Goal: Information Seeking & Learning: Learn about a topic

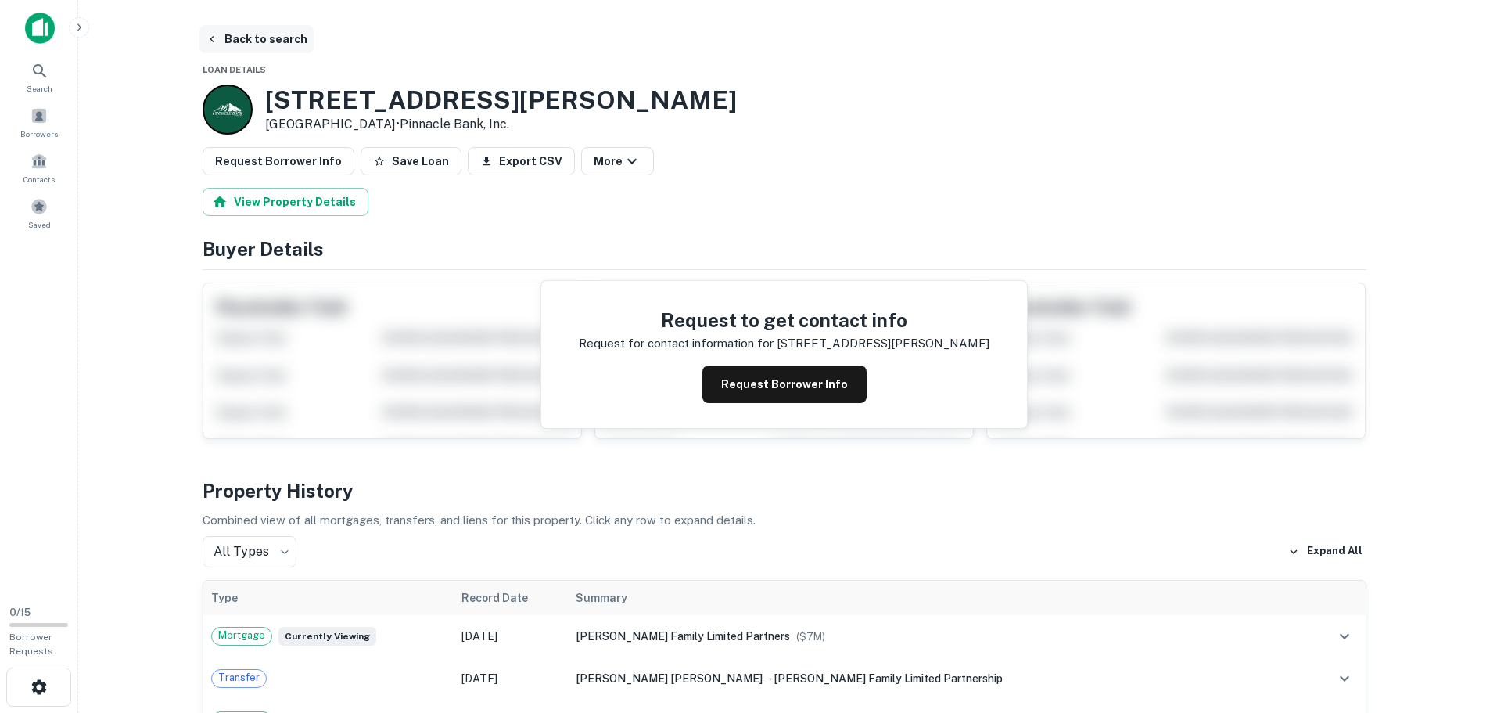
click at [229, 43] on button "Back to search" at bounding box center [256, 39] width 114 height 28
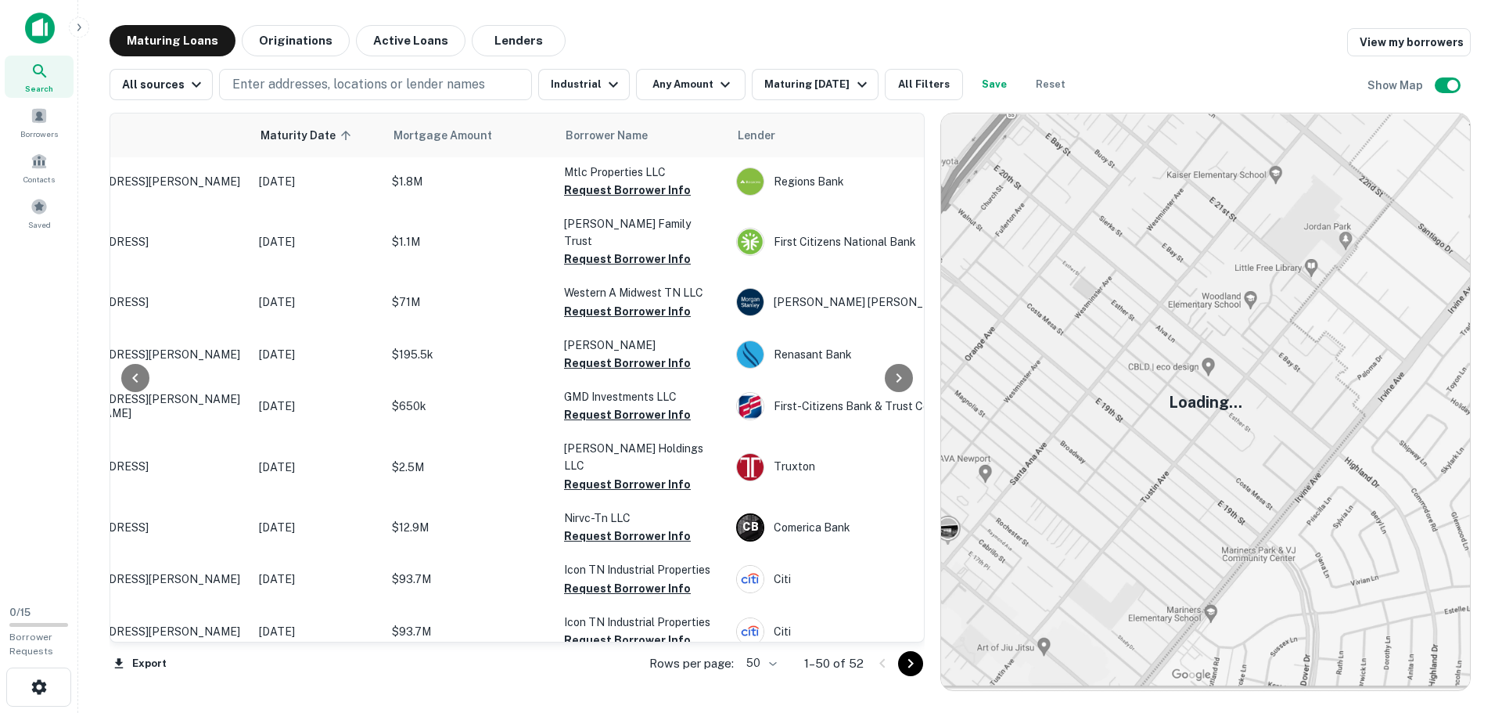
scroll to position [0, 124]
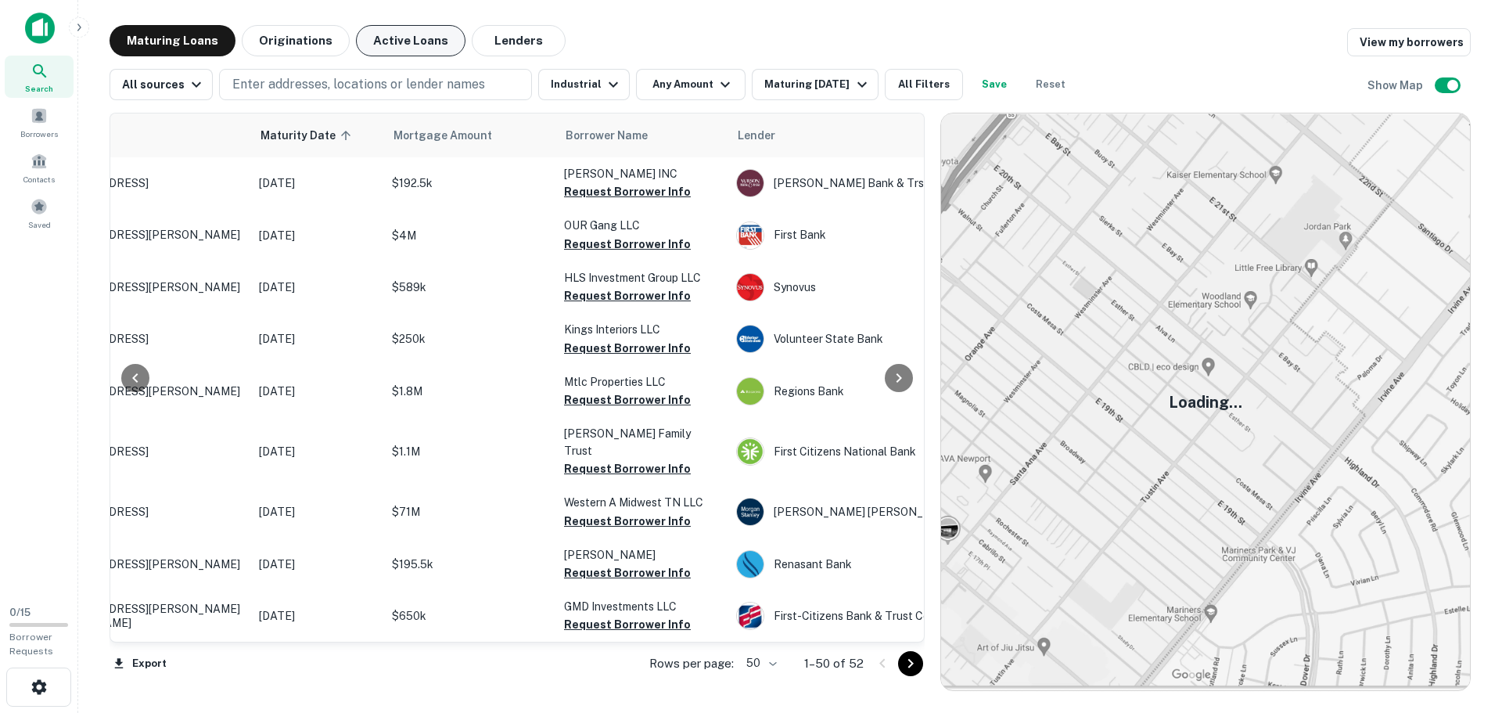
click at [387, 47] on button "Active Loans" at bounding box center [410, 40] width 109 height 31
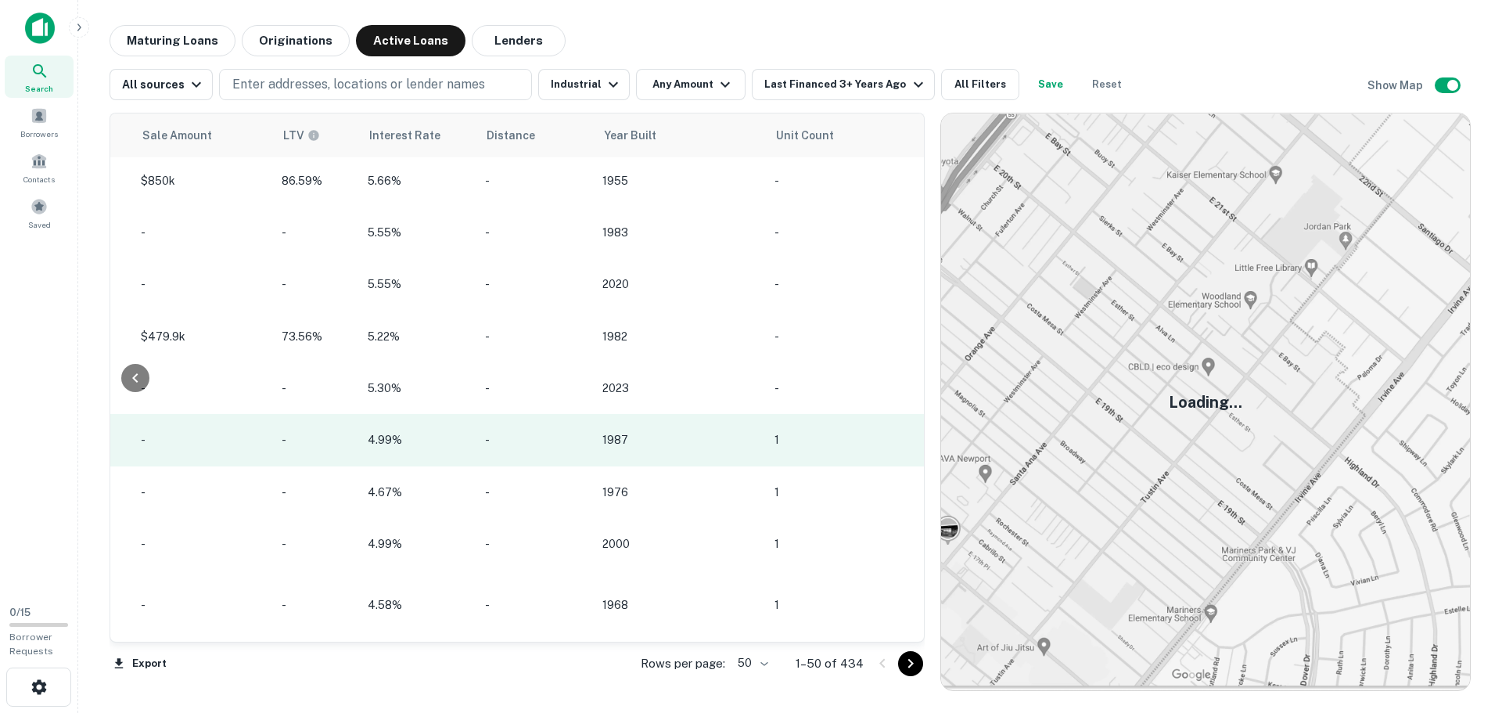
scroll to position [72, 1710]
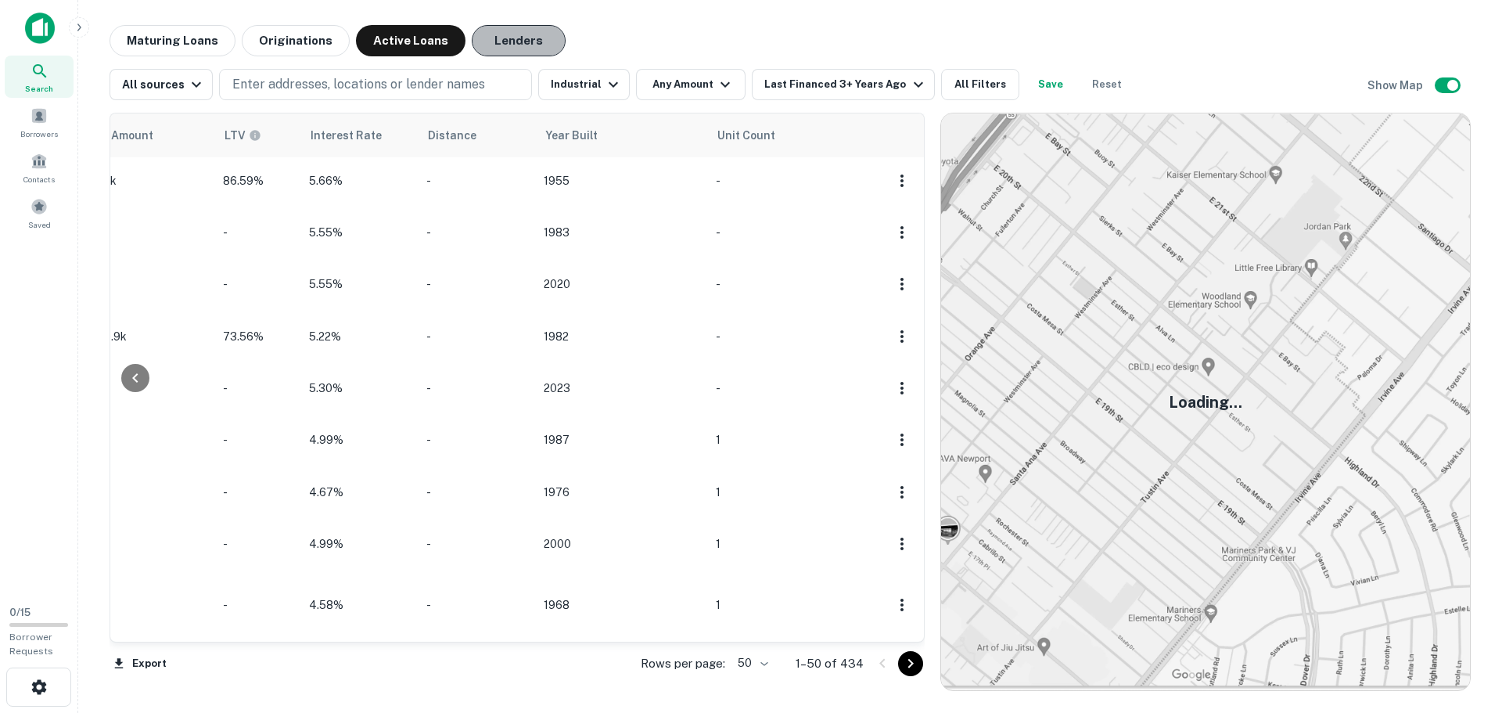
click at [509, 35] on button "Lenders" at bounding box center [519, 40] width 94 height 31
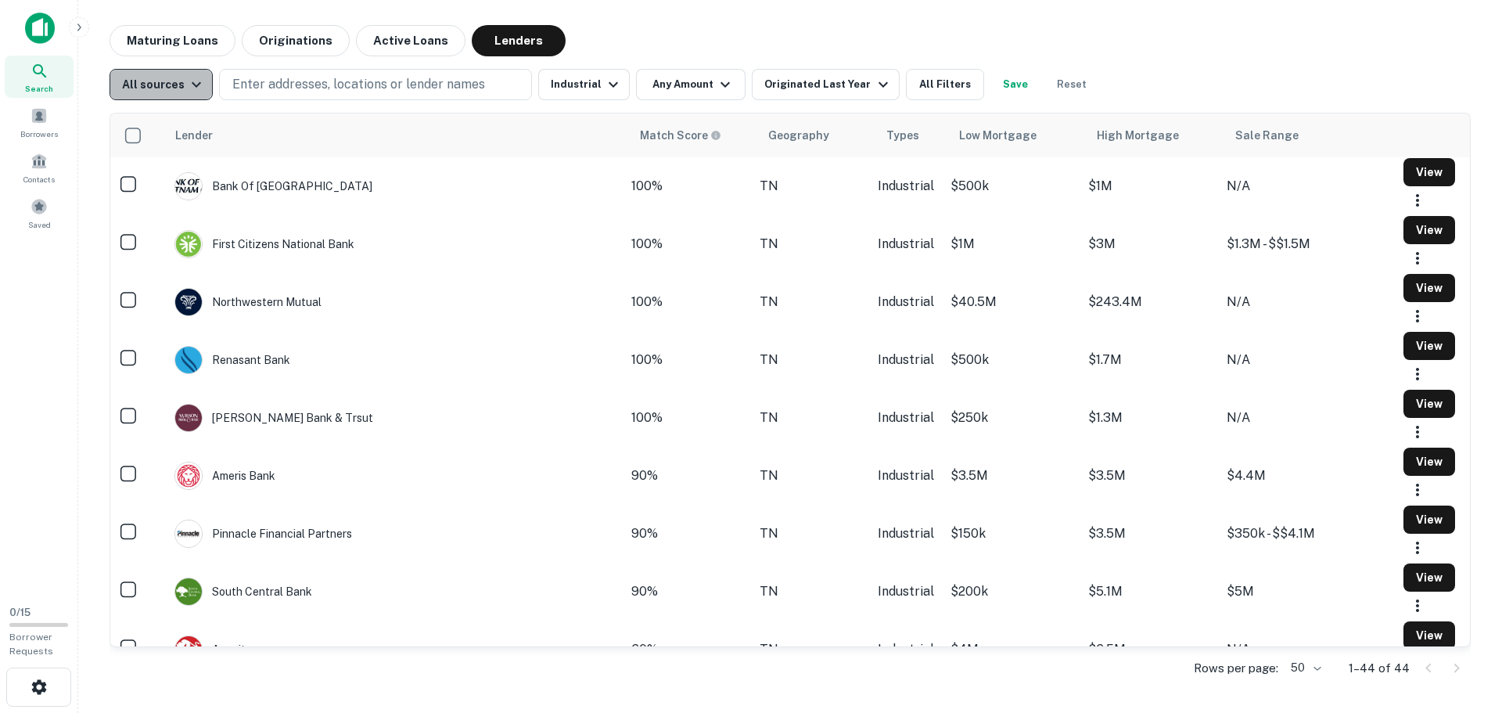
click at [187, 86] on icon "button" at bounding box center [196, 84] width 19 height 19
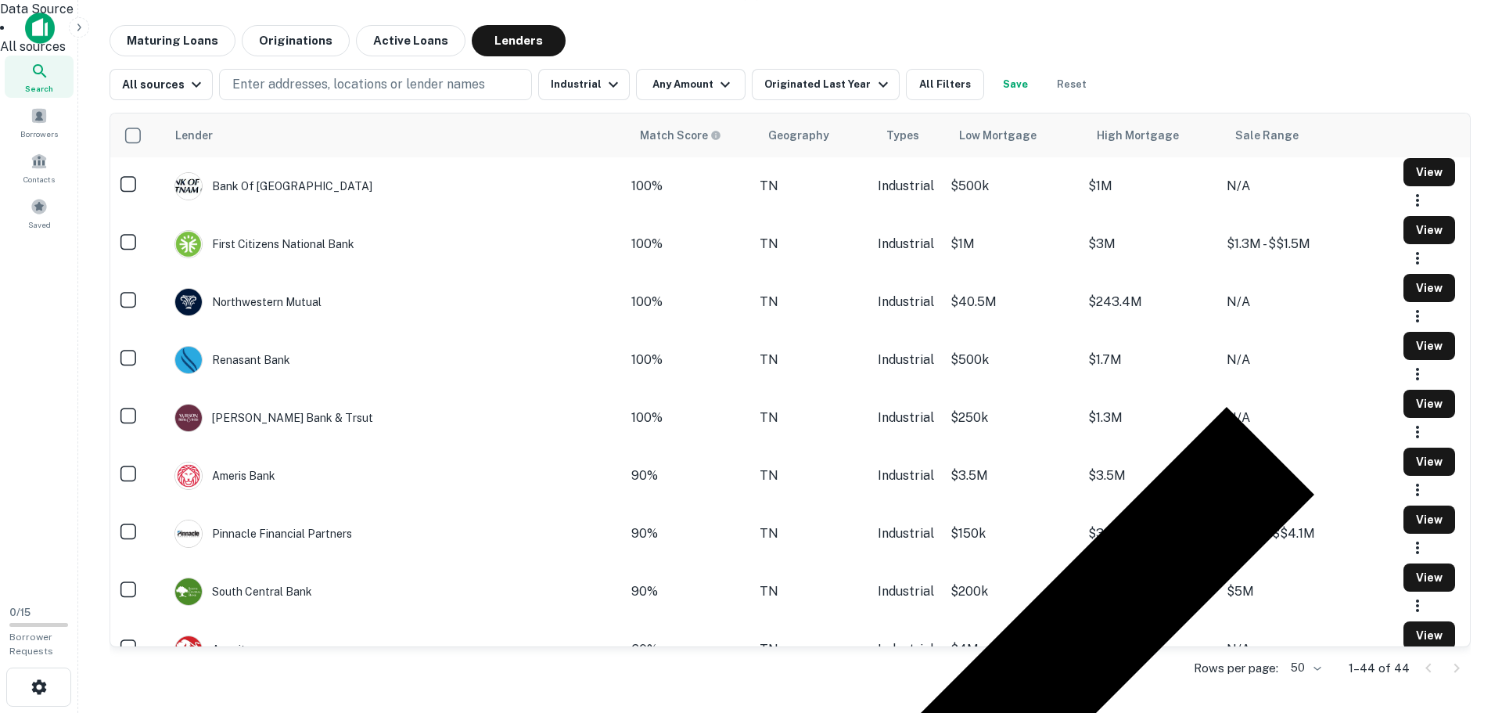
click at [596, 87] on div at bounding box center [751, 356] width 1502 height 713
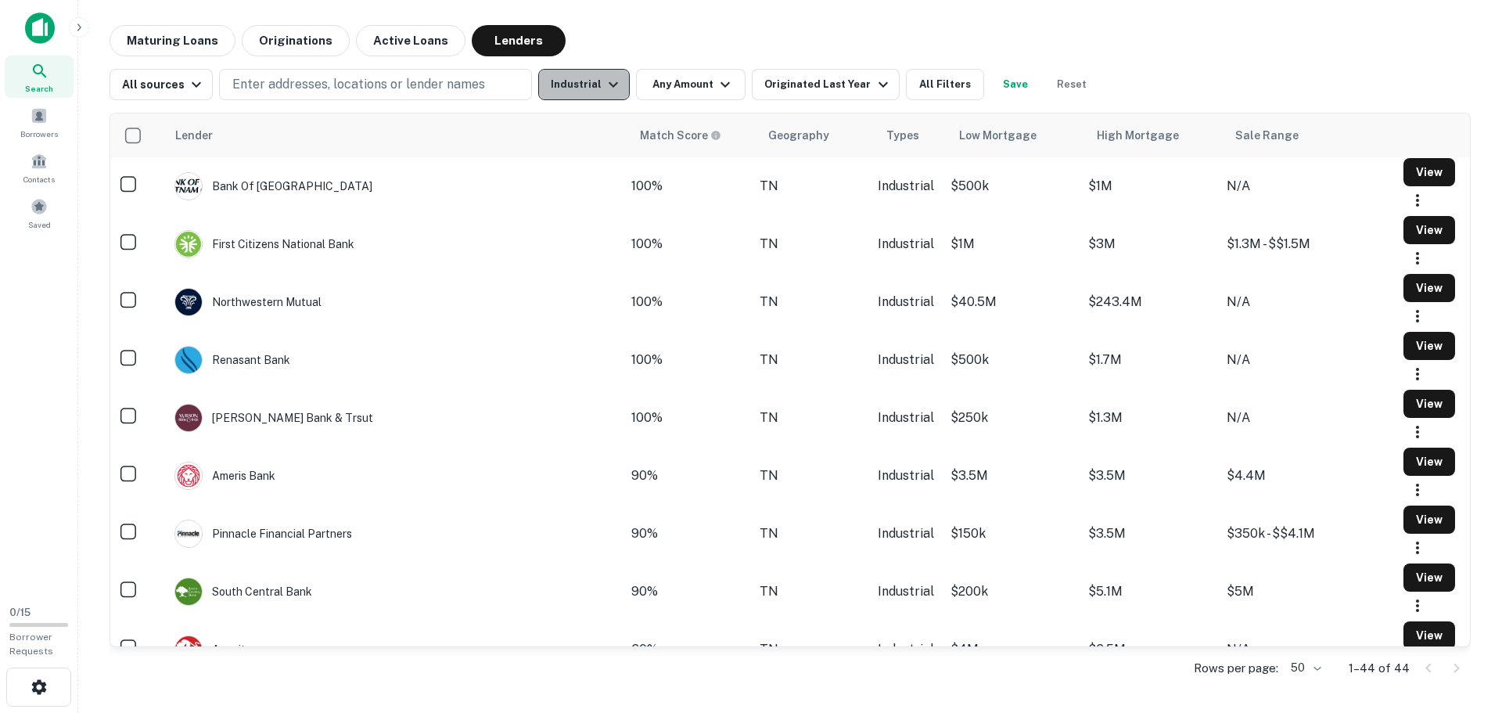
click at [595, 85] on button "Industrial" at bounding box center [584, 84] width 92 height 31
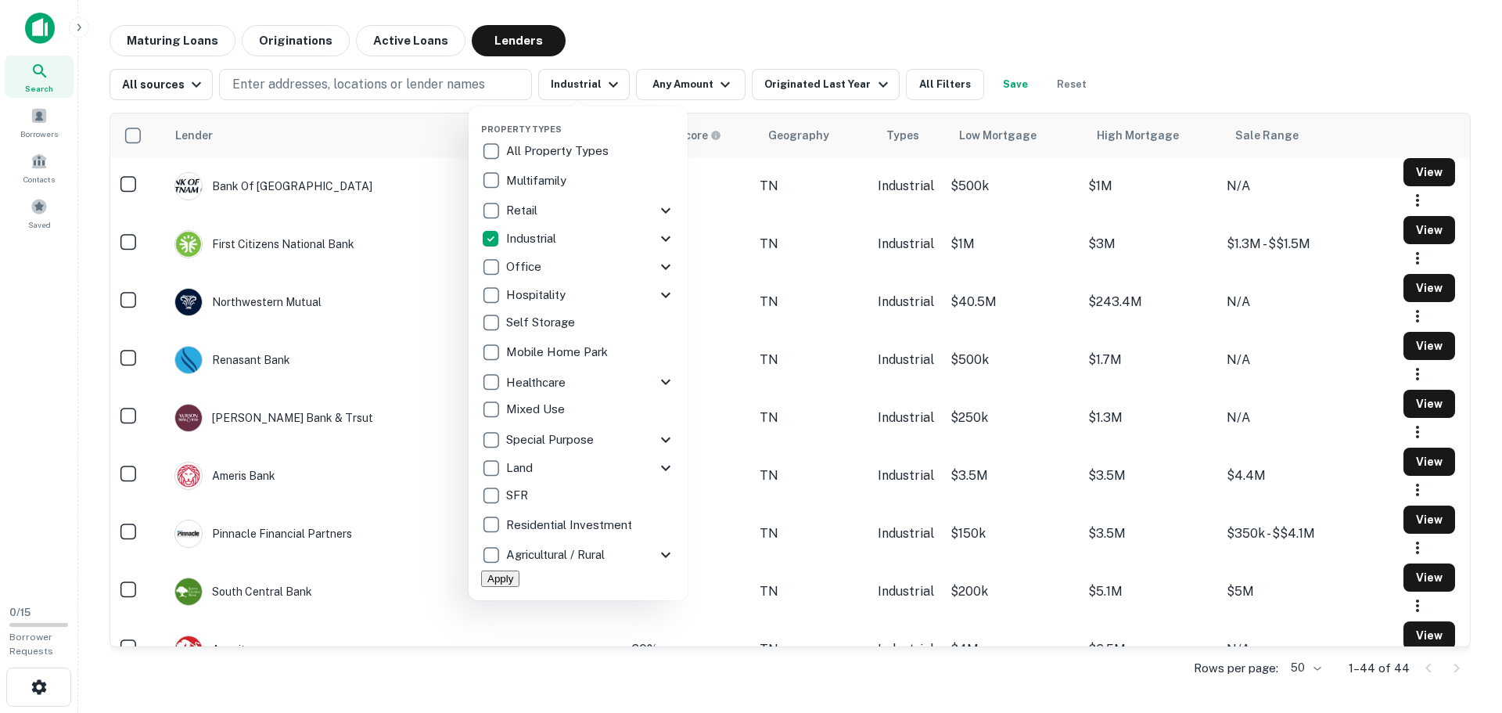
click at [665, 444] on icon at bounding box center [665, 439] width 19 height 19
click at [661, 437] on icon at bounding box center [665, 438] width 9 height 5
click at [814, 12] on div at bounding box center [751, 356] width 1502 height 713
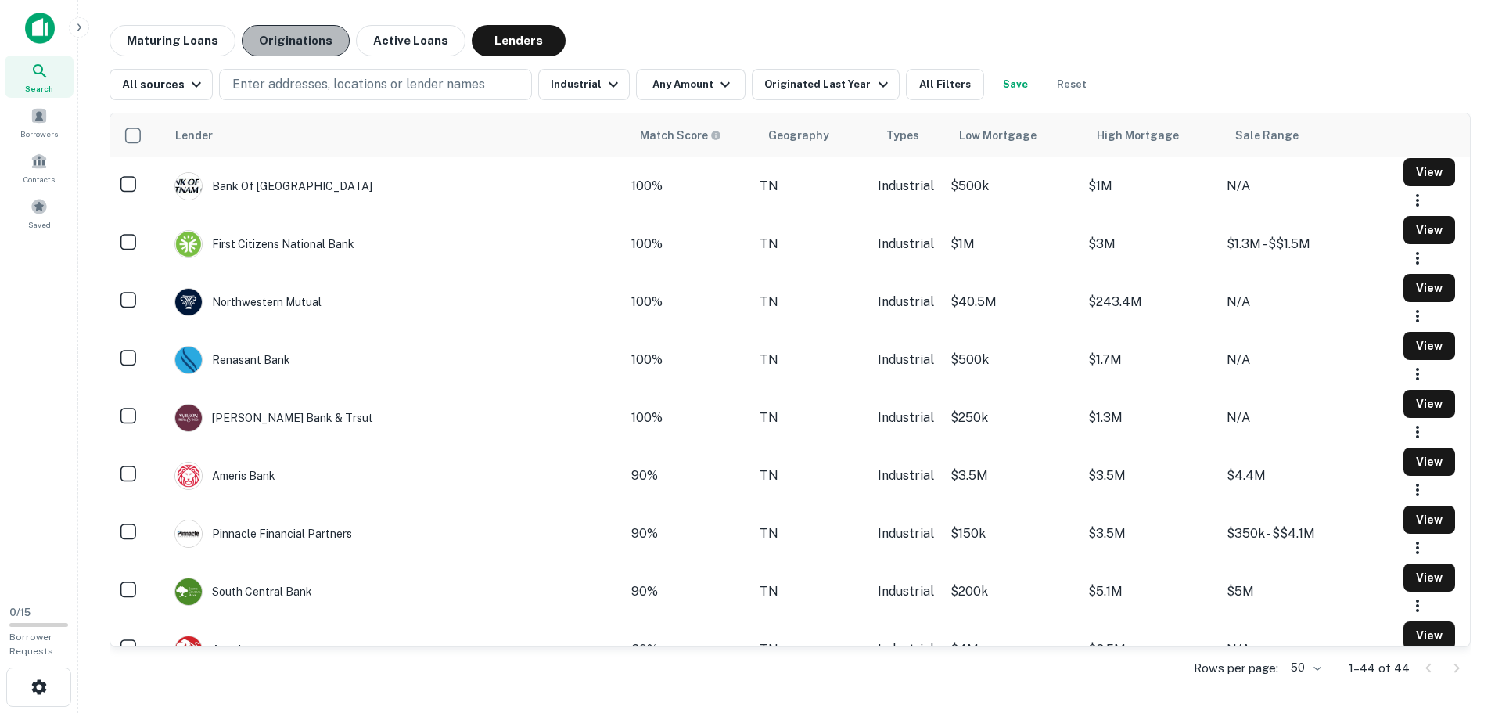
click at [311, 45] on button "Originations" at bounding box center [296, 40] width 108 height 31
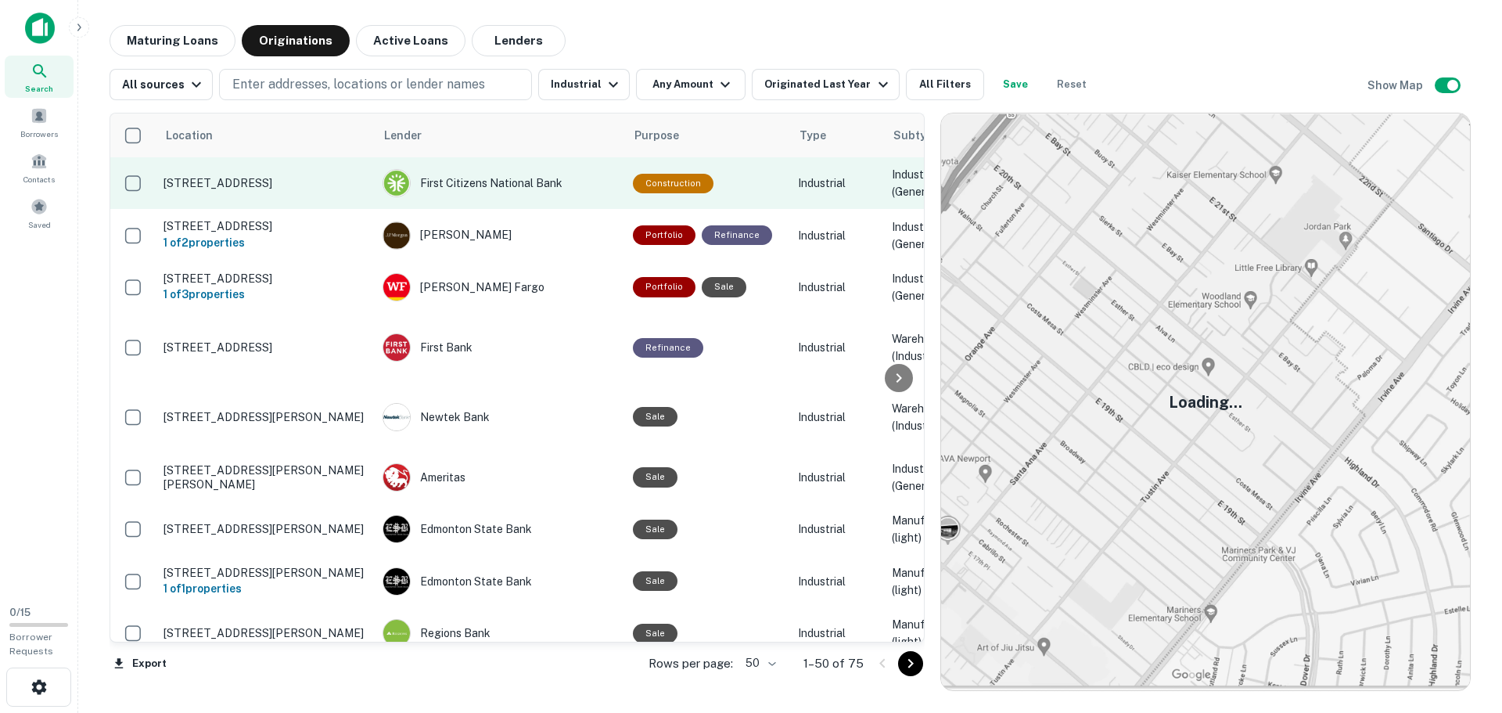
click at [311, 182] on p "1001 Parkway Dr Spring Hill, TN 37174" at bounding box center [264, 183] width 203 height 14
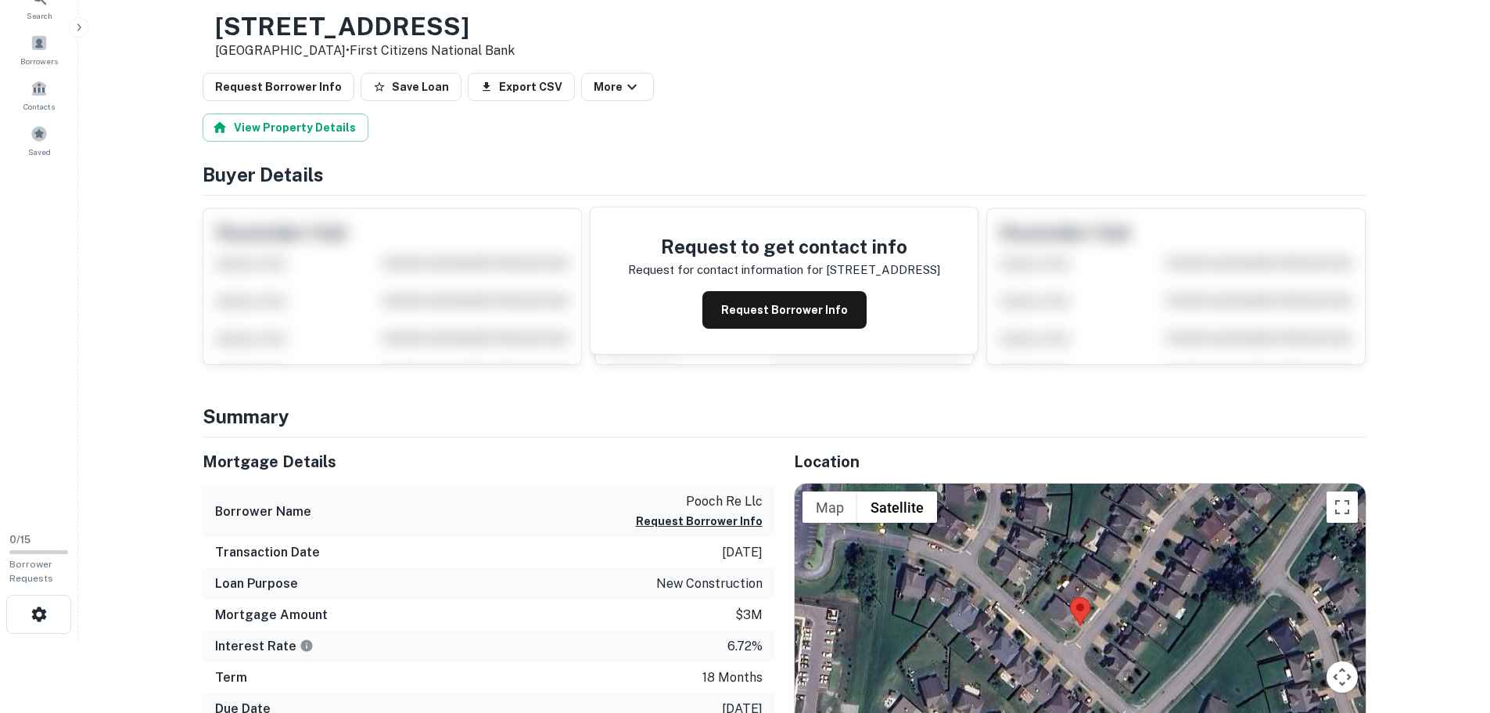
scroll to position [70, 0]
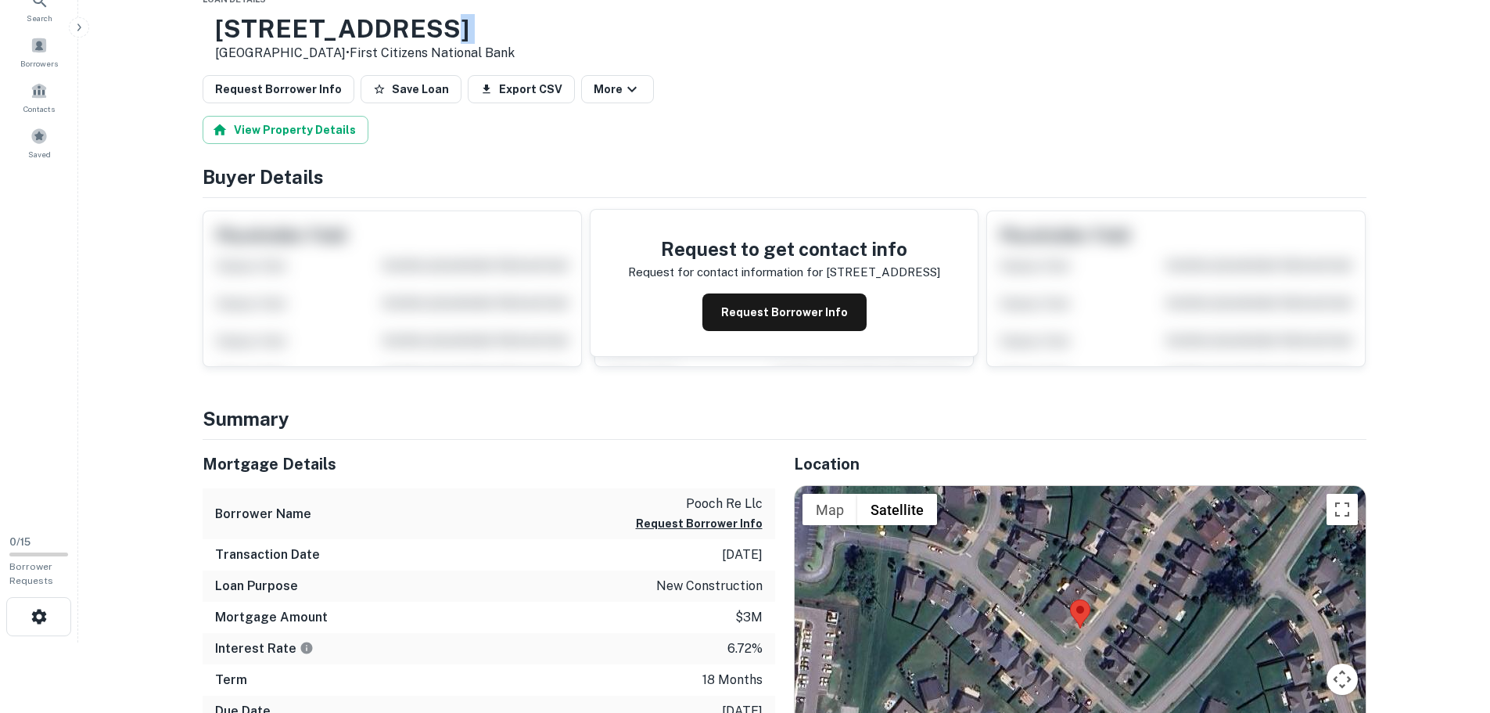
drag, startPoint x: 475, startPoint y: 31, endPoint x: 260, endPoint y: 55, distance: 215.7
click at [260, 55] on div "1001 Parkway Dr Spring Hill, TN 37174 • First Citizens National Bank" at bounding box center [359, 38] width 312 height 48
drag, startPoint x: 260, startPoint y: 20, endPoint x: 390, endPoint y: 54, distance: 133.4
click at [390, 54] on div "1001 Parkway Dr Spring Hill, TN 37174 • First Citizens National Bank" at bounding box center [359, 38] width 312 height 48
copy div "1001 Parkway Dr Spring Hill, TN 37174"
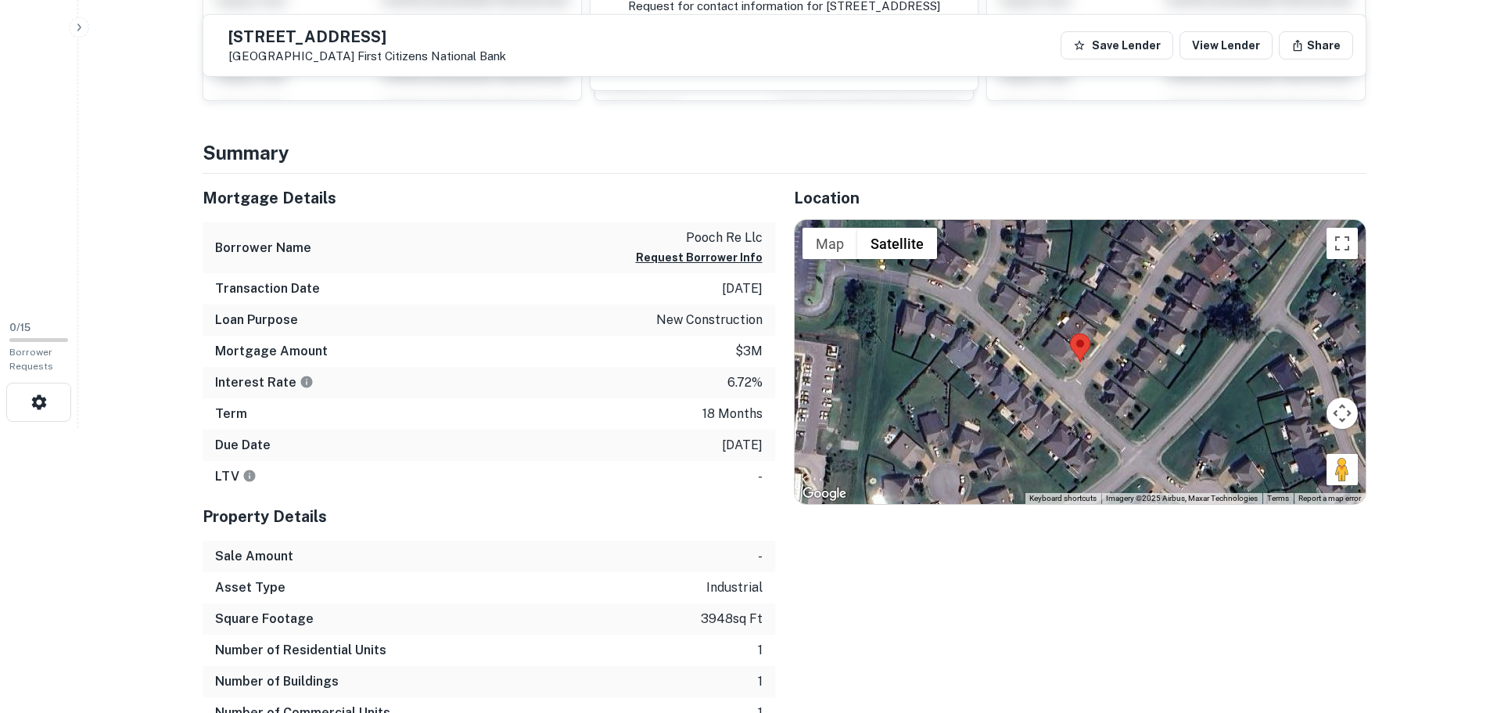
scroll to position [432, 0]
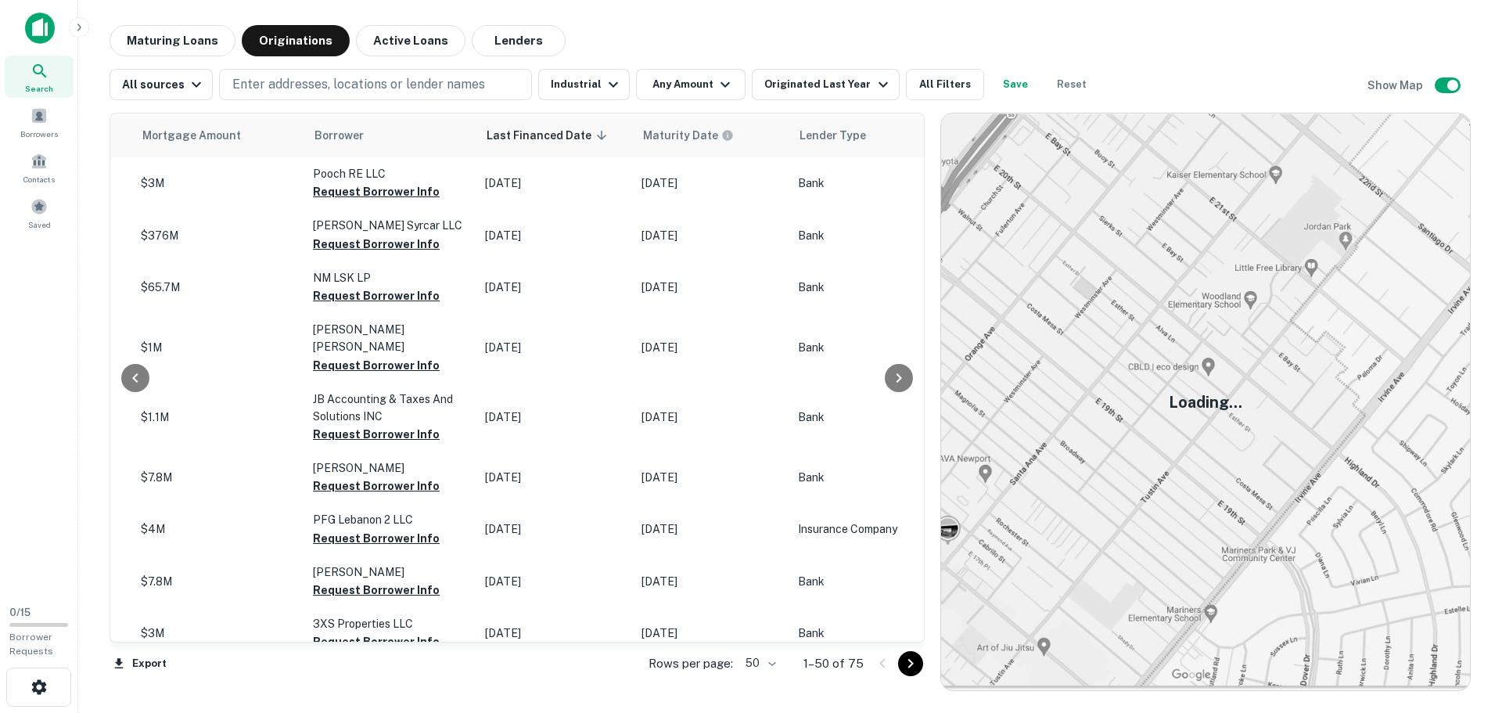
scroll to position [0, 860]
click at [696, 146] on th "Maturity Date" at bounding box center [712, 135] width 156 height 44
click at [759, 138] on icon at bounding box center [766, 135] width 14 height 14
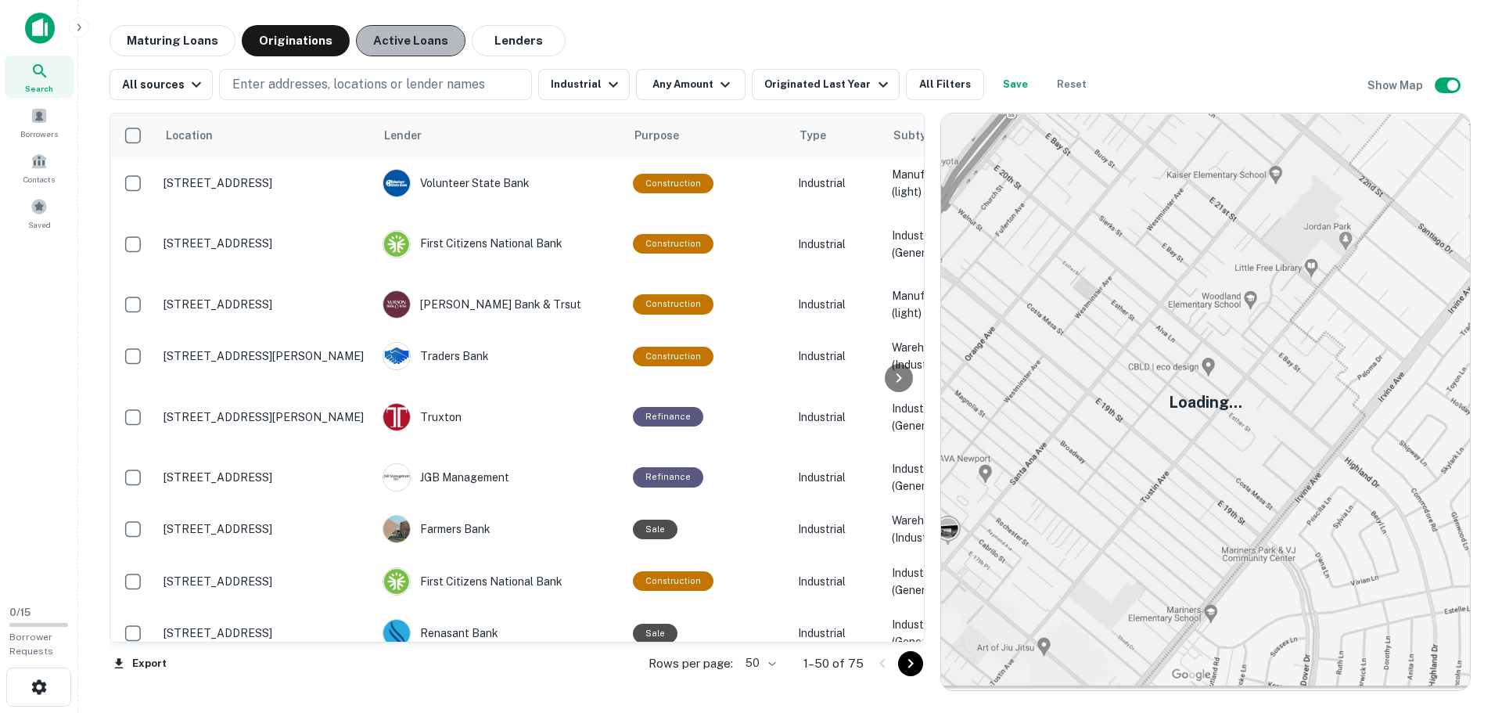
click at [406, 44] on button "Active Loans" at bounding box center [410, 40] width 109 height 31
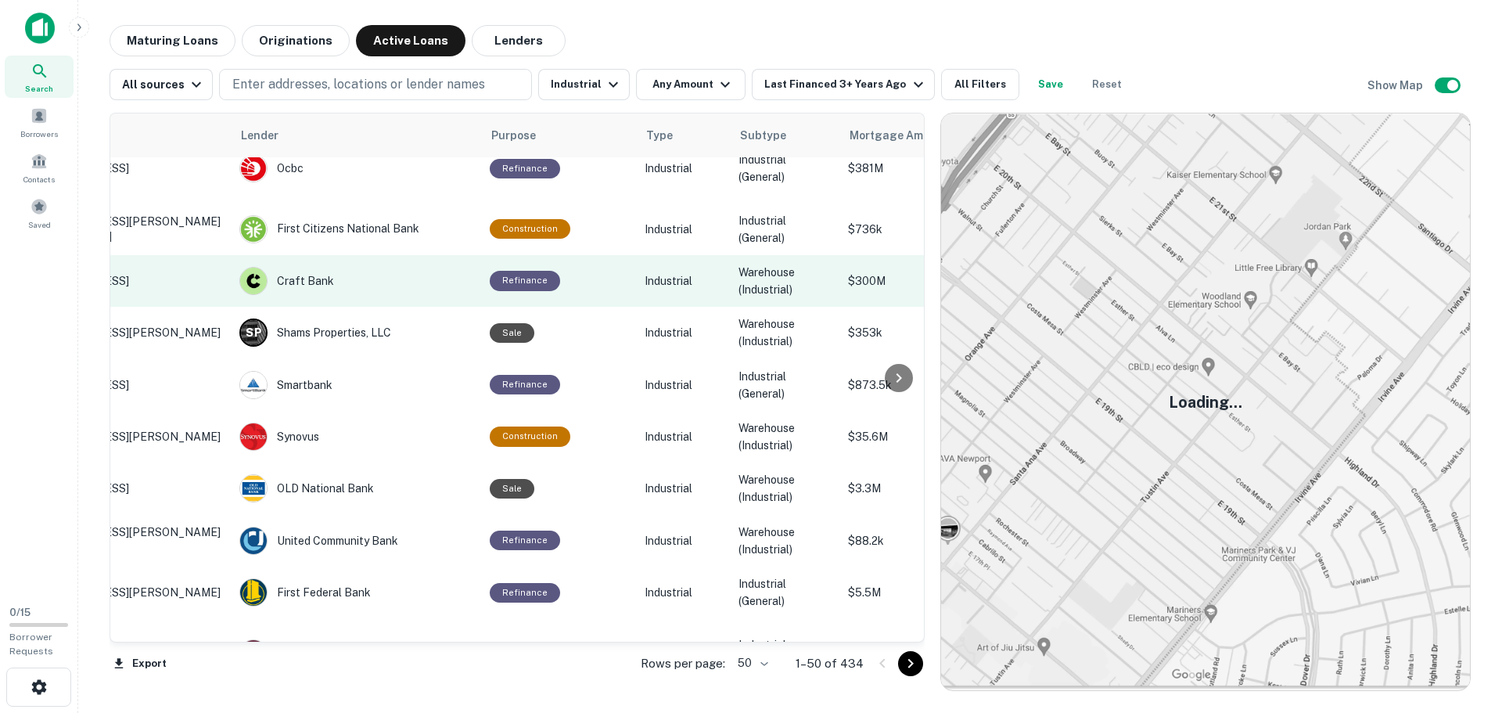
scroll to position [23, 0]
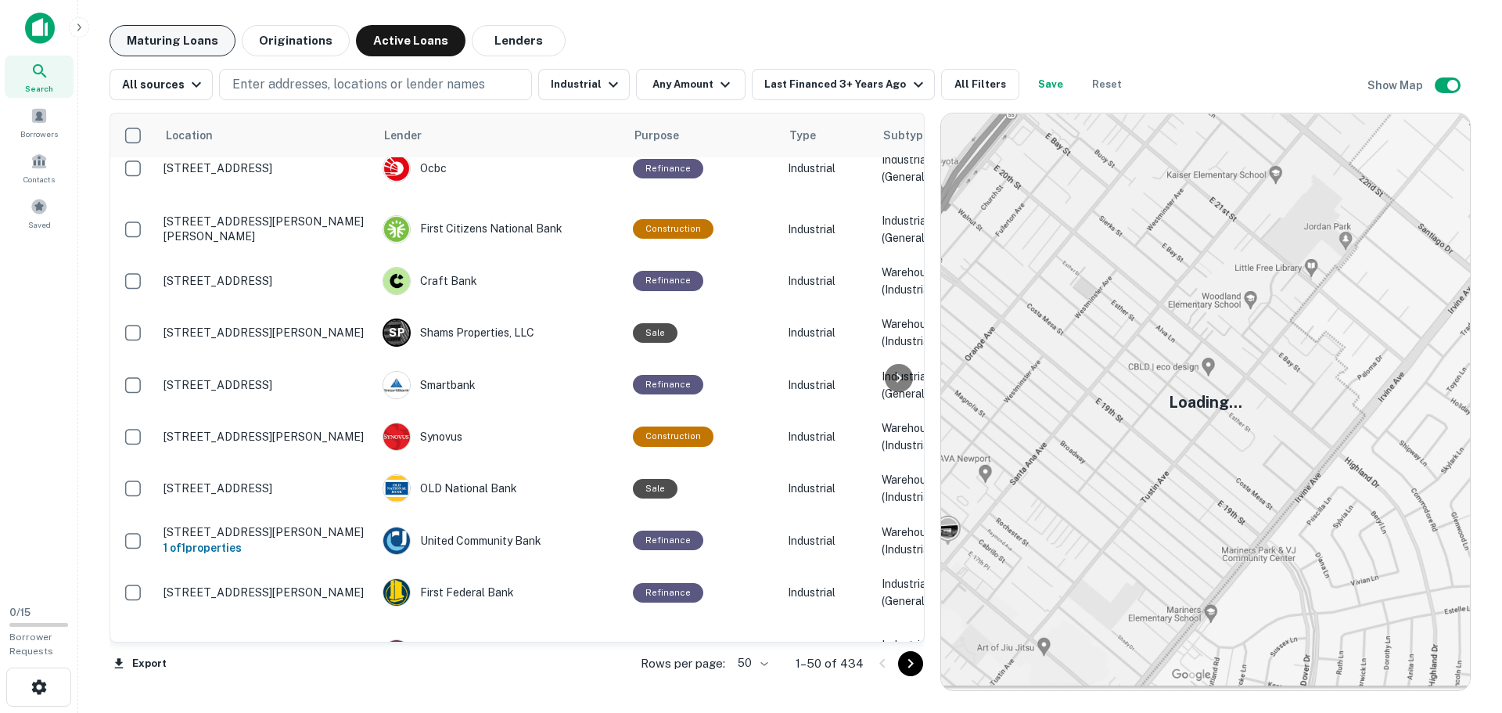
click at [197, 46] on button "Maturing Loans" at bounding box center [172, 40] width 126 height 31
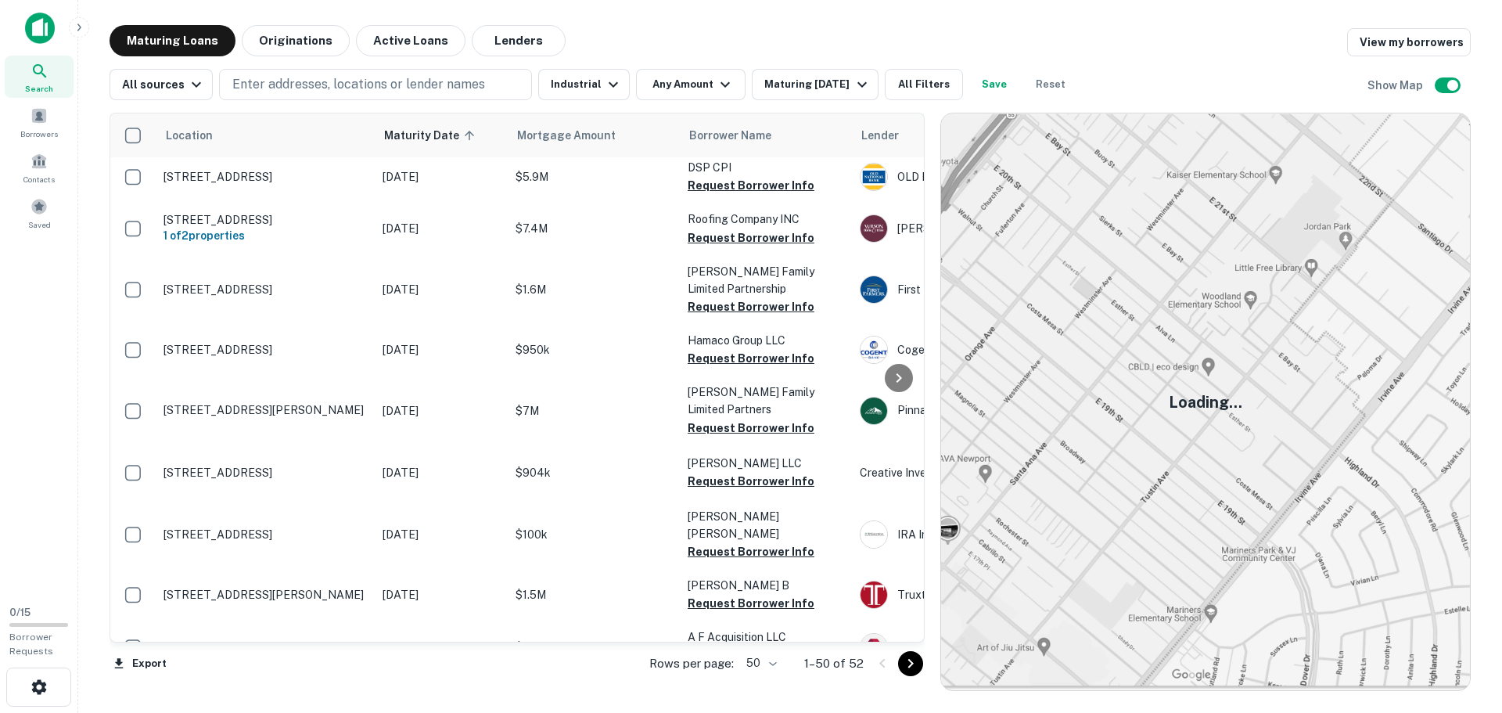
scroll to position [2268, 0]
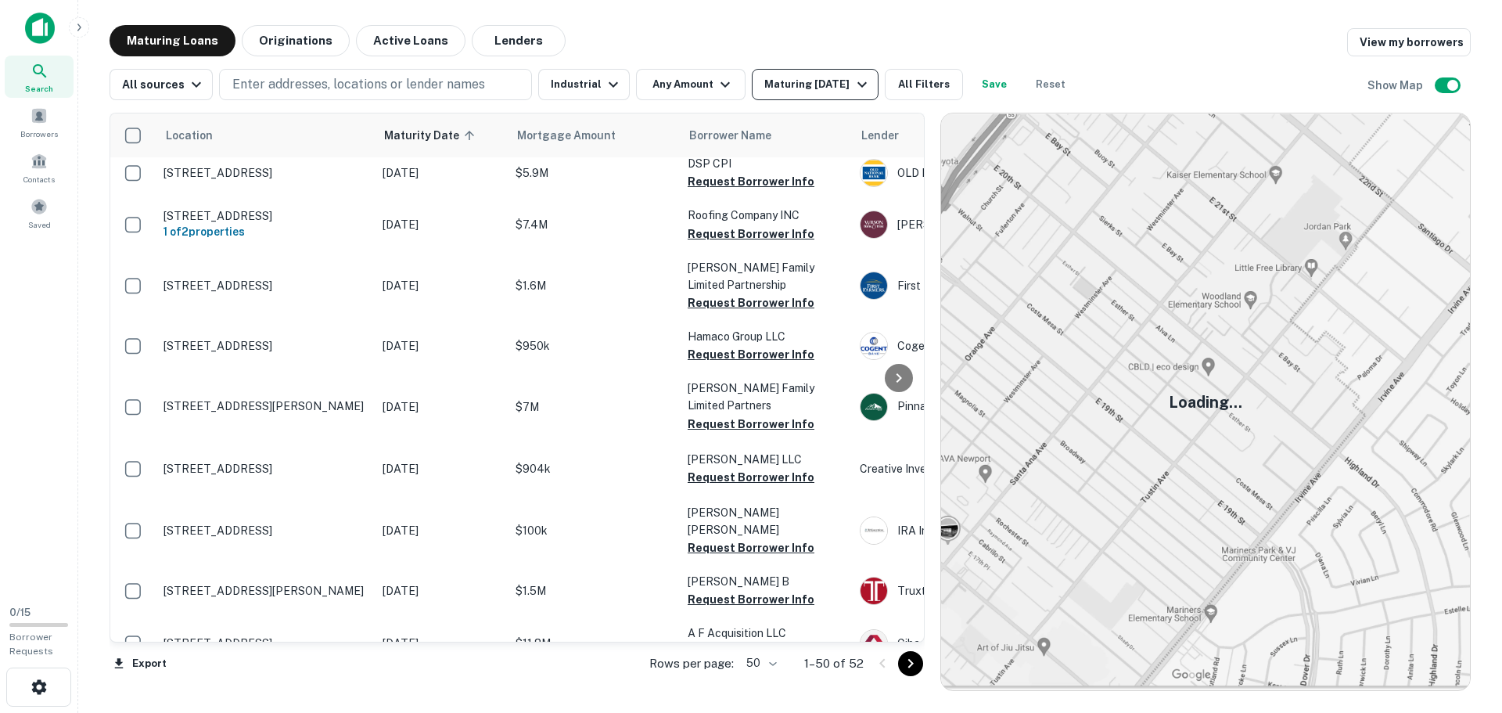
click at [837, 84] on div "Maturing [DATE]" at bounding box center [817, 84] width 106 height 19
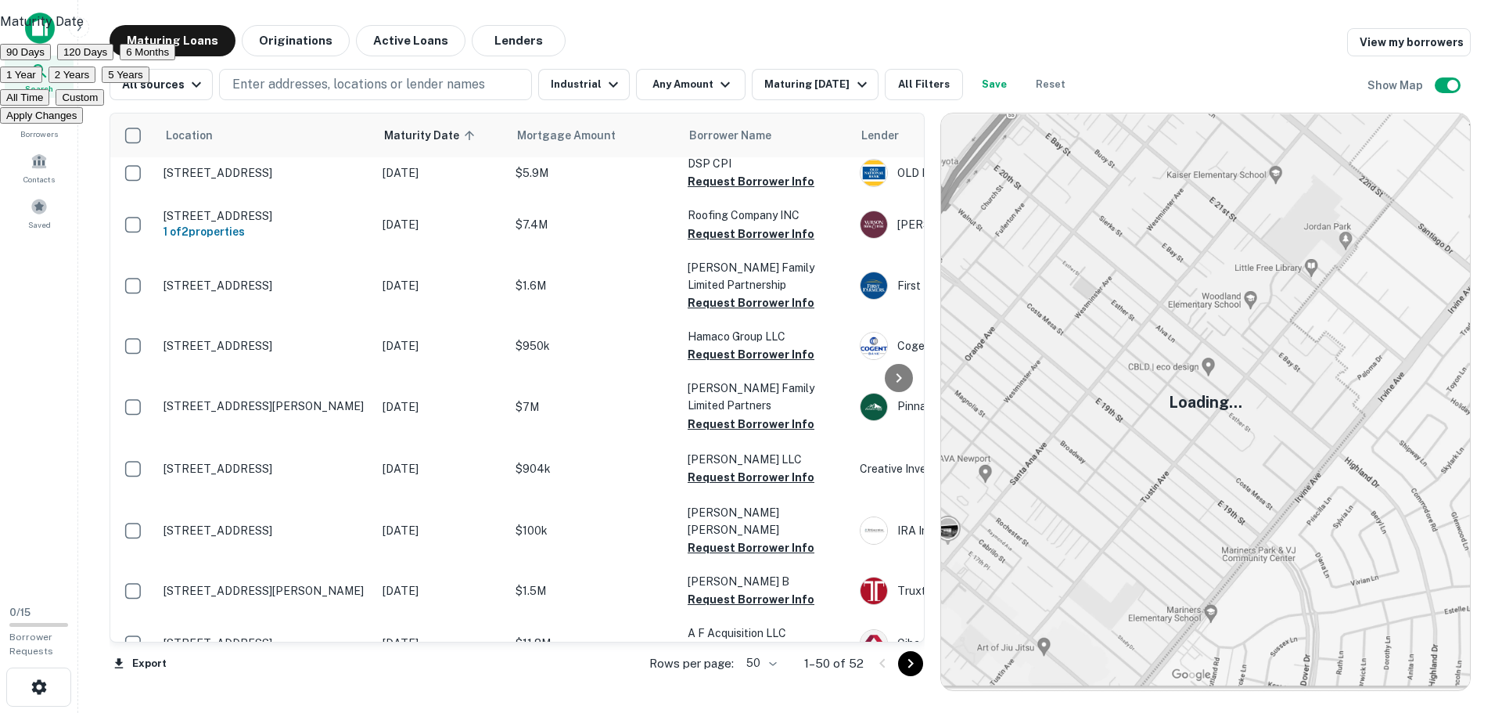
click at [175, 60] on button "6 Months" at bounding box center [148, 52] width 56 height 16
click at [83, 124] on button "Apply Changes" at bounding box center [41, 115] width 83 height 16
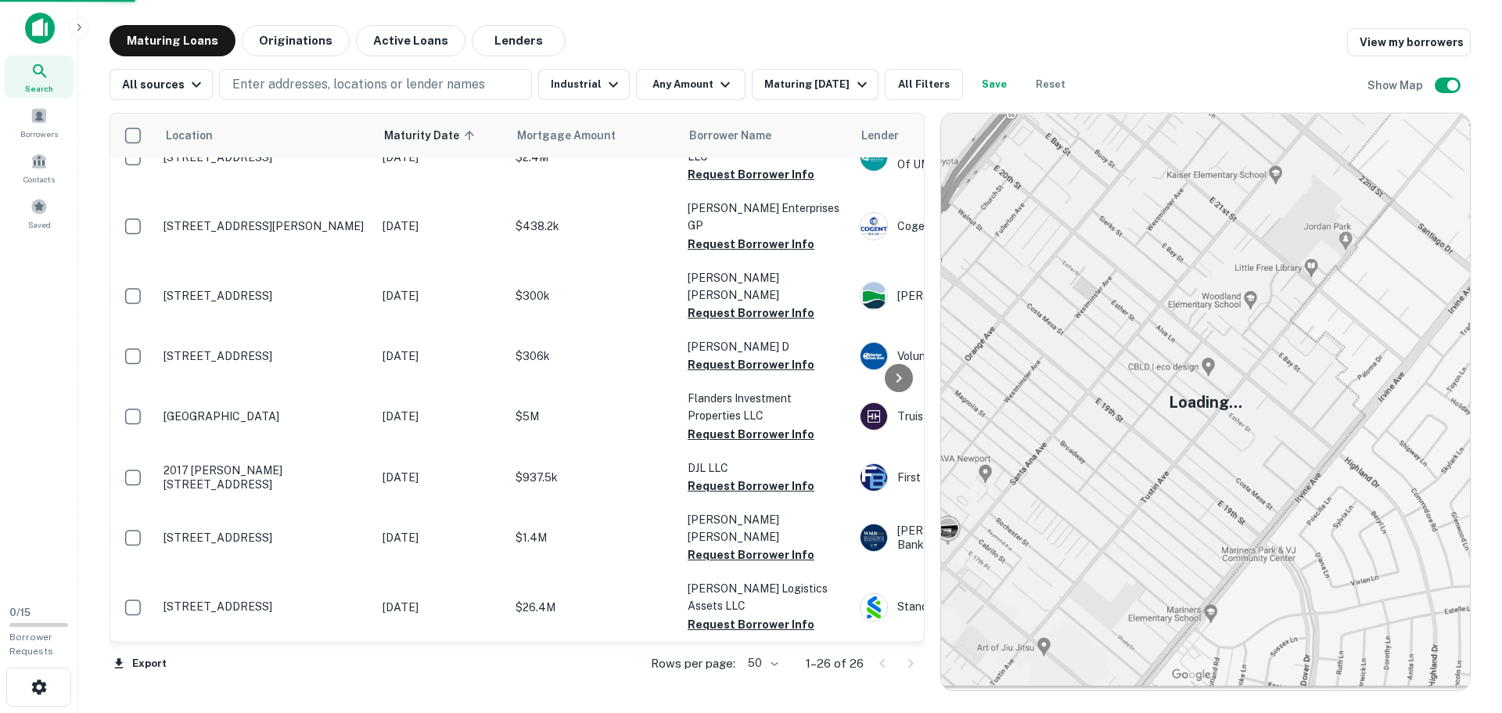
scroll to position [929, 0]
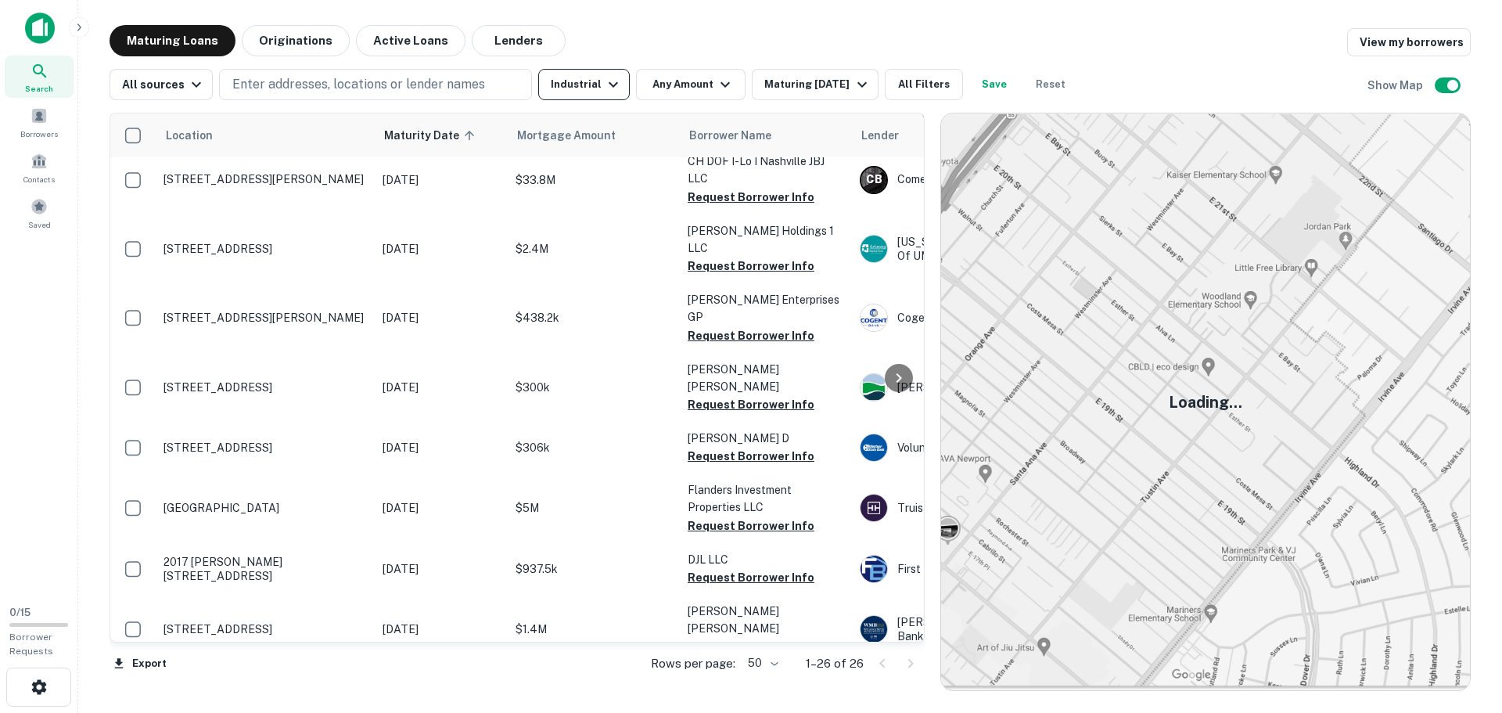
click at [604, 87] on icon "button" at bounding box center [613, 84] width 19 height 19
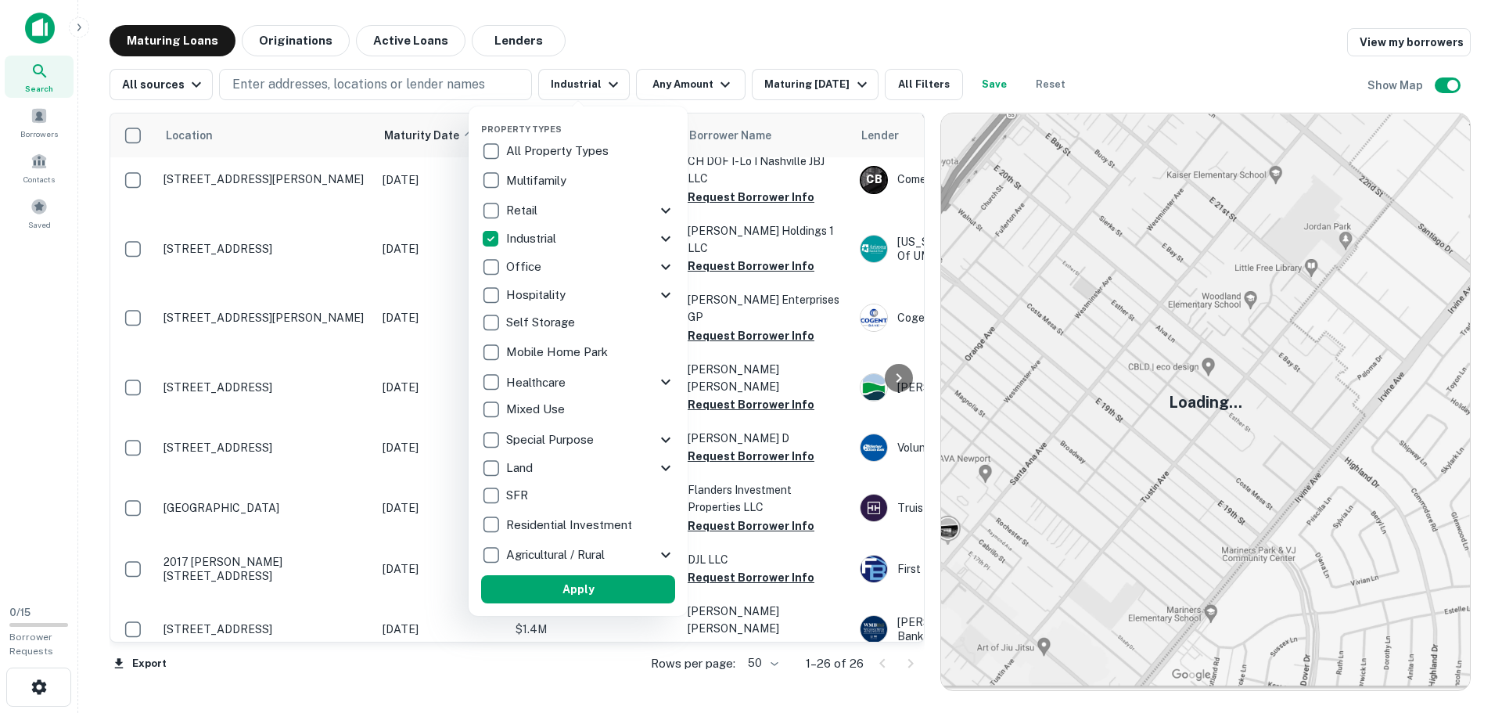
click at [670, 264] on icon at bounding box center [665, 266] width 19 height 19
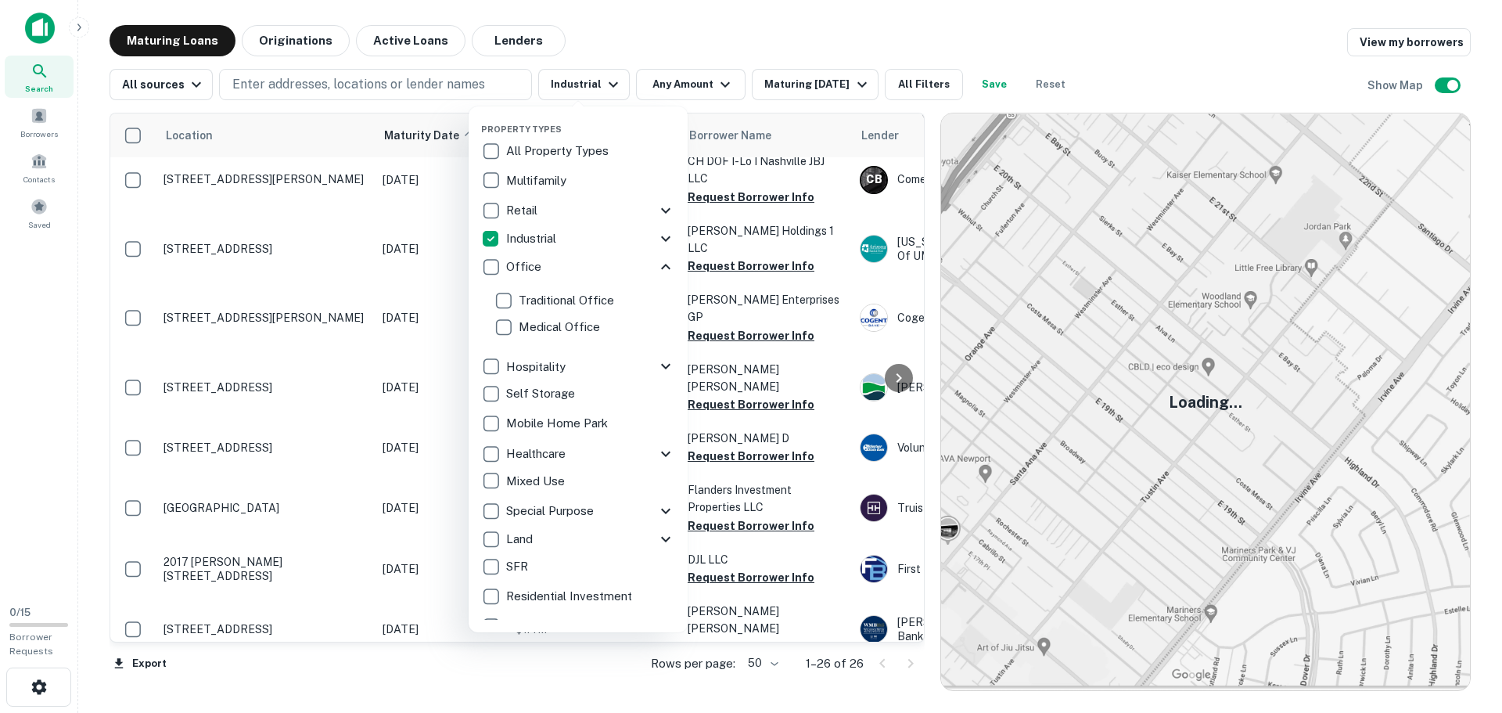
click at [656, 270] on icon at bounding box center [665, 266] width 19 height 19
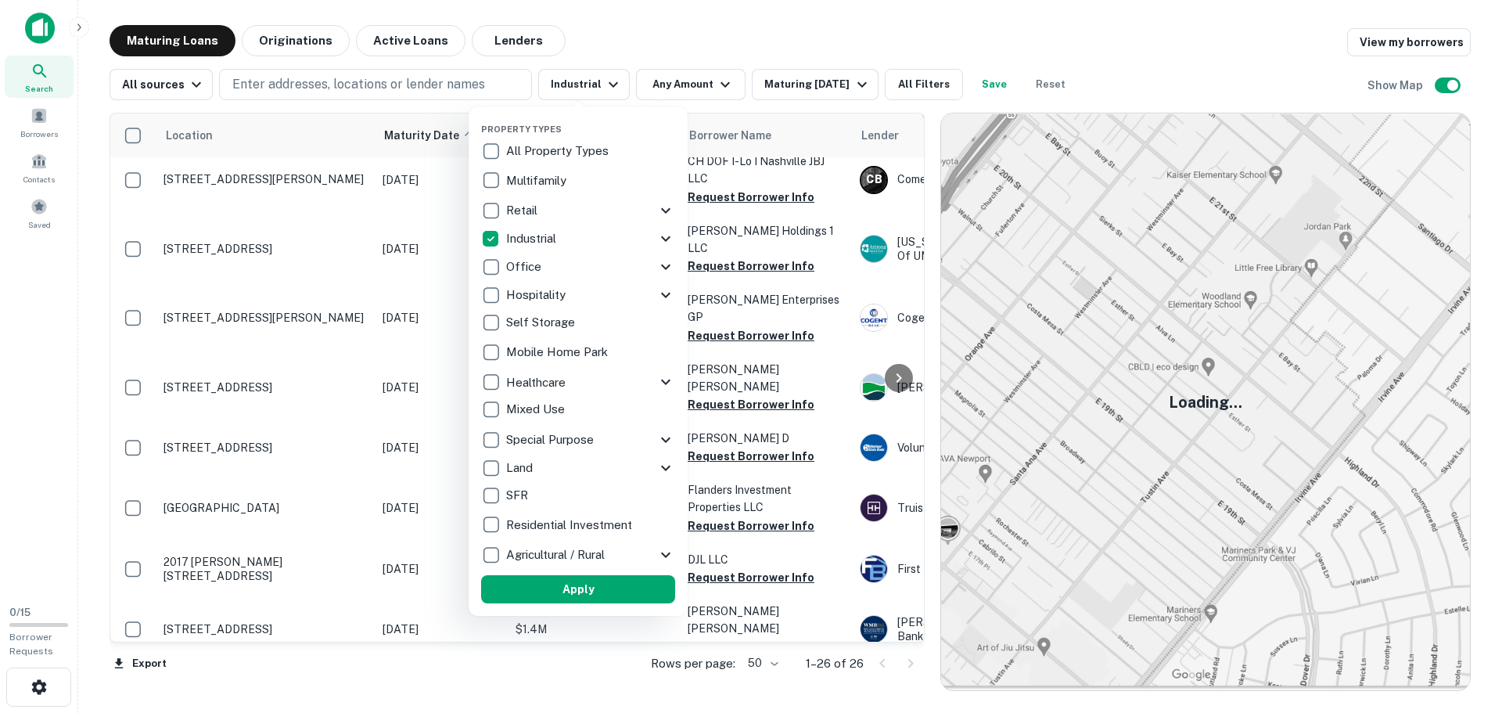
click at [665, 469] on icon at bounding box center [665, 467] width 9 height 5
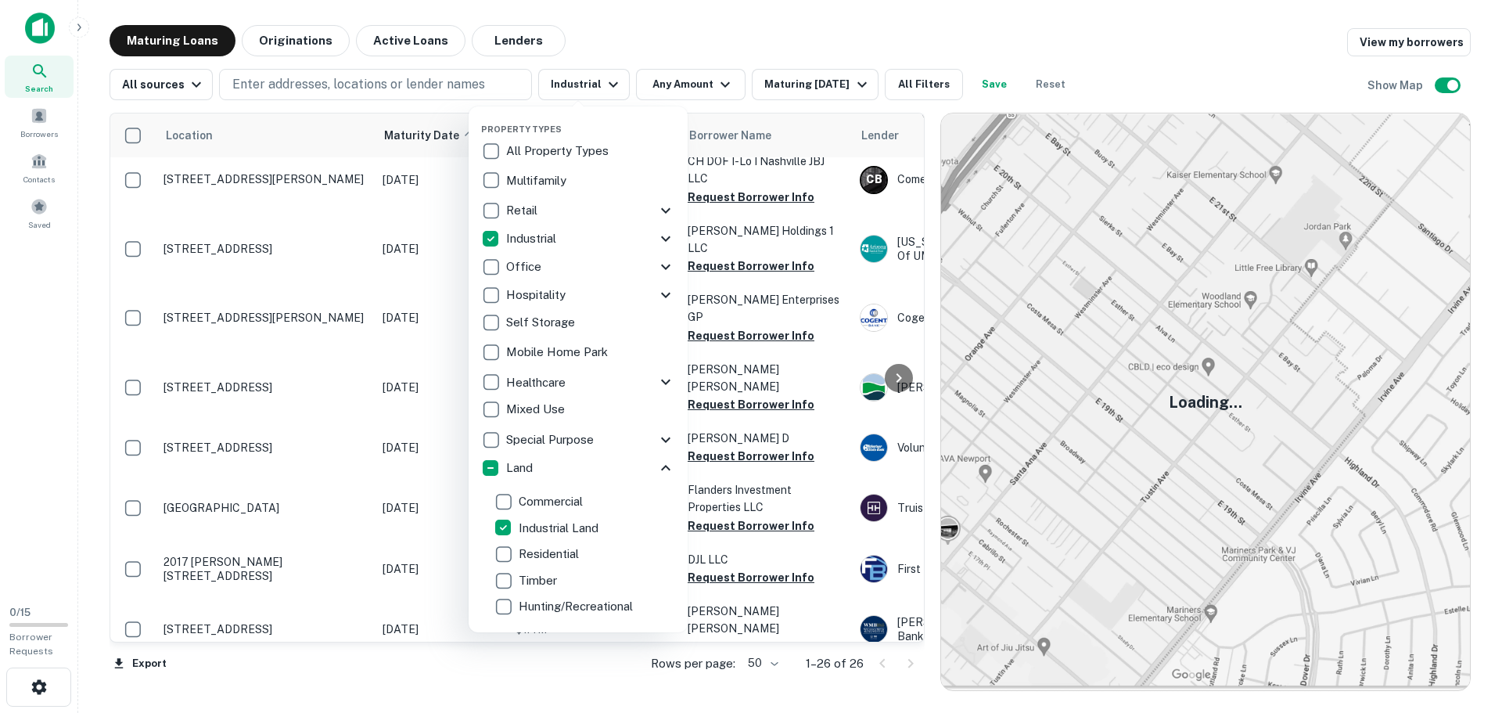
click at [836, 38] on div at bounding box center [751, 356] width 1502 height 713
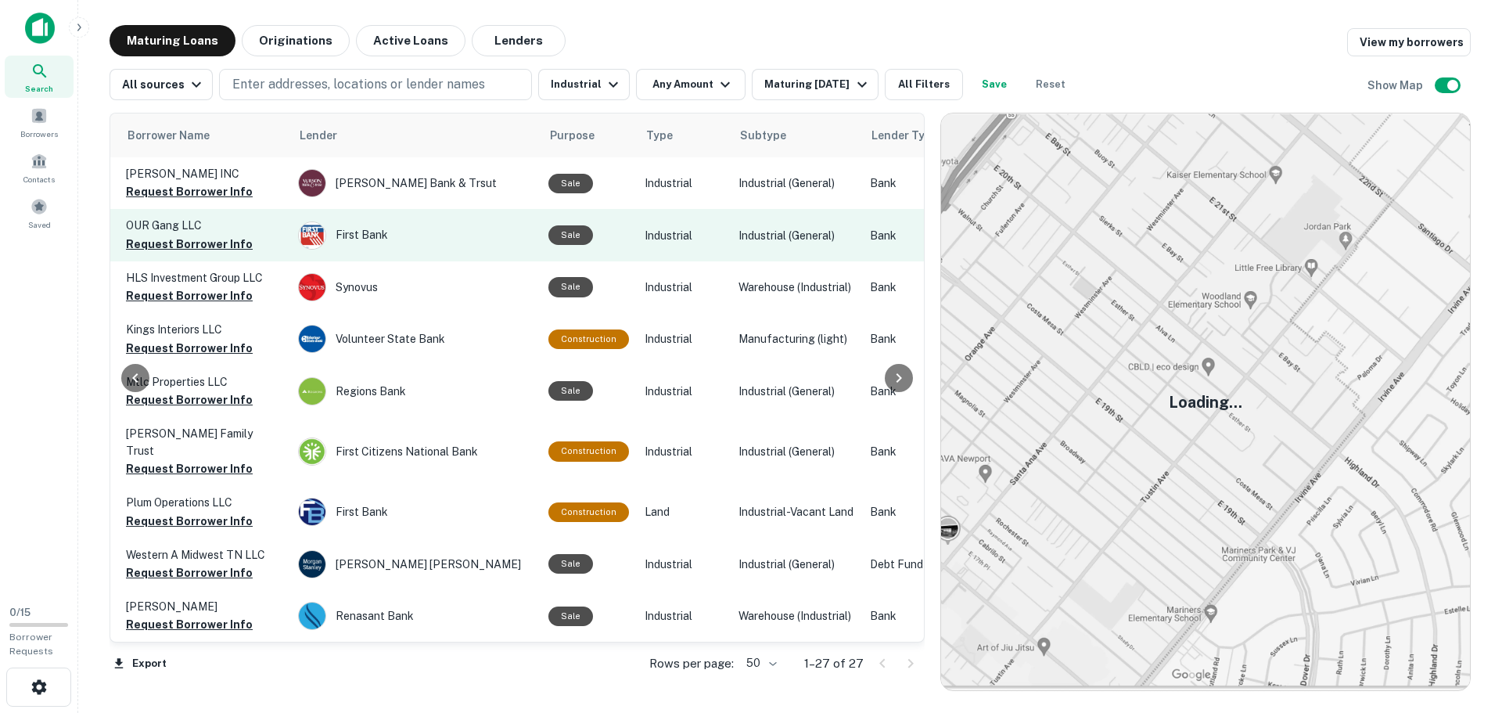
scroll to position [0, 562]
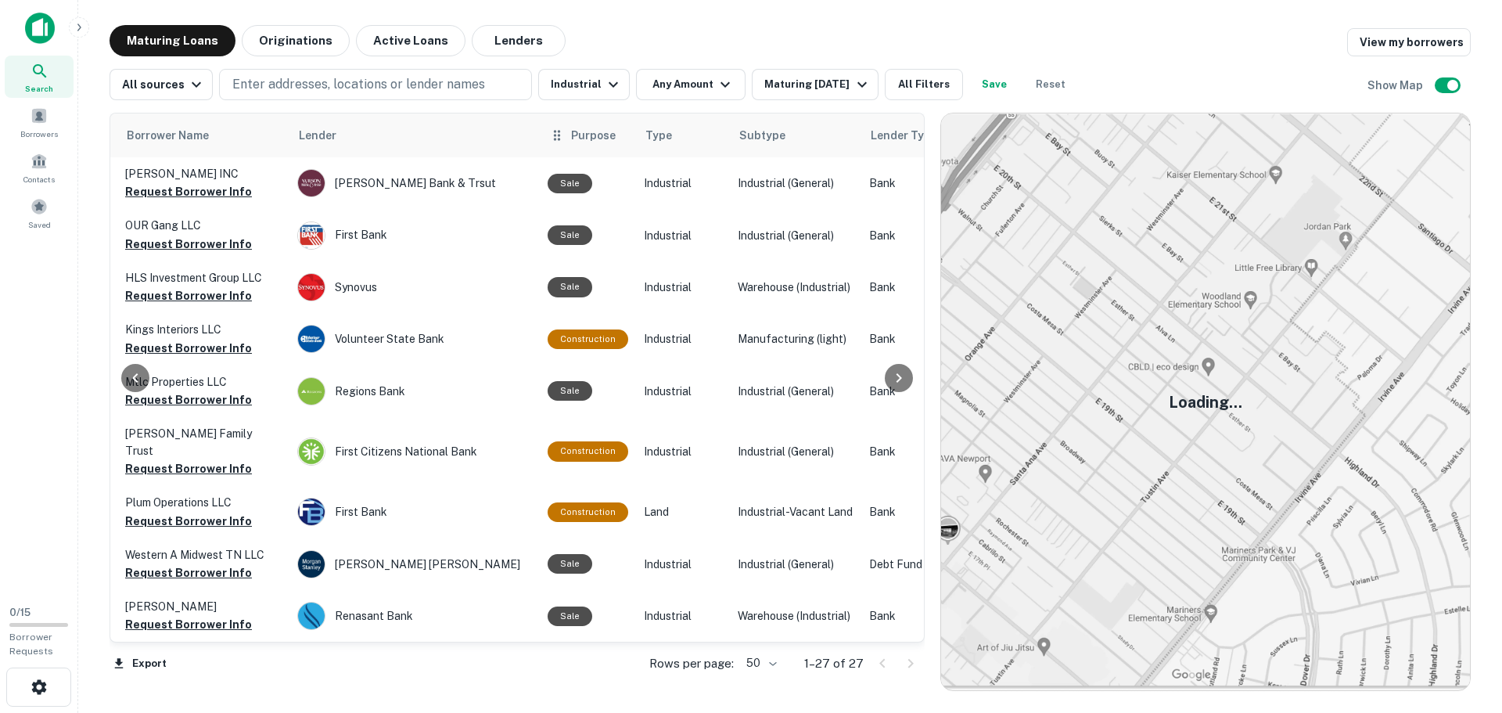
click at [557, 136] on icon at bounding box center [557, 135] width 16 height 19
click at [46, 678] on icon "button" at bounding box center [39, 686] width 19 height 19
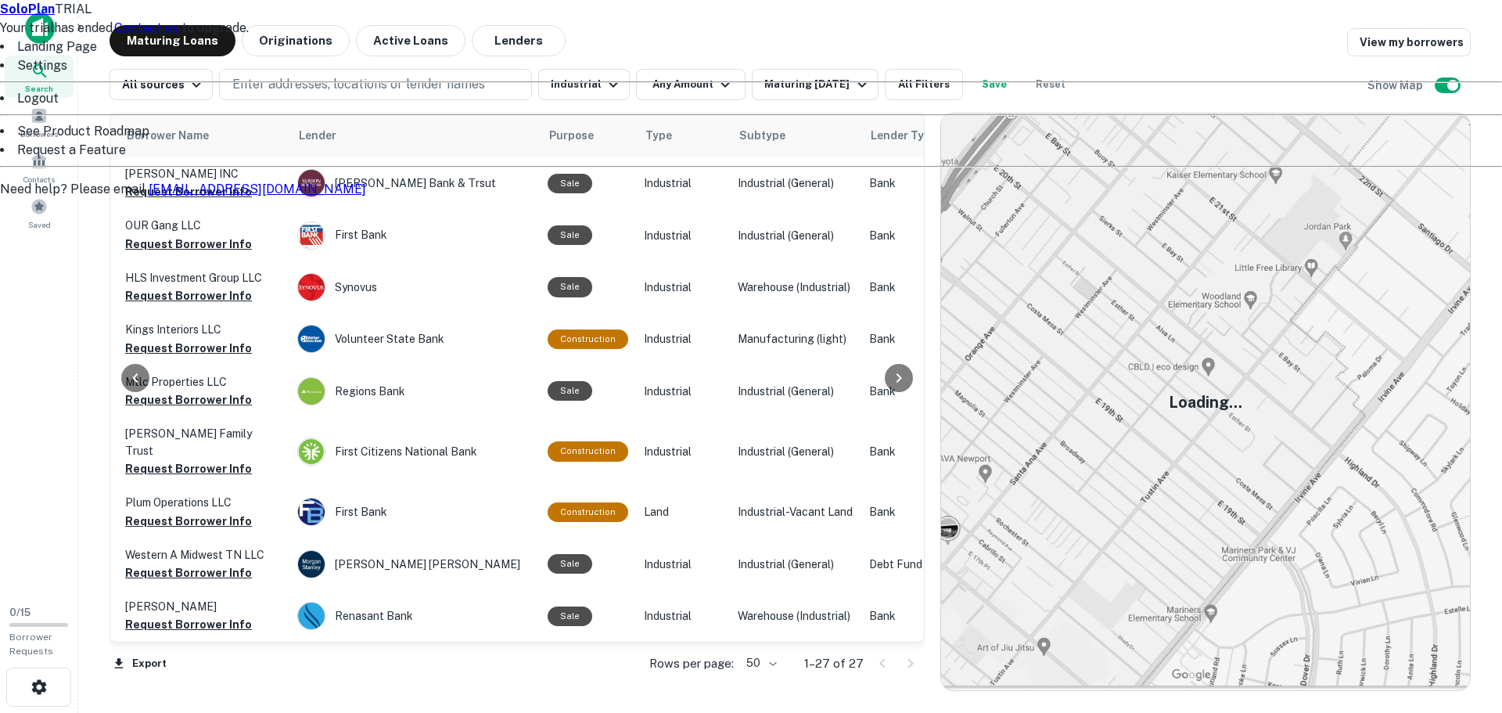
click at [110, 141] on li "See Product Roadmap" at bounding box center [751, 131] width 1502 height 19
click at [31, 35] on div at bounding box center [751, 356] width 1502 height 713
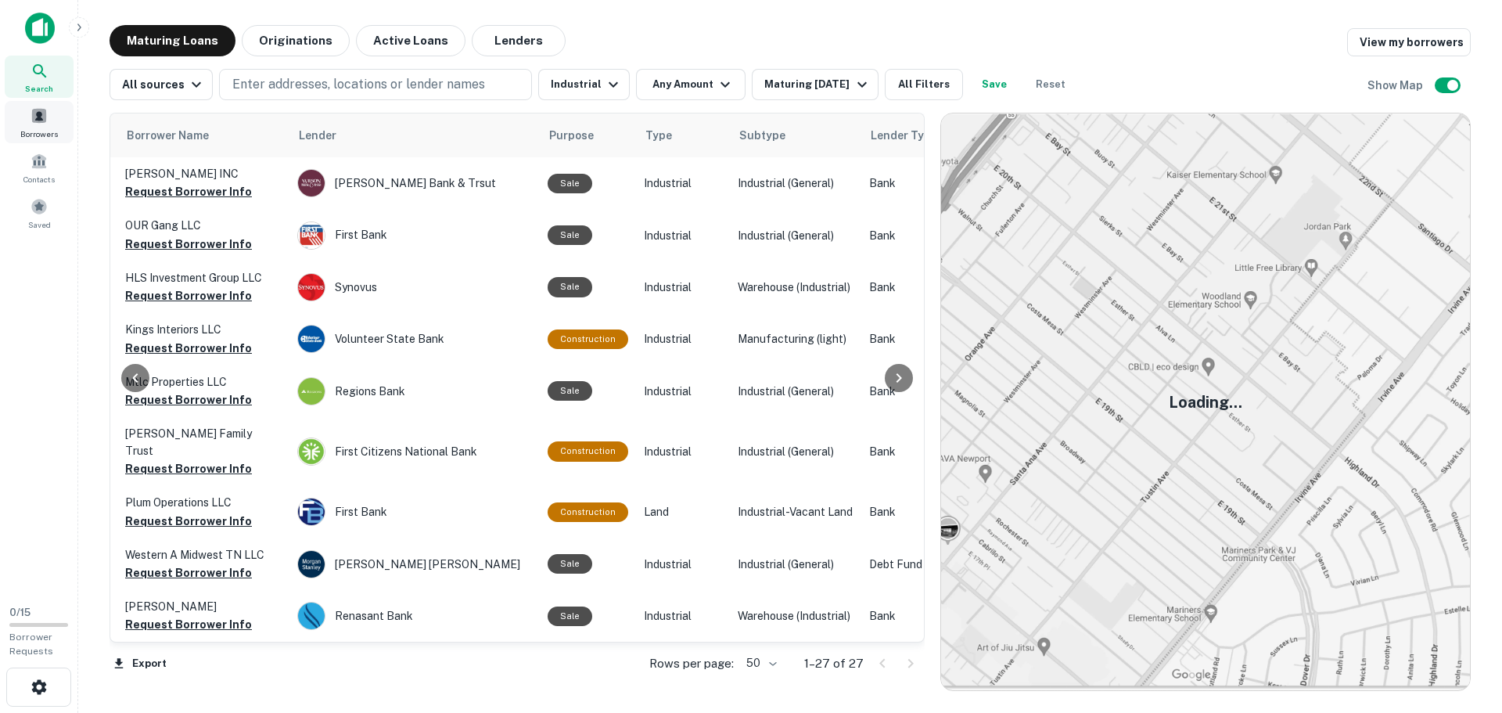
click at [41, 135] on span "Borrowers" at bounding box center [39, 133] width 38 height 13
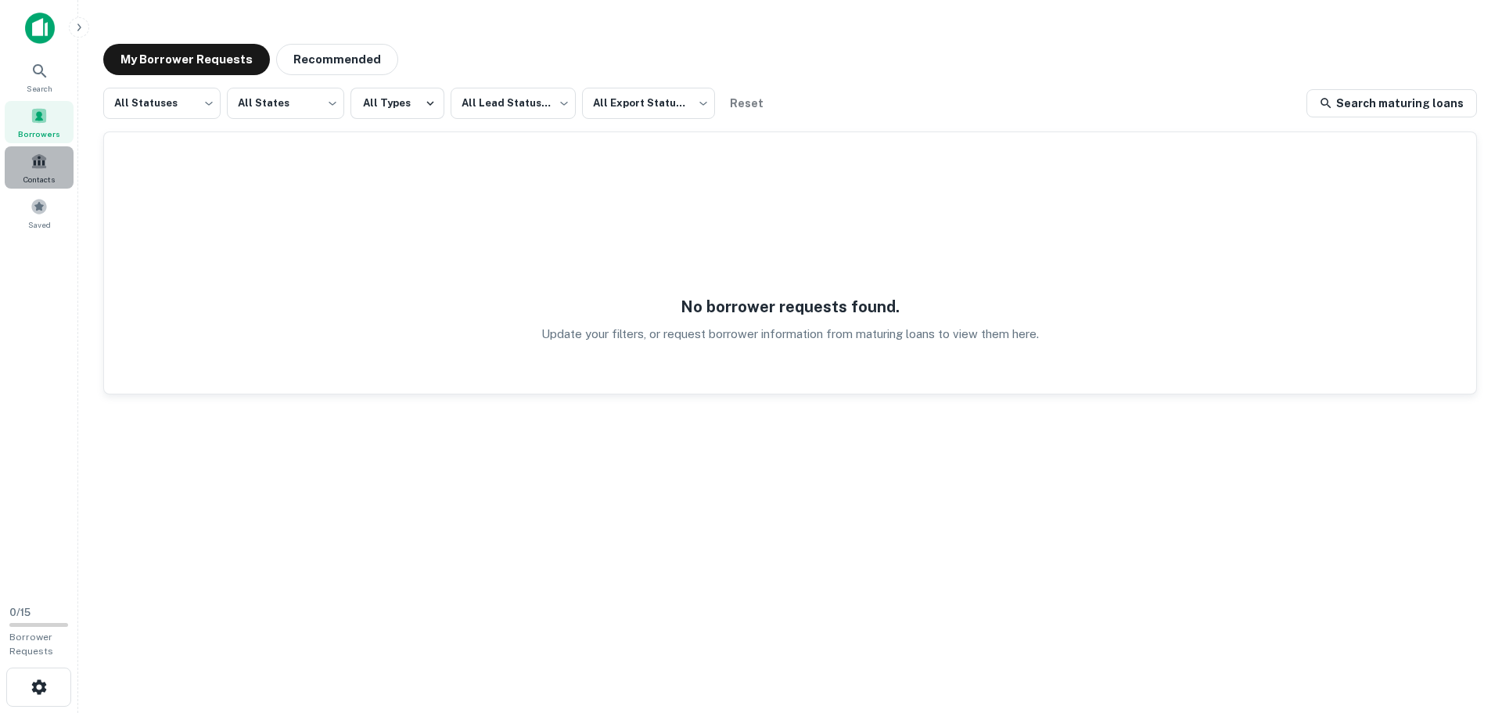
click at [41, 173] on span "Contacts" at bounding box center [38, 179] width 31 height 13
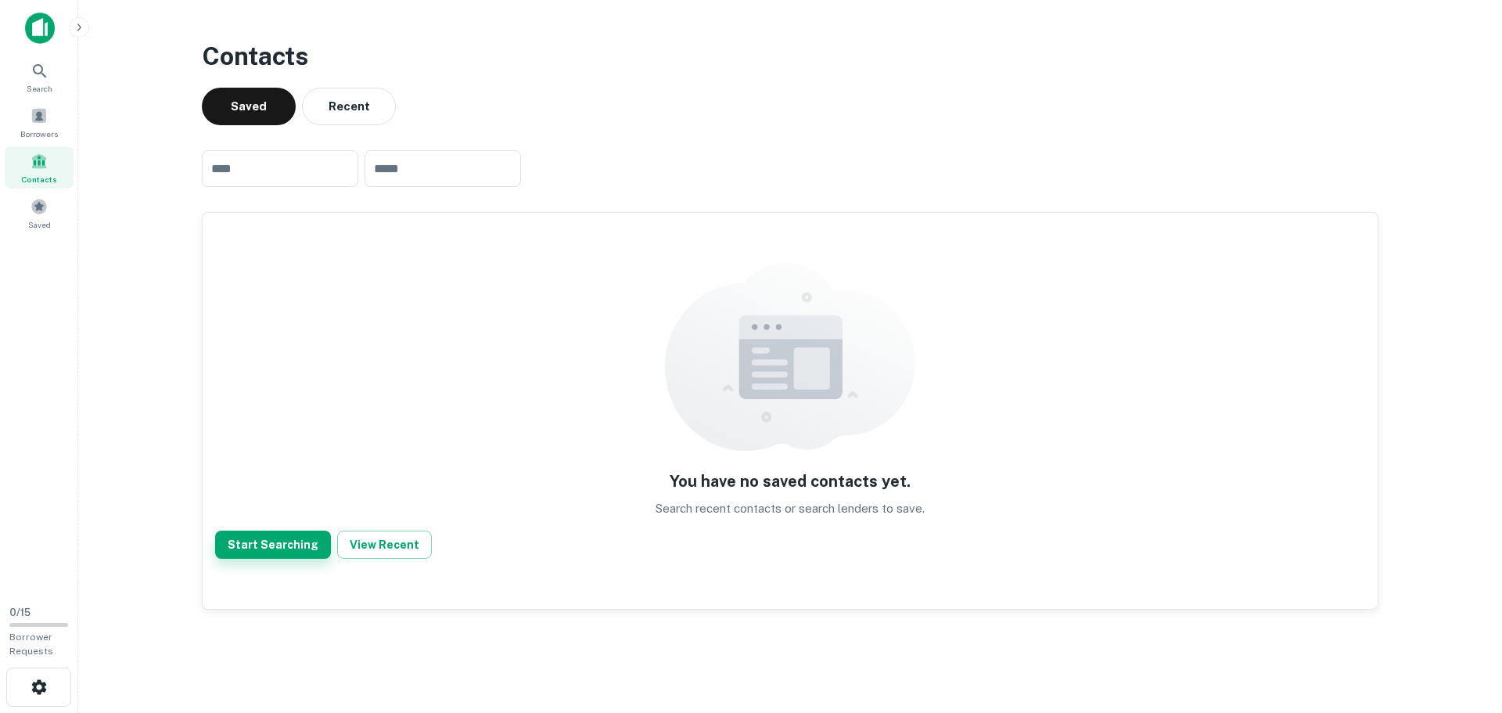
click at [263, 548] on button "Start Searching" at bounding box center [273, 544] width 116 height 28
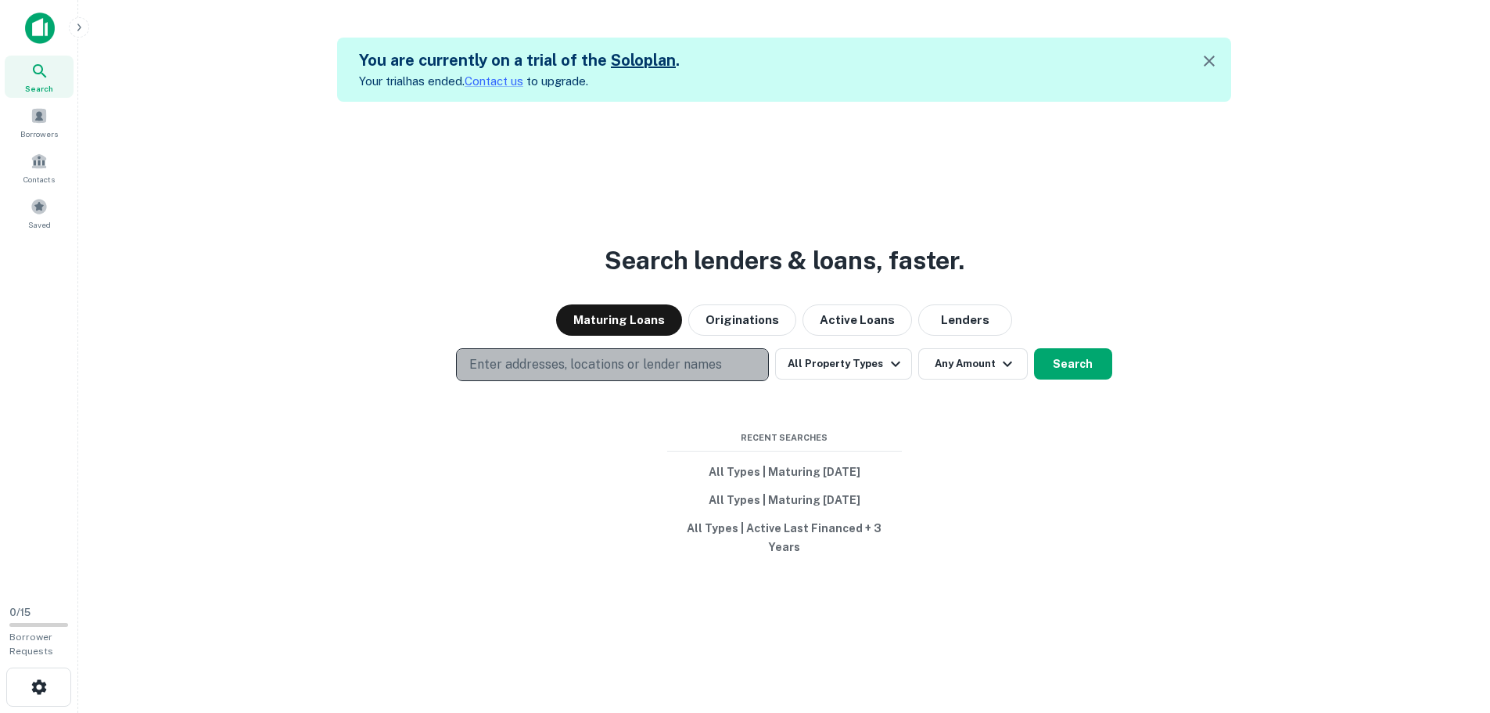
click at [635, 374] on p "Enter addresses, locations or lender names" at bounding box center [595, 364] width 253 height 19
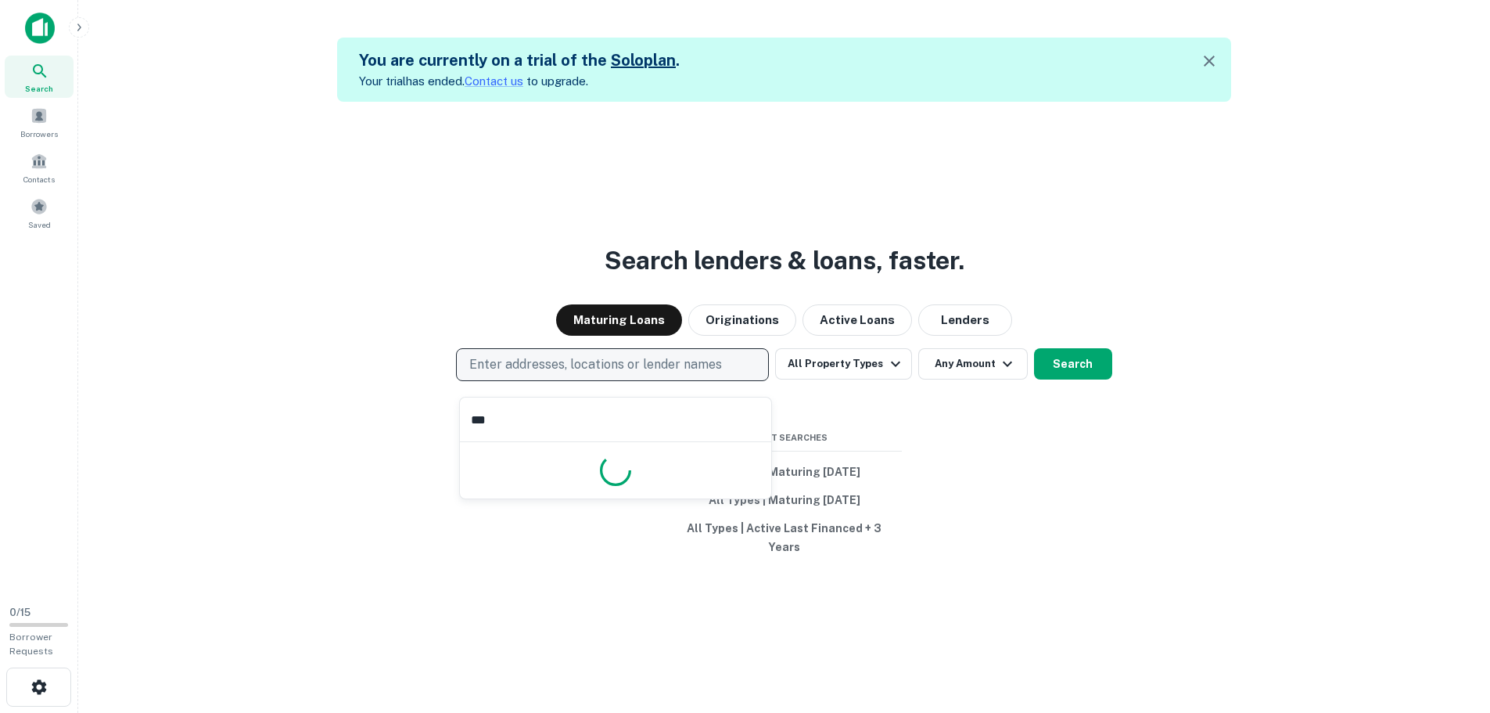
type input "****"
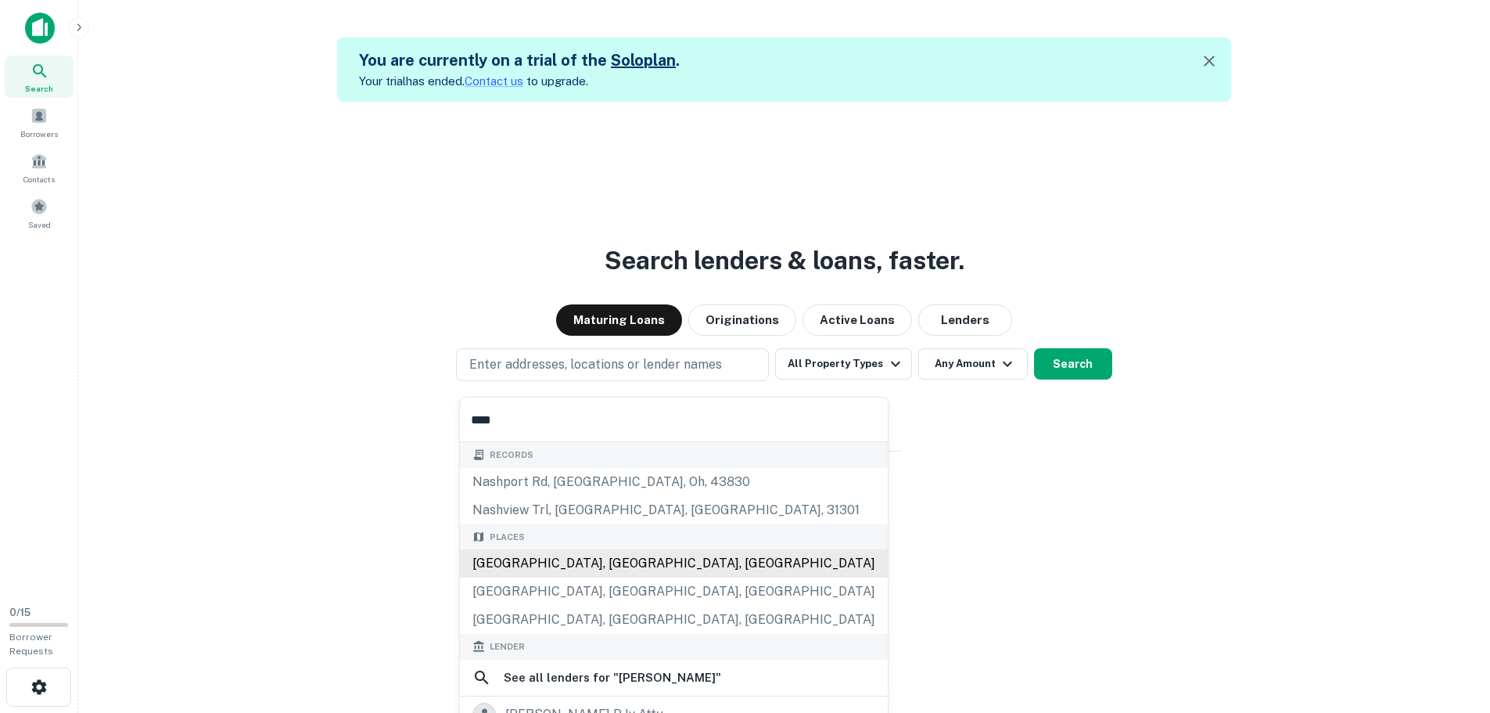
click at [563, 569] on div "[GEOGRAPHIC_DATA], [GEOGRAPHIC_DATA], [GEOGRAPHIC_DATA]" at bounding box center [674, 563] width 428 height 28
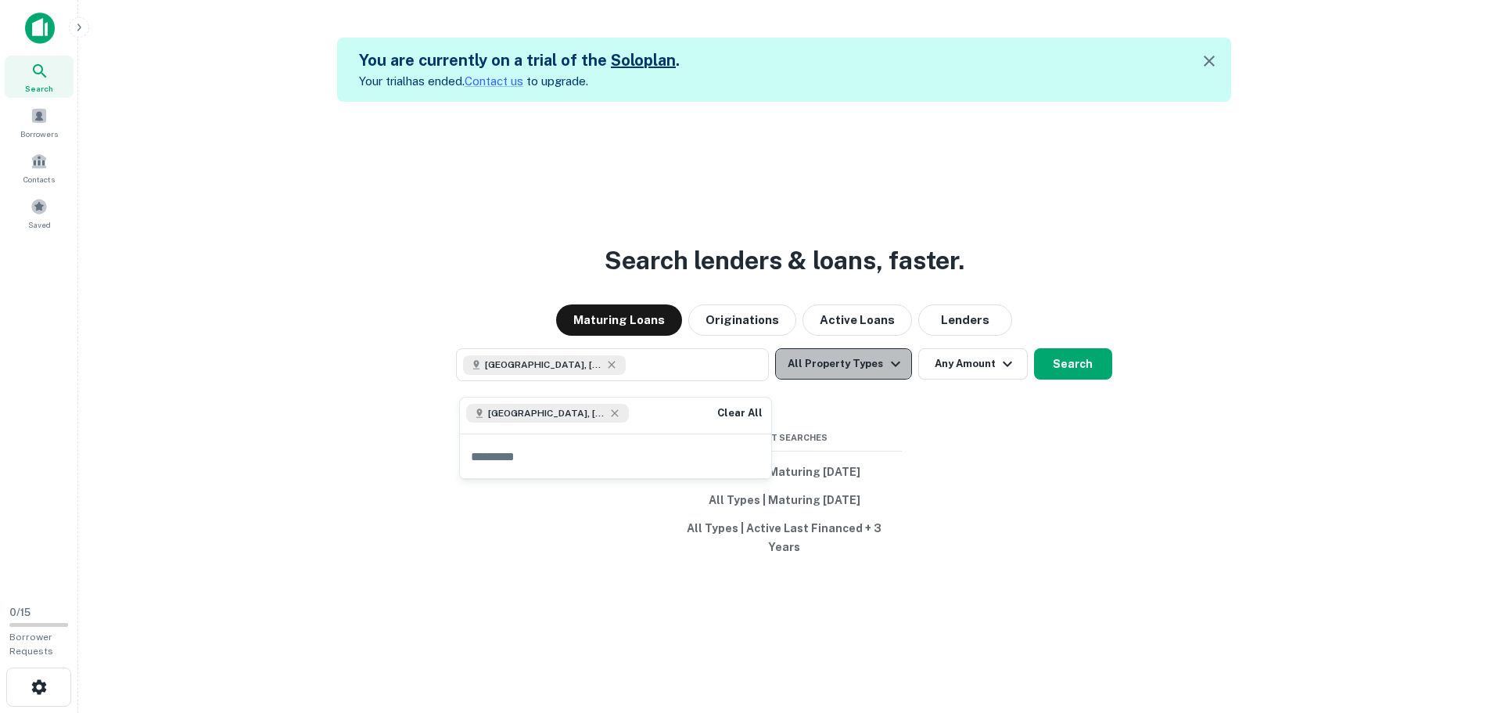
click at [894, 364] on icon "button" at bounding box center [895, 363] width 19 height 19
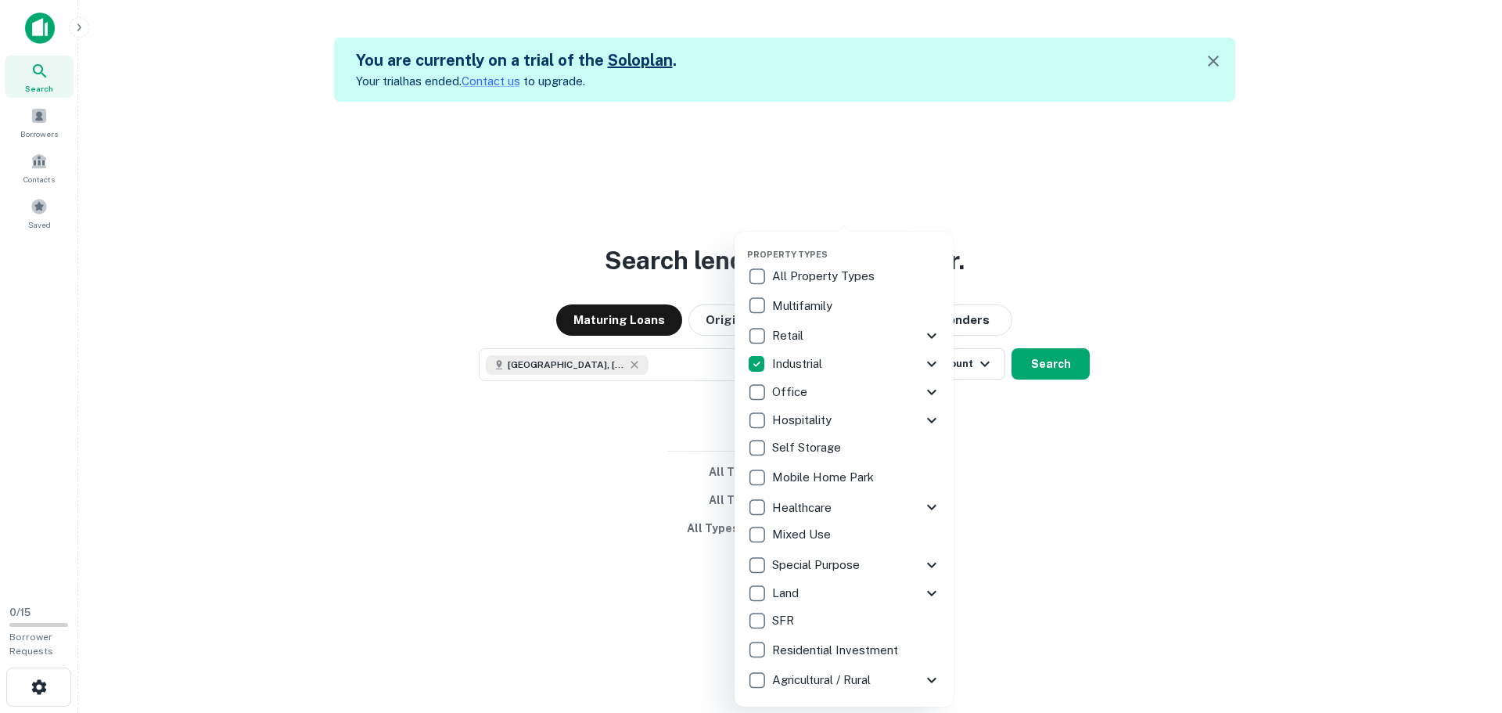
click at [930, 362] on icon at bounding box center [931, 363] width 19 height 19
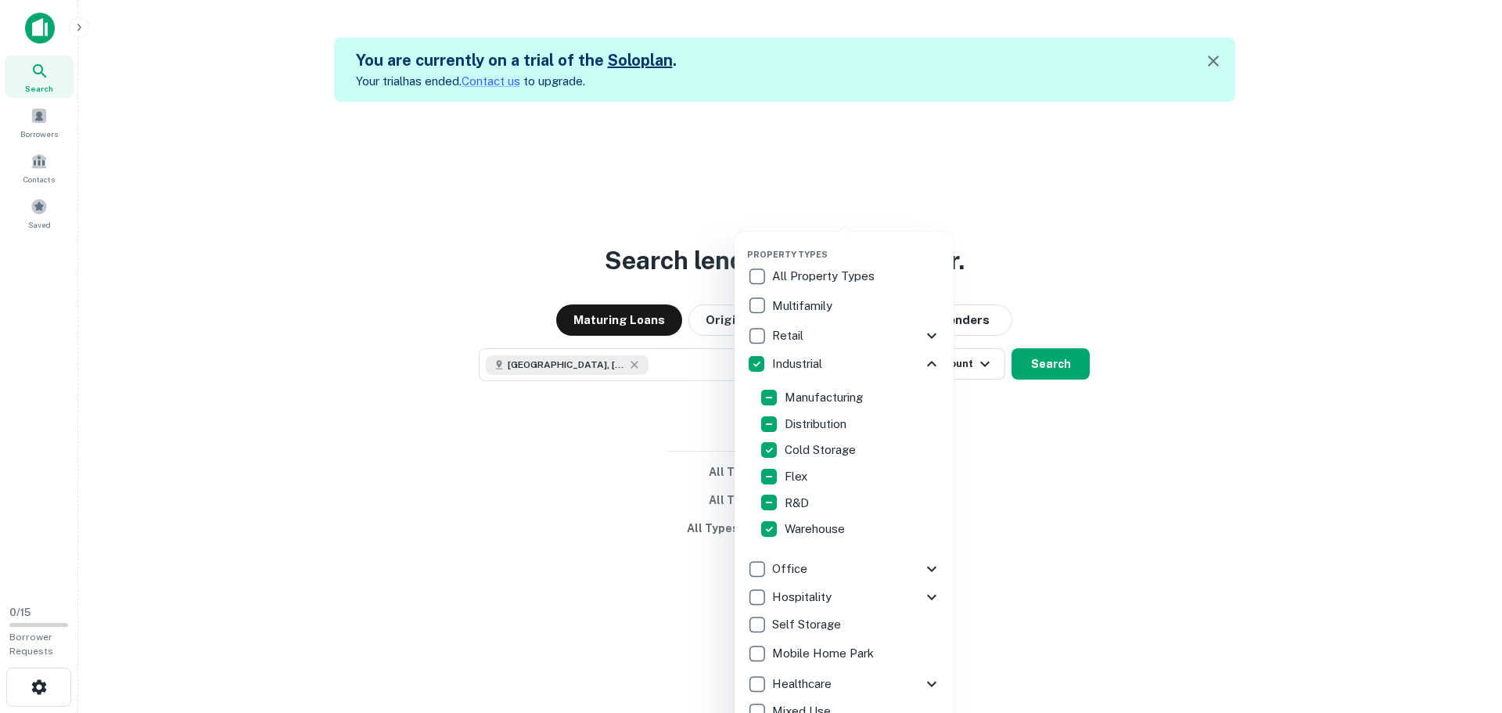
click at [922, 362] on icon at bounding box center [931, 363] width 19 height 19
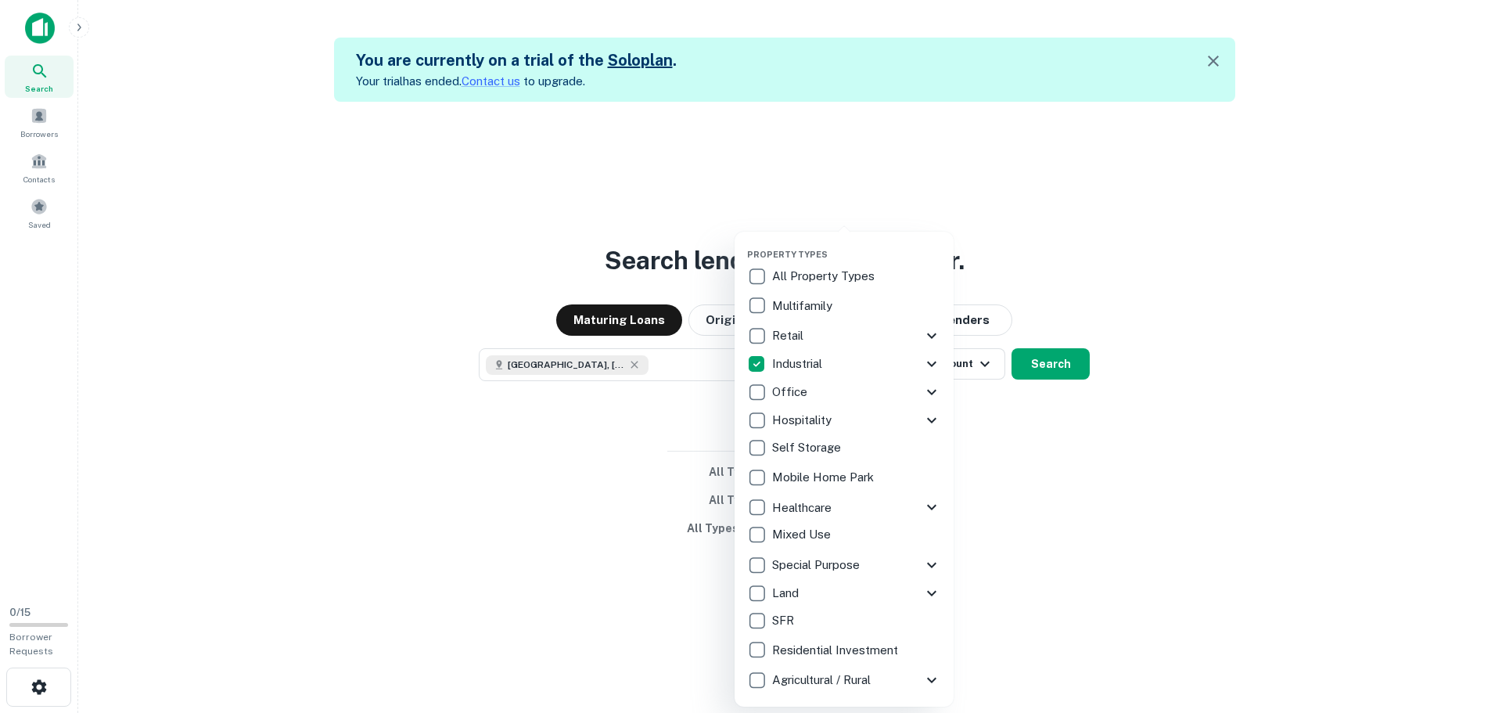
click at [1050, 371] on div at bounding box center [751, 356] width 1502 height 713
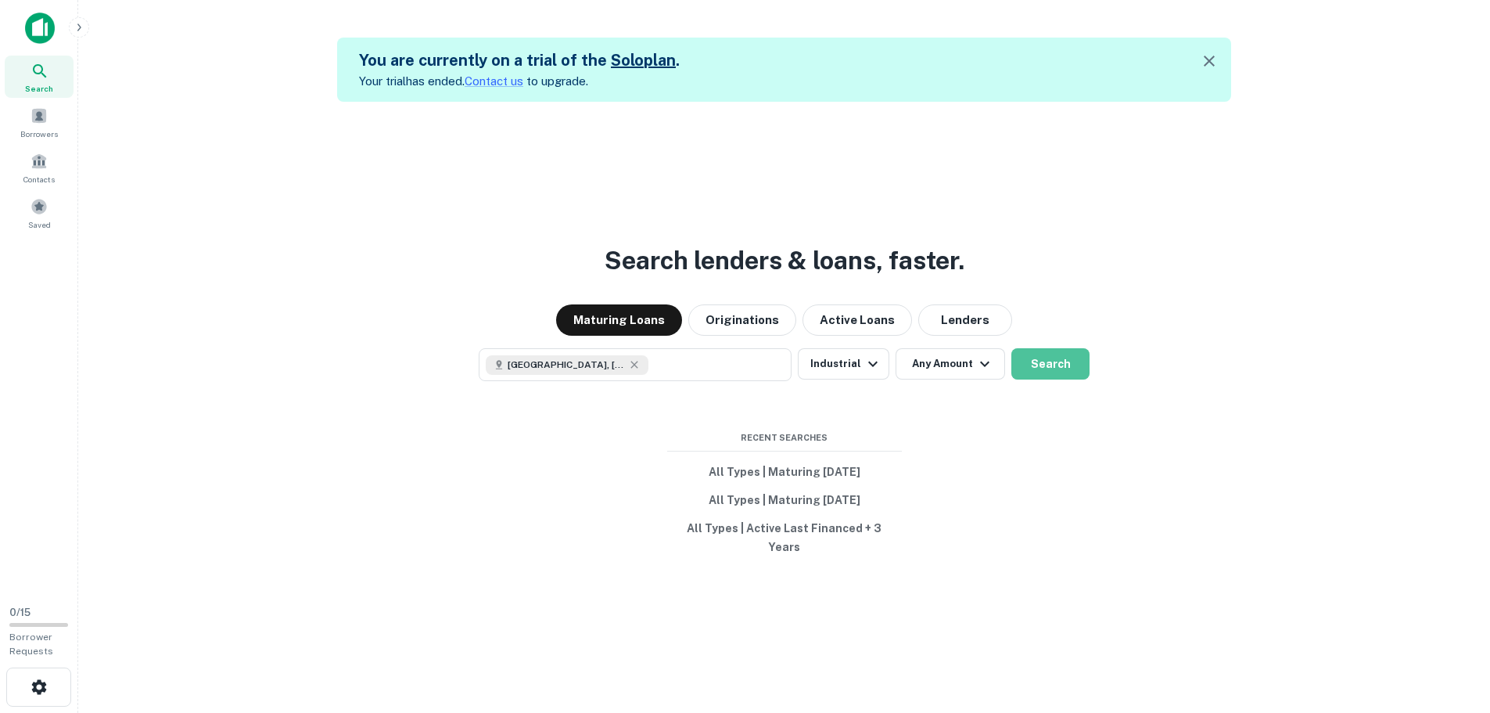
click at [1050, 371] on button "Search" at bounding box center [1050, 363] width 78 height 31
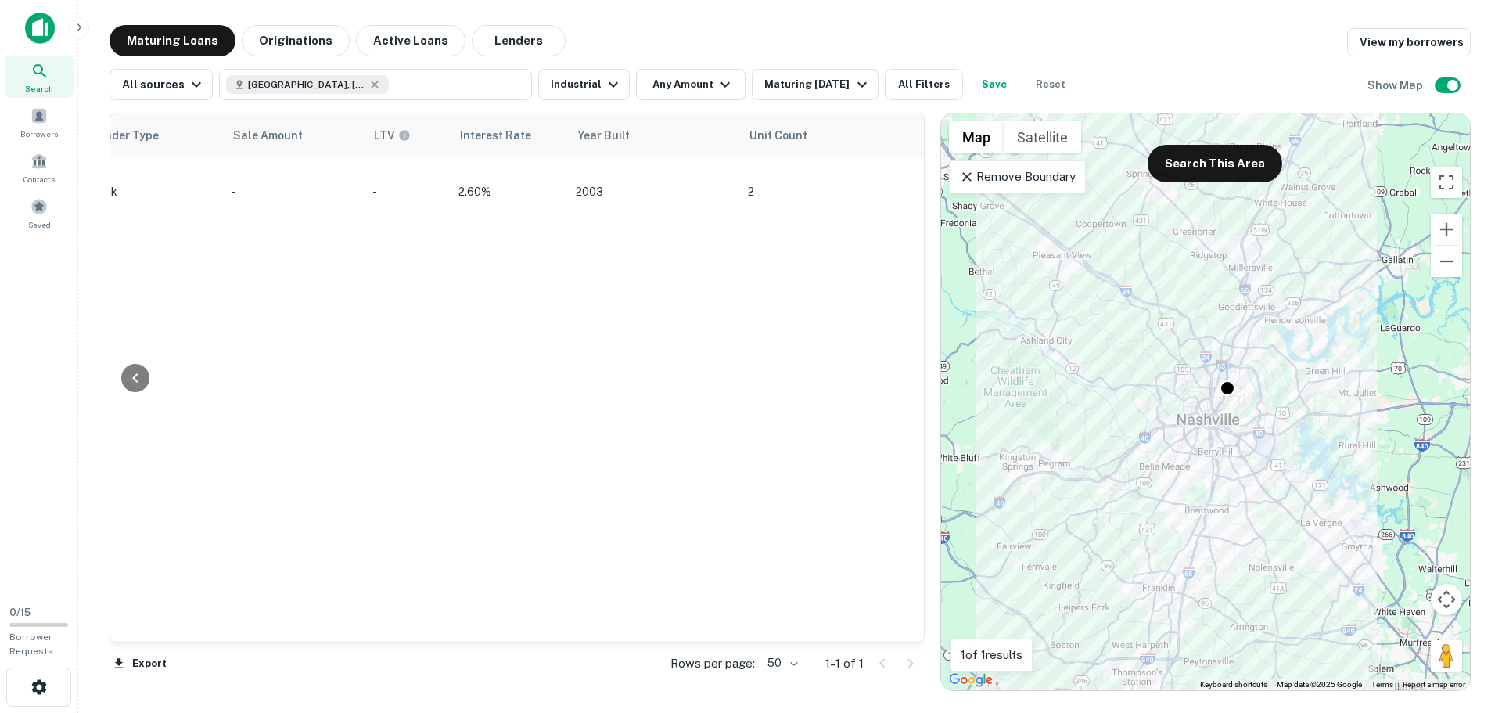
scroll to position [0, 1341]
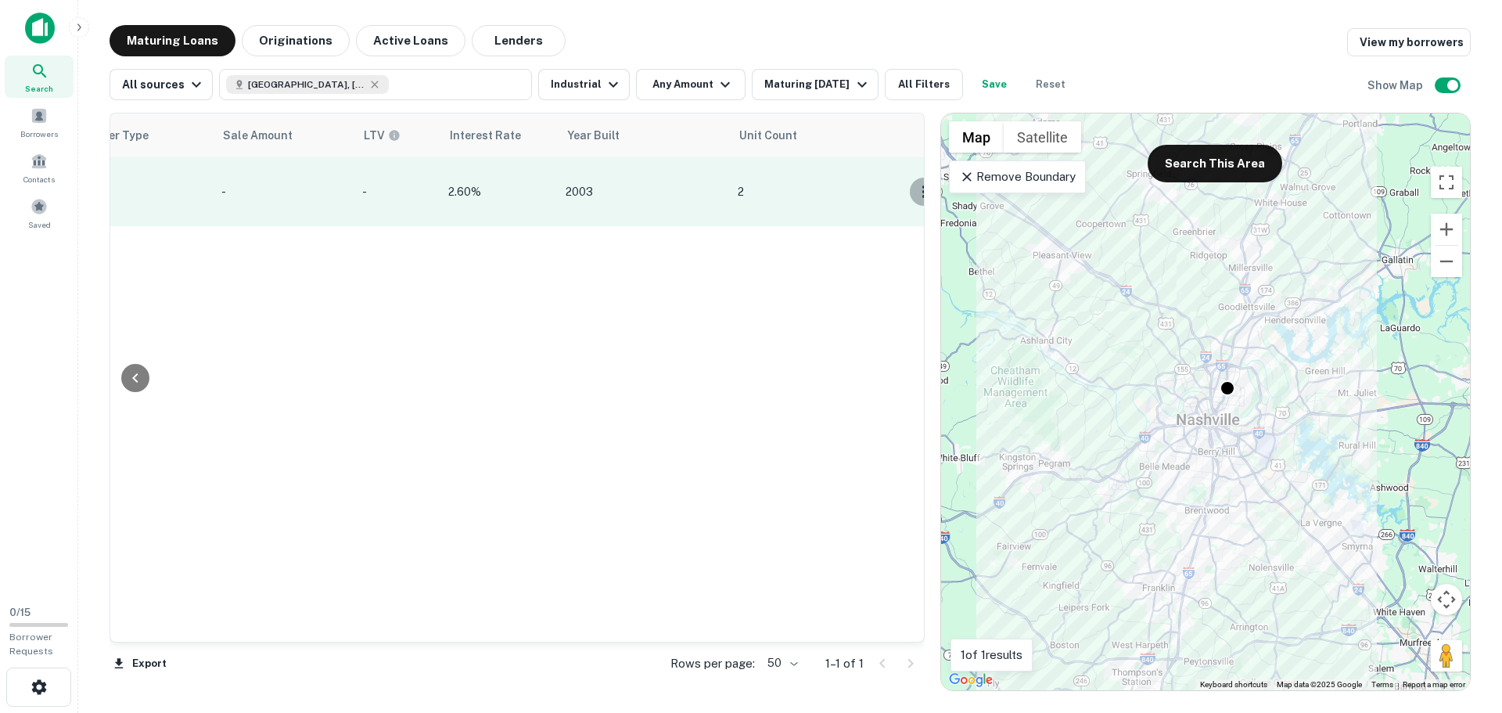
click at [914, 182] on icon "button" at bounding box center [923, 191] width 19 height 19
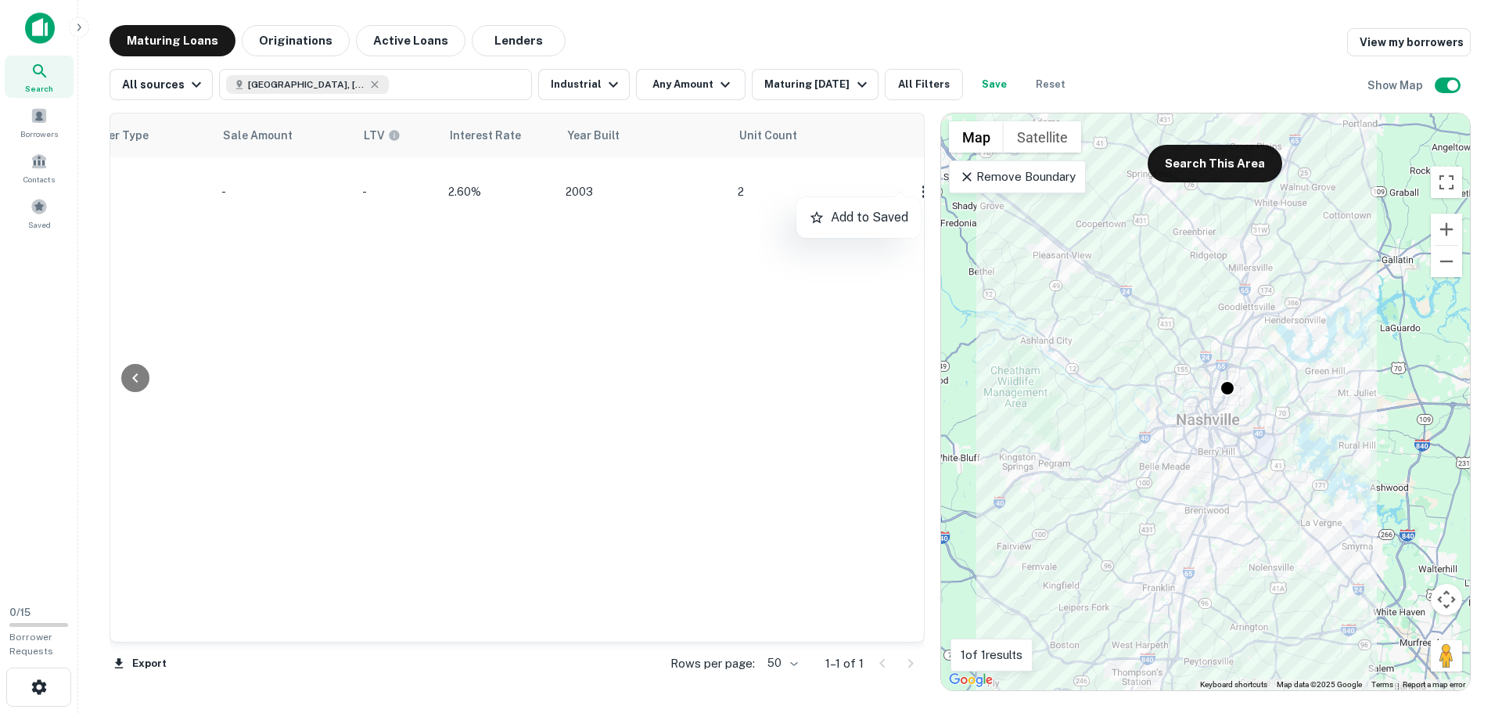
click at [617, 346] on div at bounding box center [751, 356] width 1502 height 713
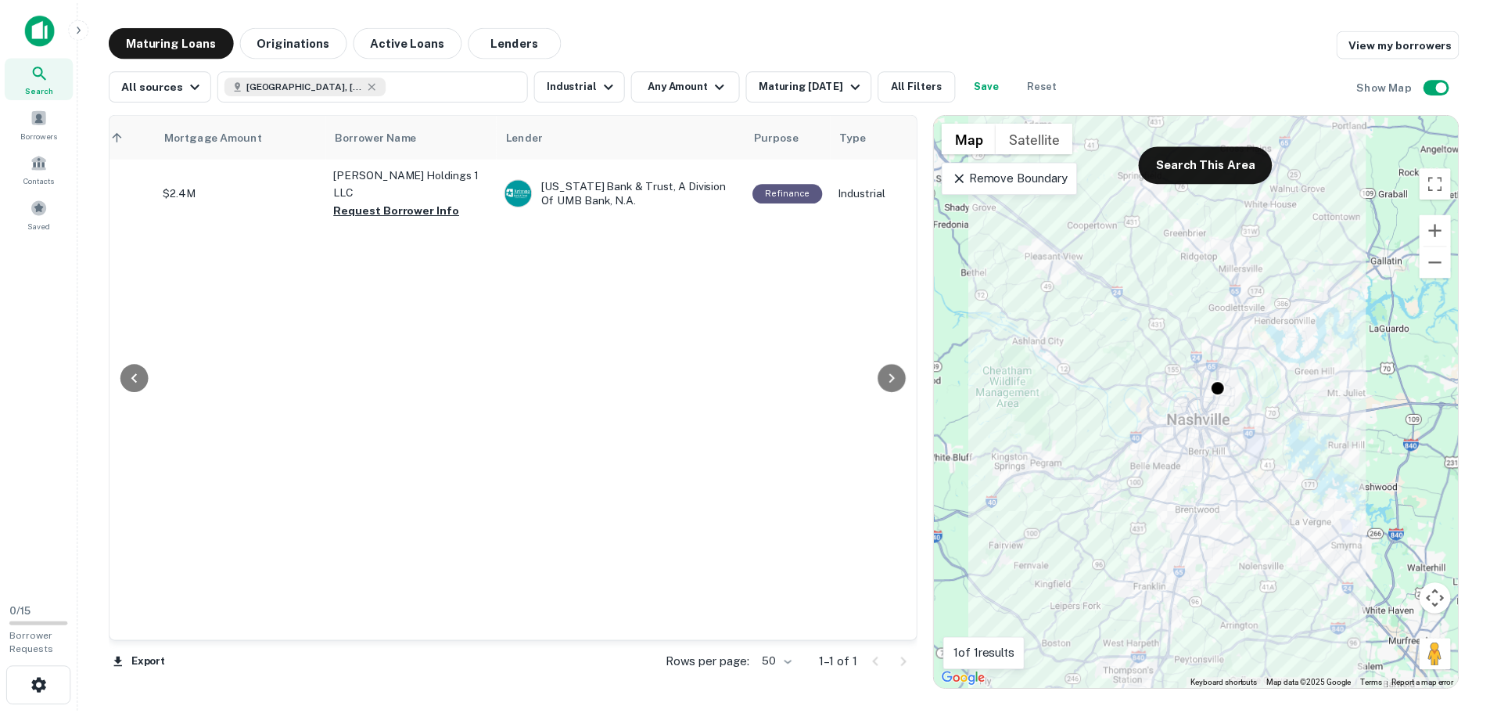
scroll to position [0, 220]
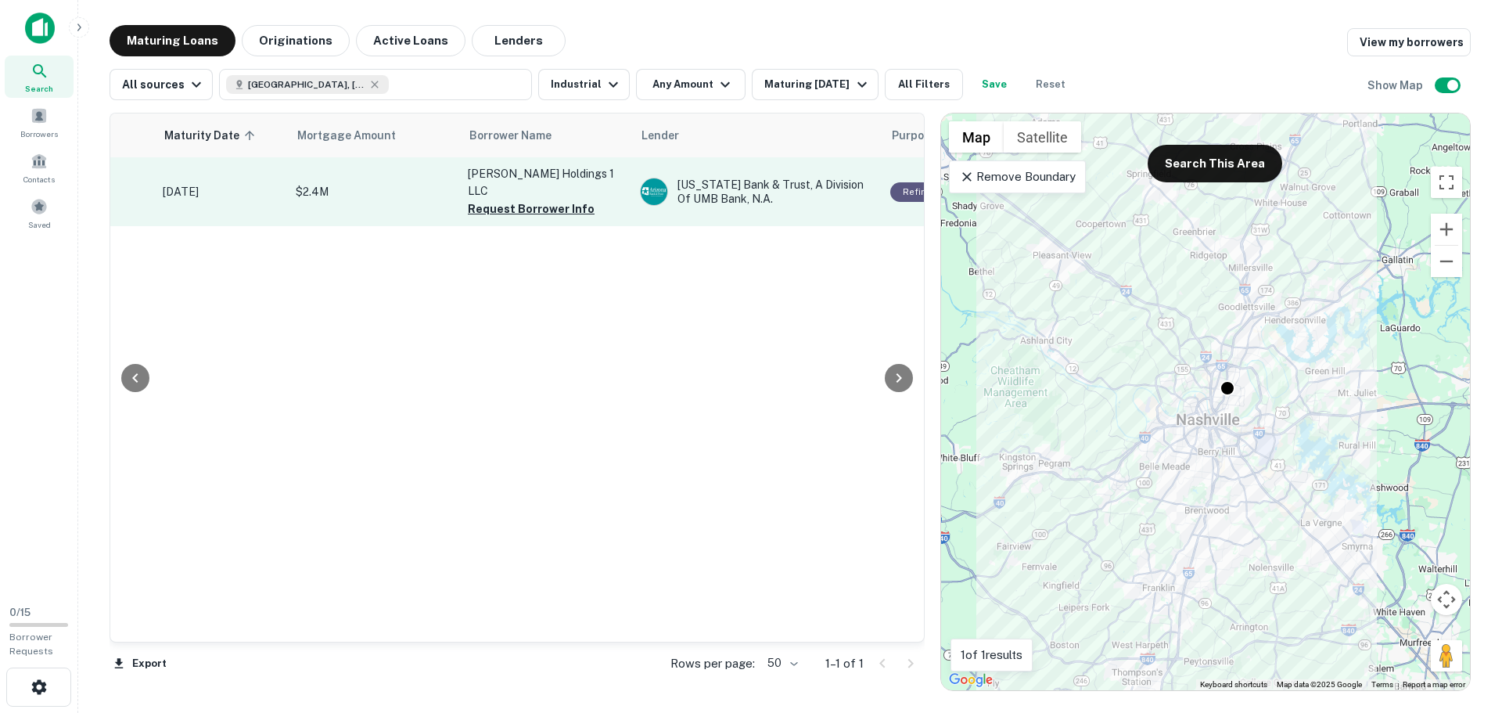
click at [350, 183] on p "$2.4M" at bounding box center [374, 191] width 156 height 17
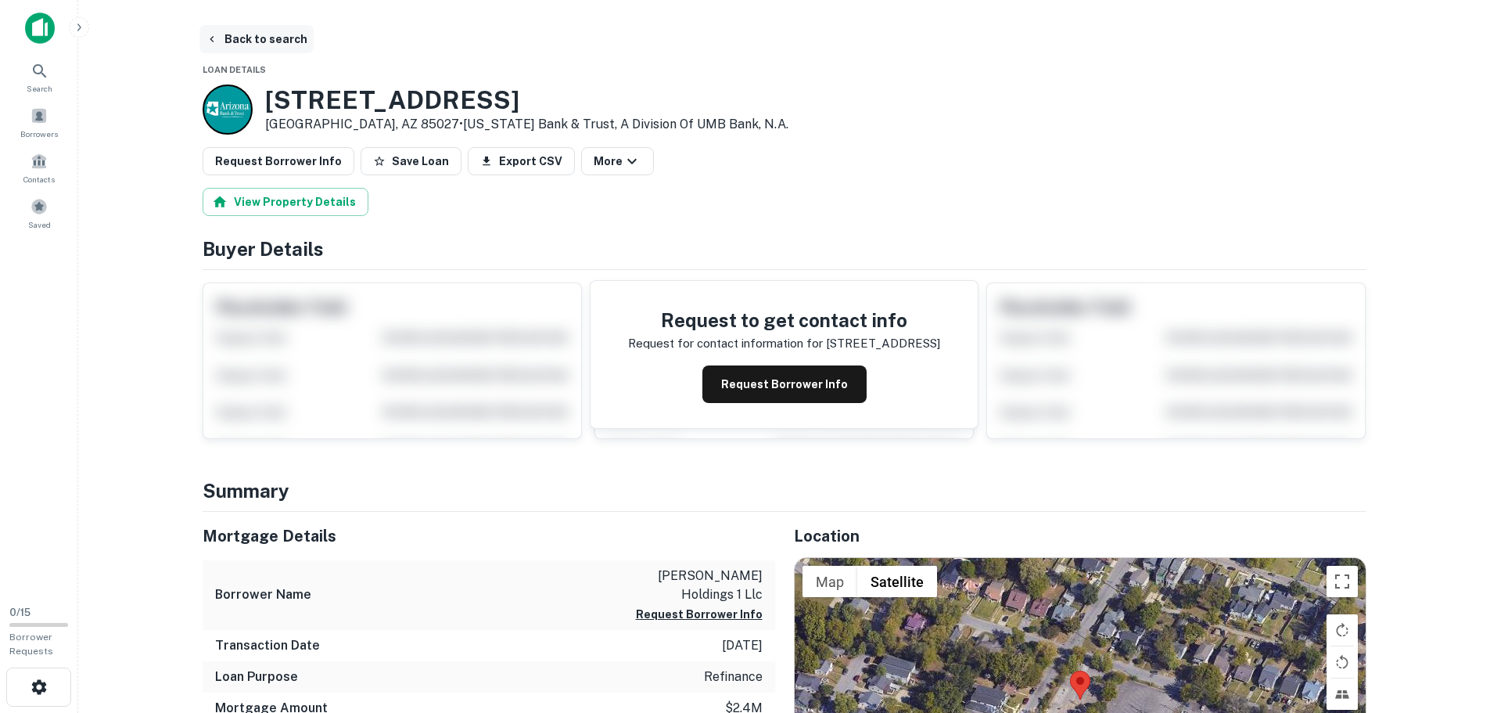
click at [257, 44] on button "Back to search" at bounding box center [256, 39] width 114 height 28
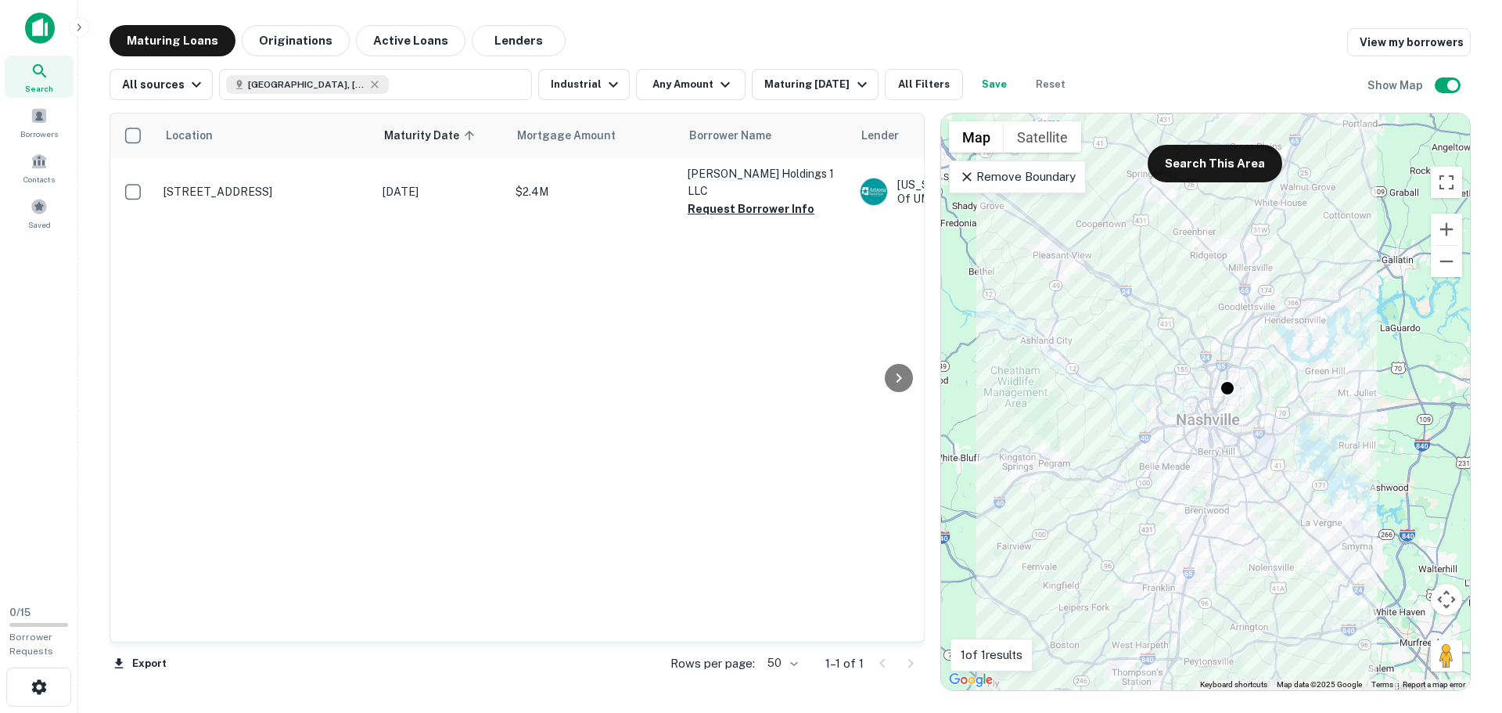
click at [968, 176] on icon at bounding box center [967, 177] width 16 height 16
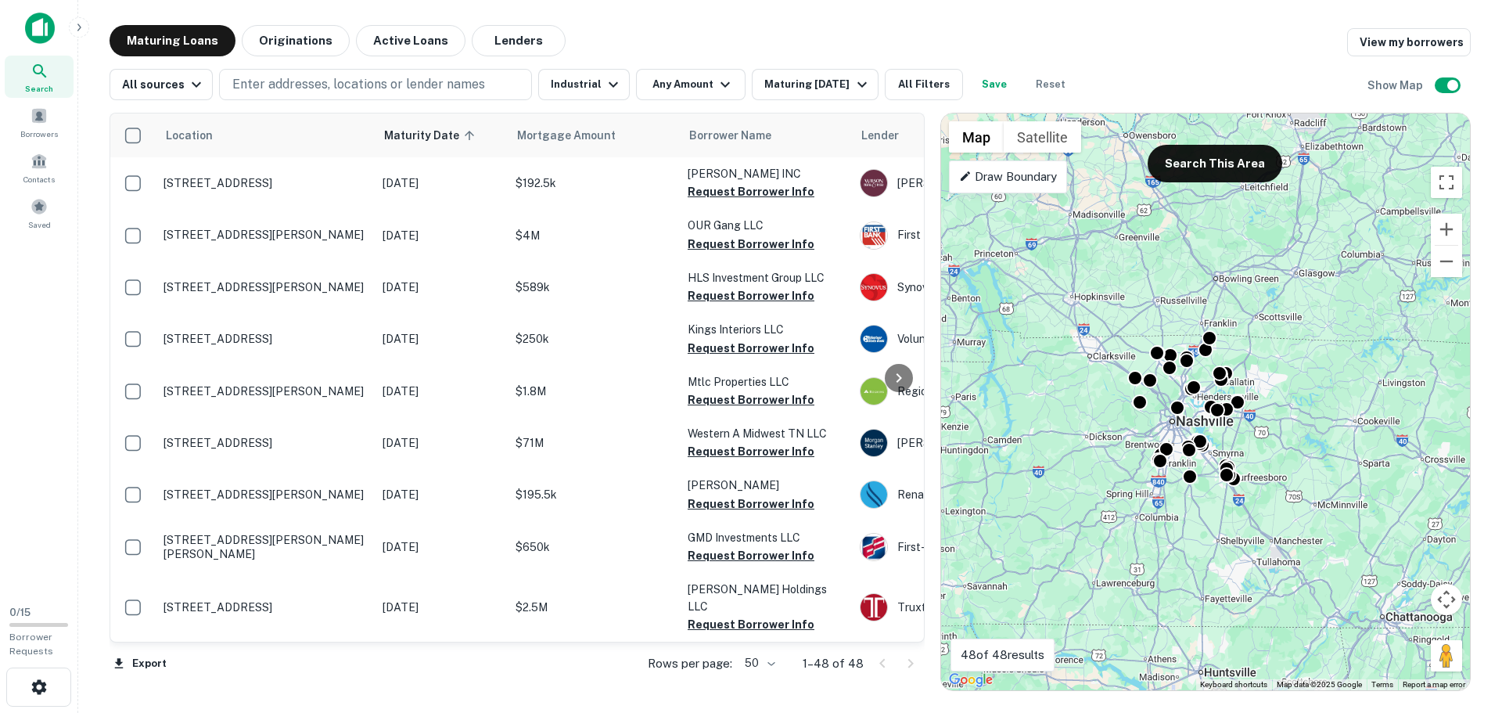
drag, startPoint x: 1161, startPoint y: 481, endPoint x: 1098, endPoint y: 443, distance: 73.4
click at [1098, 443] on div "To activate drag with keyboard, press Alt + Enter. Once in keyboard drag state,…" at bounding box center [1205, 401] width 529 height 576
click at [985, 179] on p "Draw Boundary" at bounding box center [1008, 176] width 98 height 19
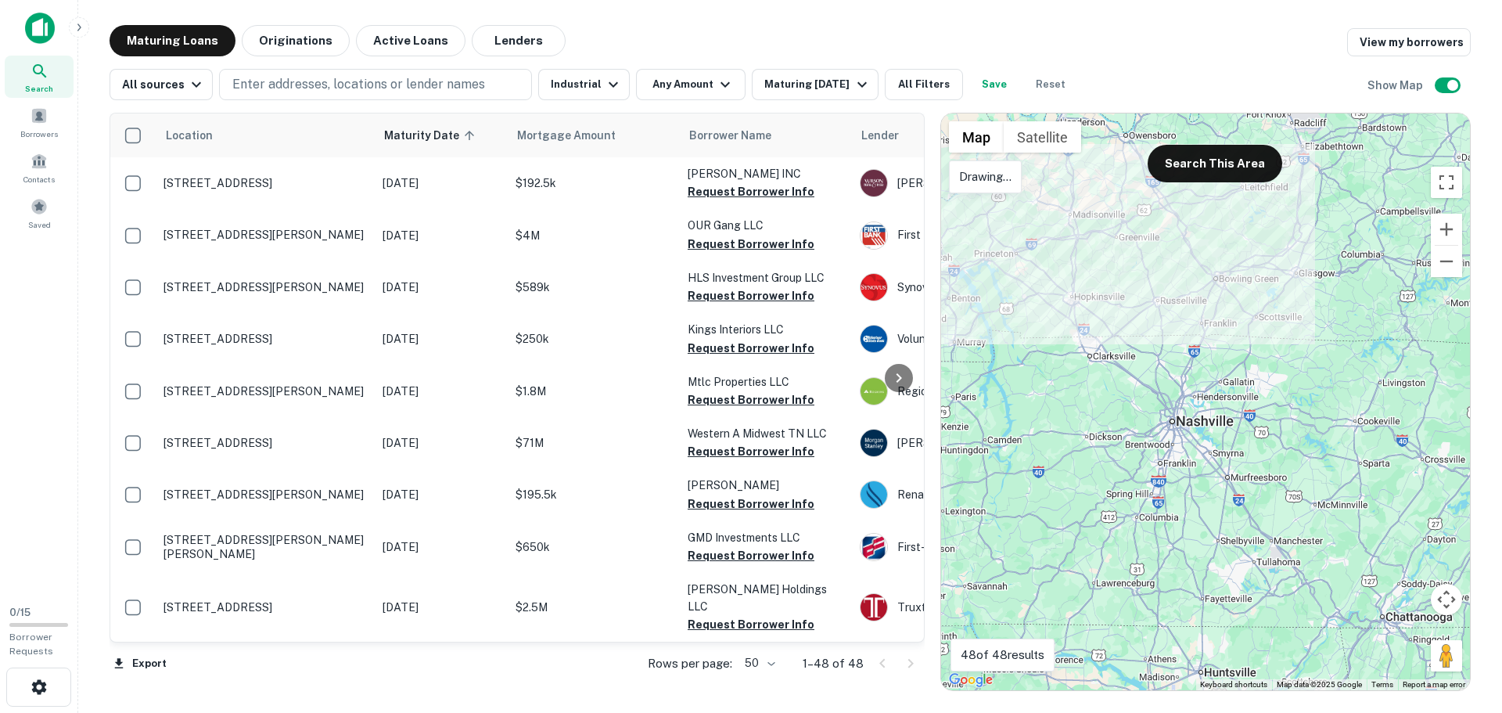
click at [1097, 325] on div at bounding box center [1205, 401] width 529 height 576
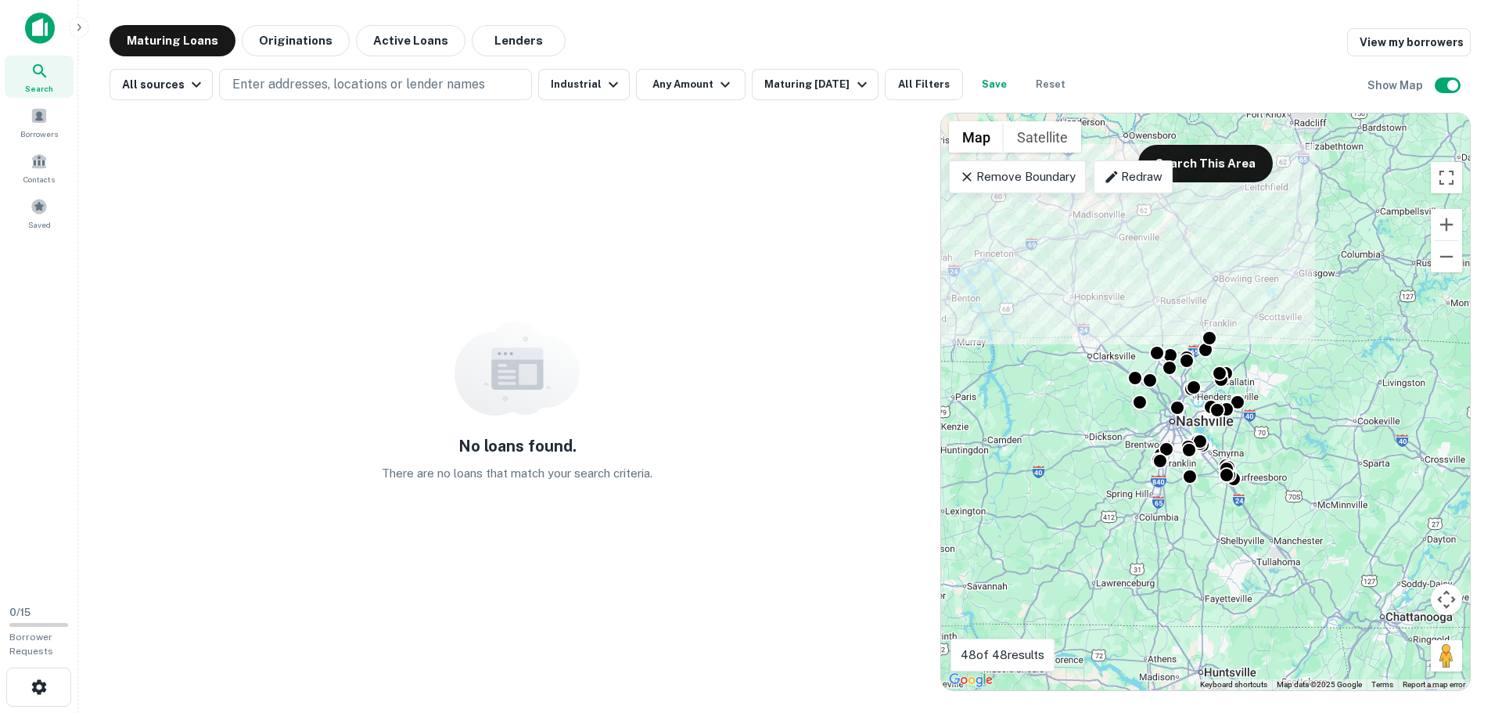
click at [960, 179] on icon at bounding box center [967, 177] width 16 height 16
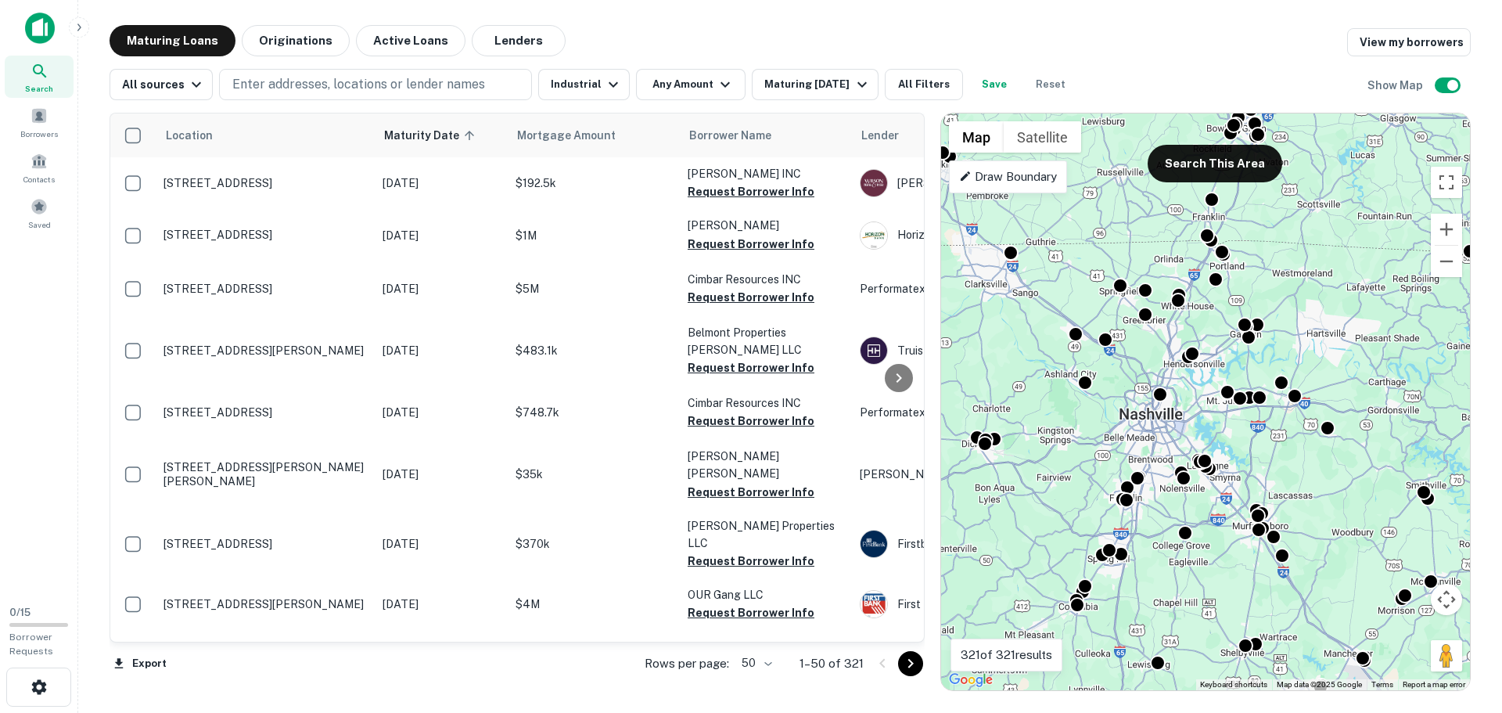
click at [1015, 184] on p "Draw Boundary" at bounding box center [1008, 176] width 98 height 19
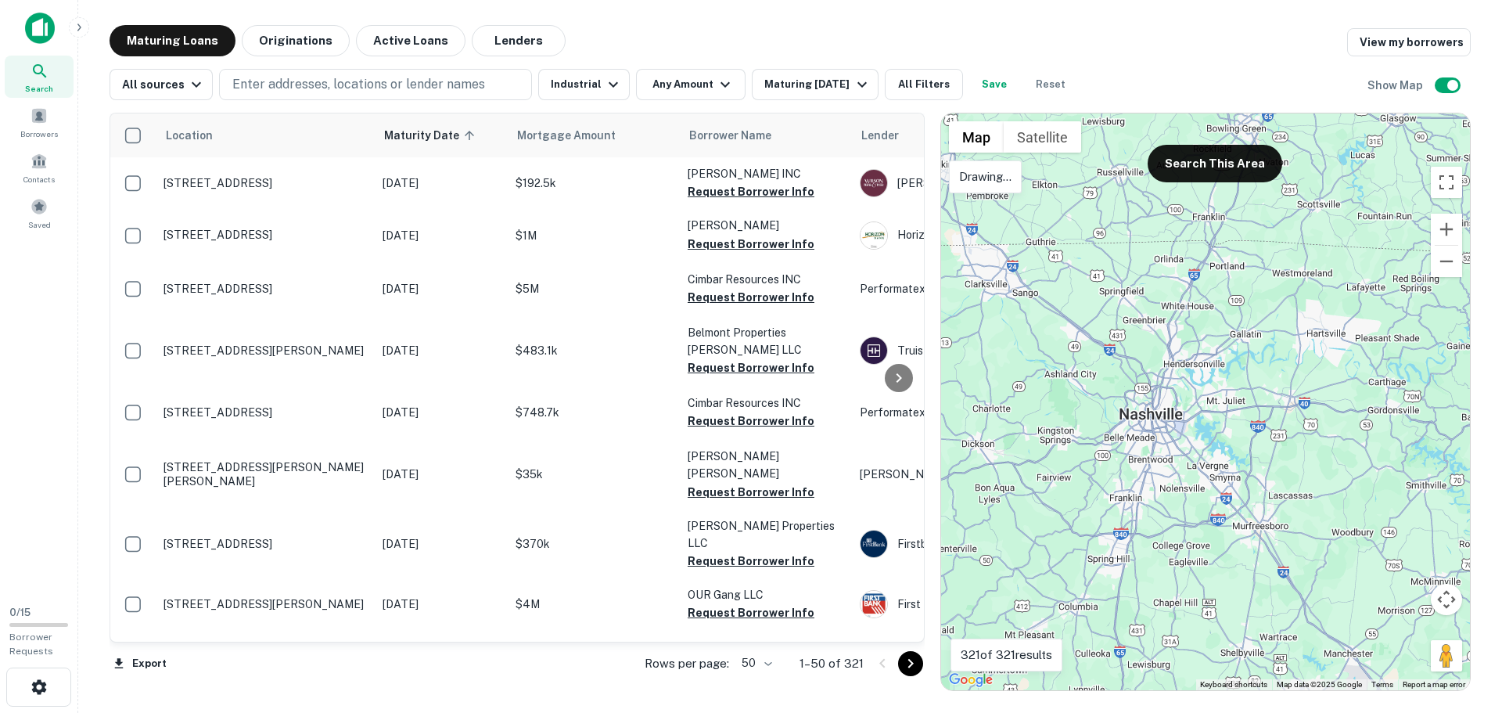
click at [992, 235] on div at bounding box center [1205, 401] width 529 height 576
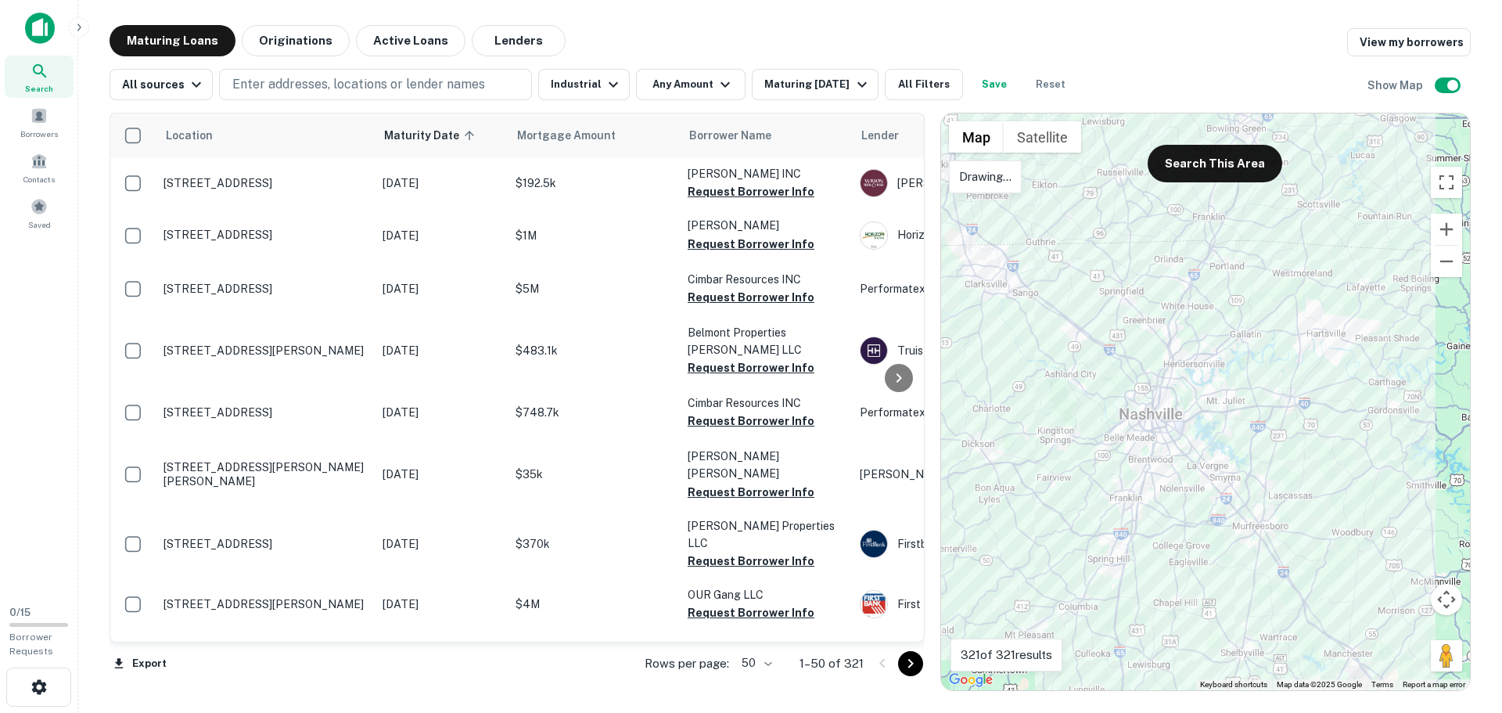
click at [1007, 231] on div at bounding box center [1205, 401] width 529 height 576
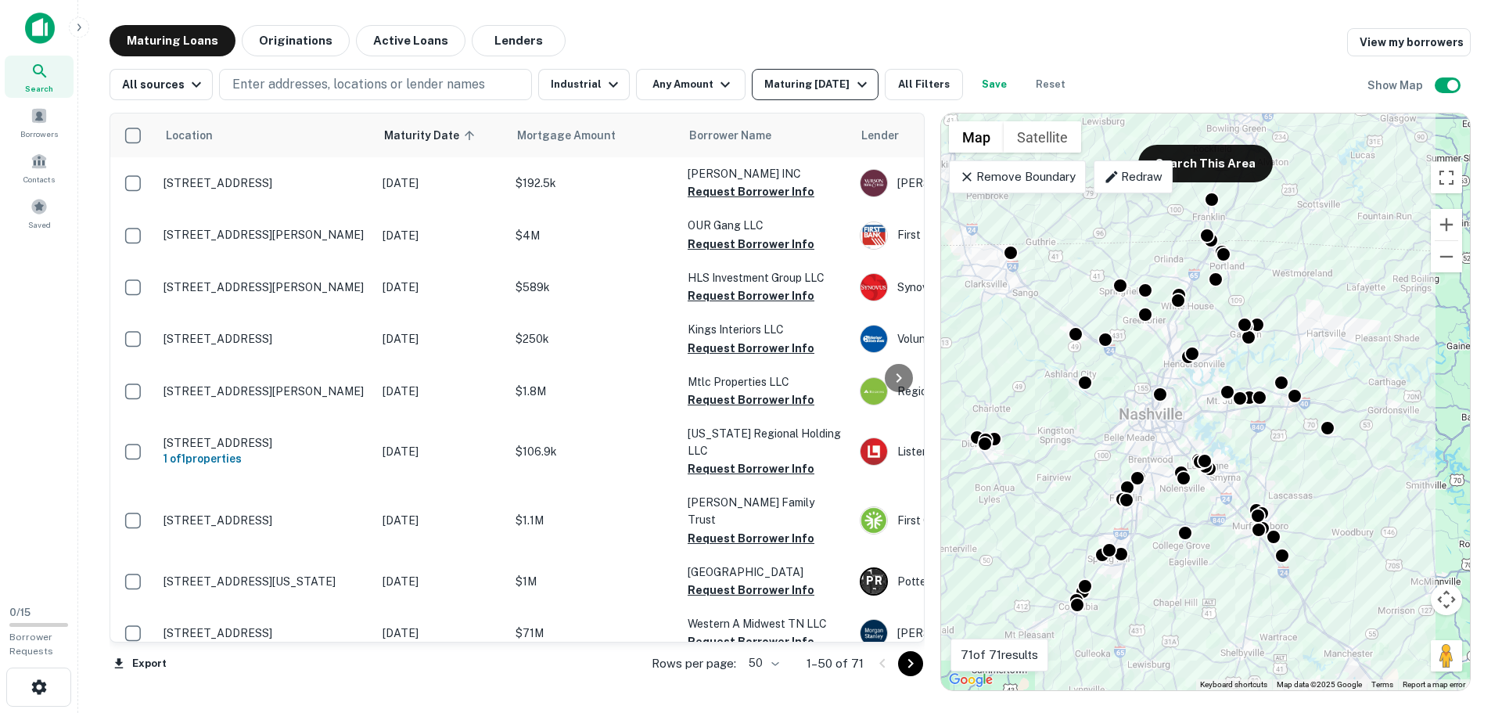
click at [797, 77] on div "Maturing [DATE]" at bounding box center [817, 84] width 106 height 19
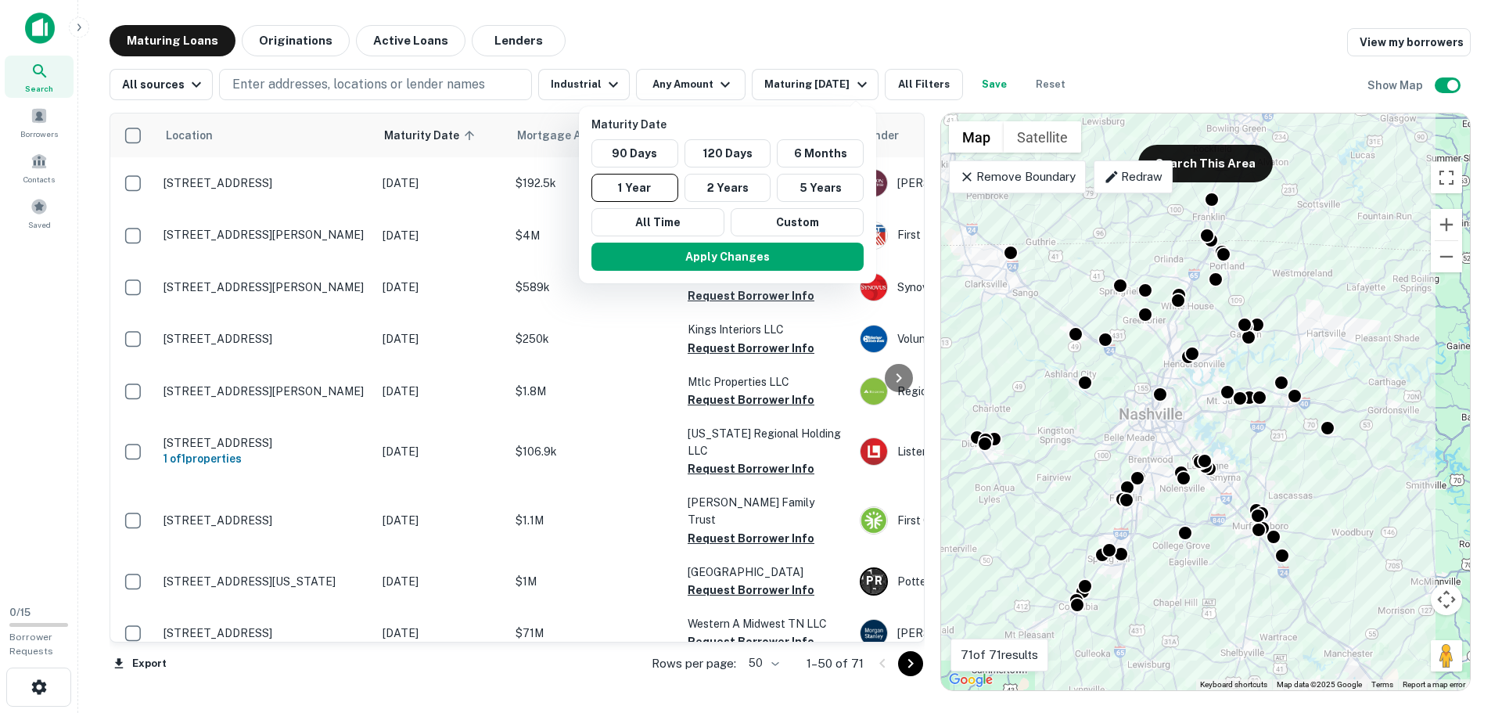
click at [591, 77] on div at bounding box center [751, 356] width 1502 height 713
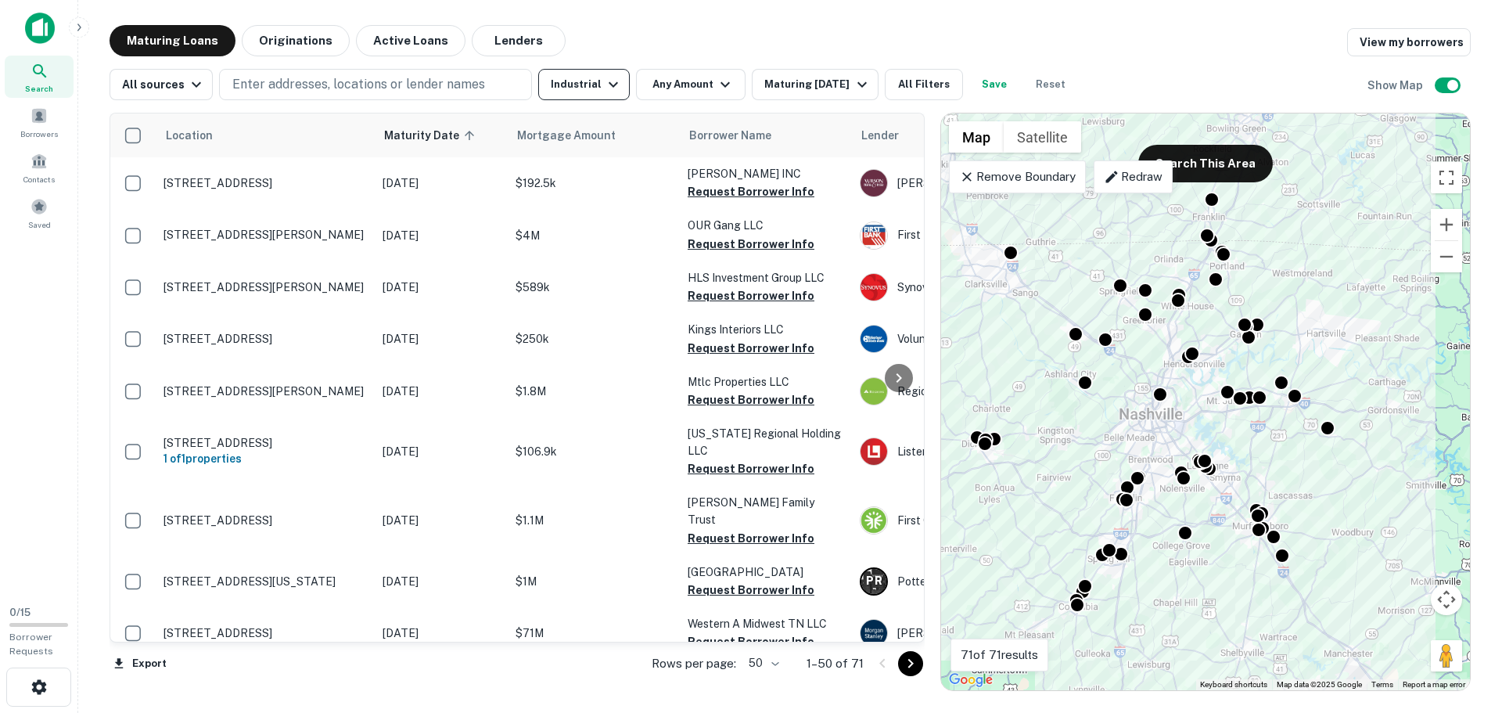
click at [605, 83] on icon "button" at bounding box center [613, 84] width 19 height 19
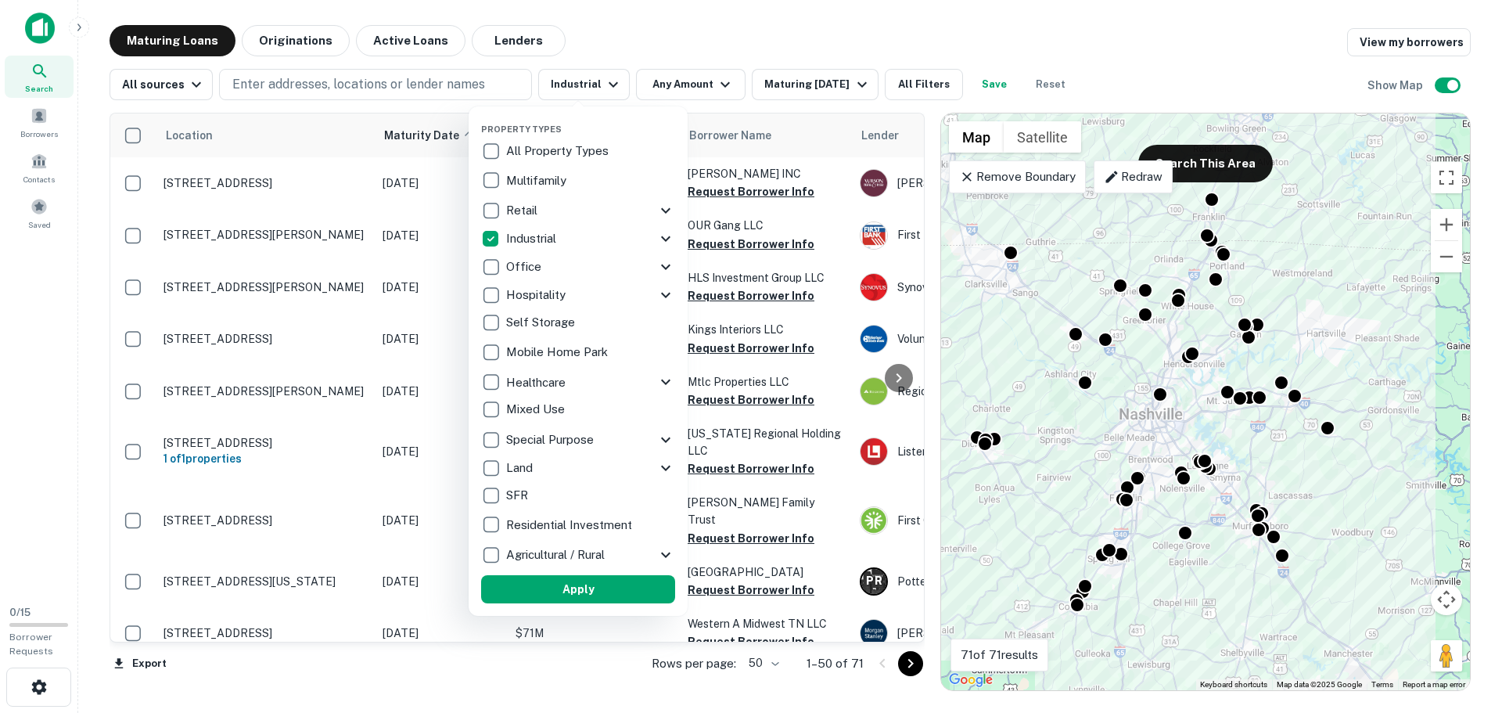
click at [666, 468] on icon at bounding box center [665, 467] width 9 height 5
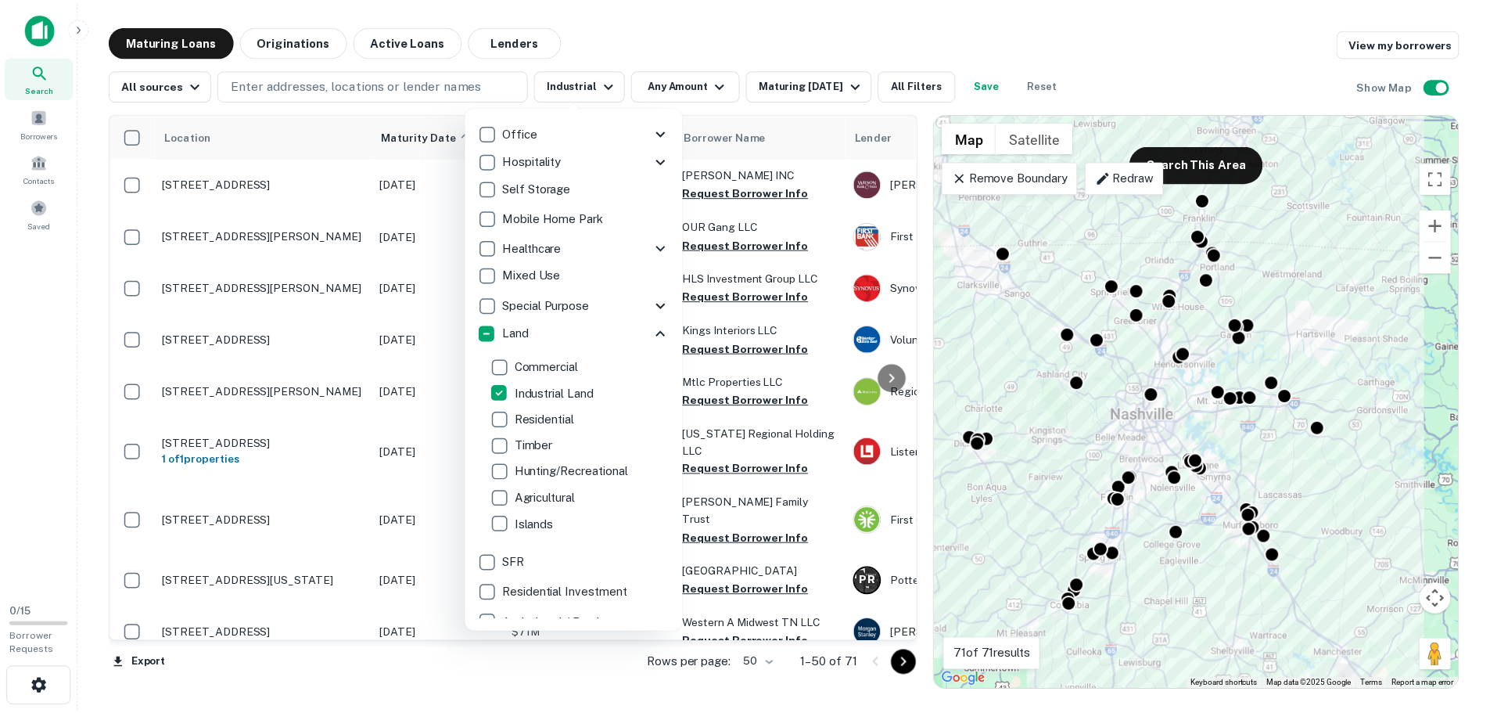
scroll to position [102, 0]
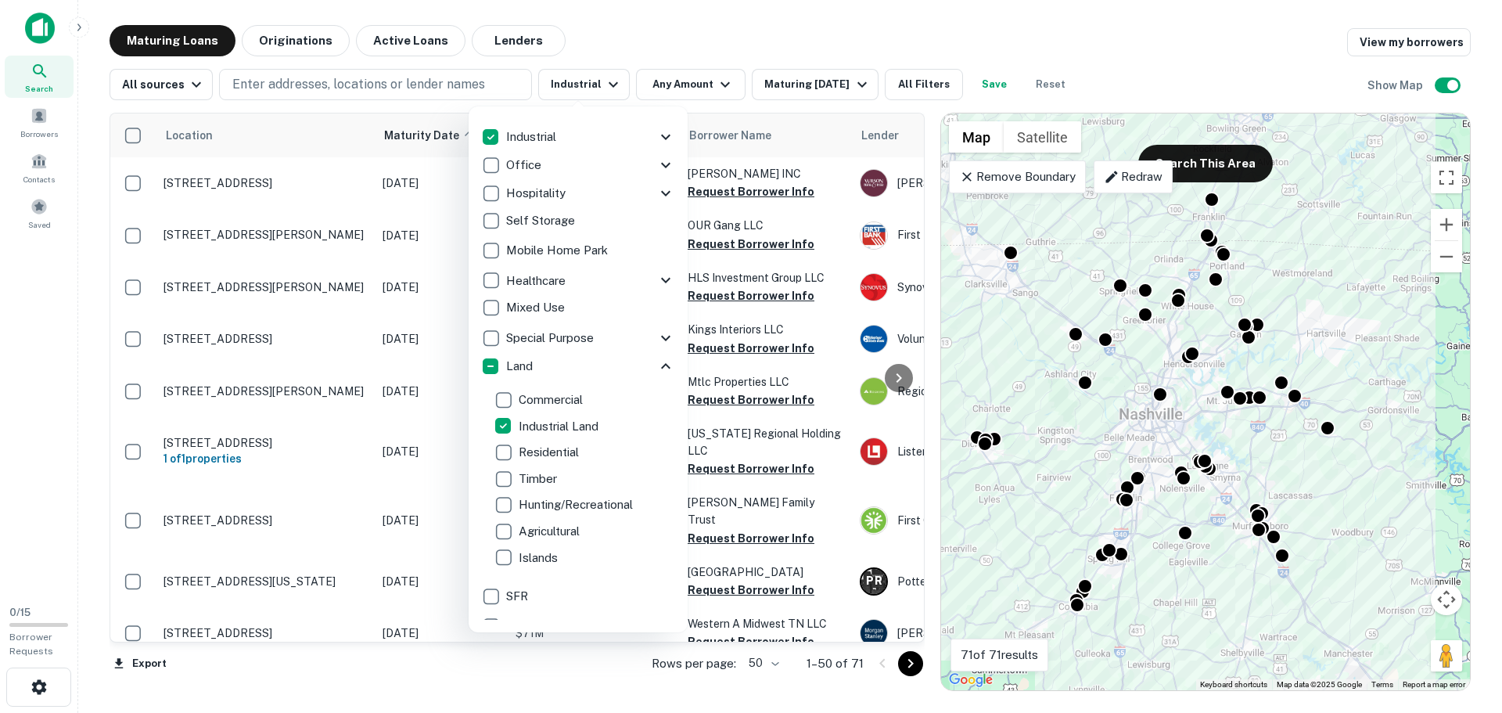
click at [702, 32] on div at bounding box center [751, 356] width 1502 height 713
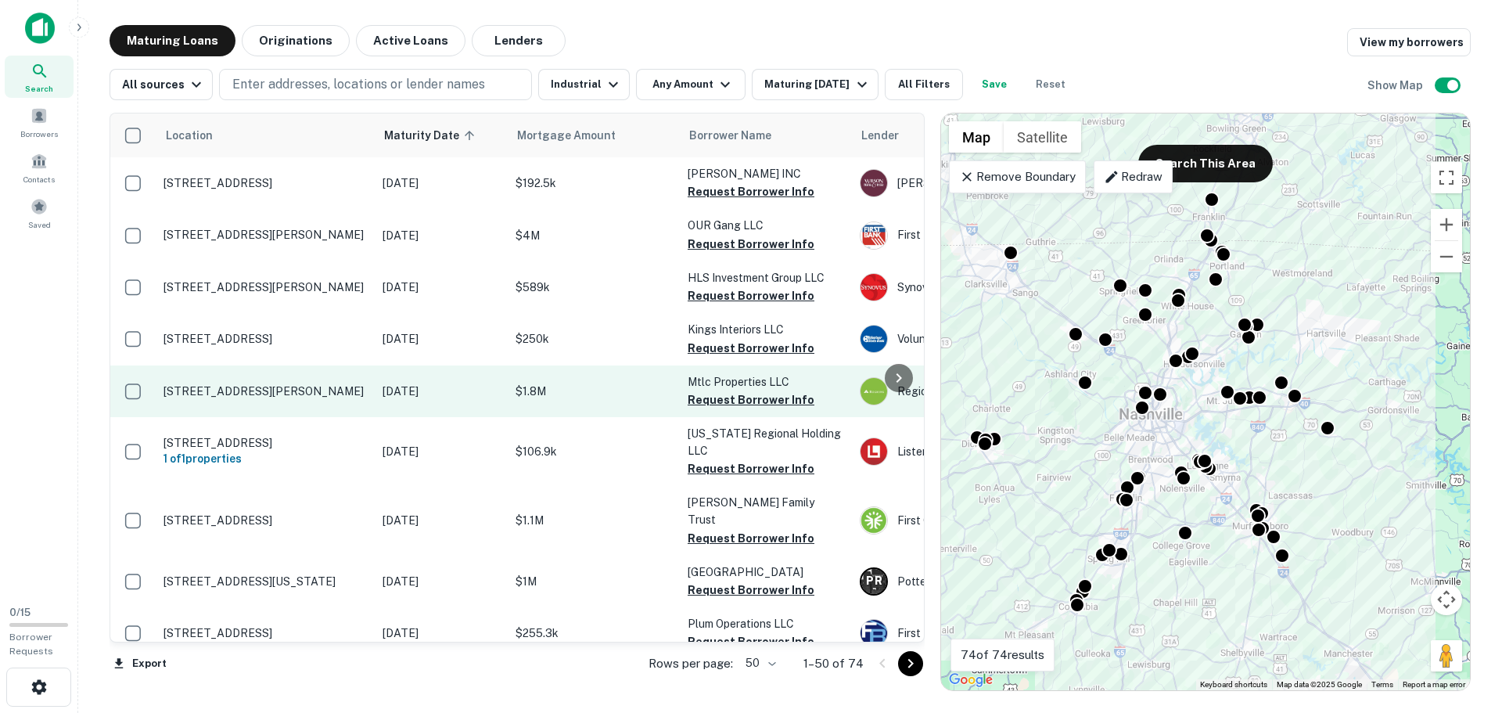
click at [252, 393] on p "[STREET_ADDRESS][PERSON_NAME]" at bounding box center [264, 391] width 203 height 14
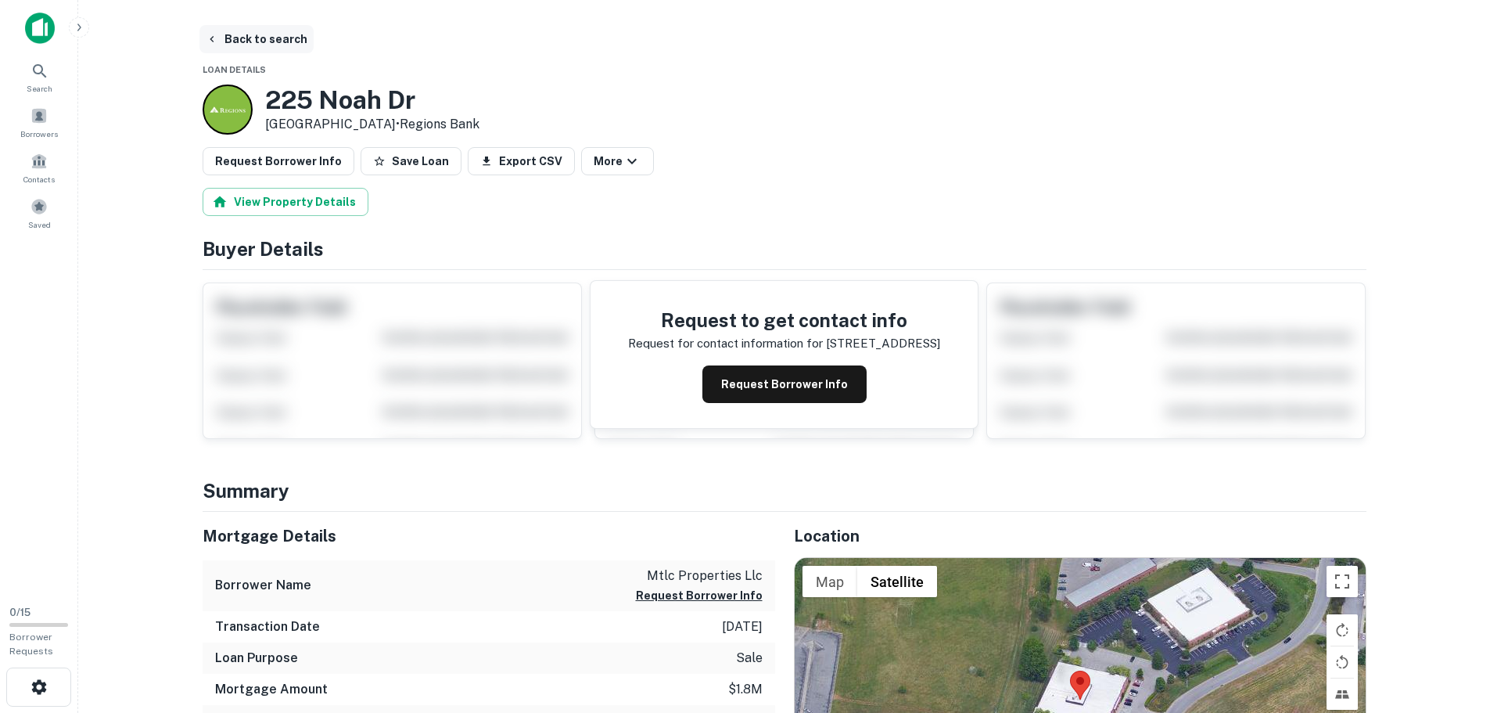
click at [222, 39] on button "Back to search" at bounding box center [256, 39] width 114 height 28
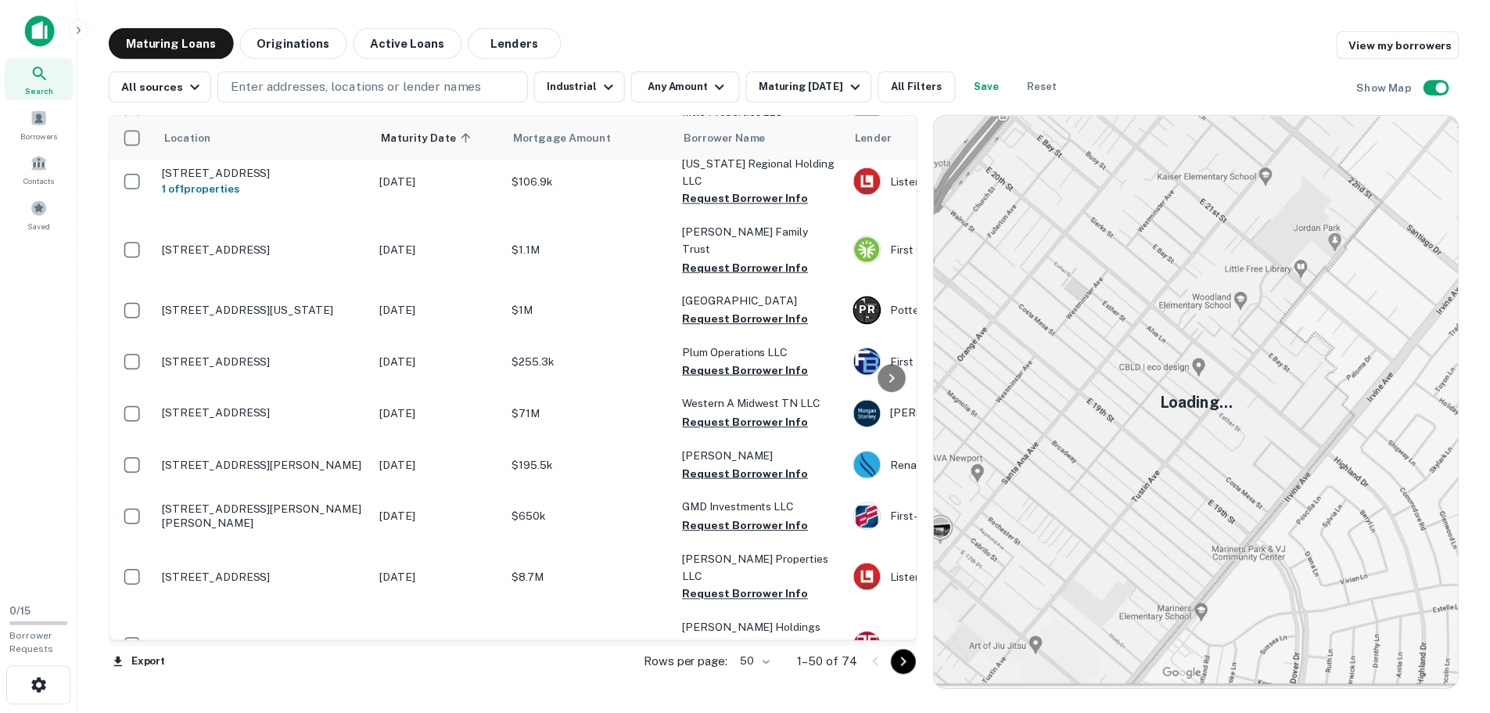
scroll to position [442, 0]
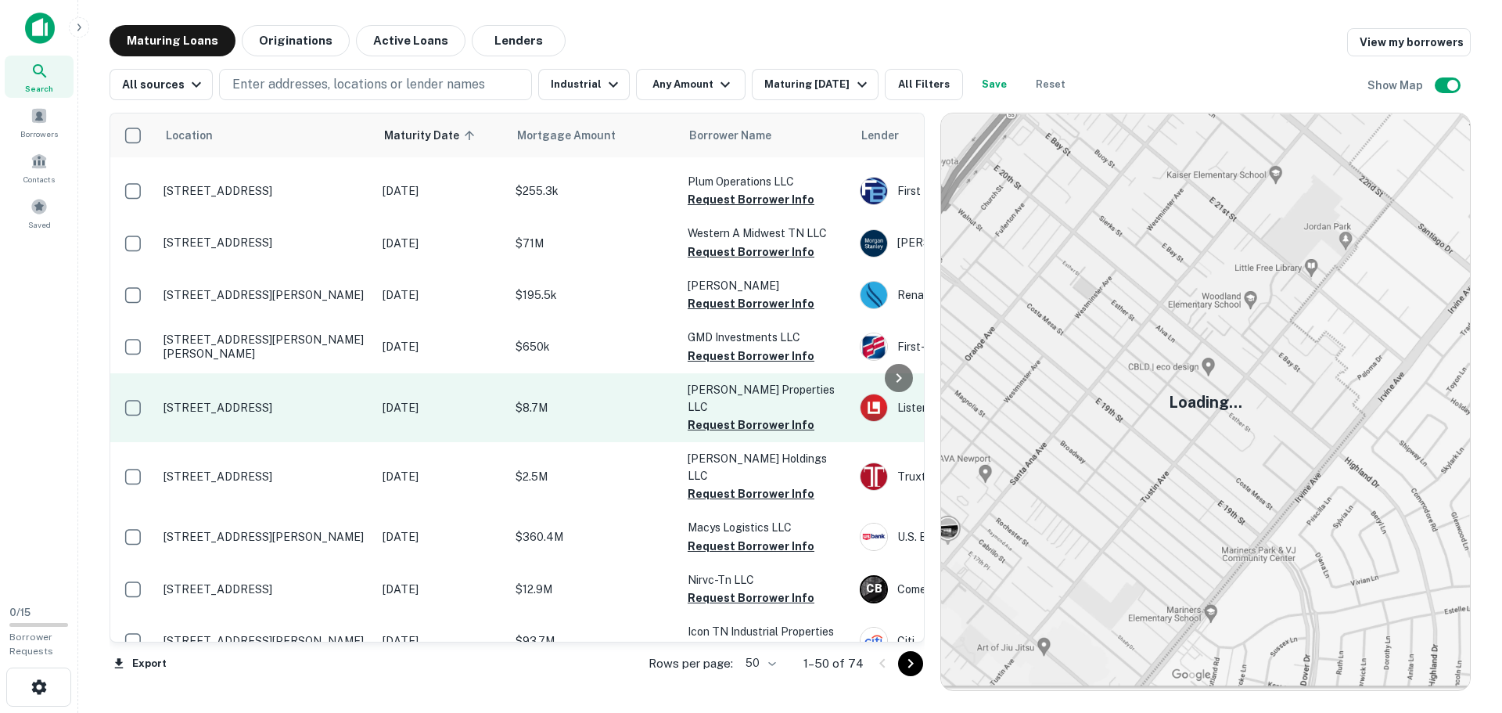
click at [269, 400] on p "[STREET_ADDRESS]" at bounding box center [264, 407] width 203 height 14
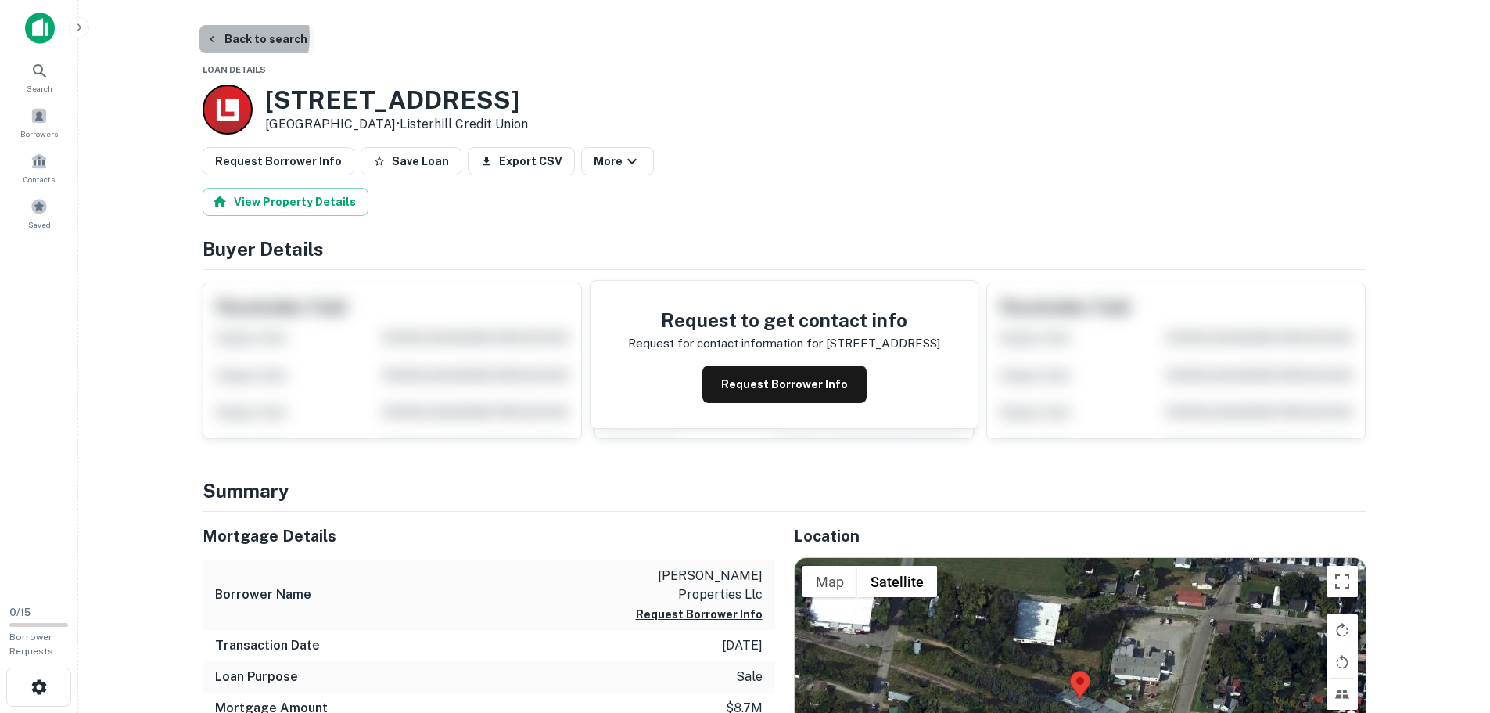
click at [224, 37] on button "Back to search" at bounding box center [256, 39] width 114 height 28
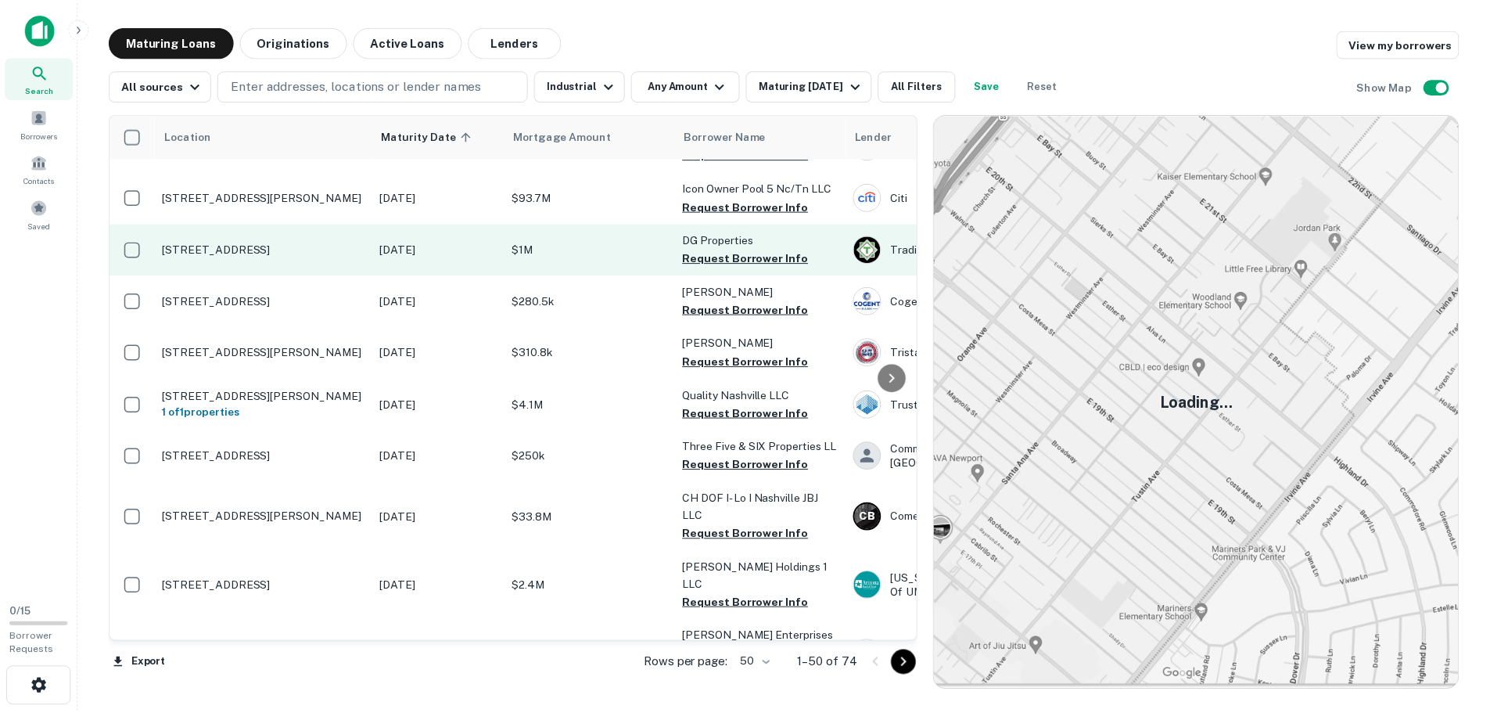
scroll to position [1043, 0]
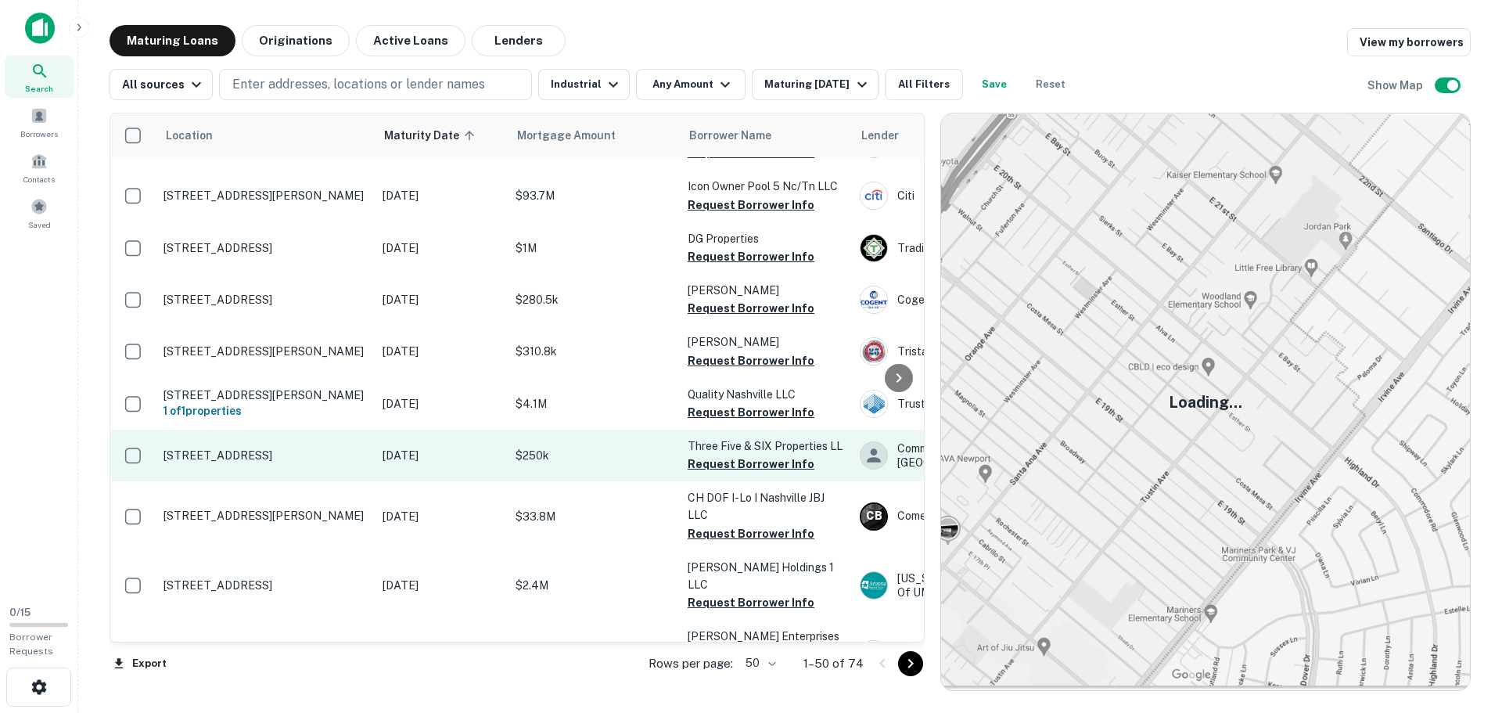
click at [595, 447] on p "$250k" at bounding box center [593, 455] width 156 height 17
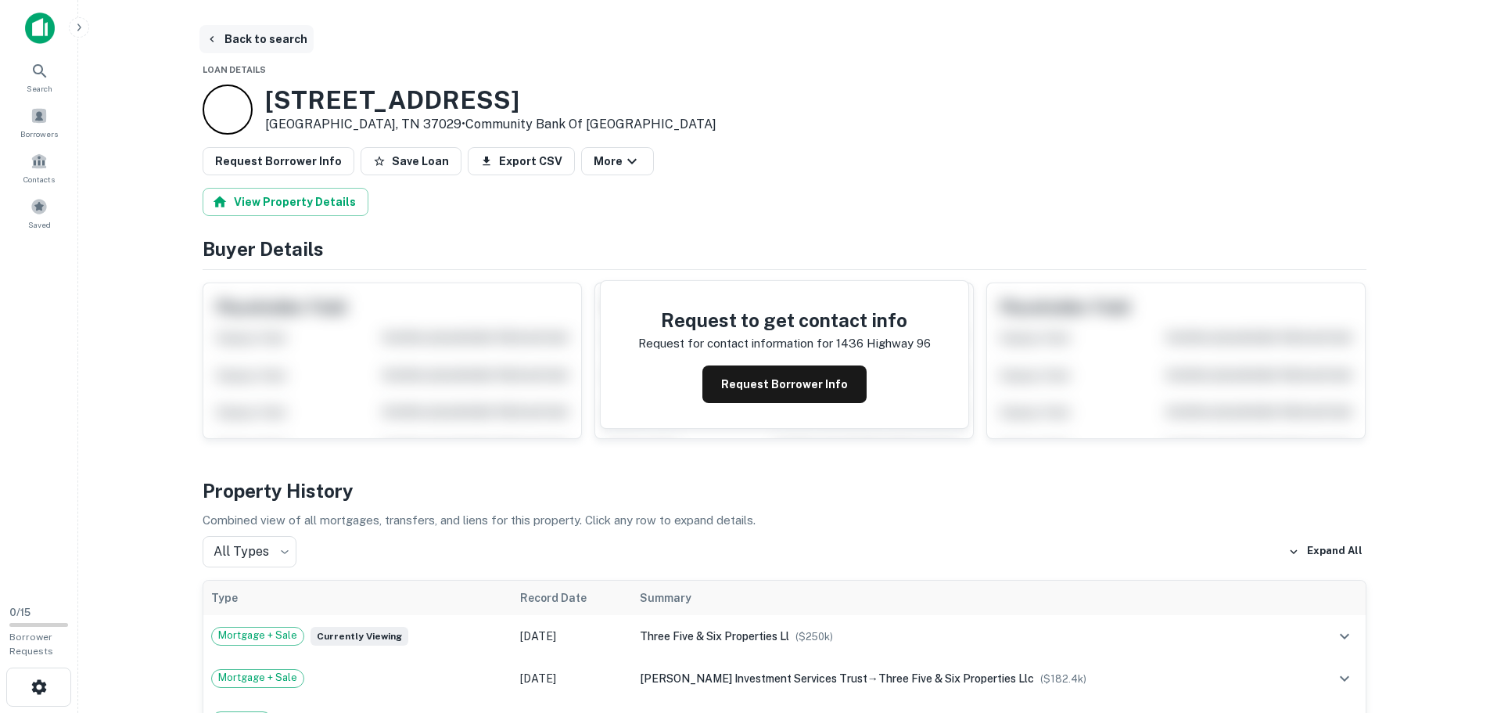
click at [238, 31] on button "Back to search" at bounding box center [256, 39] width 114 height 28
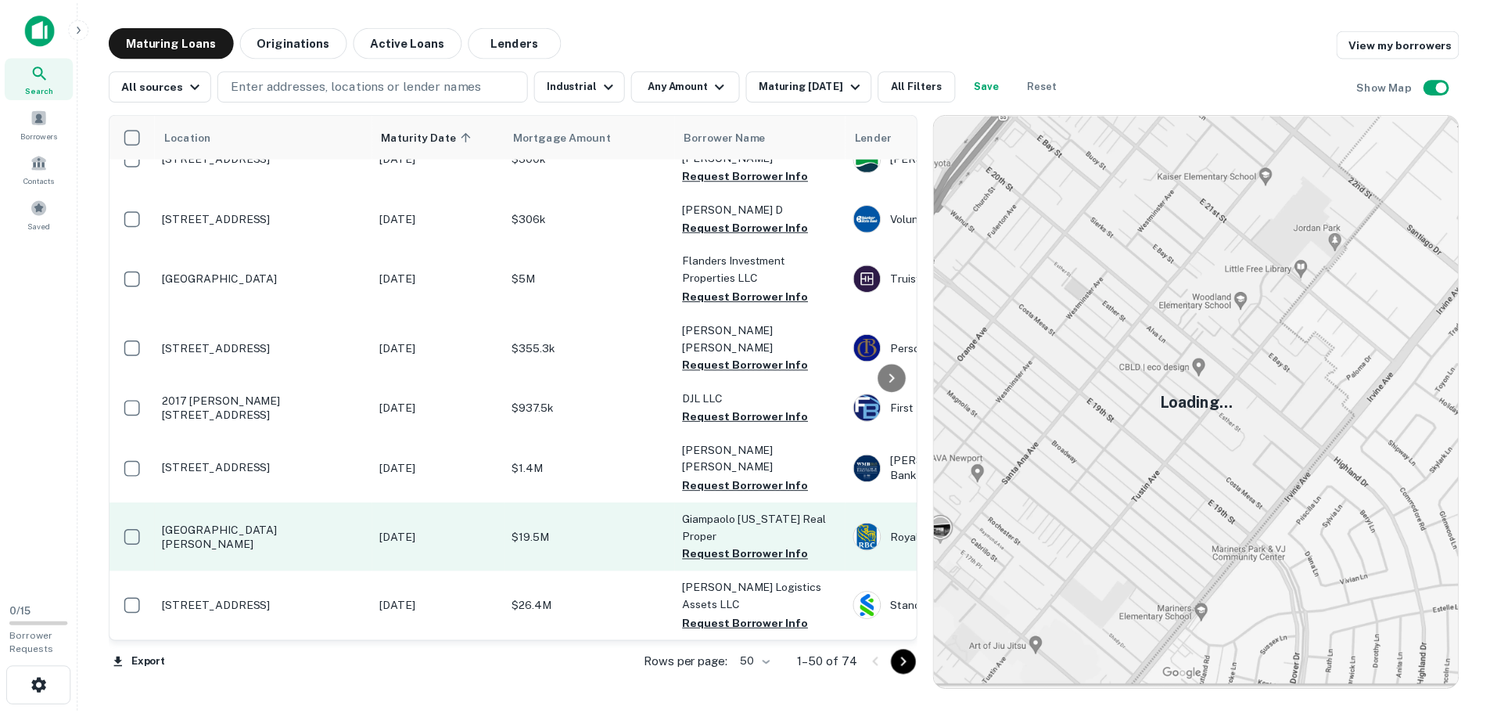
scroll to position [1629, 0]
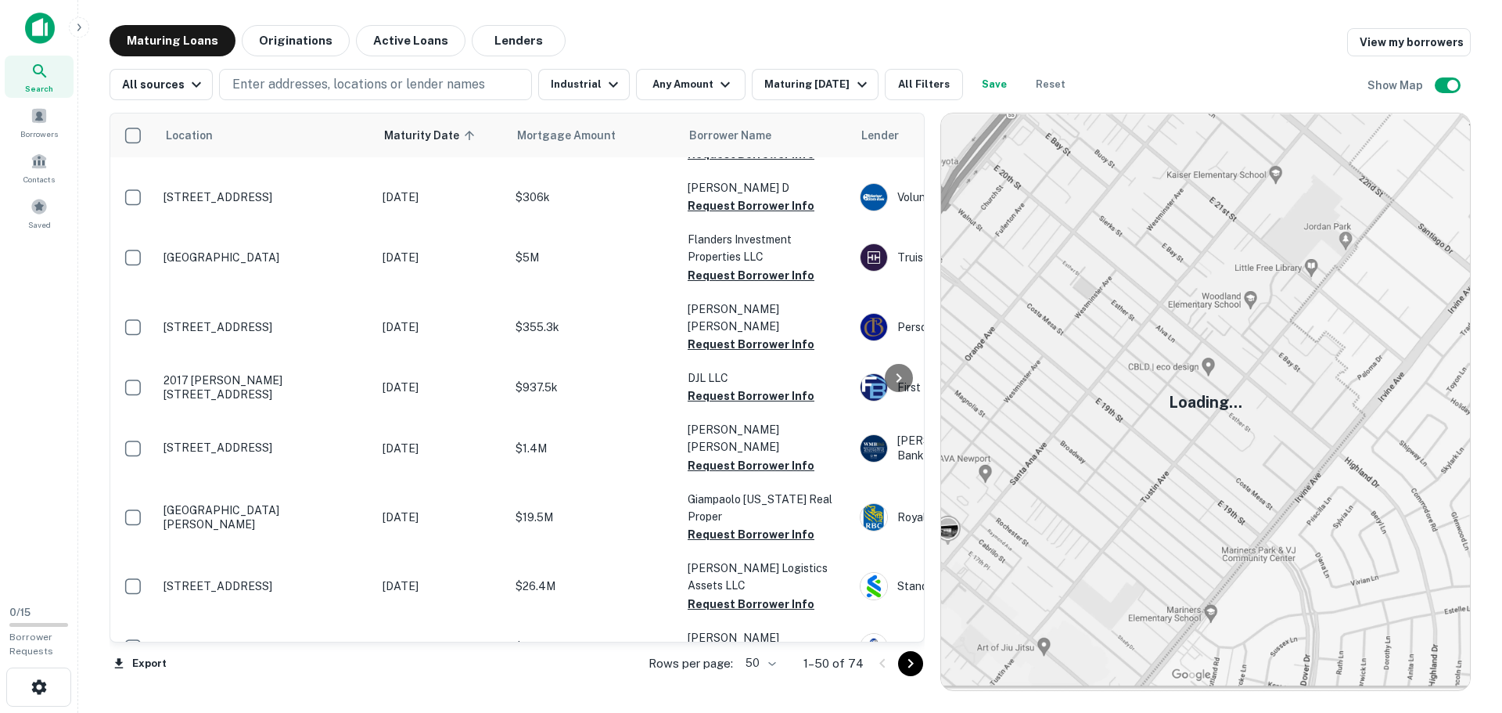
click at [341, 687] on p "[STREET_ADDRESS][PERSON_NAME][PERSON_NAME]" at bounding box center [264, 701] width 203 height 28
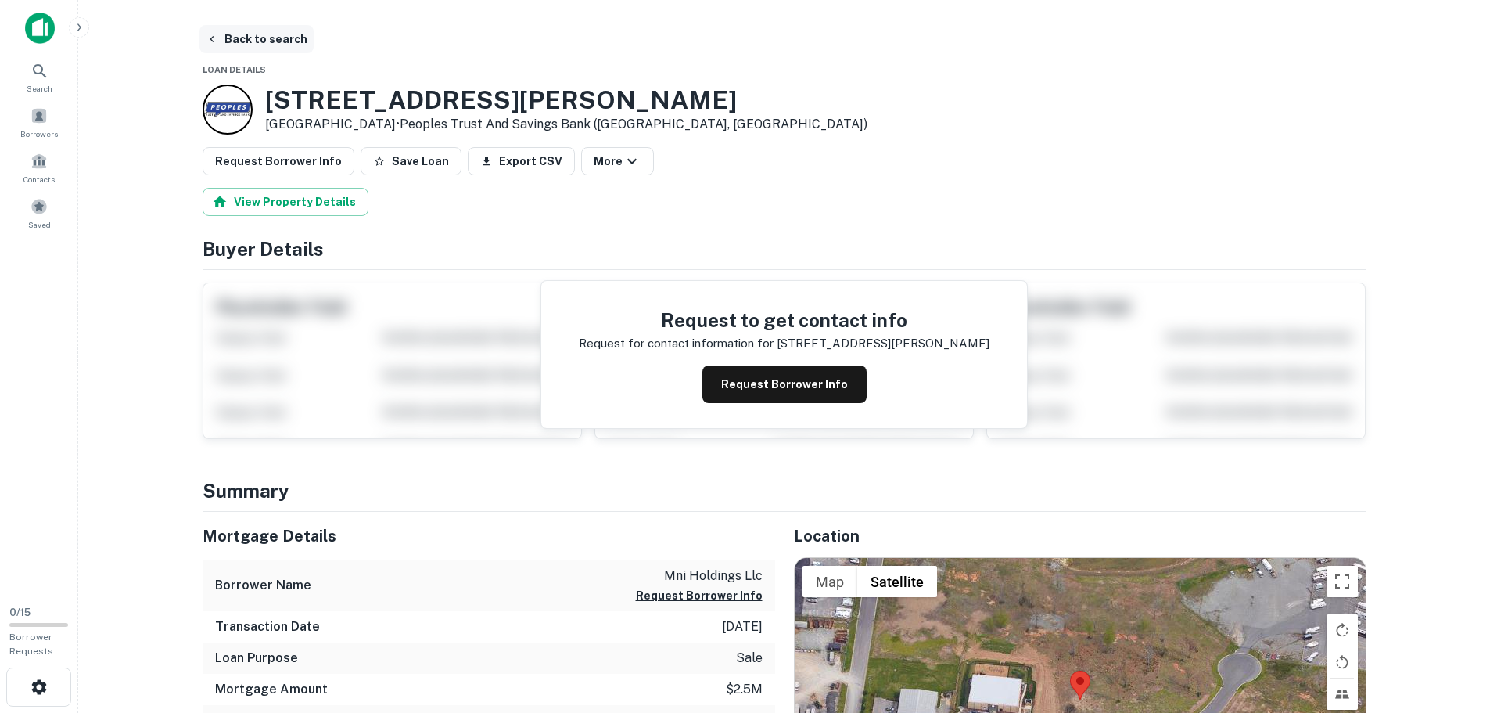
click at [254, 41] on button "Back to search" at bounding box center [256, 39] width 114 height 28
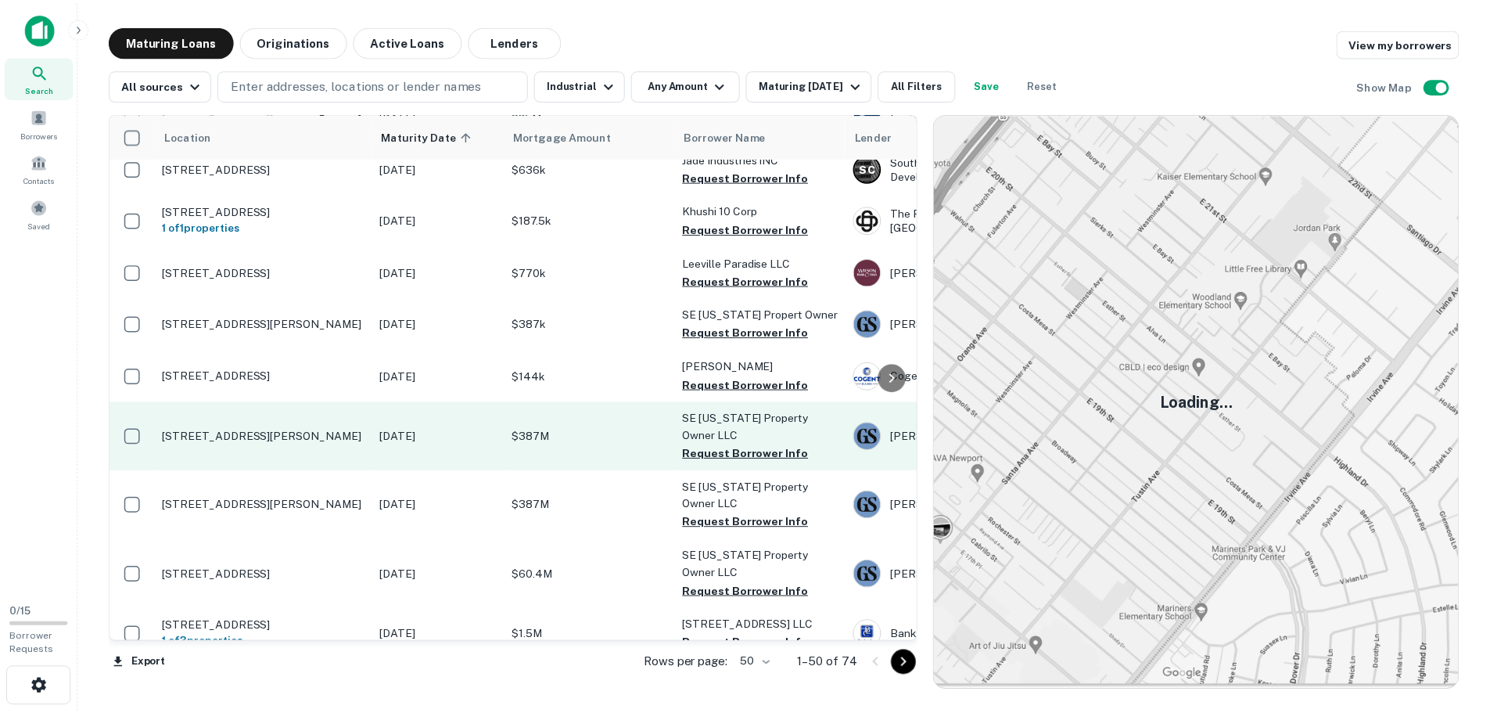
scroll to position [2270, 0]
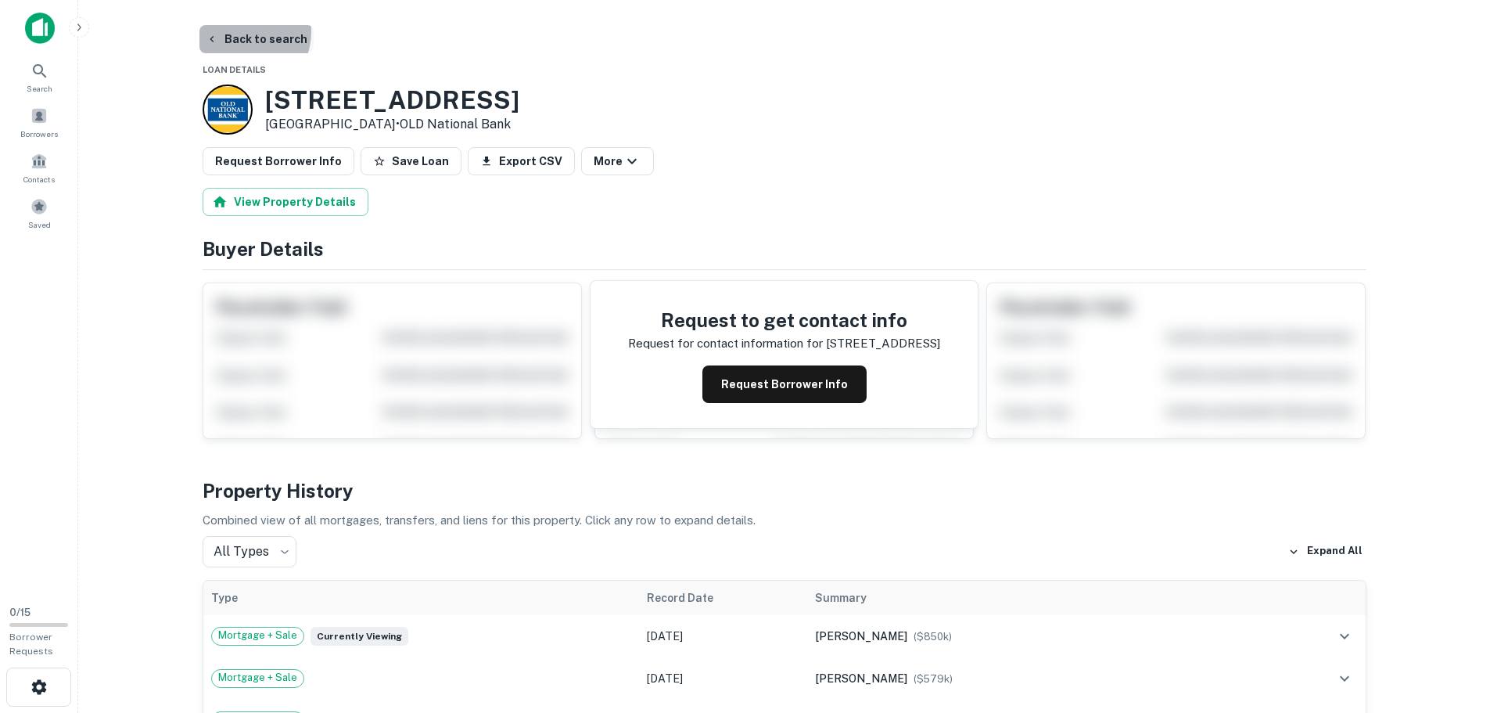
click at [239, 31] on button "Back to search" at bounding box center [256, 39] width 114 height 28
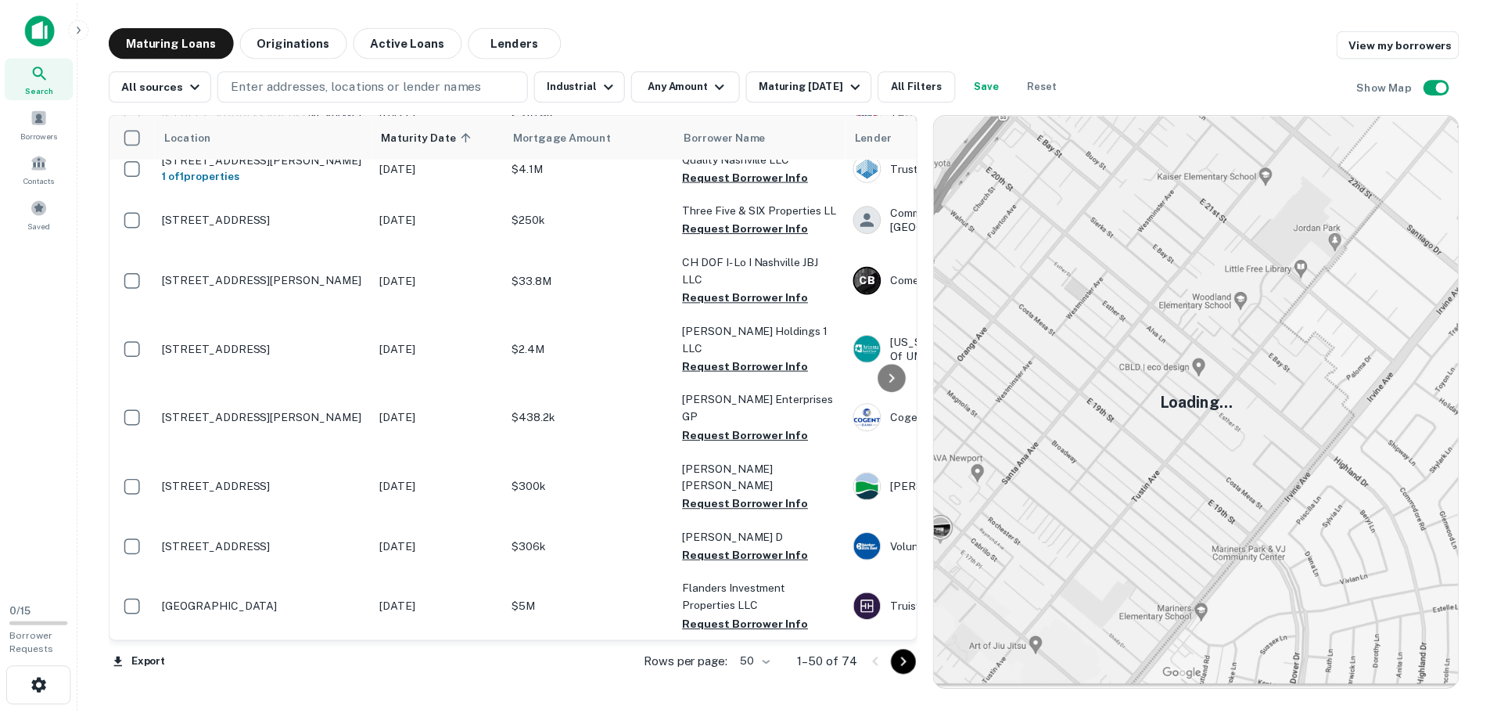
scroll to position [1231, 0]
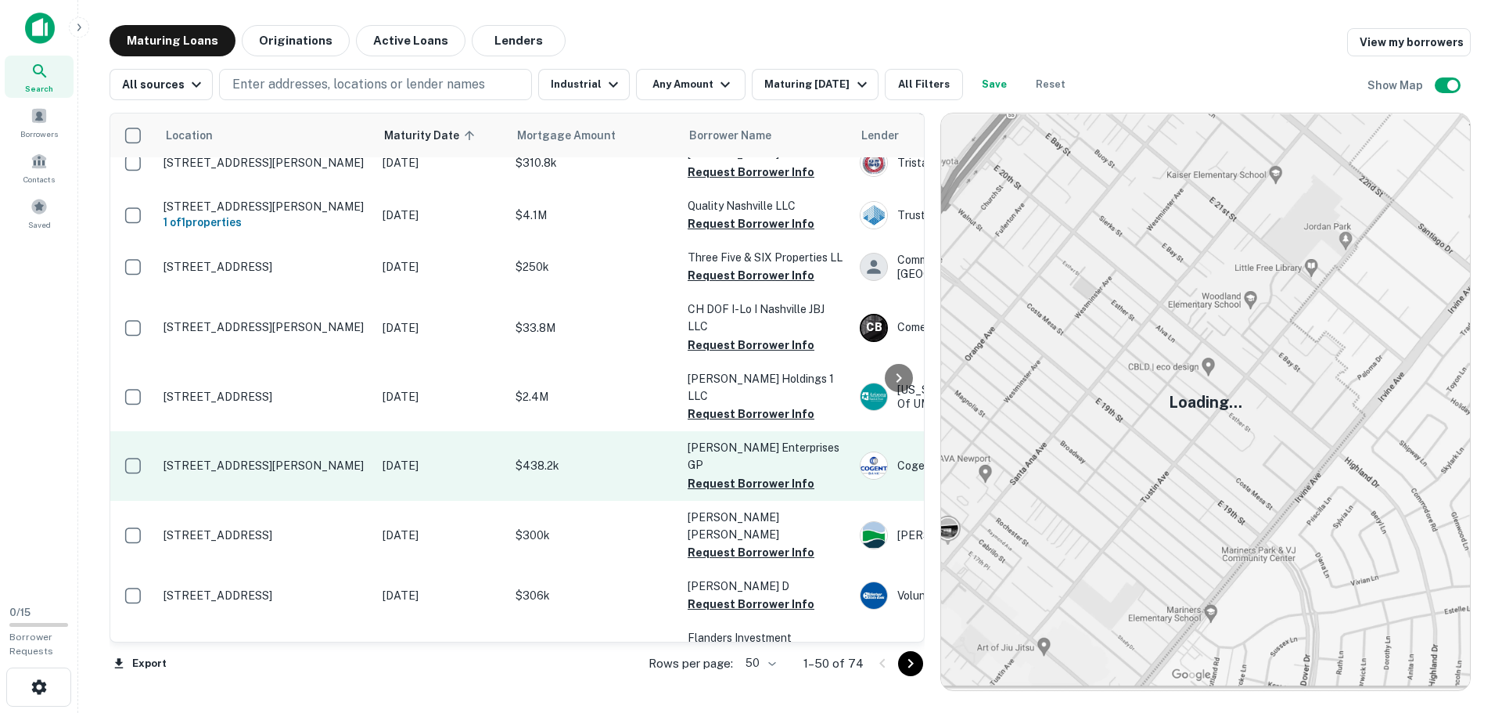
click at [306, 458] on p "[STREET_ADDRESS][PERSON_NAME]" at bounding box center [264, 465] width 203 height 14
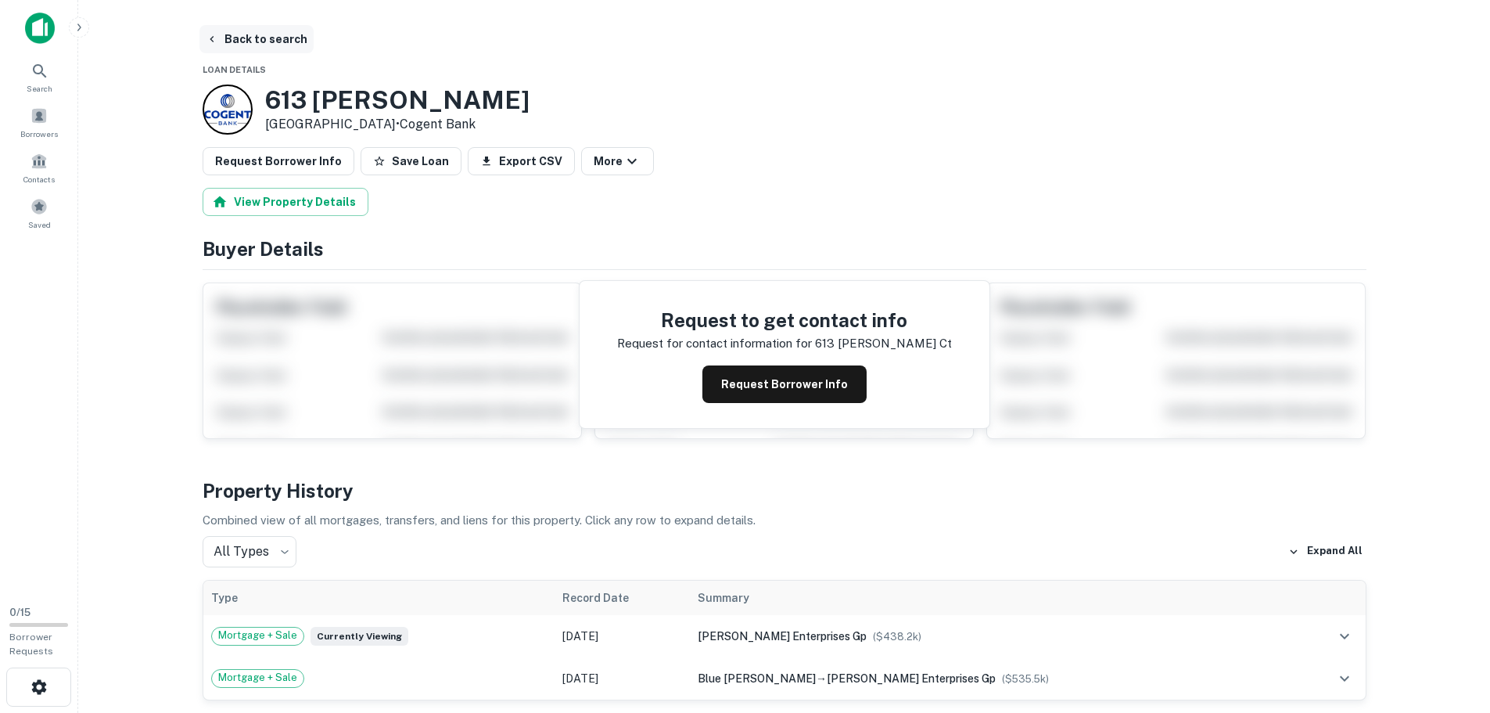
click at [243, 38] on button "Back to search" at bounding box center [256, 39] width 114 height 28
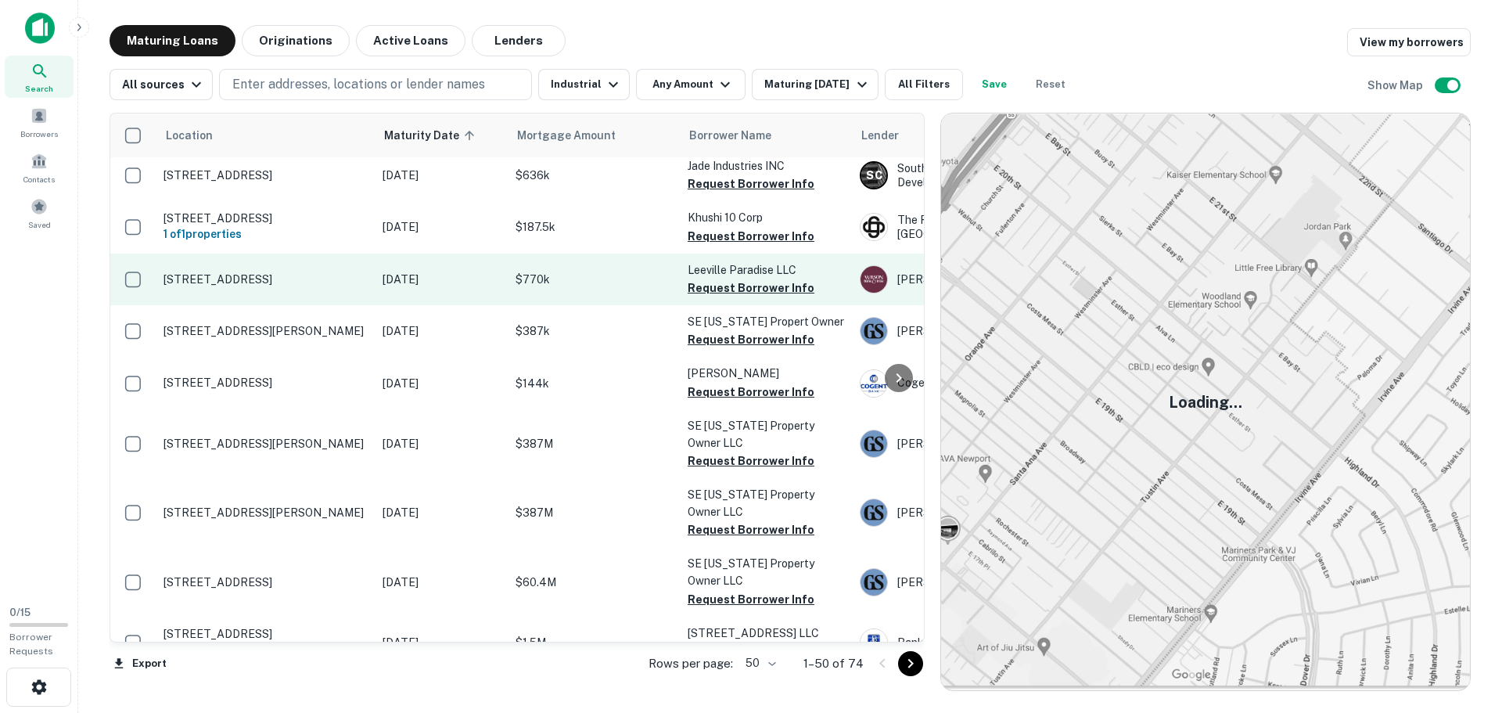
scroll to position [2271, 0]
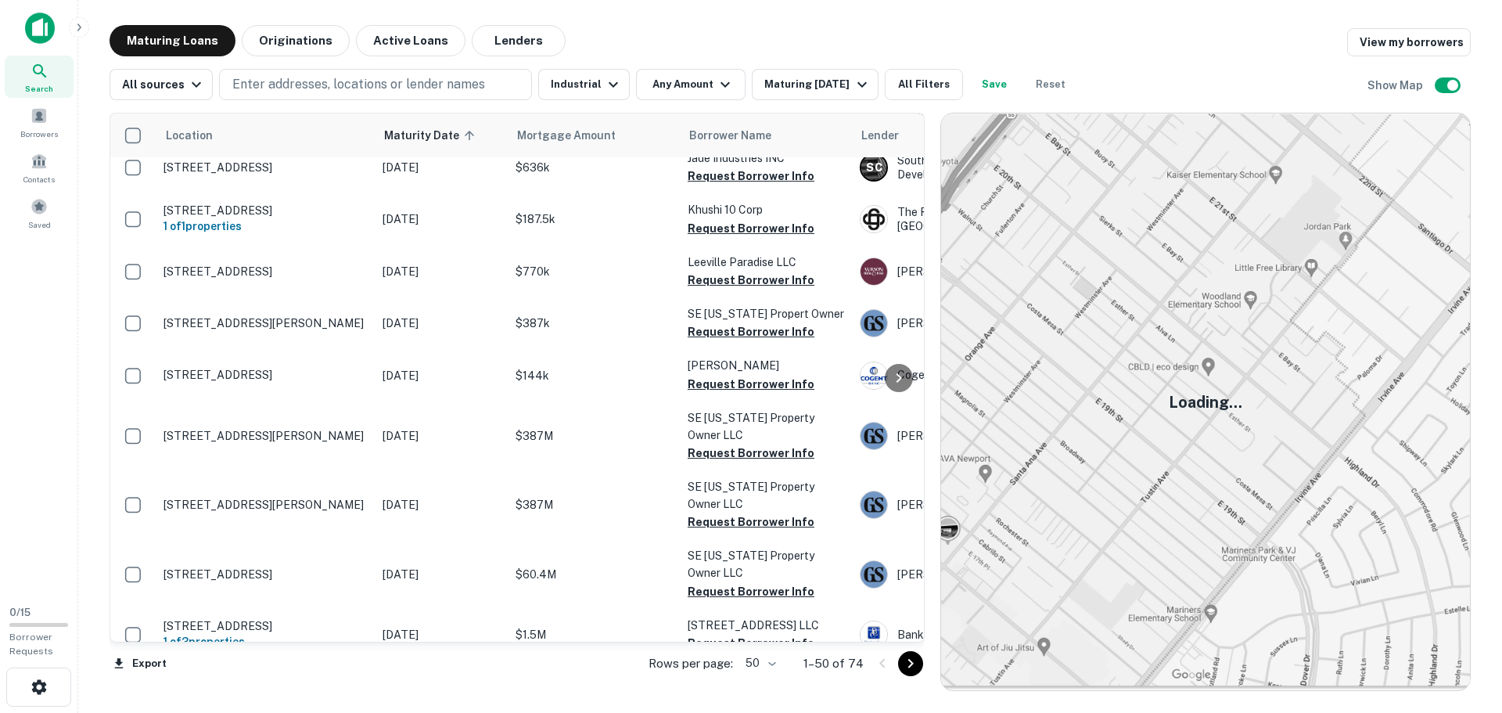
click at [910, 666] on icon "Go to next page" at bounding box center [910, 663] width 5 height 9
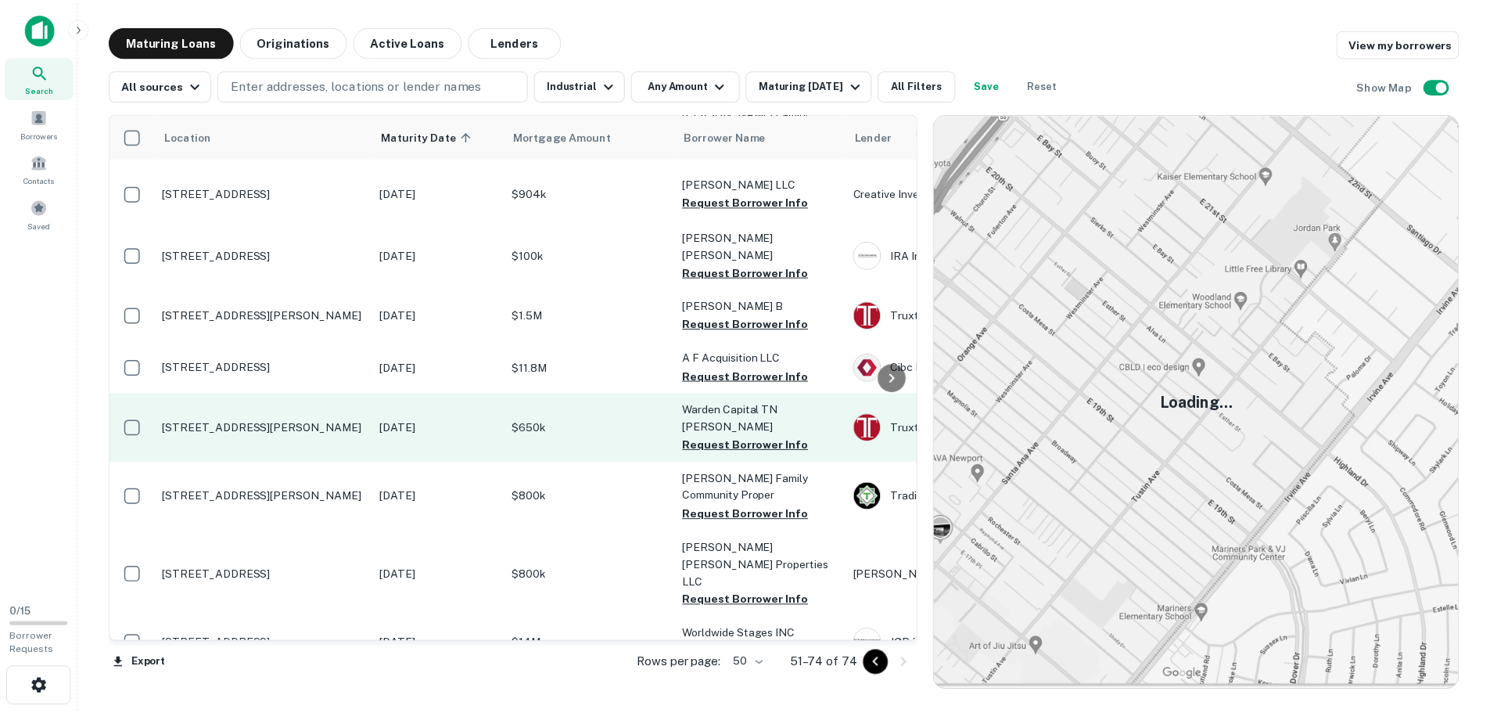
scroll to position [878, 0]
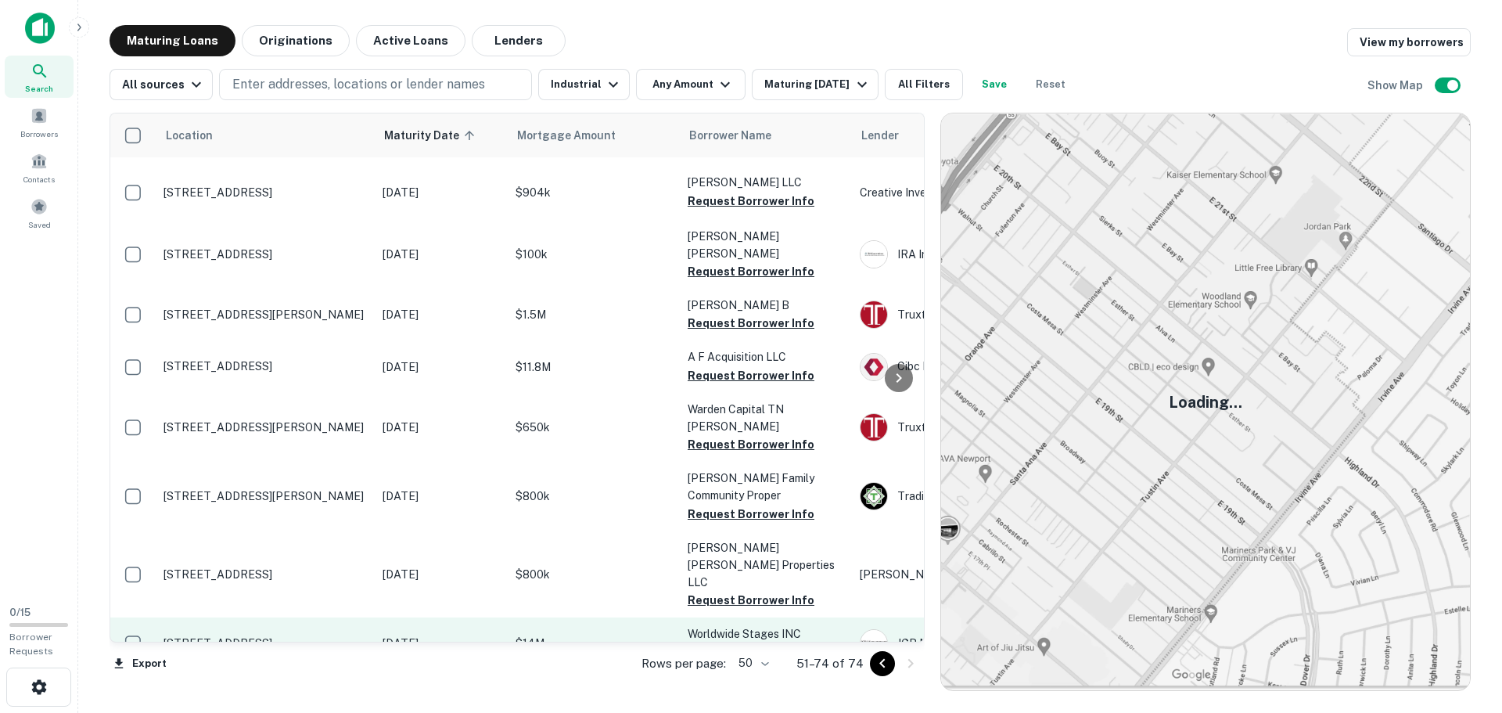
click at [351, 636] on p "[STREET_ADDRESS]" at bounding box center [264, 643] width 203 height 14
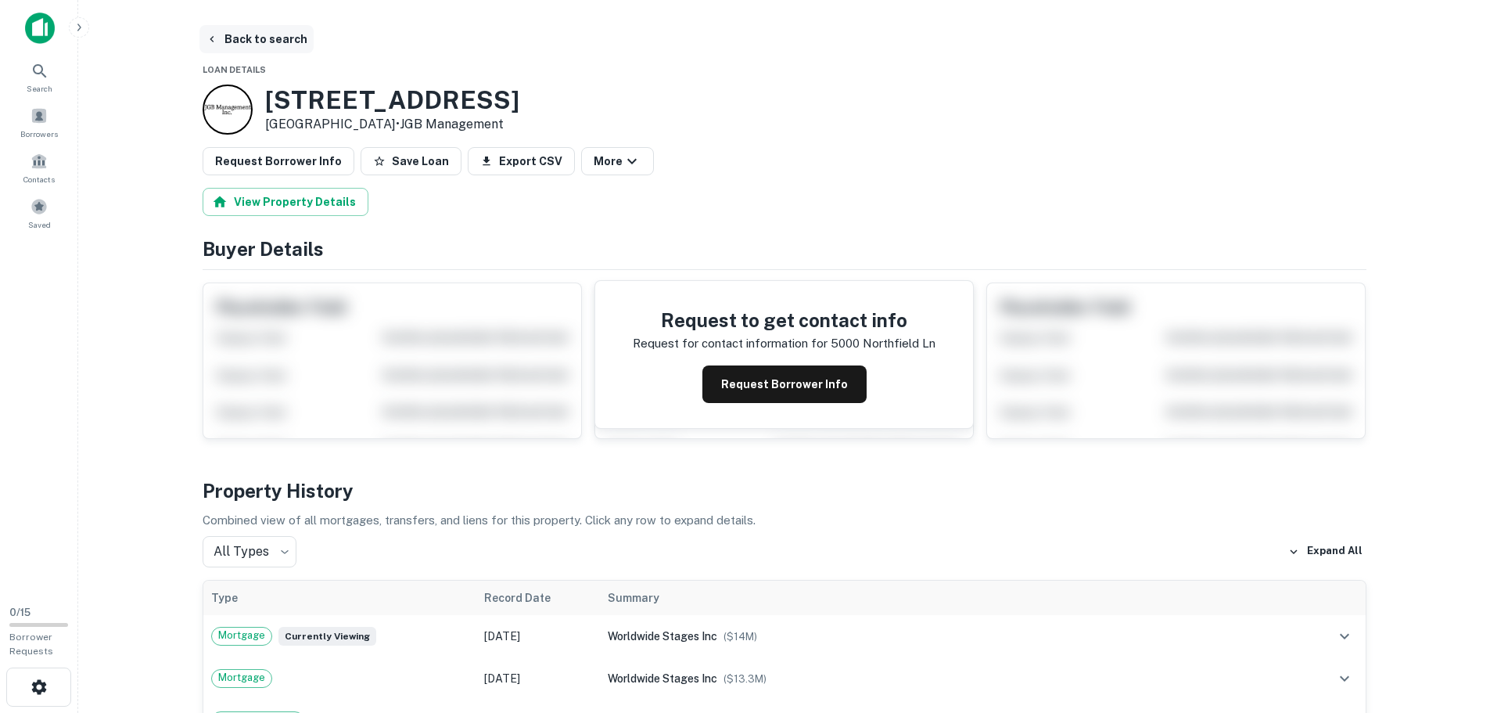
click at [253, 40] on button "Back to search" at bounding box center [256, 39] width 114 height 28
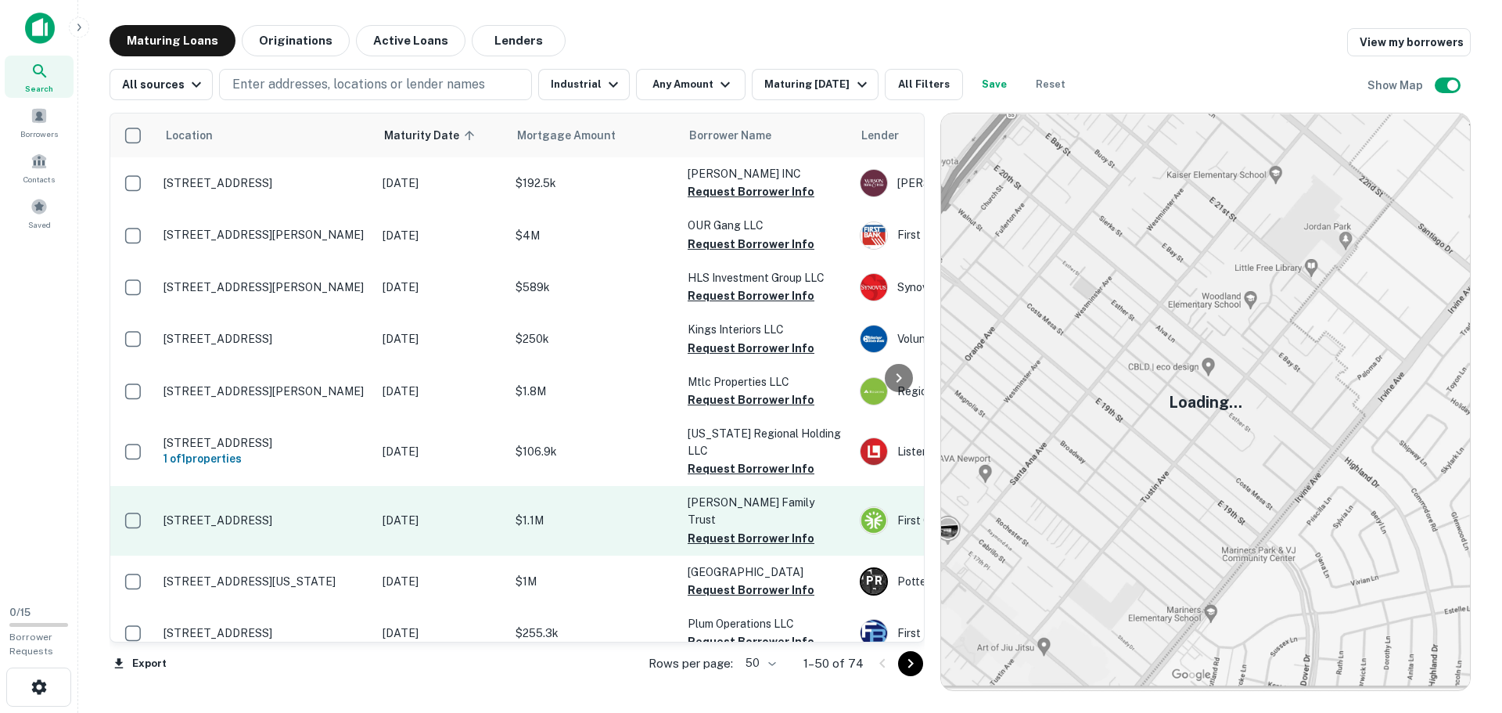
click at [368, 521] on td "[STREET_ADDRESS]" at bounding box center [265, 520] width 219 height 69
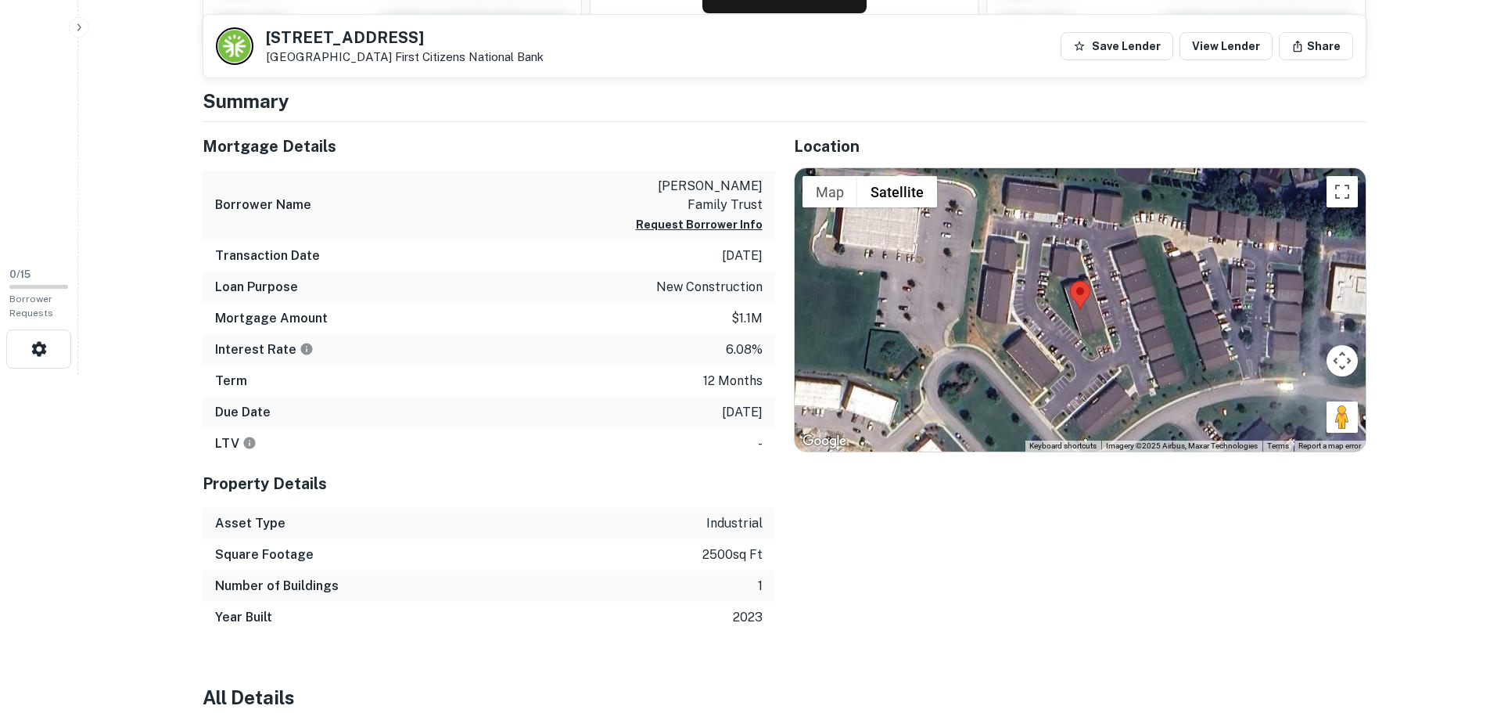
scroll to position [338, 0]
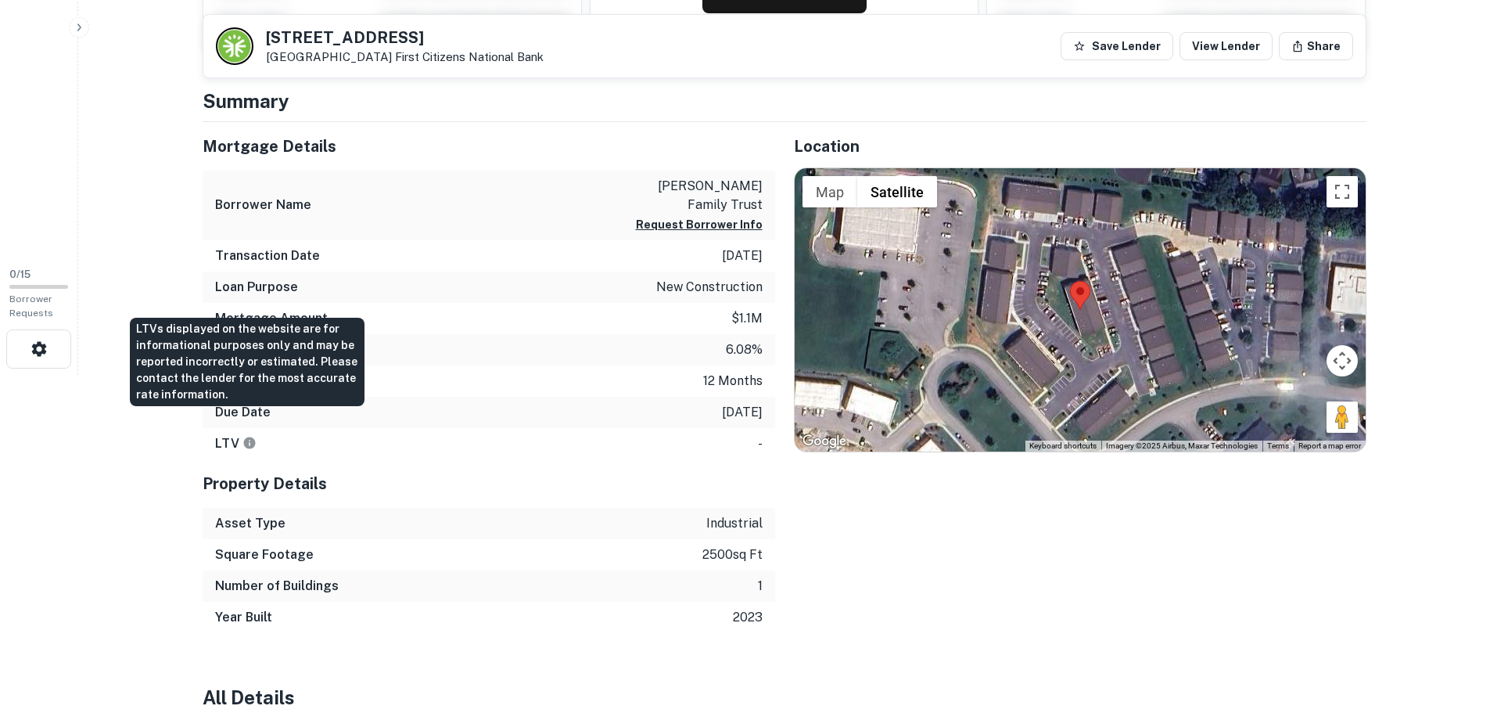
click at [246, 437] on icon "LTVs displayed on the website are for informational purposes only and may be re…" at bounding box center [249, 443] width 12 height 12
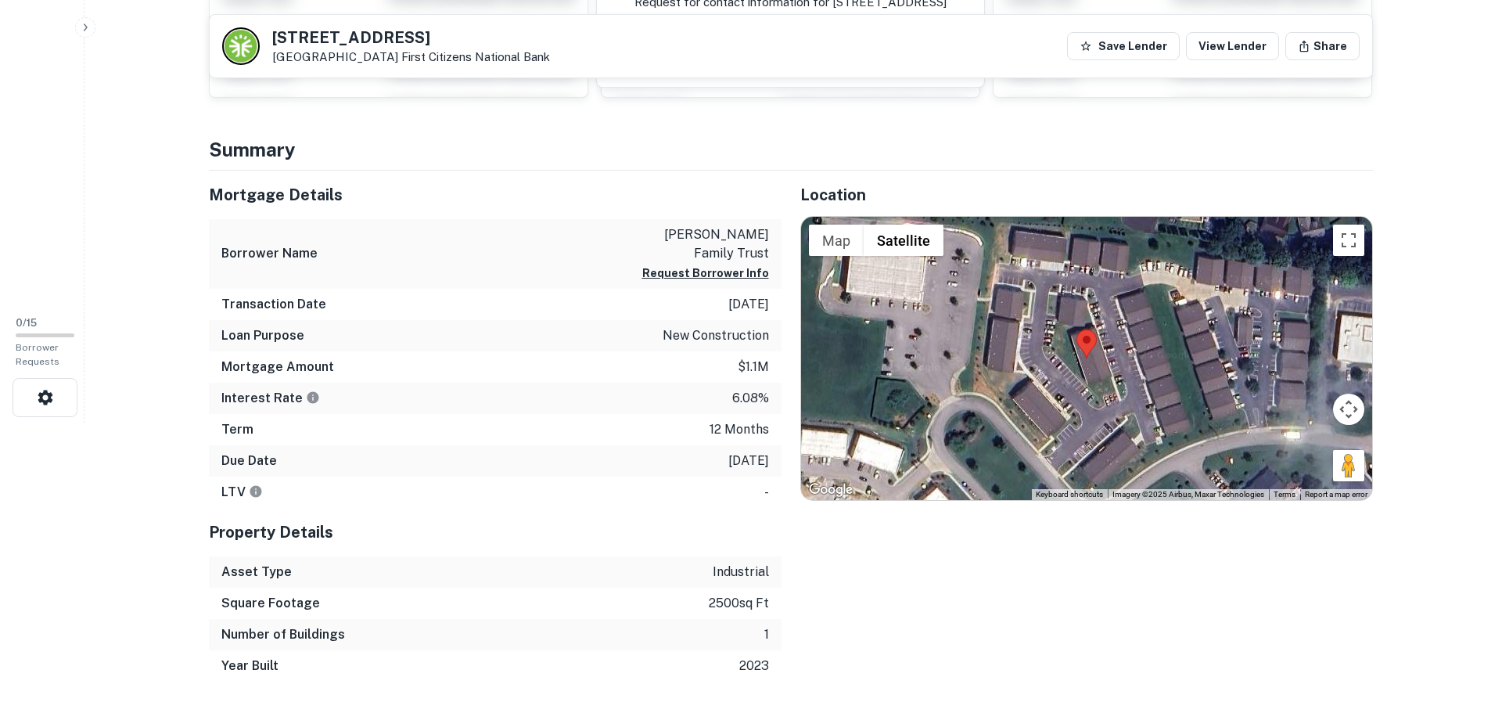
scroll to position [0, 0]
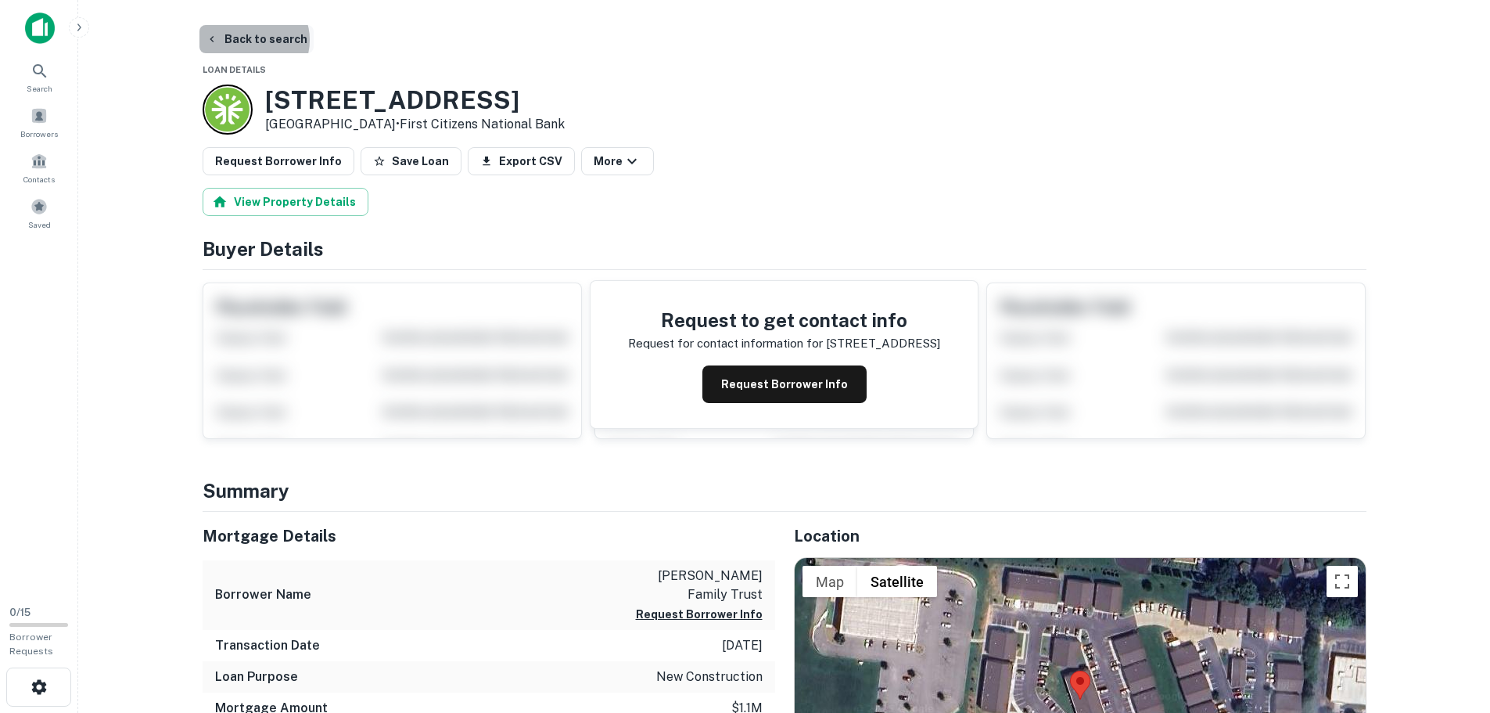
click at [253, 40] on button "Back to search" at bounding box center [256, 39] width 114 height 28
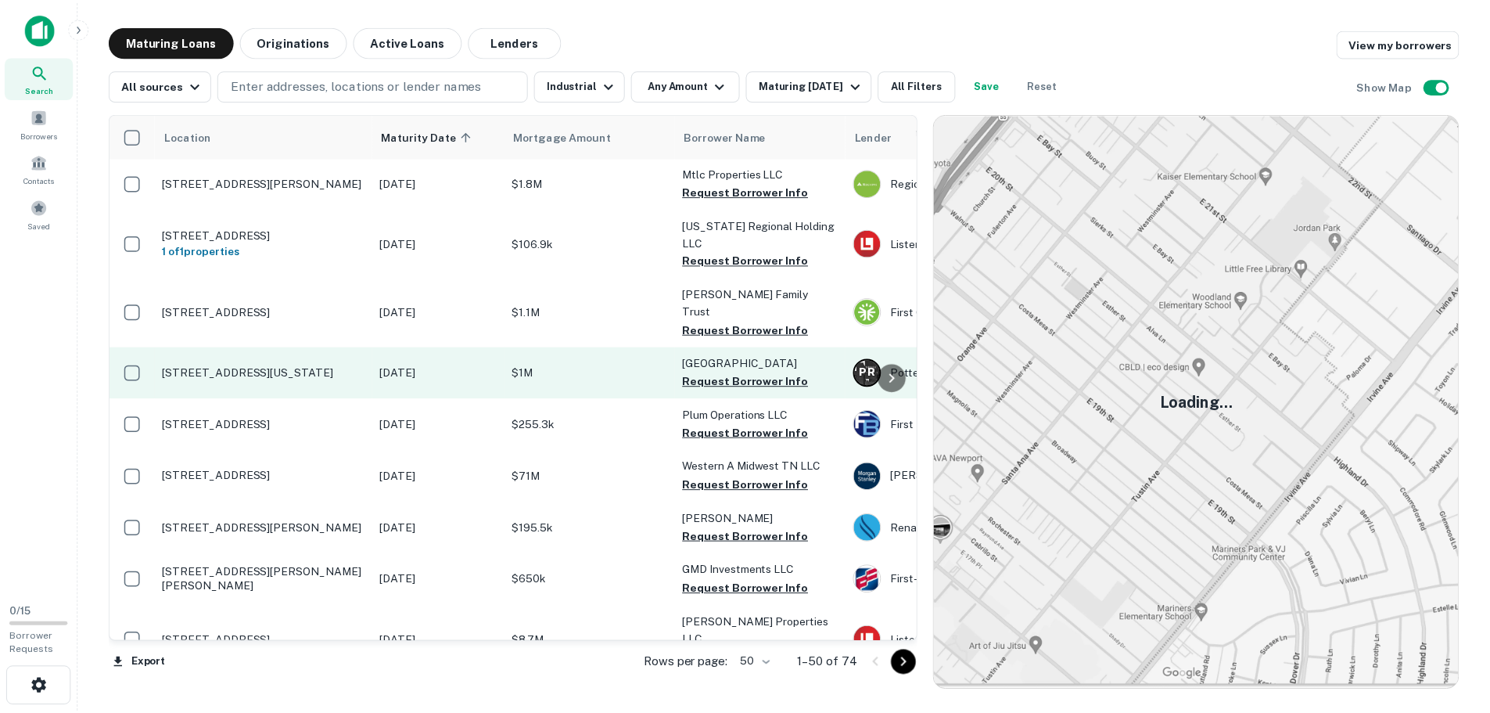
scroll to position [210, 0]
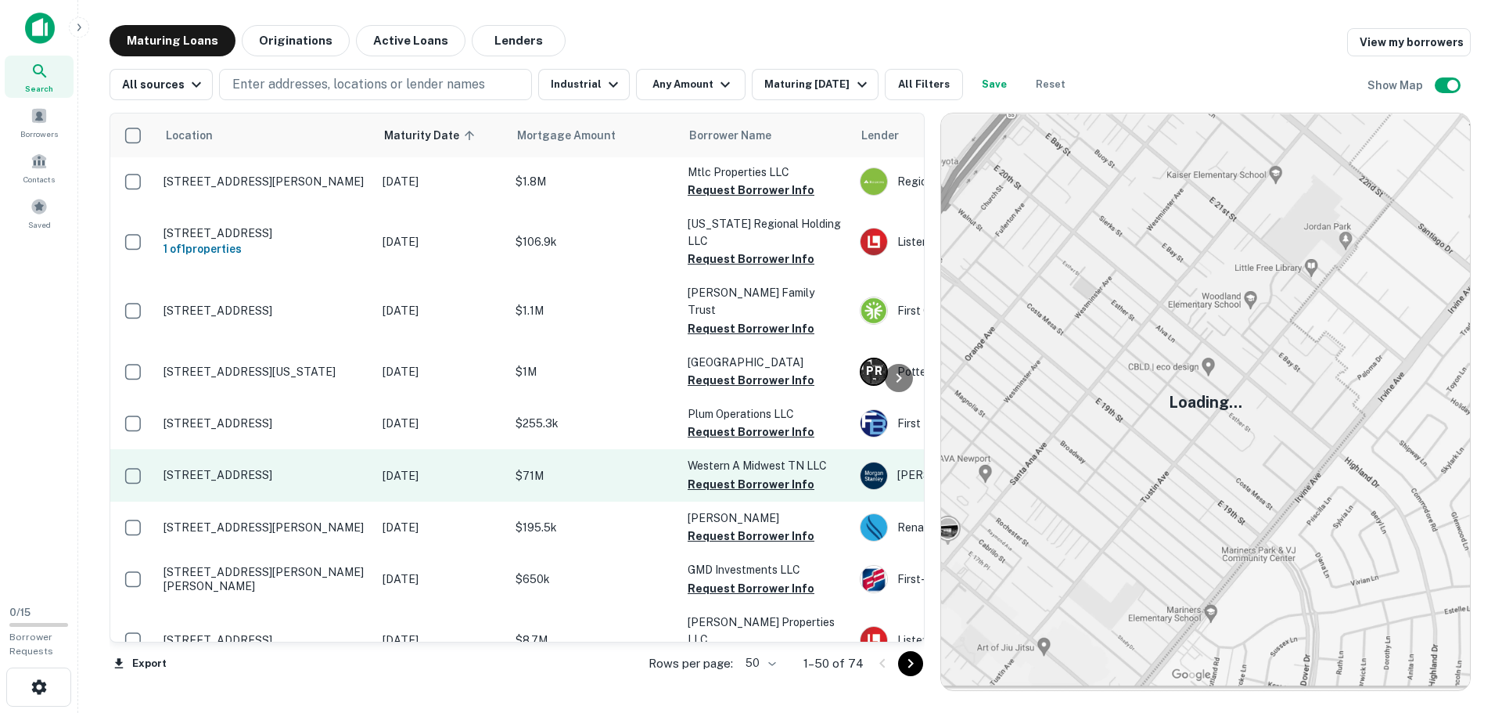
click at [334, 468] on p "[STREET_ADDRESS]" at bounding box center [264, 475] width 203 height 14
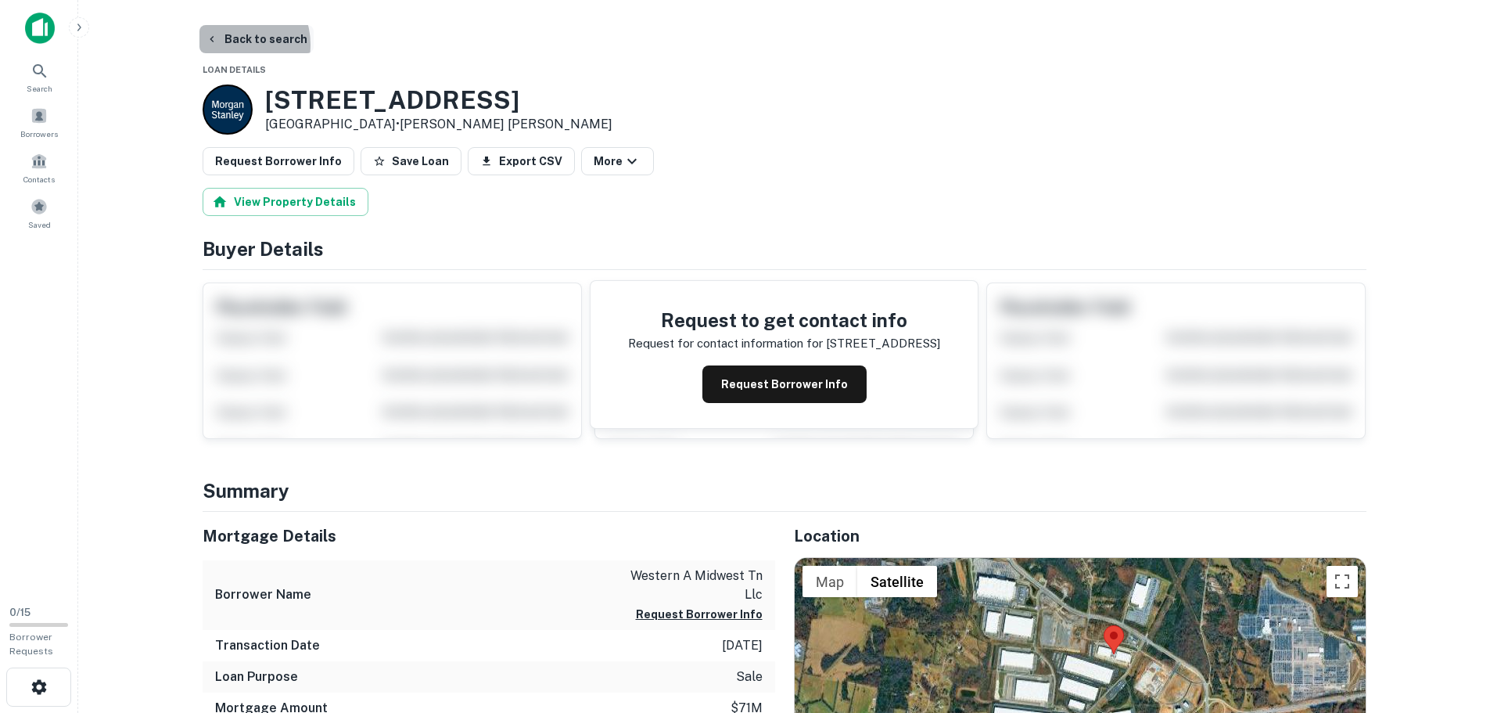
click at [230, 45] on button "Back to search" at bounding box center [256, 39] width 114 height 28
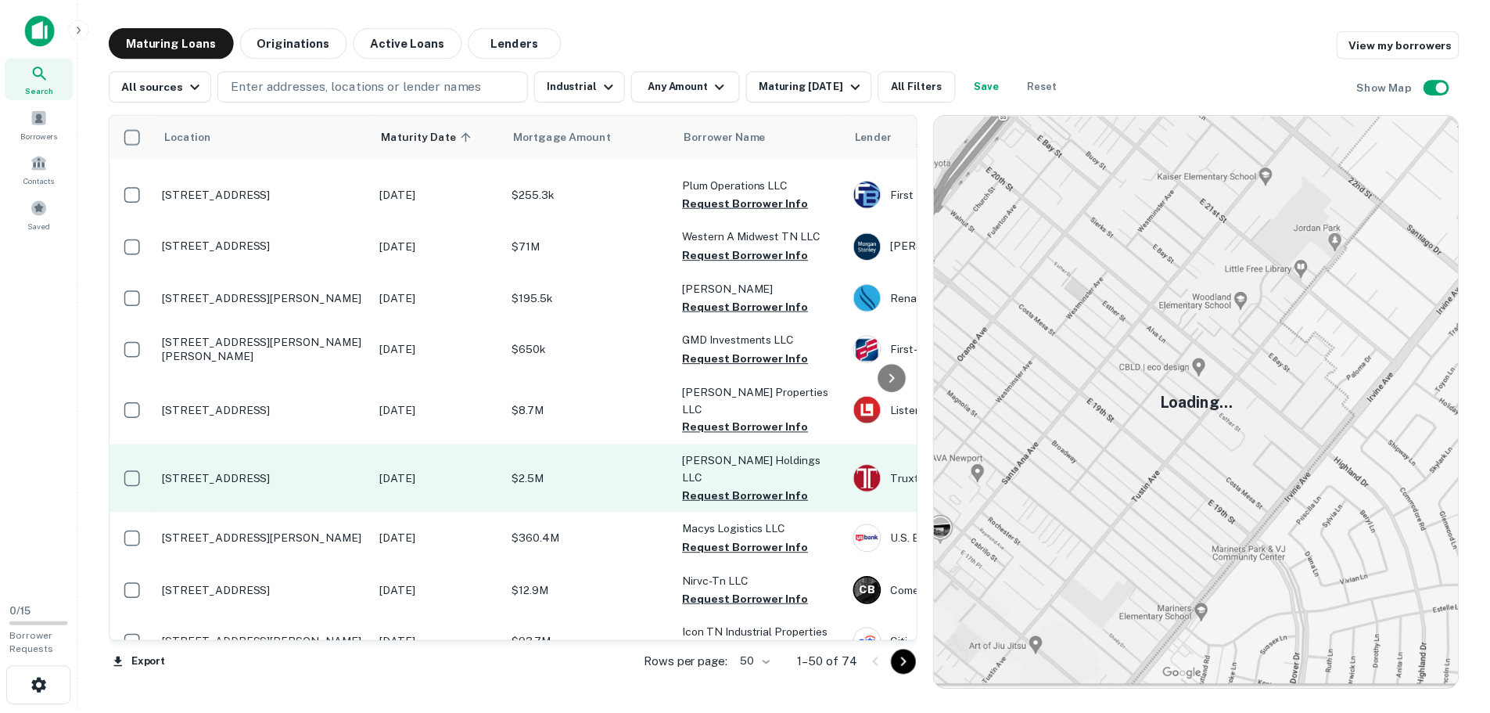
scroll to position [445, 0]
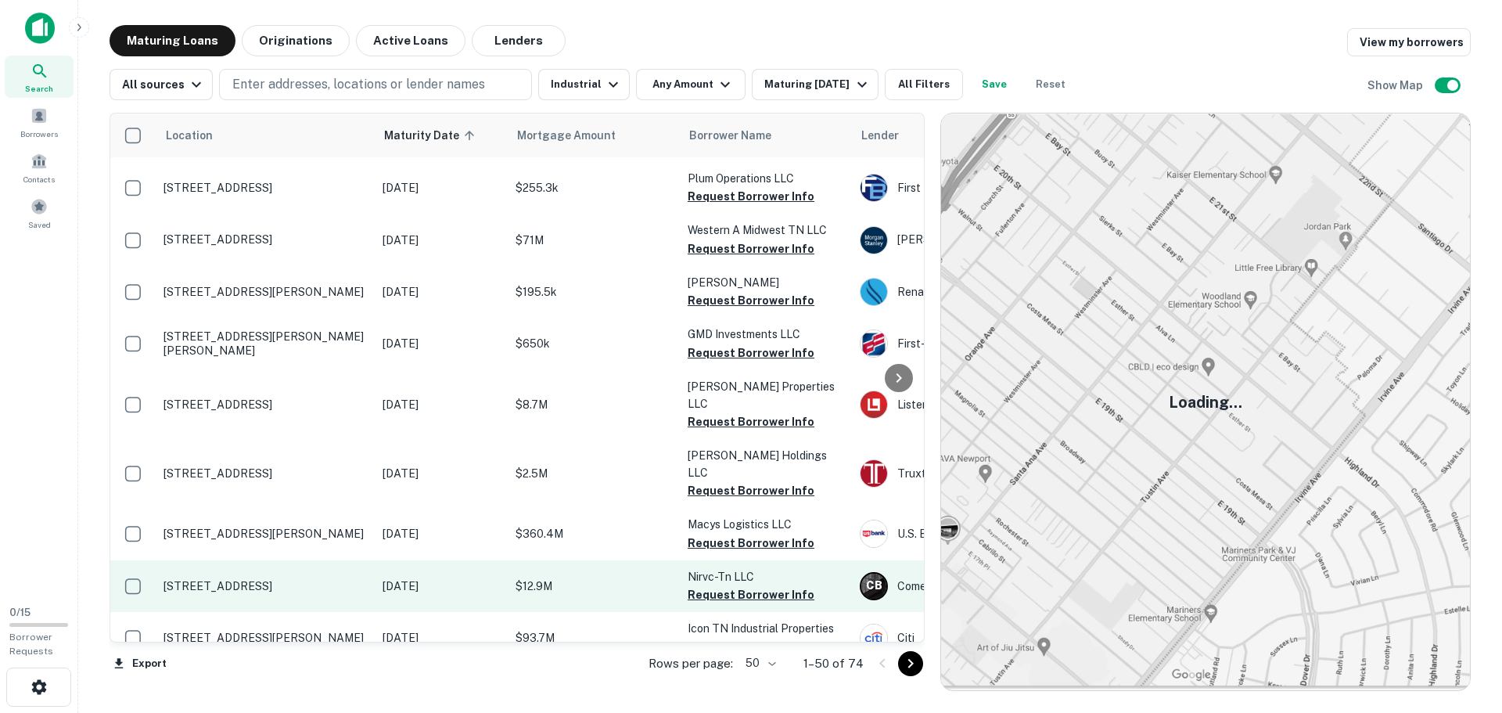
click at [319, 579] on p "[STREET_ADDRESS]" at bounding box center [264, 586] width 203 height 14
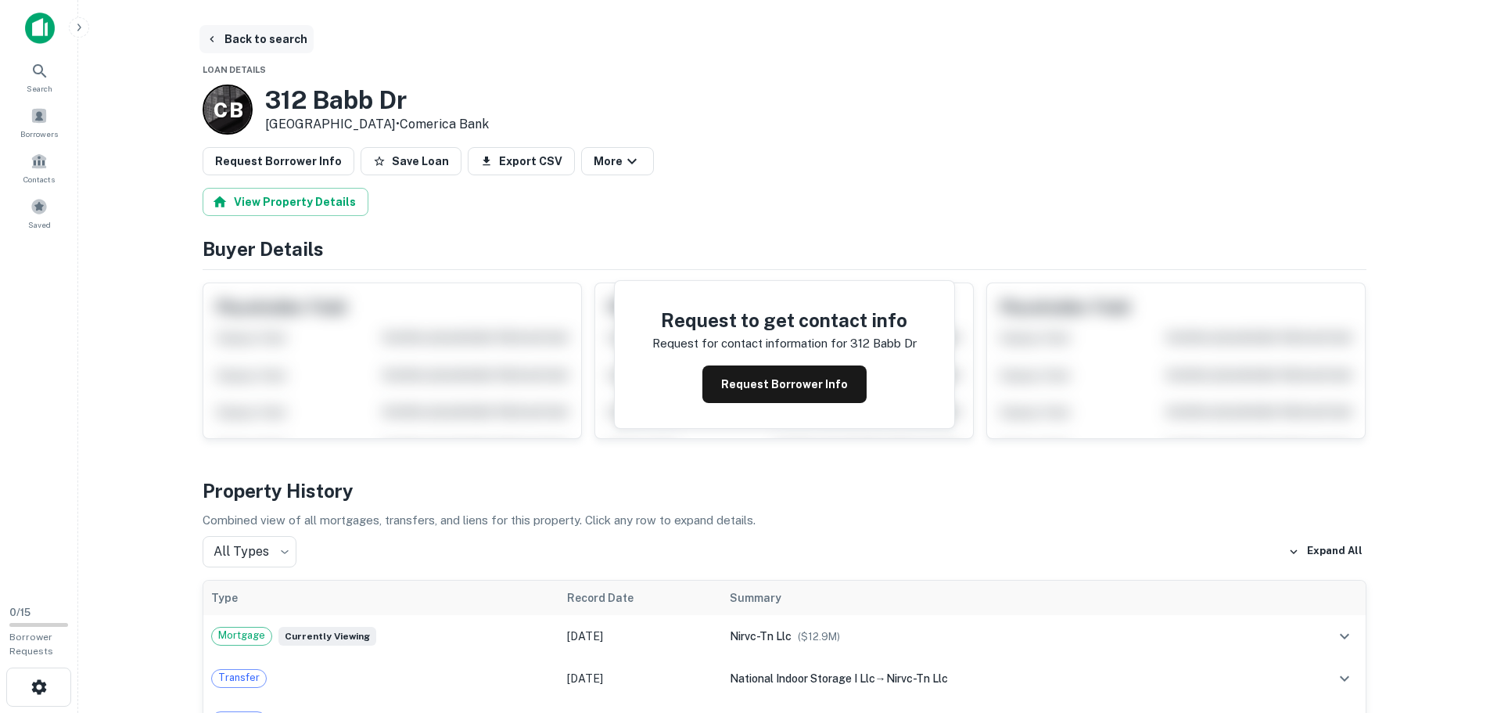
click at [263, 36] on button "Back to search" at bounding box center [256, 39] width 114 height 28
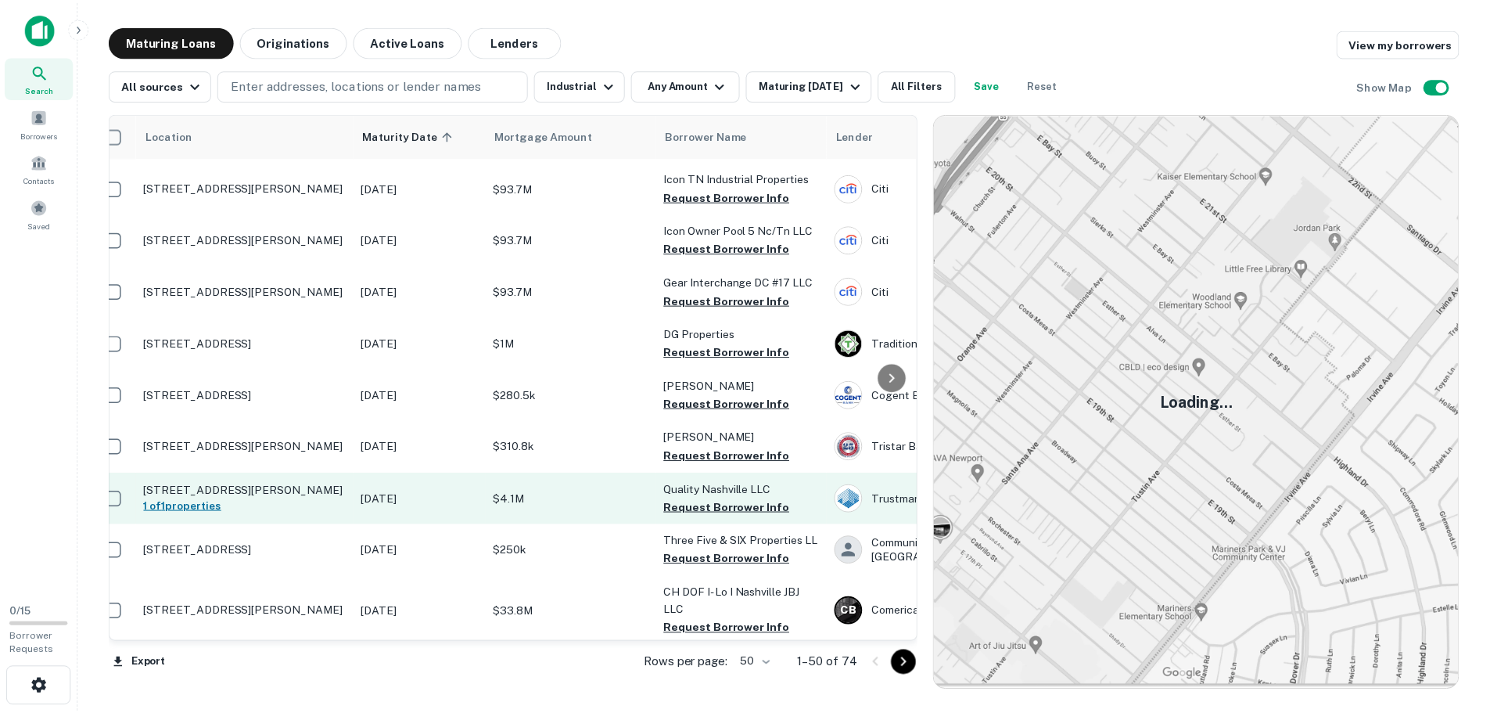
scroll to position [947, 20]
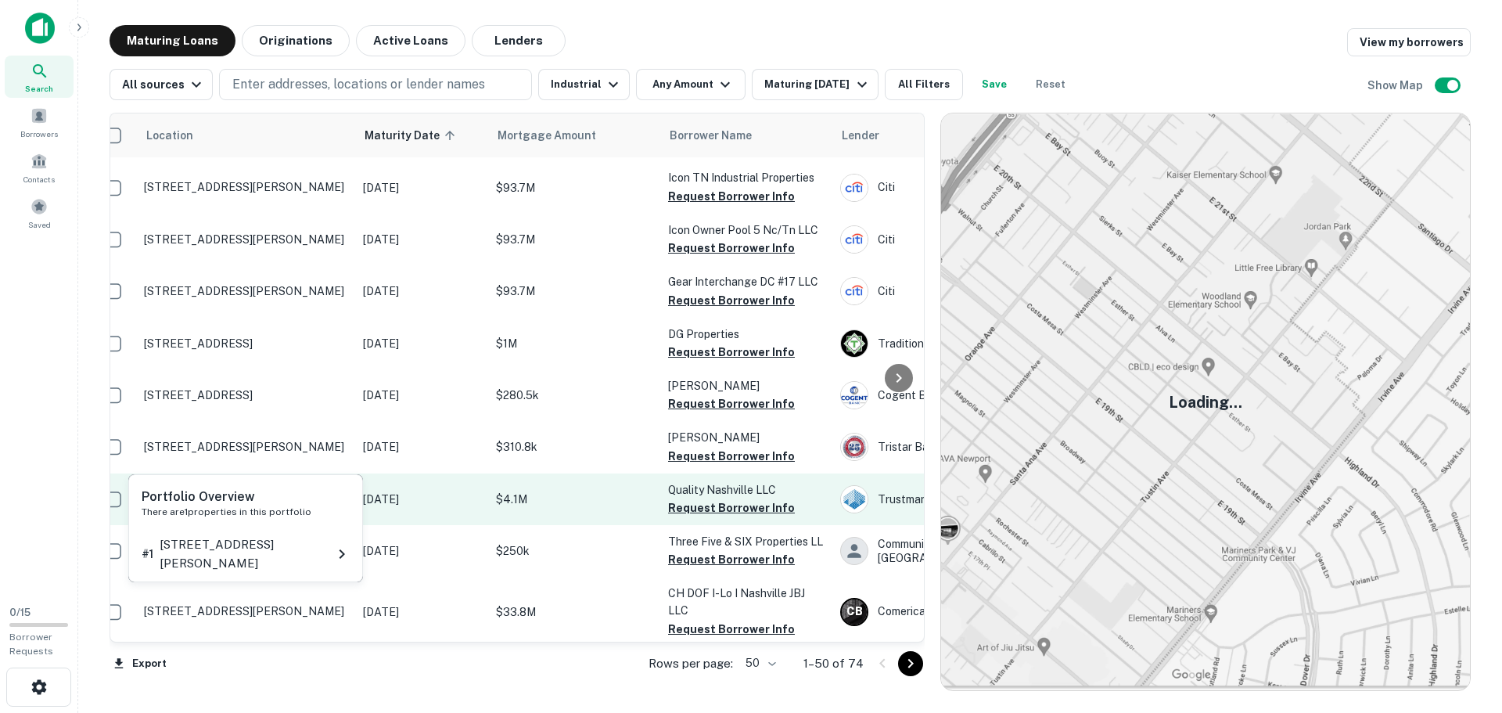
click at [293, 497] on h6 "1 of 1 properties" at bounding box center [245, 505] width 203 height 17
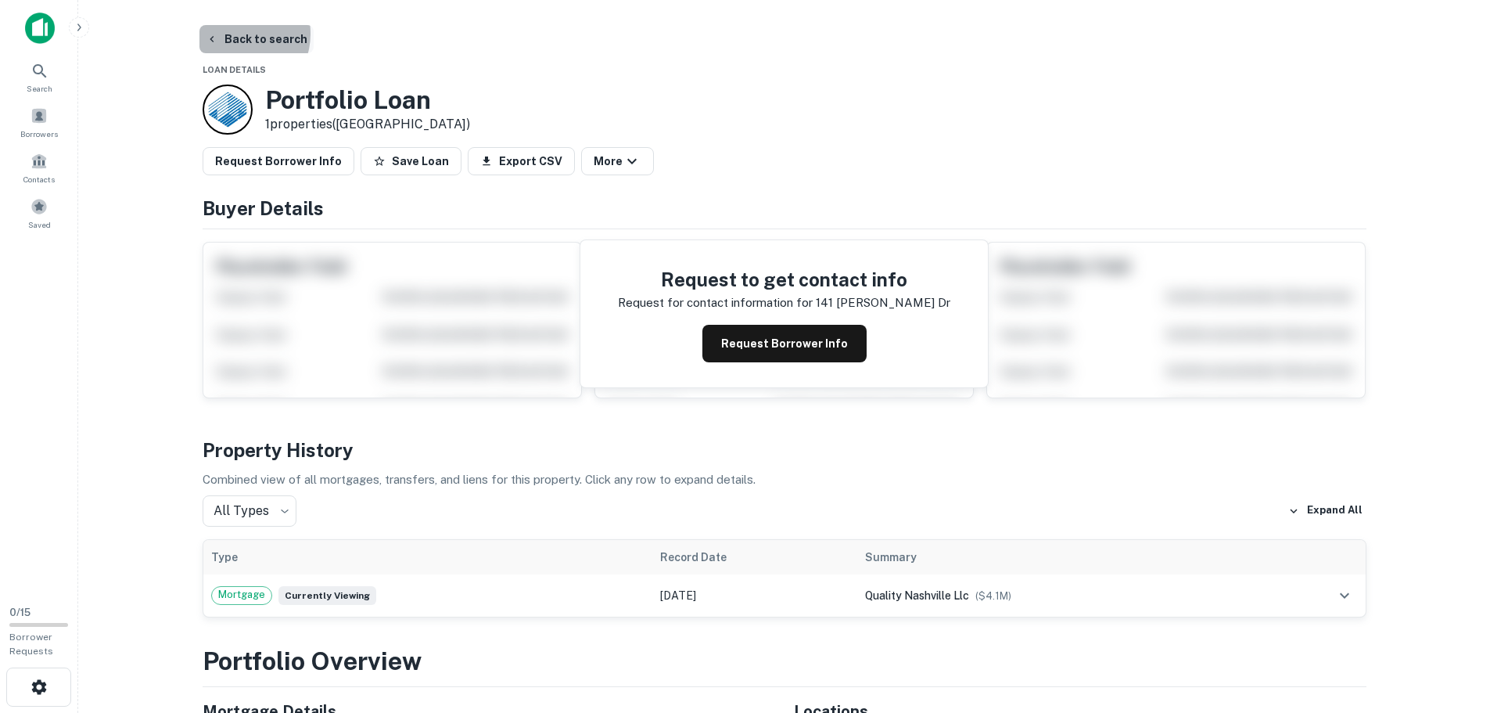
click at [236, 34] on button "Back to search" at bounding box center [256, 39] width 114 height 28
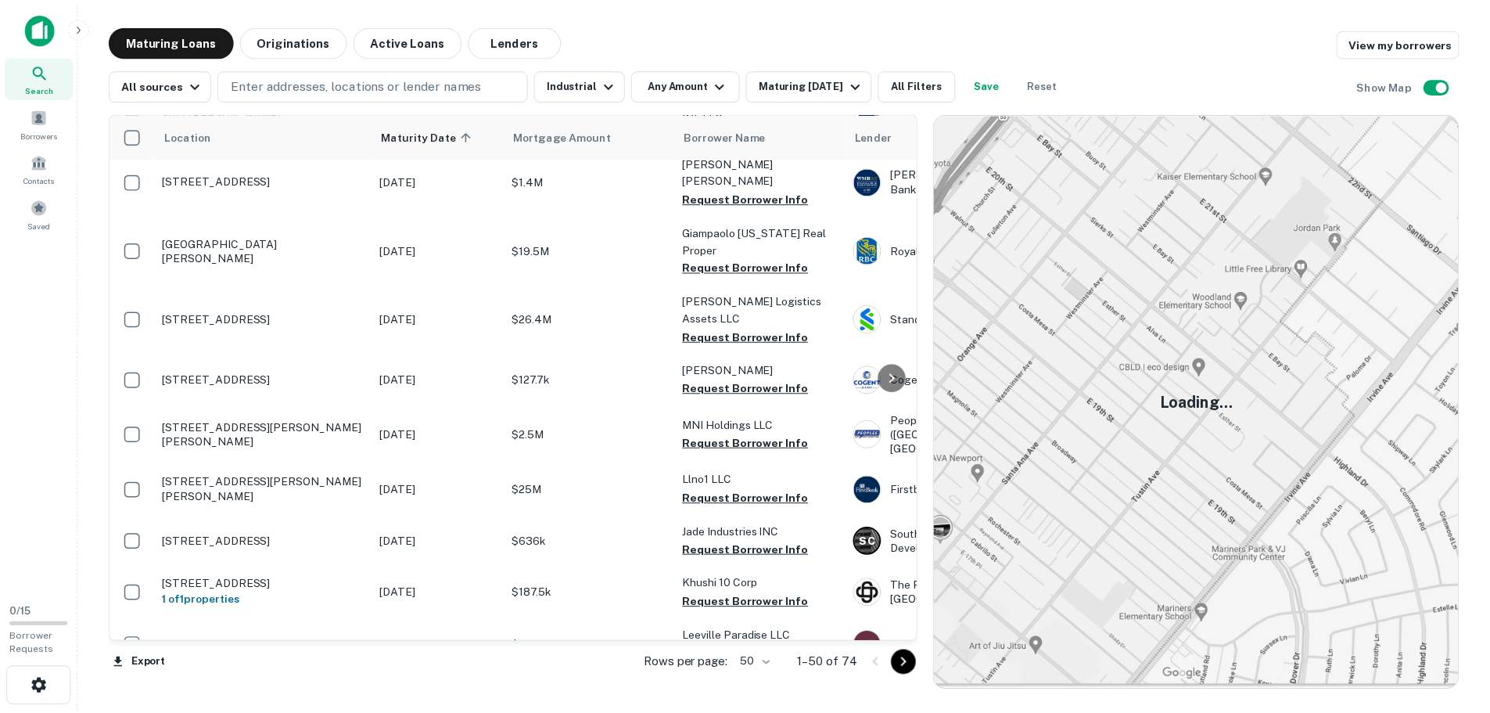
scroll to position [1897, 0]
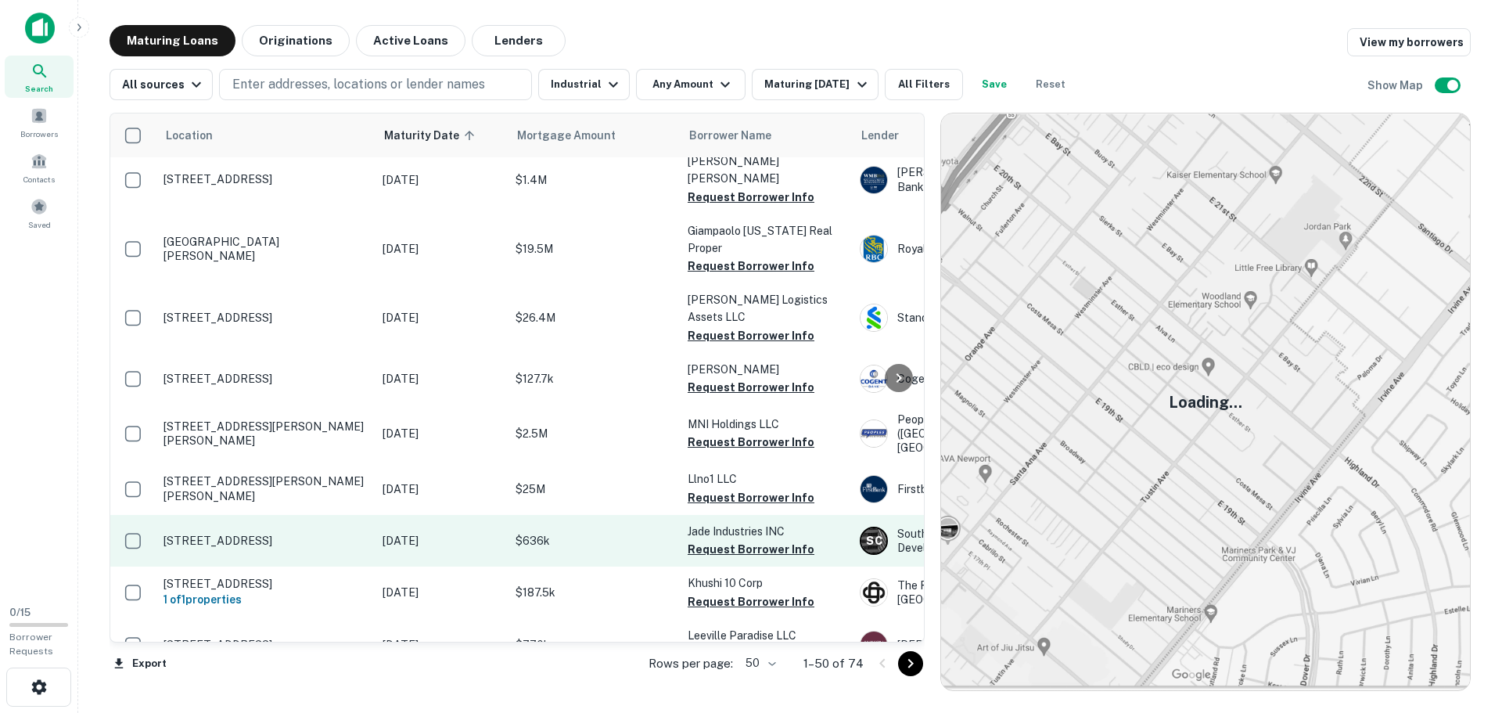
click at [318, 533] on p "[STREET_ADDRESS]" at bounding box center [264, 540] width 203 height 14
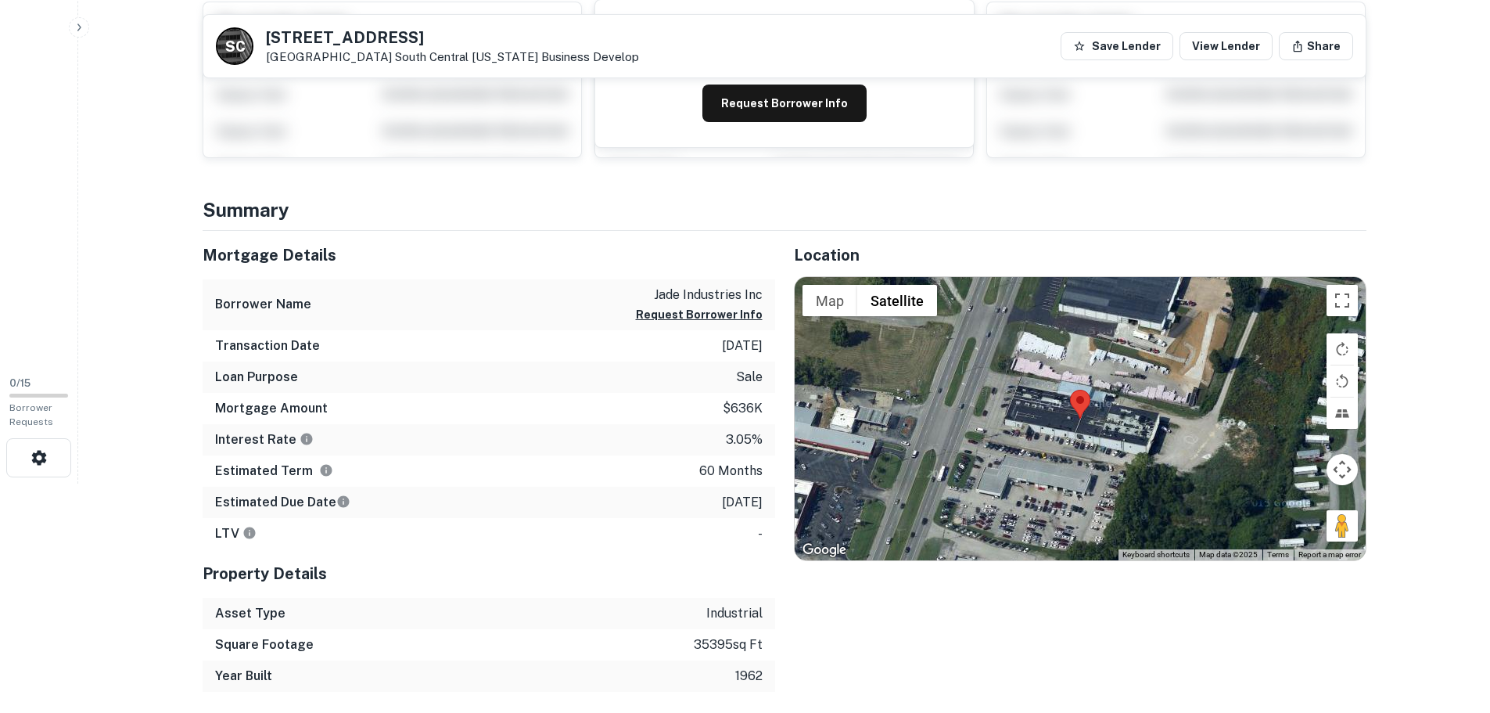
scroll to position [228, 0]
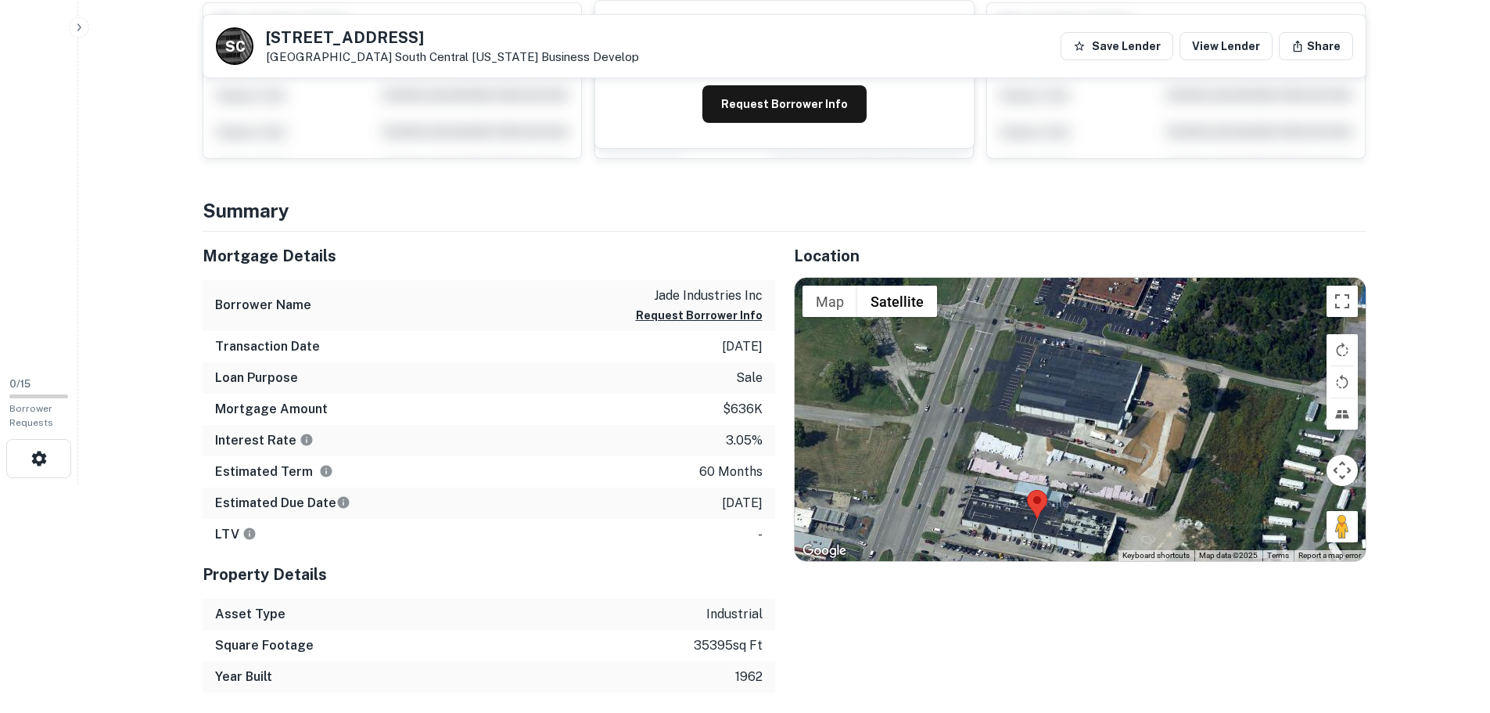
drag, startPoint x: 1155, startPoint y: 393, endPoint x: 1112, endPoint y: 495, distance: 110.4
click at [1112, 495] on div at bounding box center [1080, 419] width 571 height 283
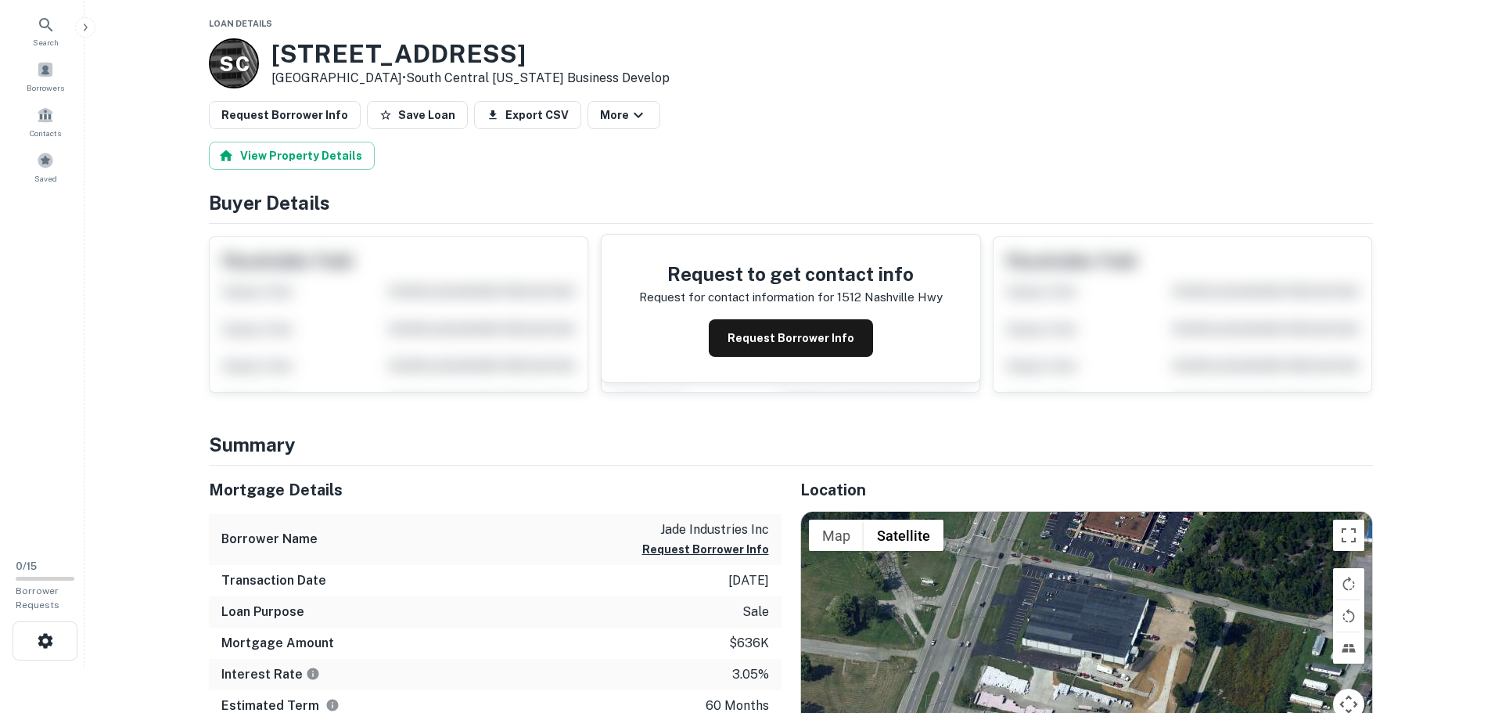
scroll to position [0, 0]
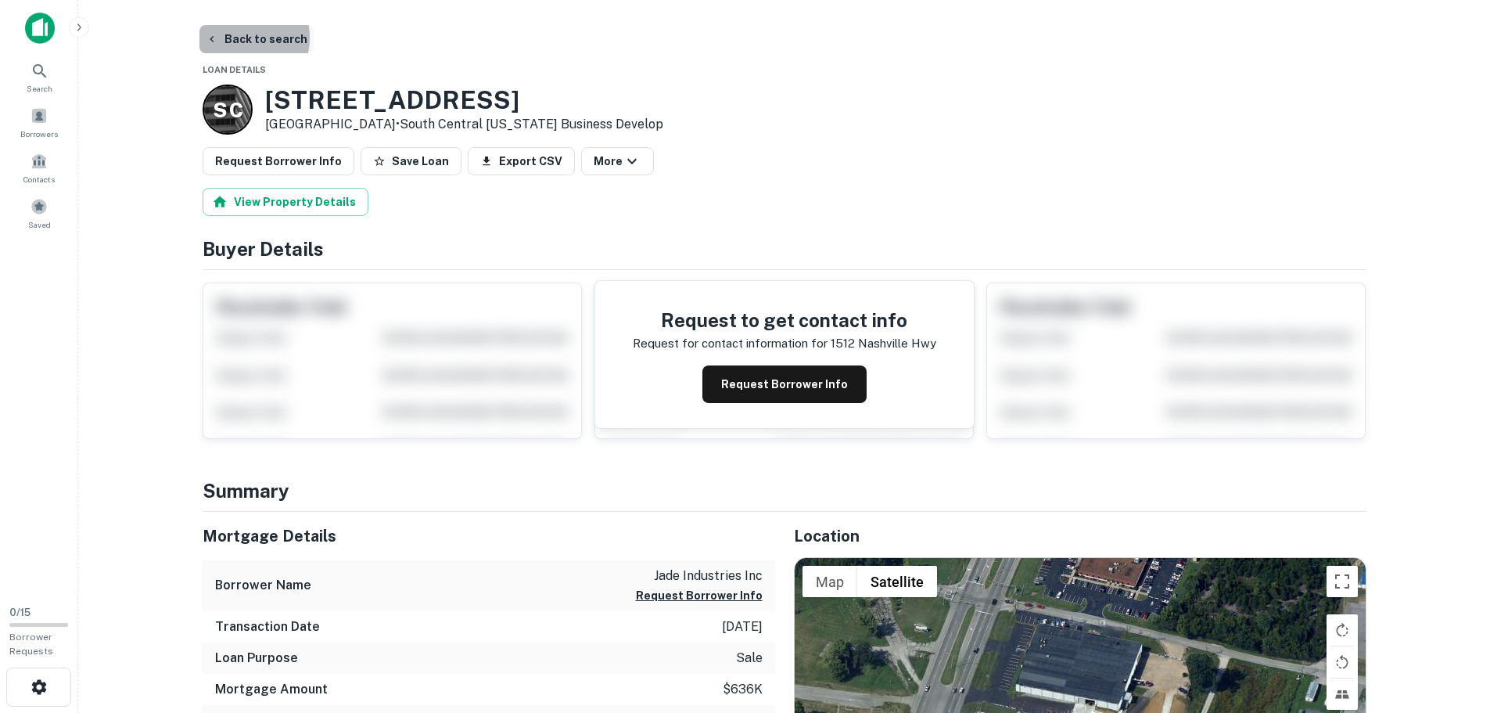
click at [228, 38] on button "Back to search" at bounding box center [256, 39] width 114 height 28
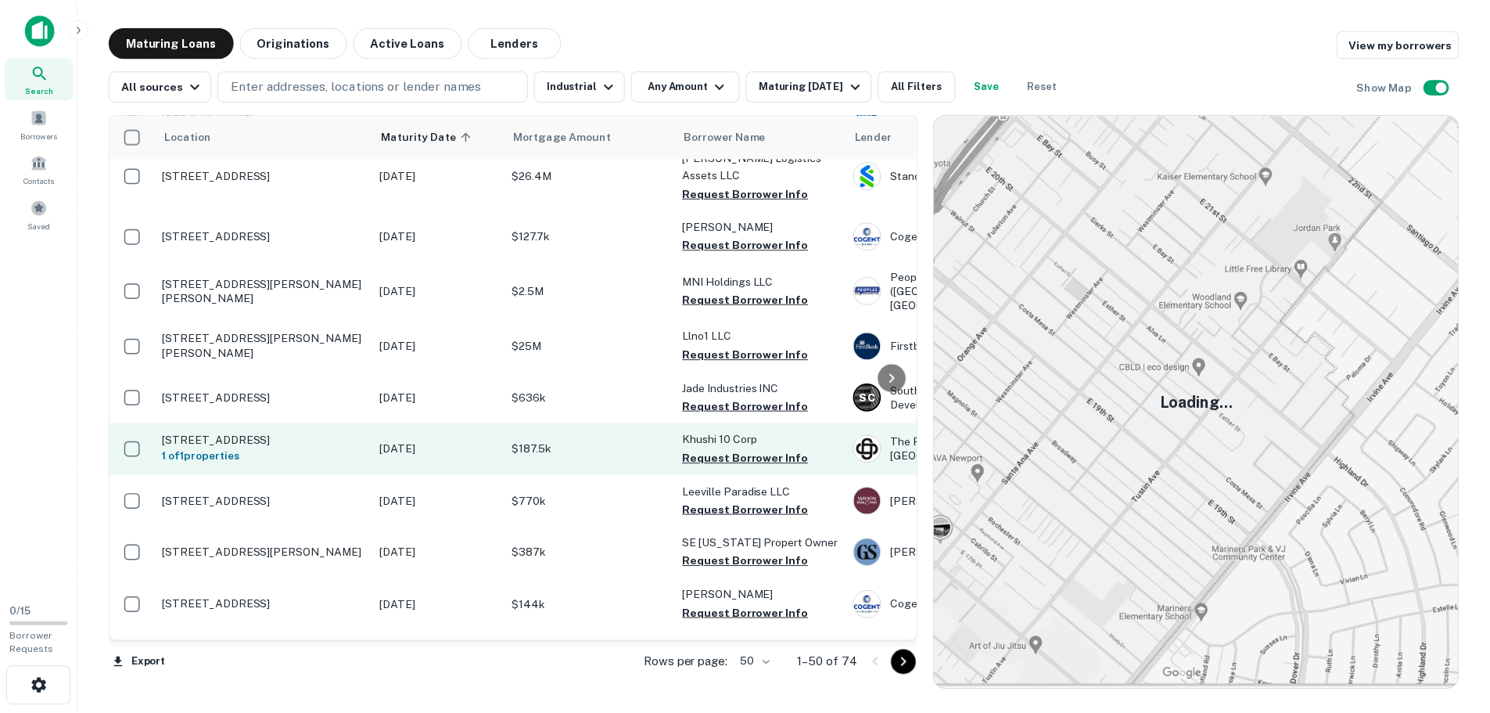
scroll to position [2043, 0]
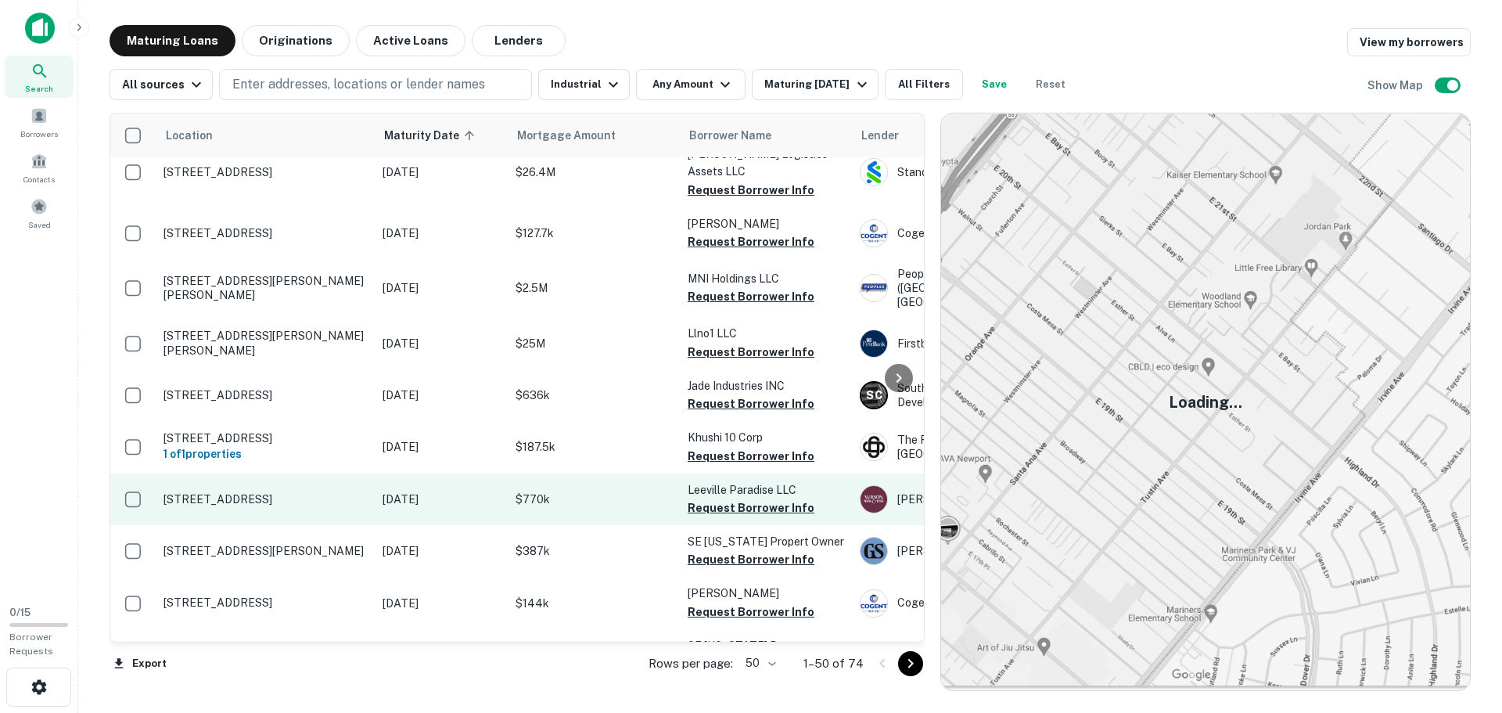
click at [306, 492] on p "[STREET_ADDRESS]" at bounding box center [264, 499] width 203 height 14
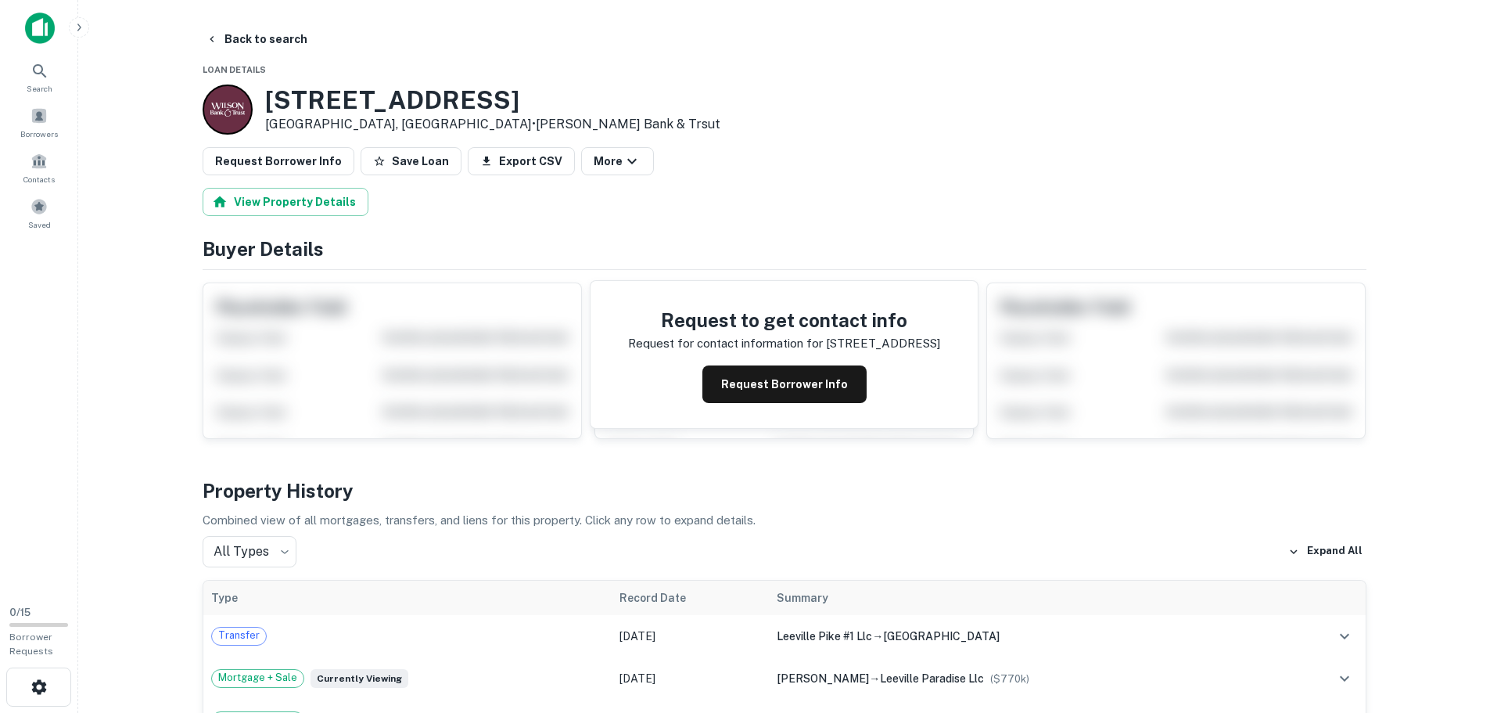
scroll to position [1, 0]
click at [243, 38] on button "Back to search" at bounding box center [256, 38] width 114 height 28
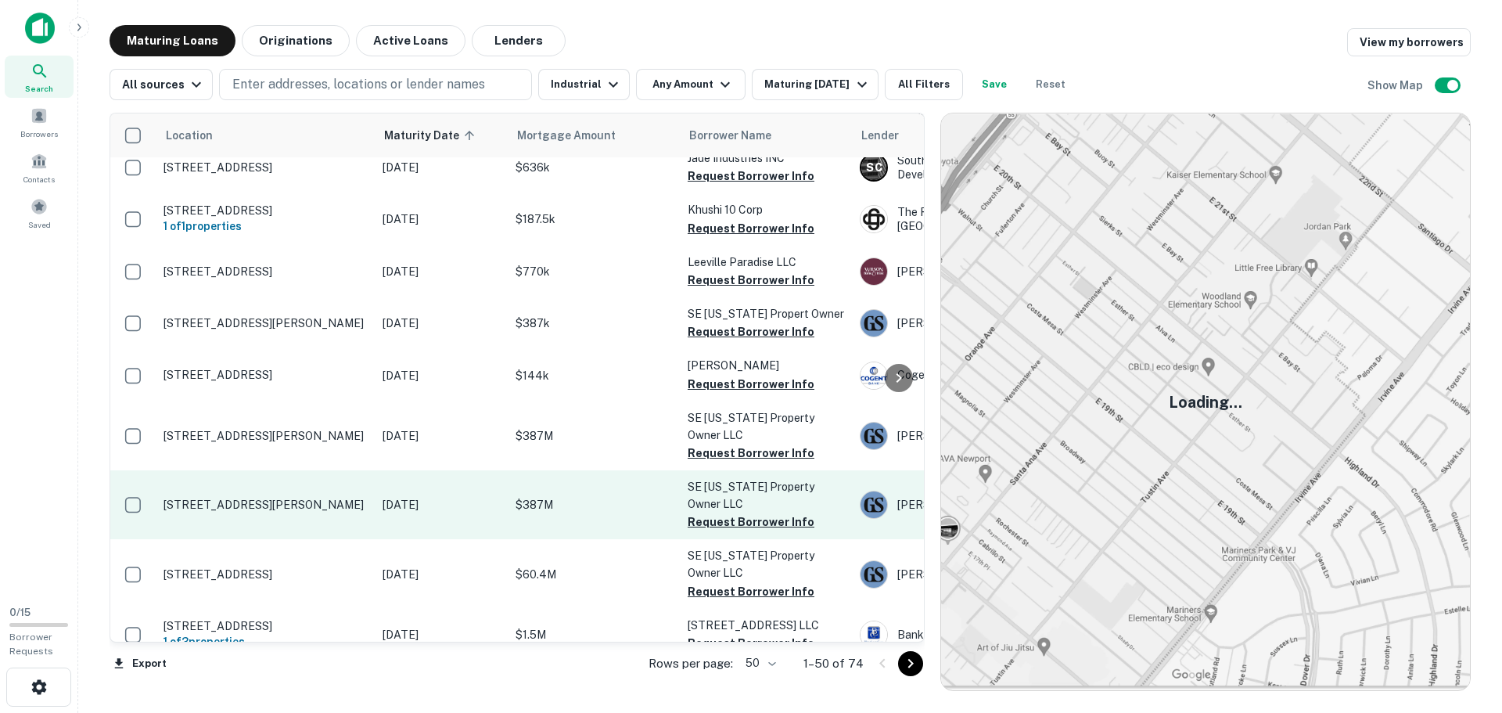
scroll to position [2270, 0]
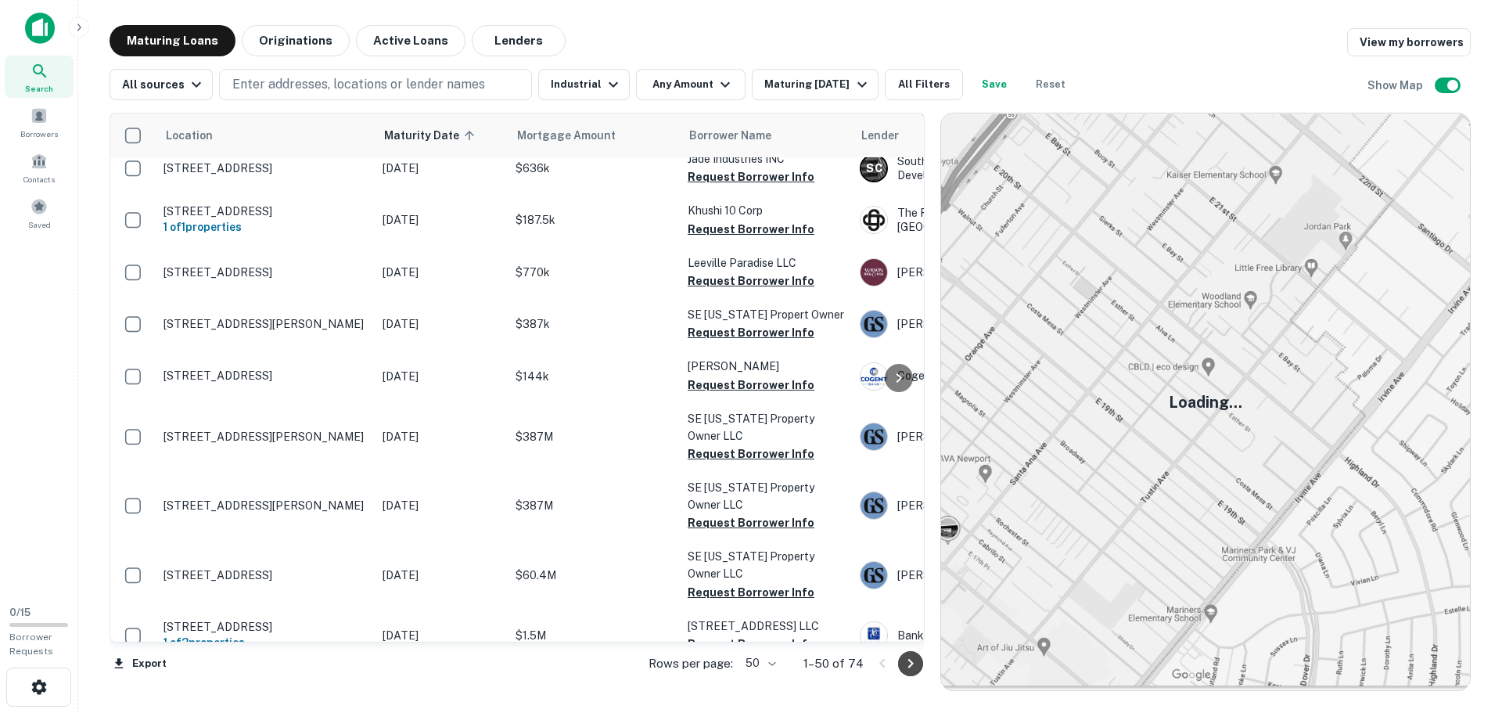
click at [916, 672] on icon "Go to next page" at bounding box center [910, 663] width 19 height 19
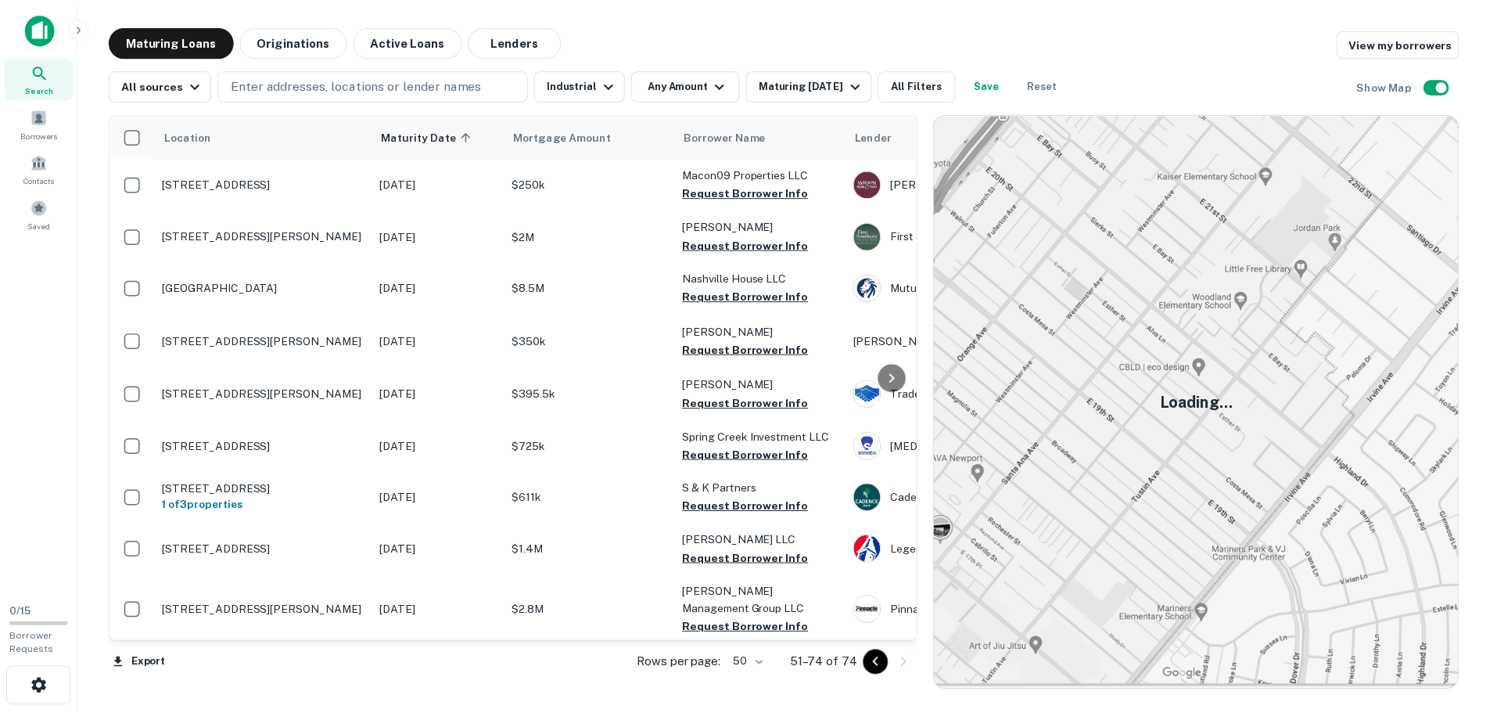
scroll to position [1, 0]
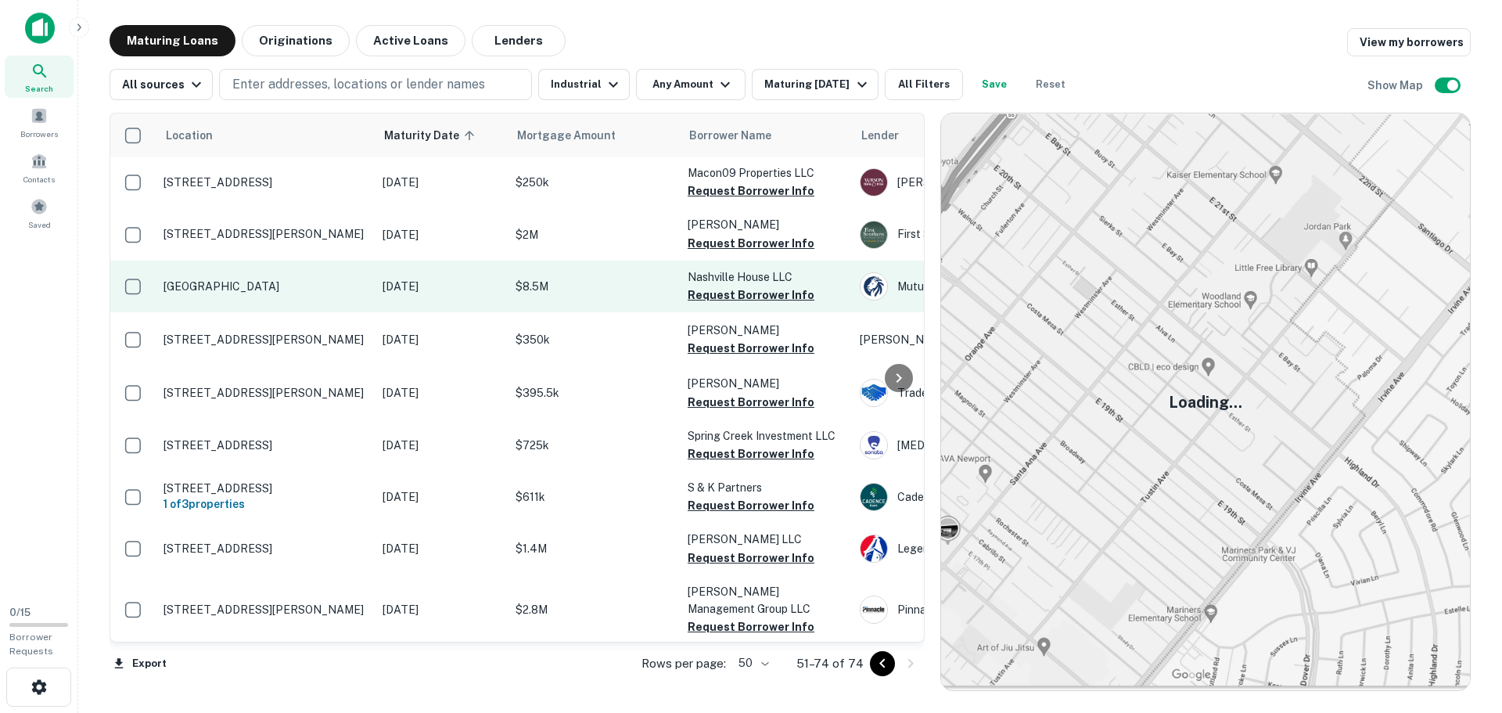
click at [295, 283] on p "[GEOGRAPHIC_DATA]" at bounding box center [264, 286] width 203 height 14
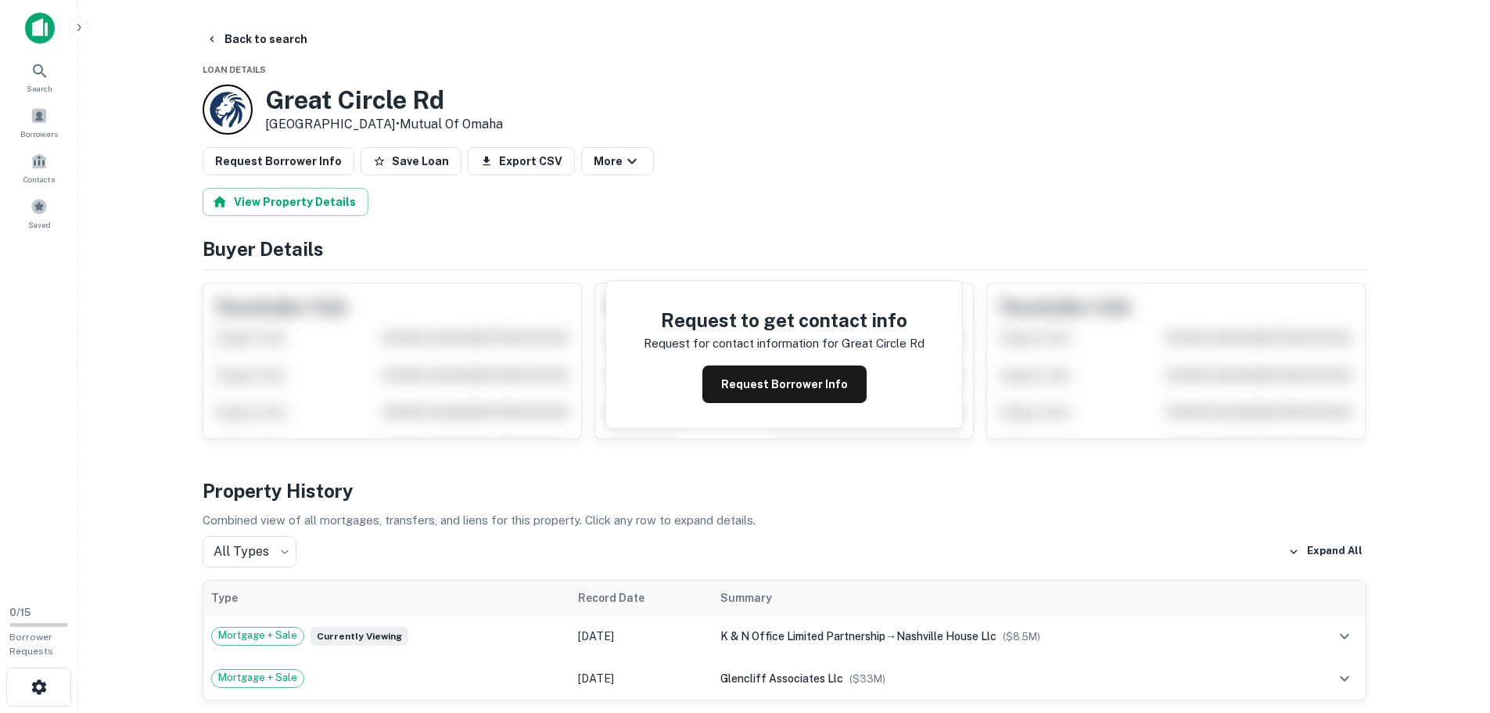
scroll to position [1, 0]
click at [253, 27] on button "Back to search" at bounding box center [256, 38] width 114 height 28
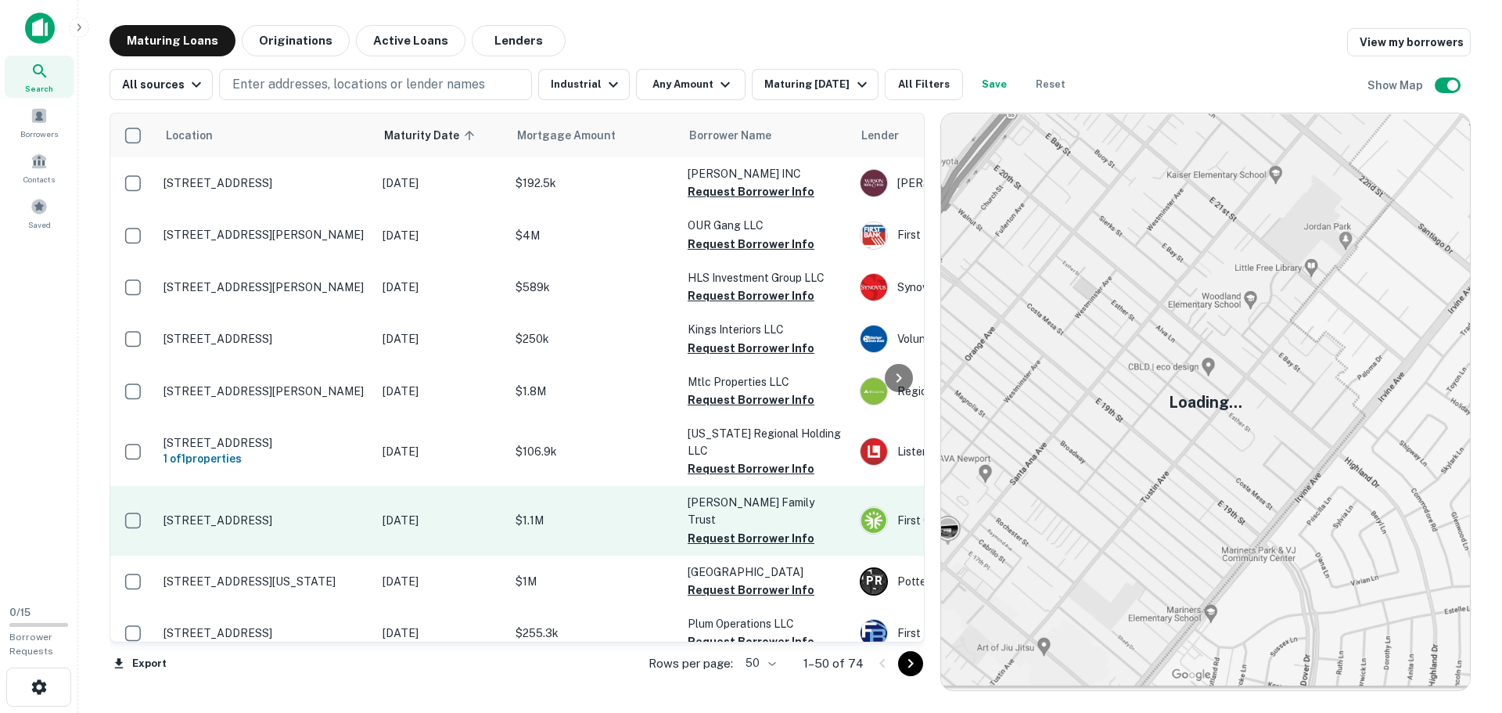
scroll to position [1, 0]
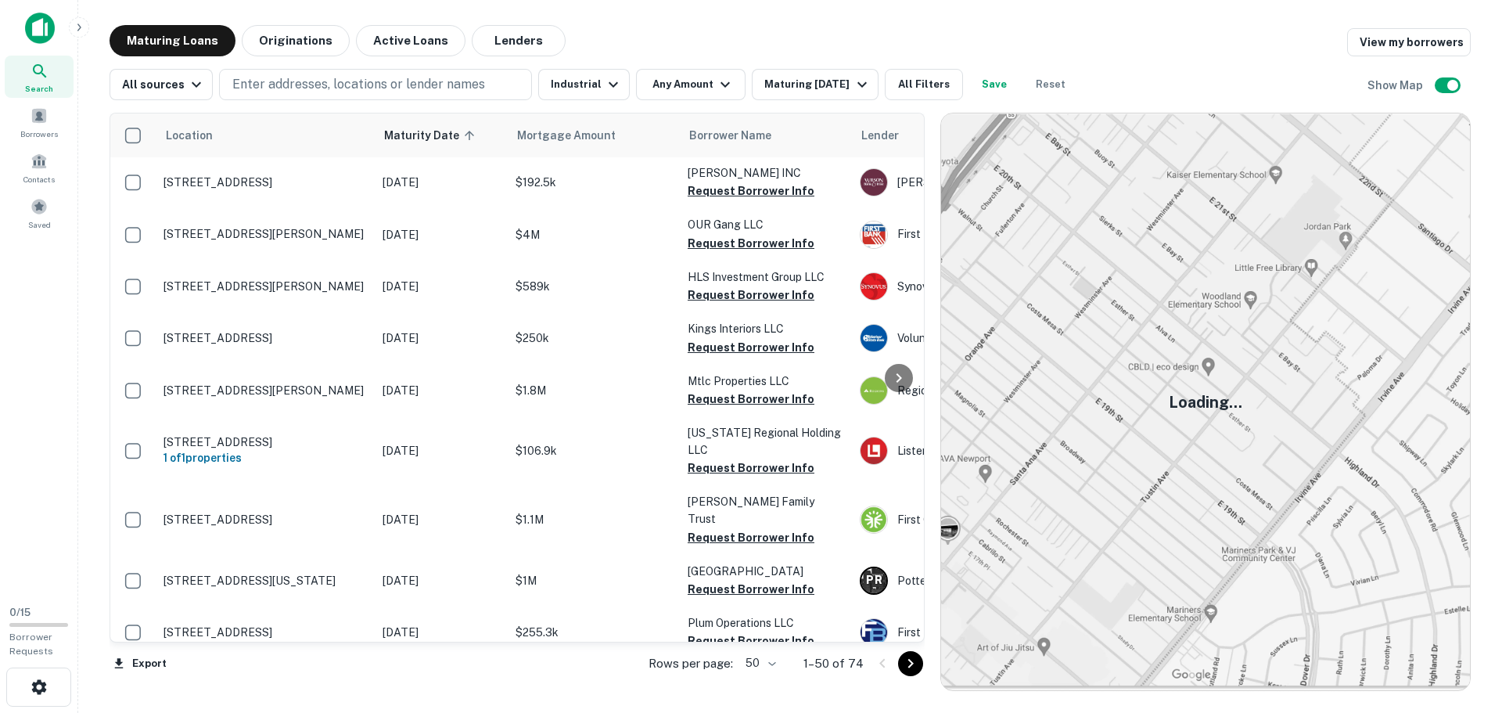
click at [914, 666] on icon "Go to next page" at bounding box center [910, 663] width 19 height 19
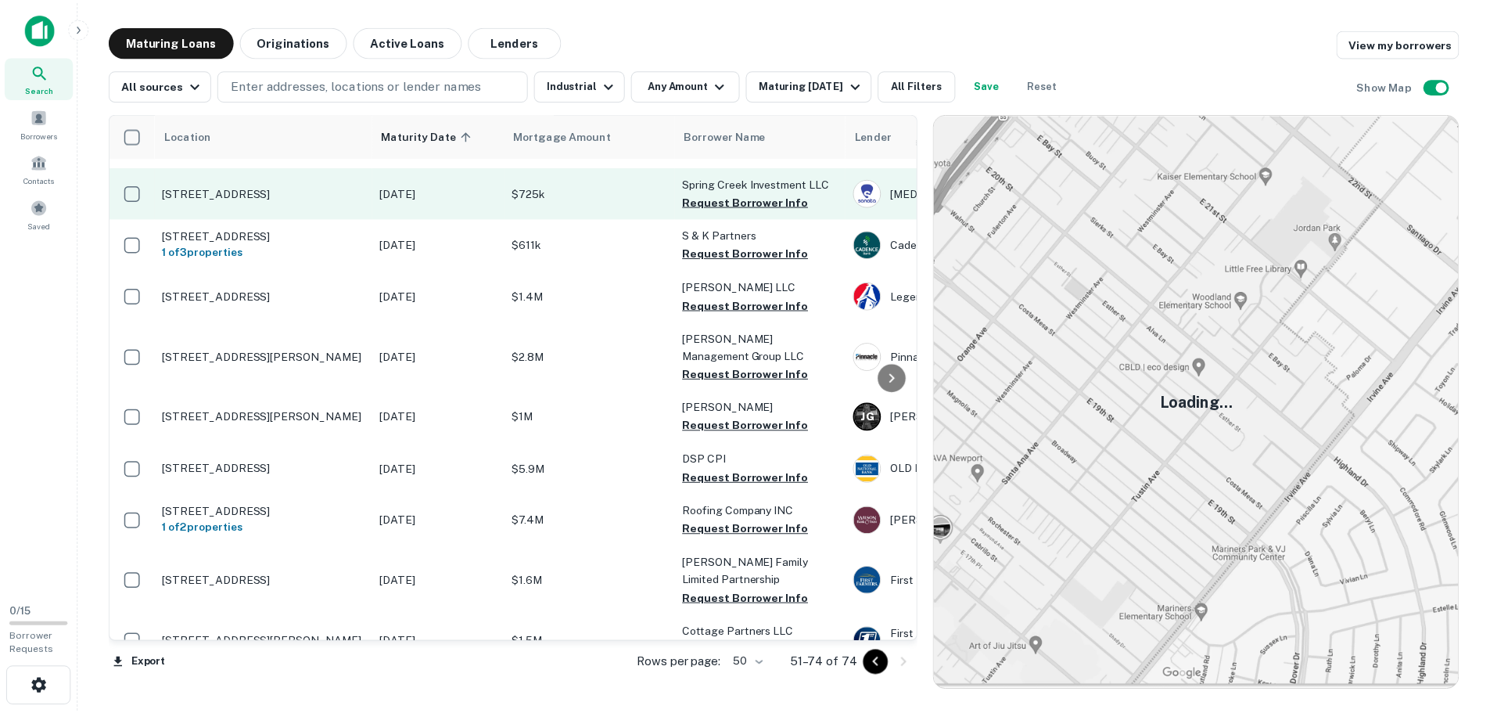
scroll to position [256, 0]
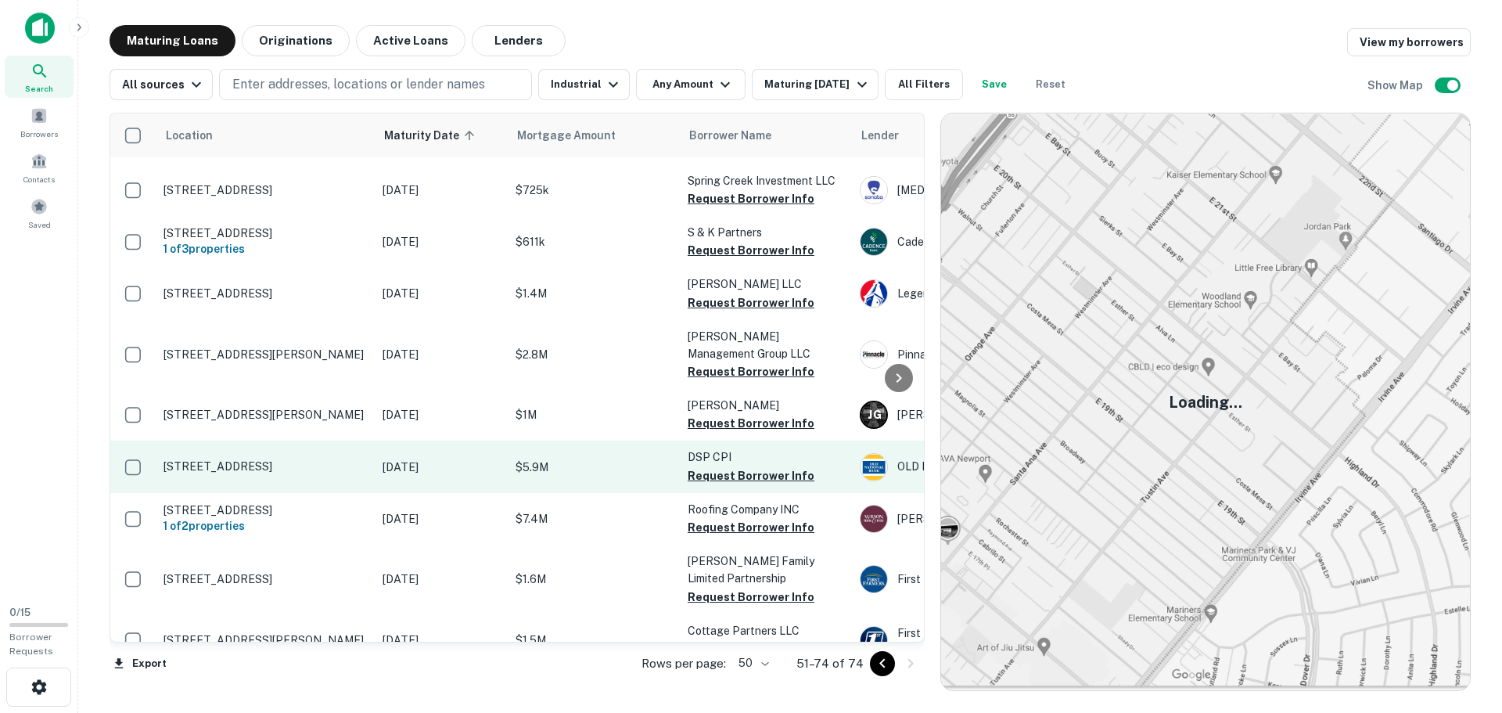
click at [350, 467] on p "[STREET_ADDRESS]" at bounding box center [264, 466] width 203 height 14
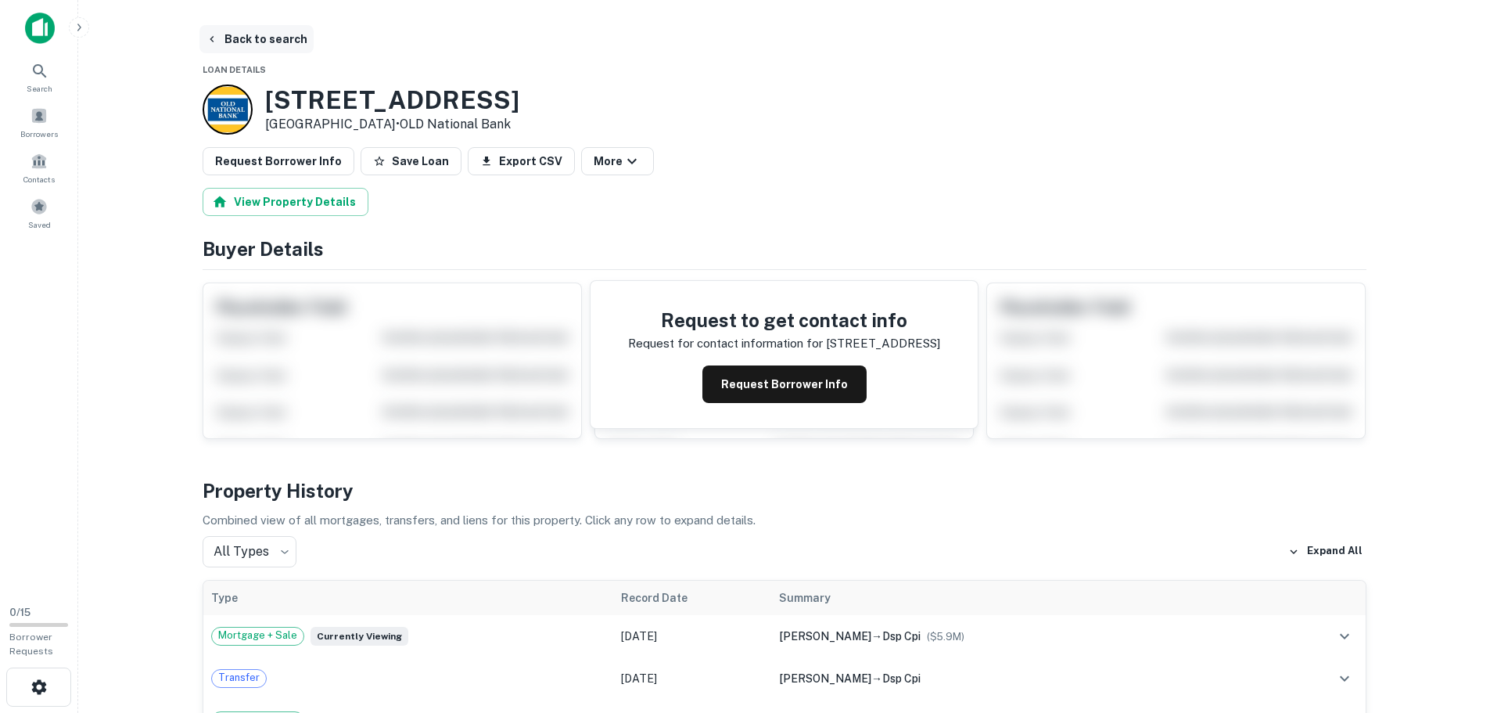
click at [256, 42] on button "Back to search" at bounding box center [256, 39] width 114 height 28
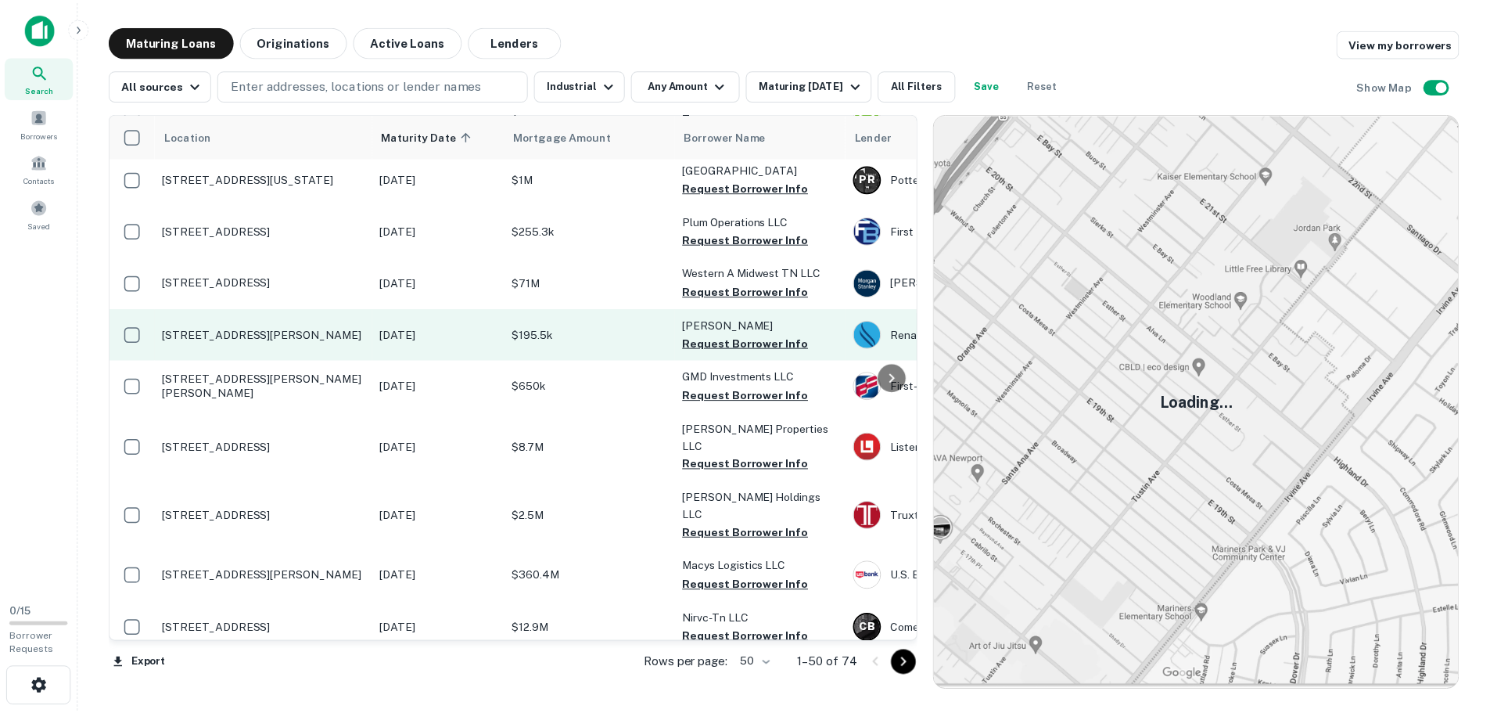
scroll to position [402, 0]
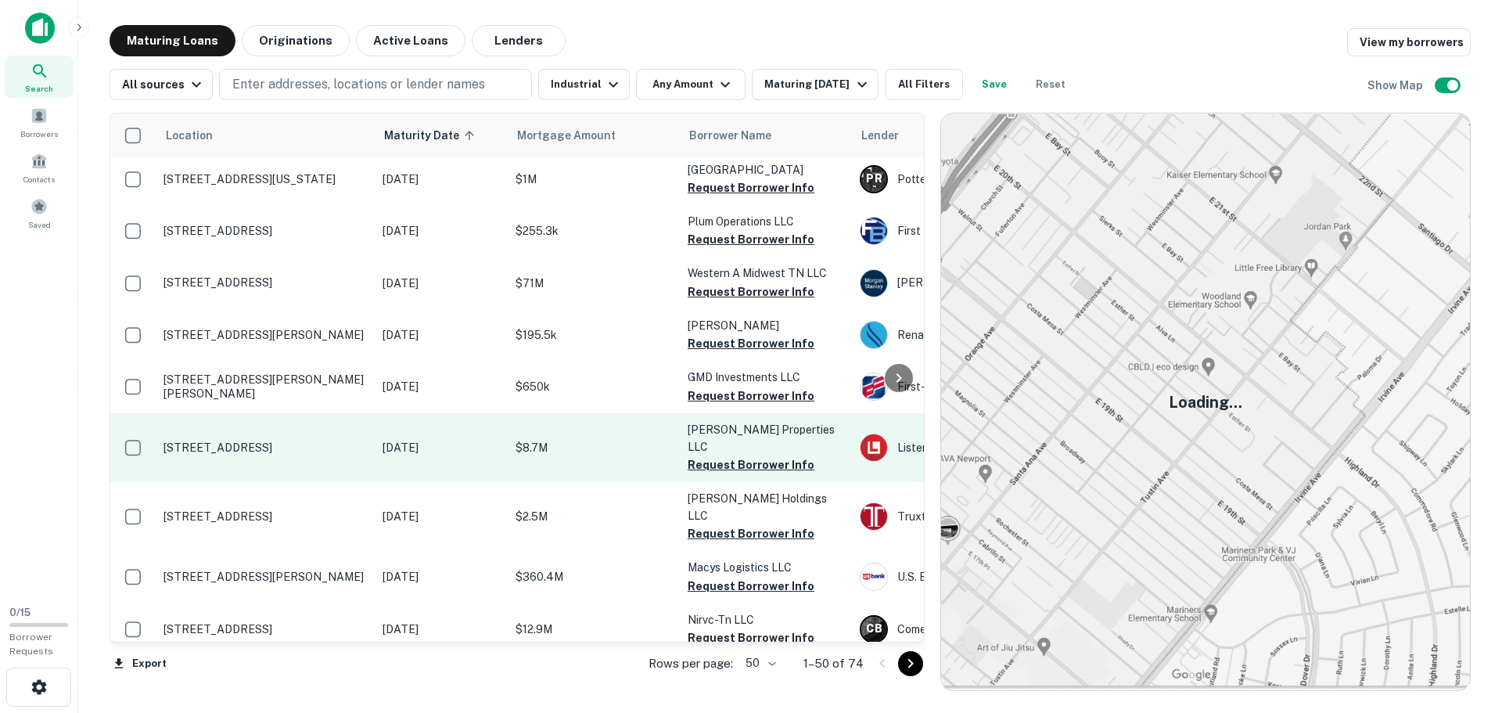
click at [329, 431] on td "[STREET_ADDRESS]" at bounding box center [265, 447] width 219 height 69
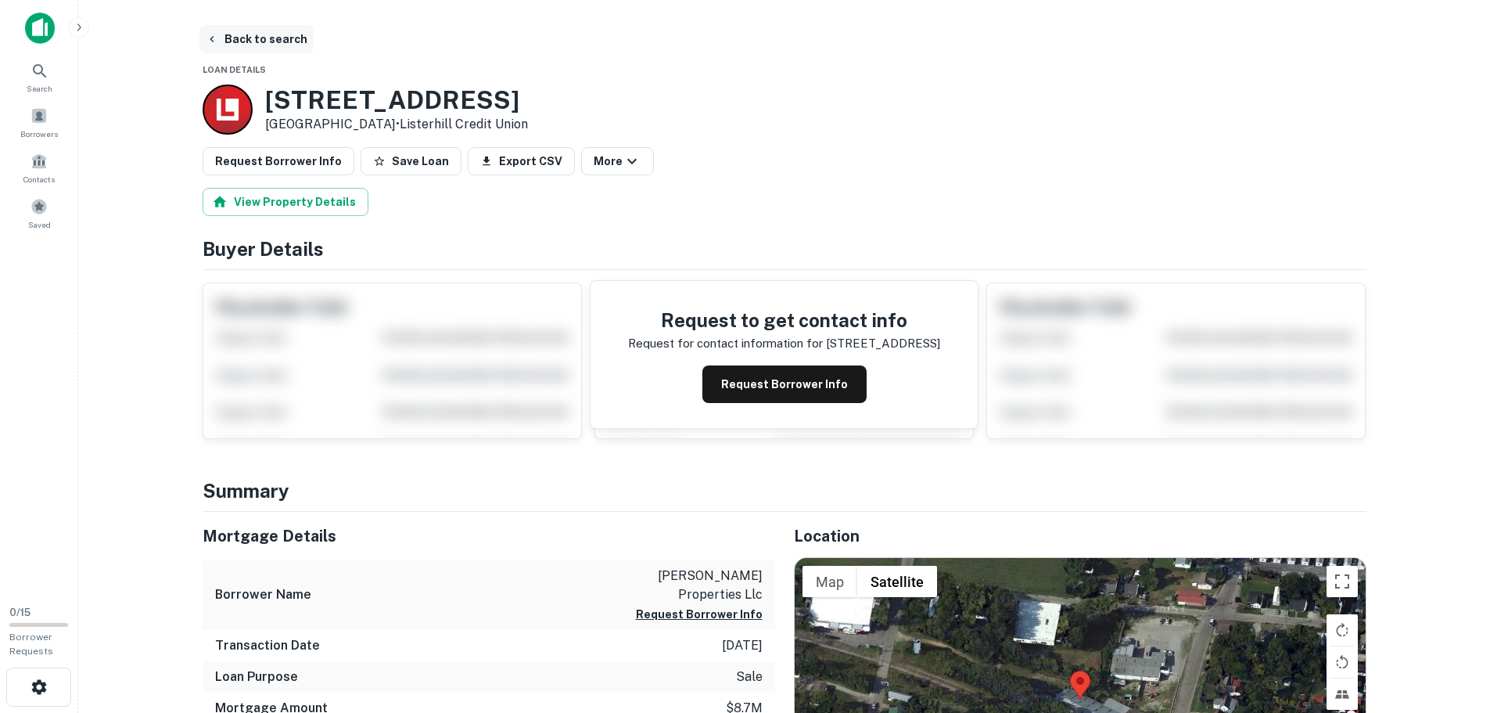
click at [239, 39] on button "Back to search" at bounding box center [256, 39] width 114 height 28
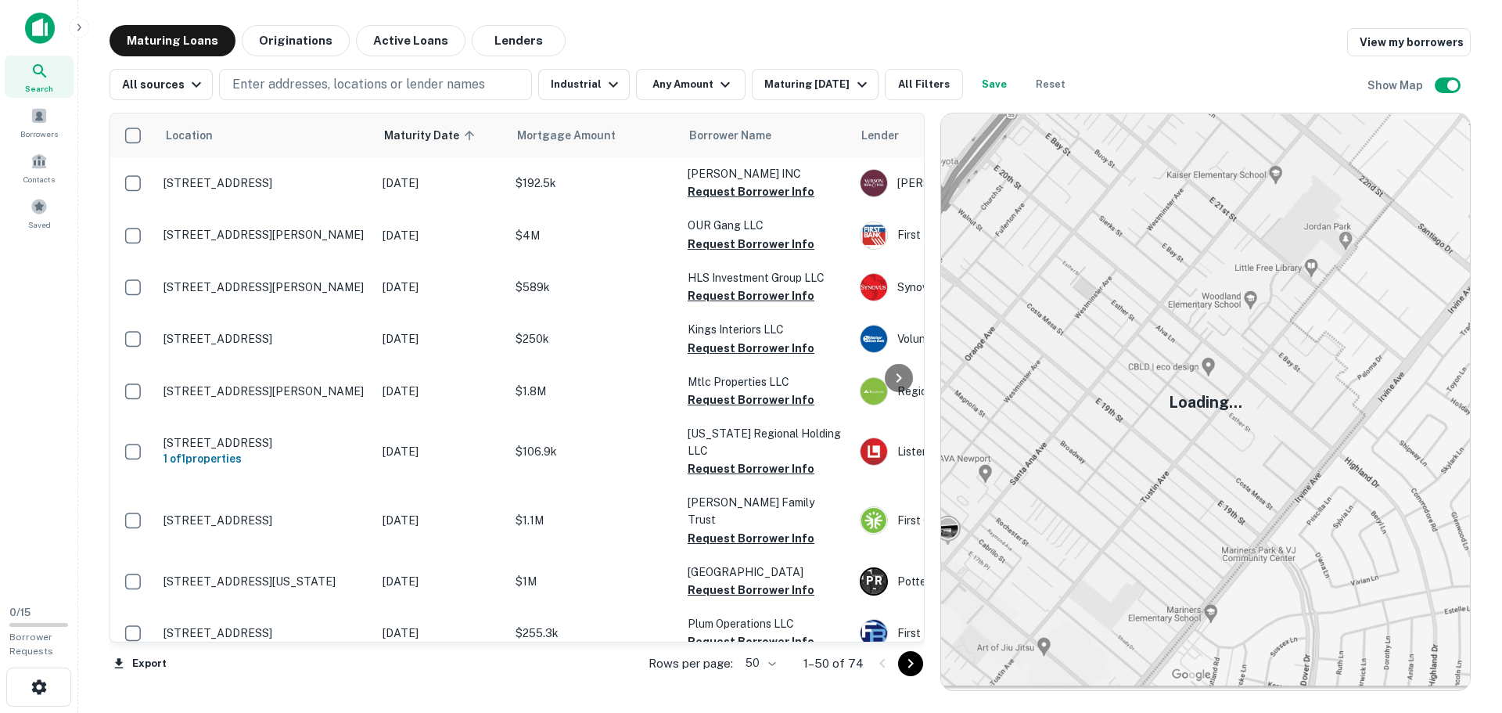
scroll to position [402, 0]
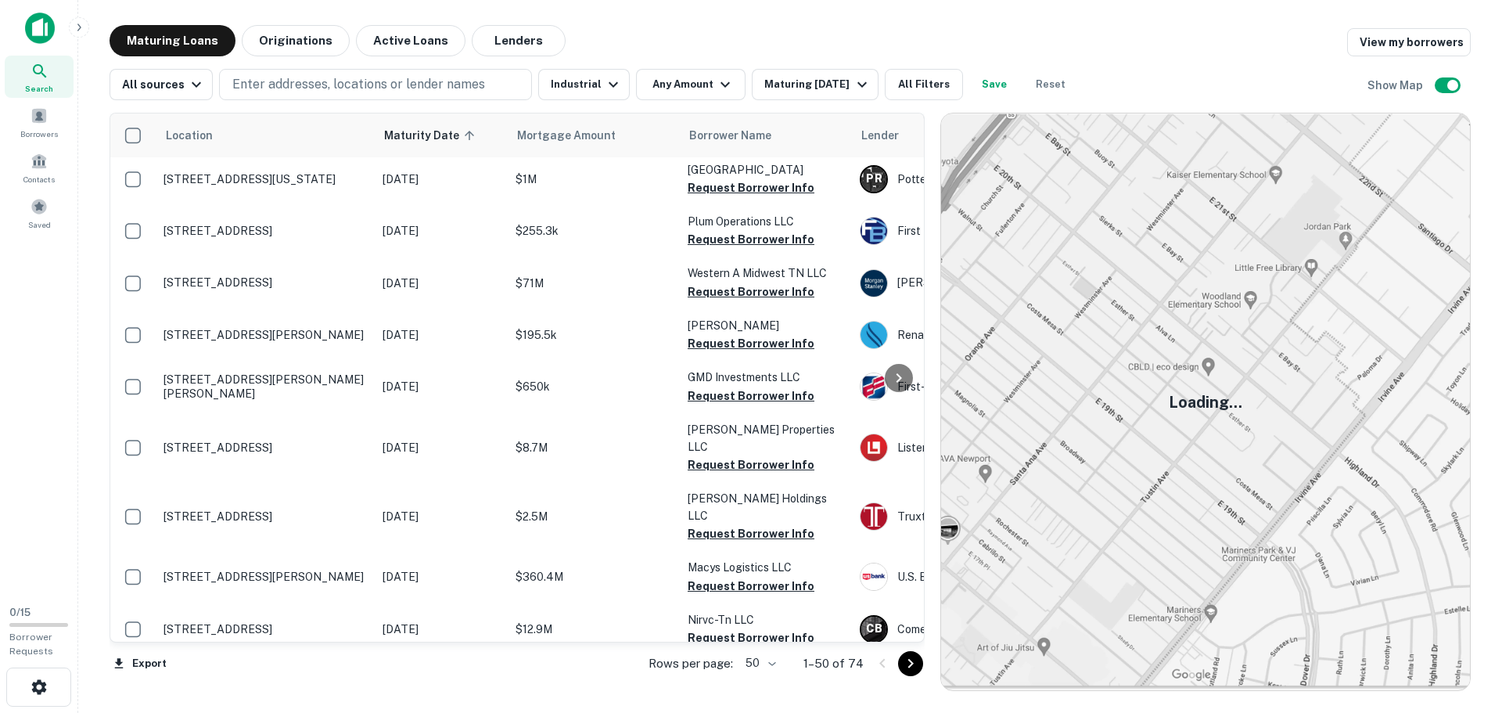
click at [903, 664] on icon "Go to next page" at bounding box center [910, 663] width 19 height 19
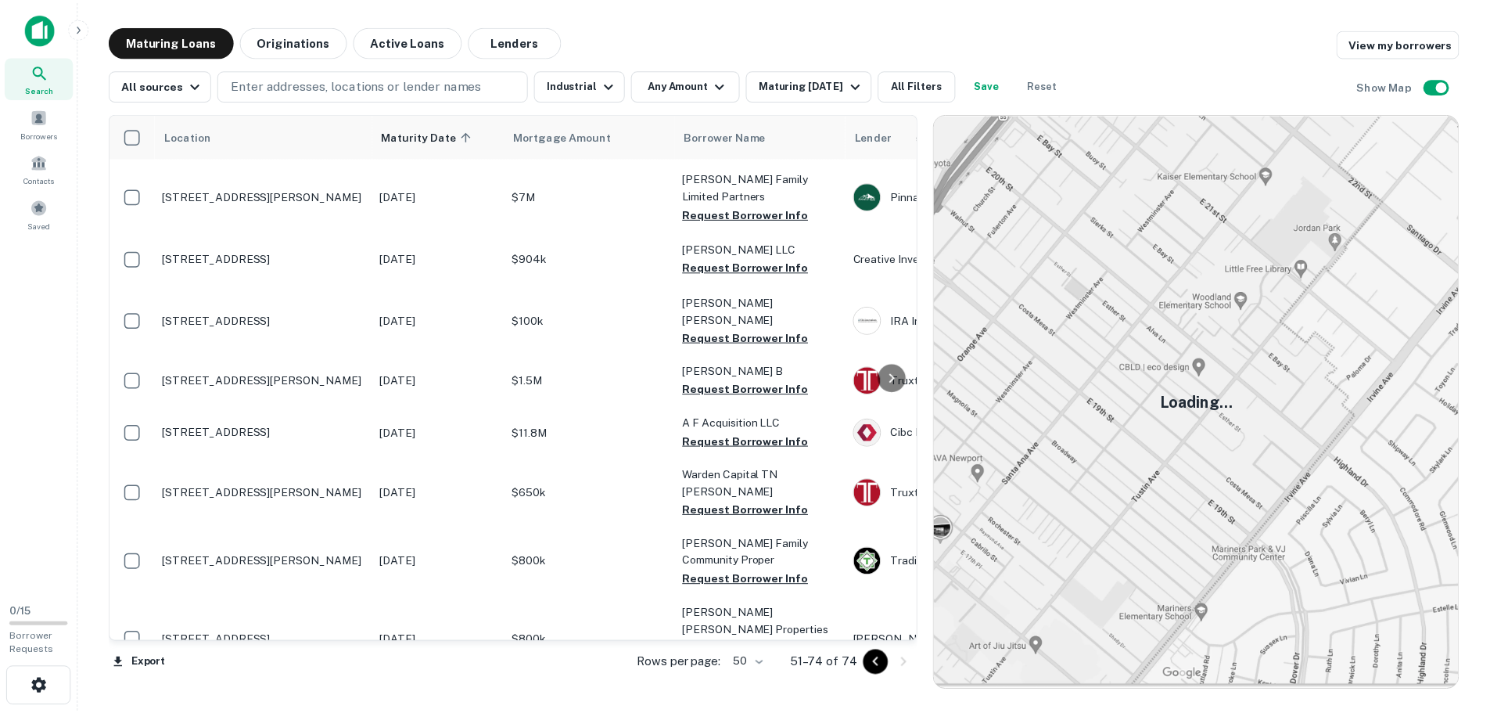
scroll to position [878, 0]
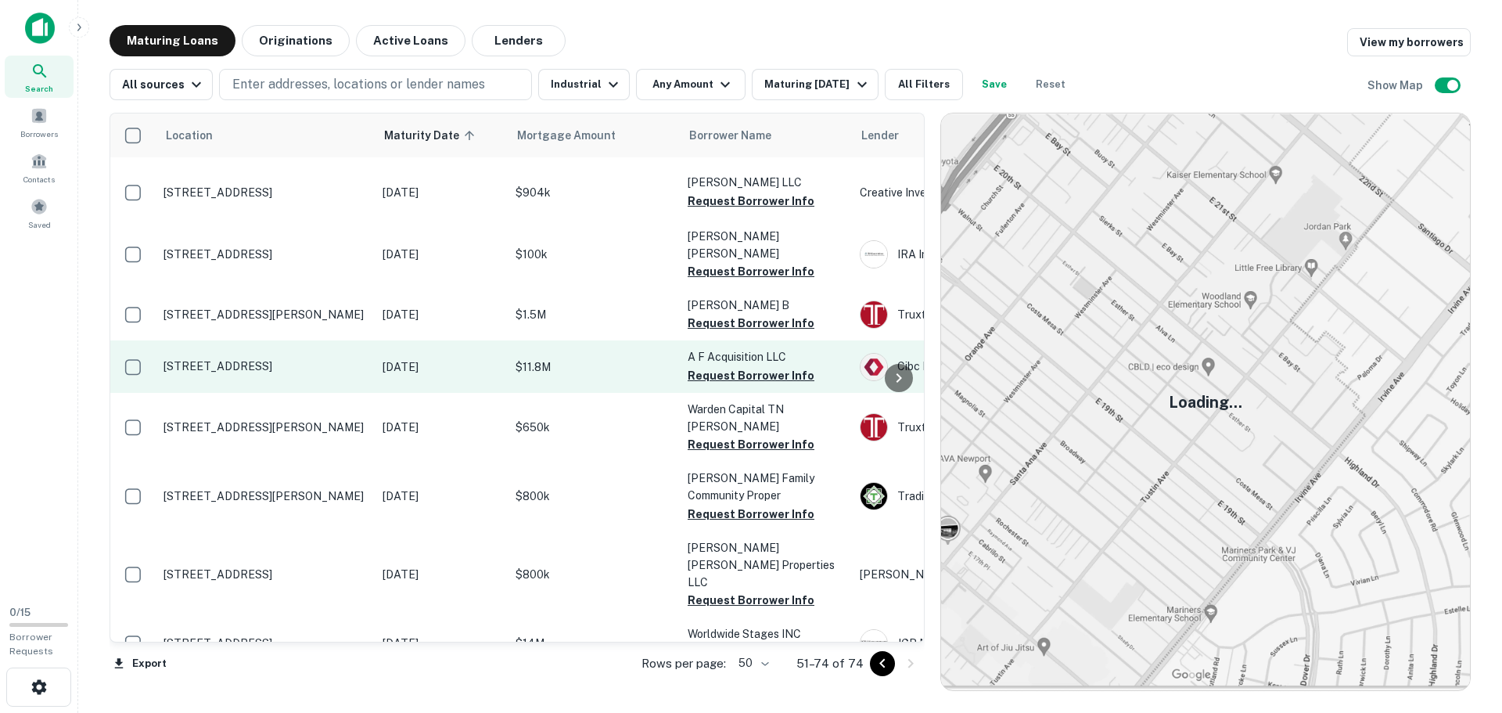
click at [328, 364] on p "[STREET_ADDRESS]" at bounding box center [264, 366] width 203 height 14
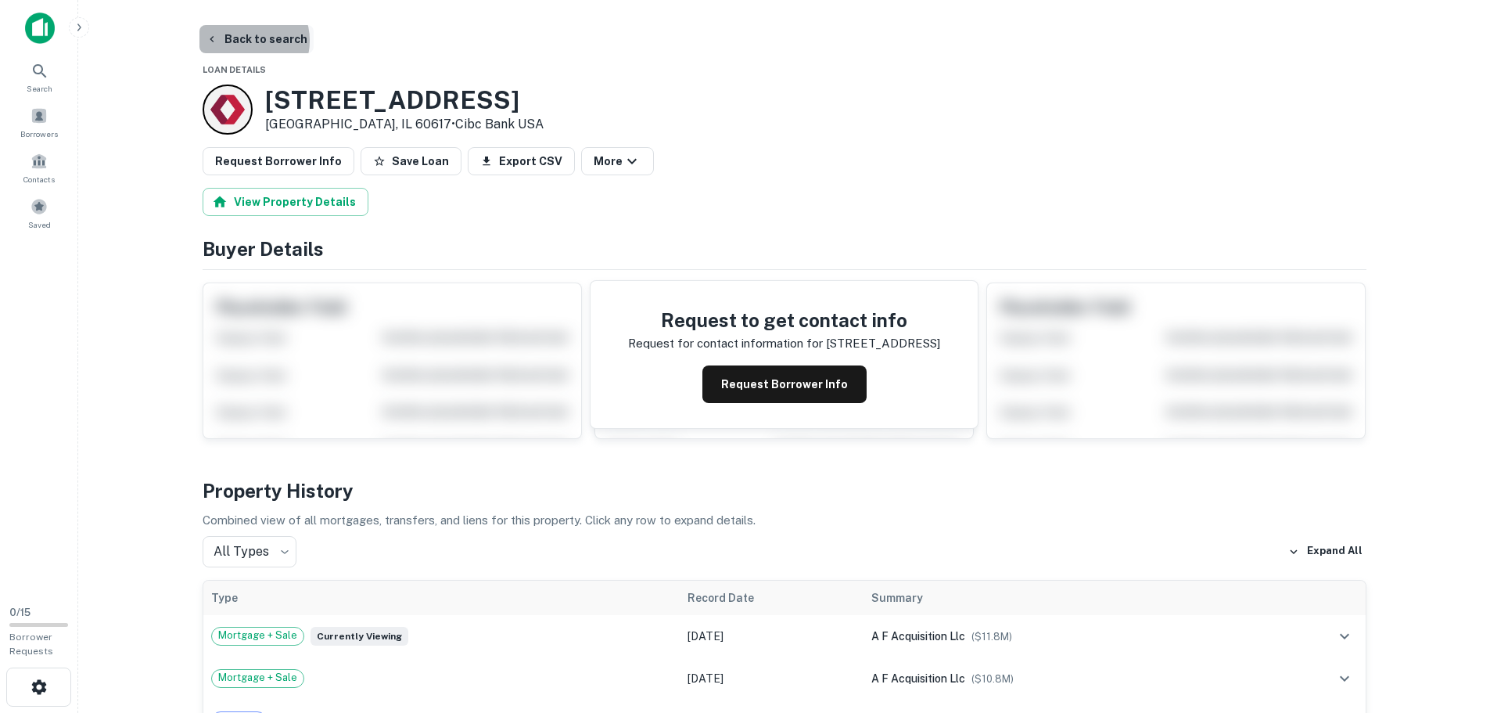
click at [246, 41] on button "Back to search" at bounding box center [256, 39] width 114 height 28
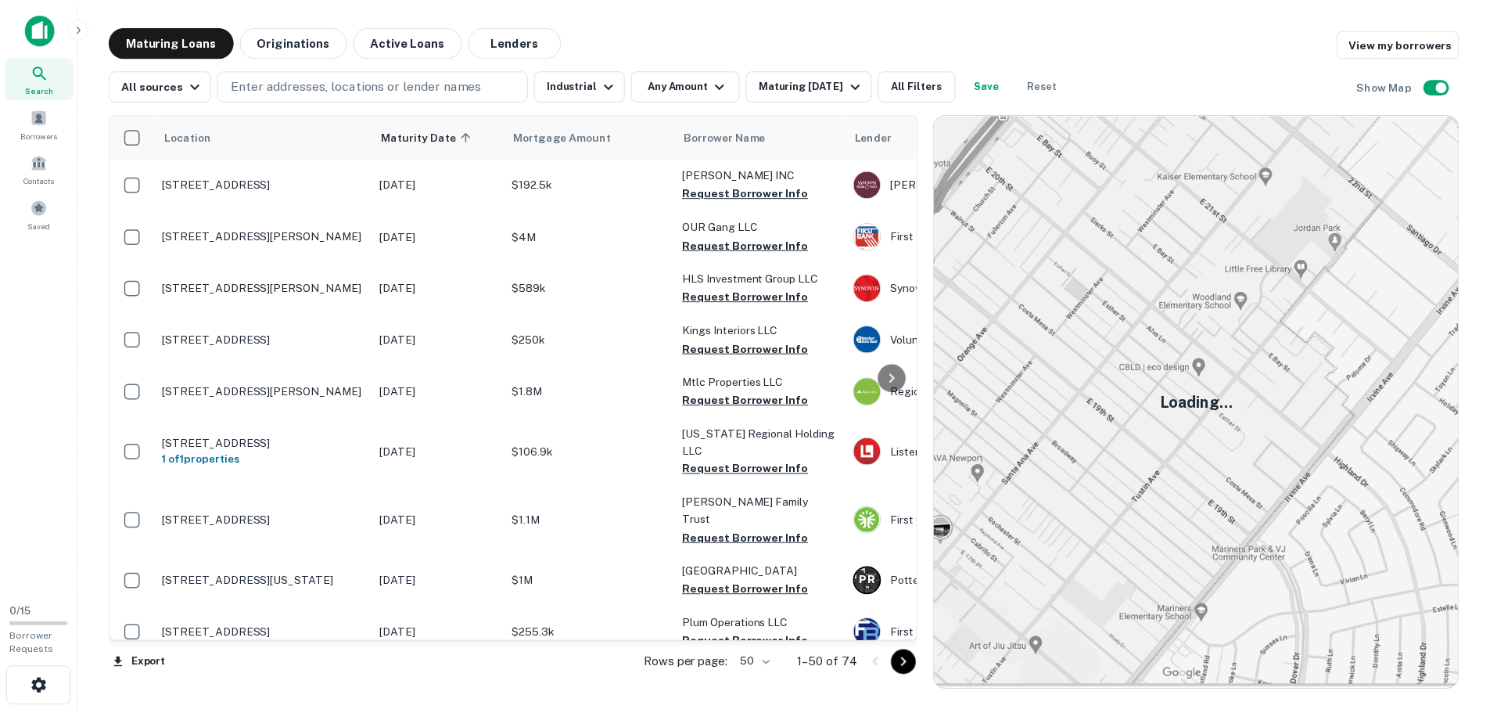
scroll to position [878, 0]
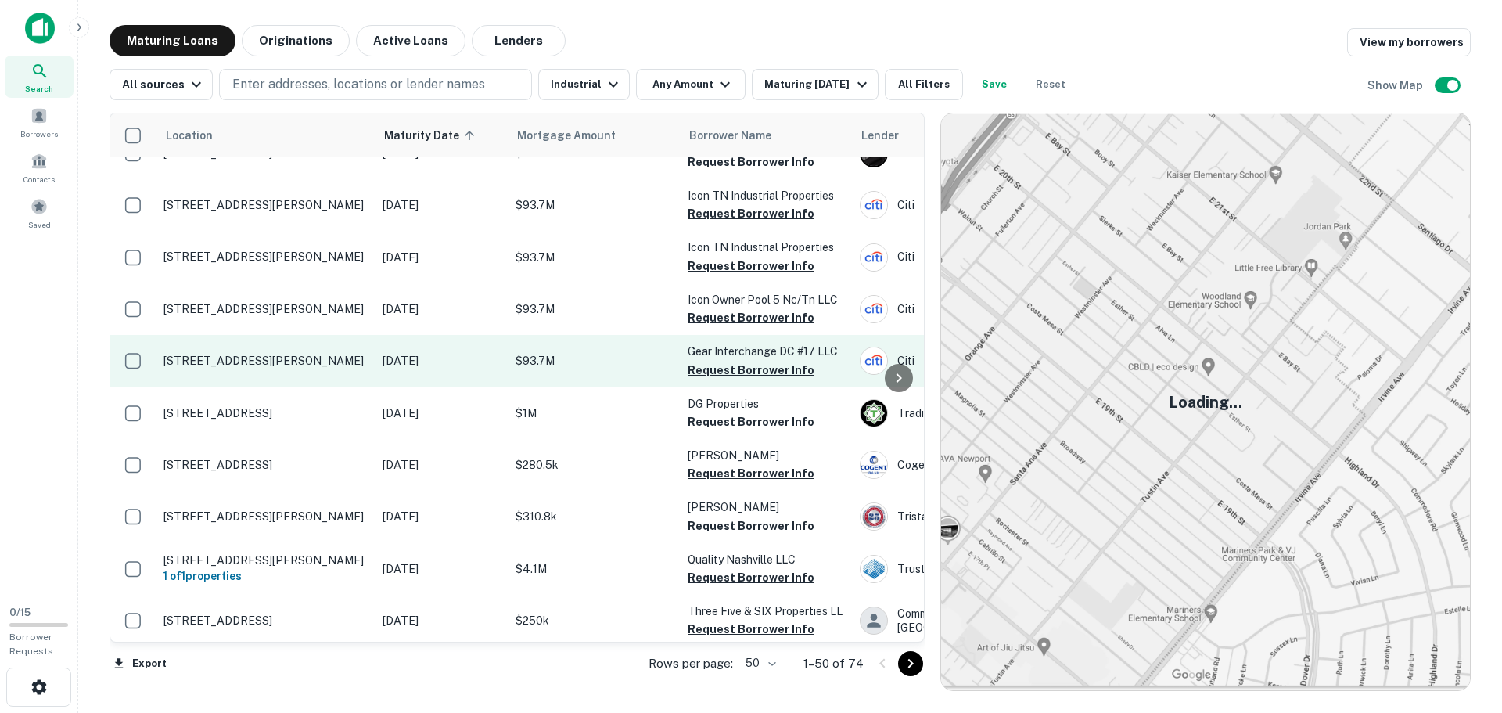
click at [290, 354] on p "[STREET_ADDRESS][PERSON_NAME]" at bounding box center [264, 361] width 203 height 14
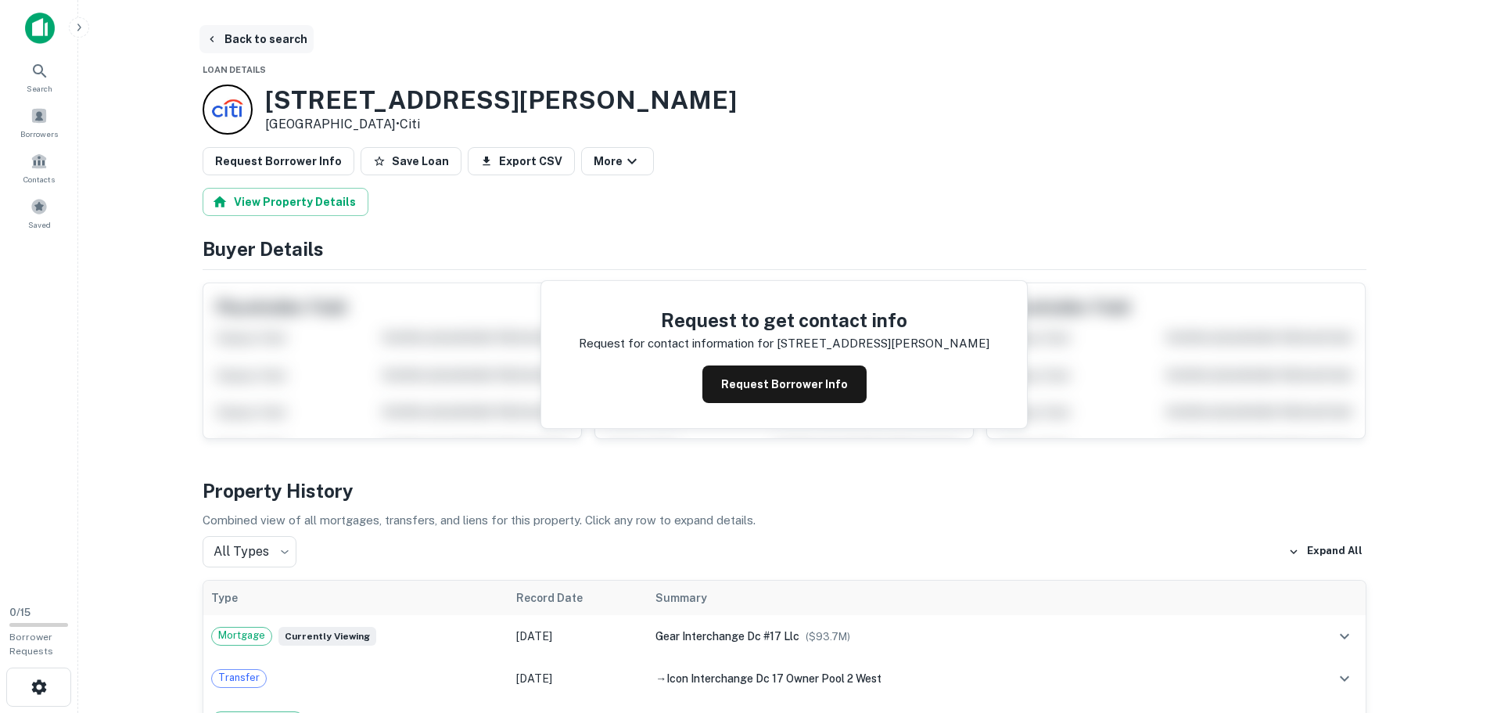
click at [216, 38] on icon "button" at bounding box center [212, 39] width 13 height 13
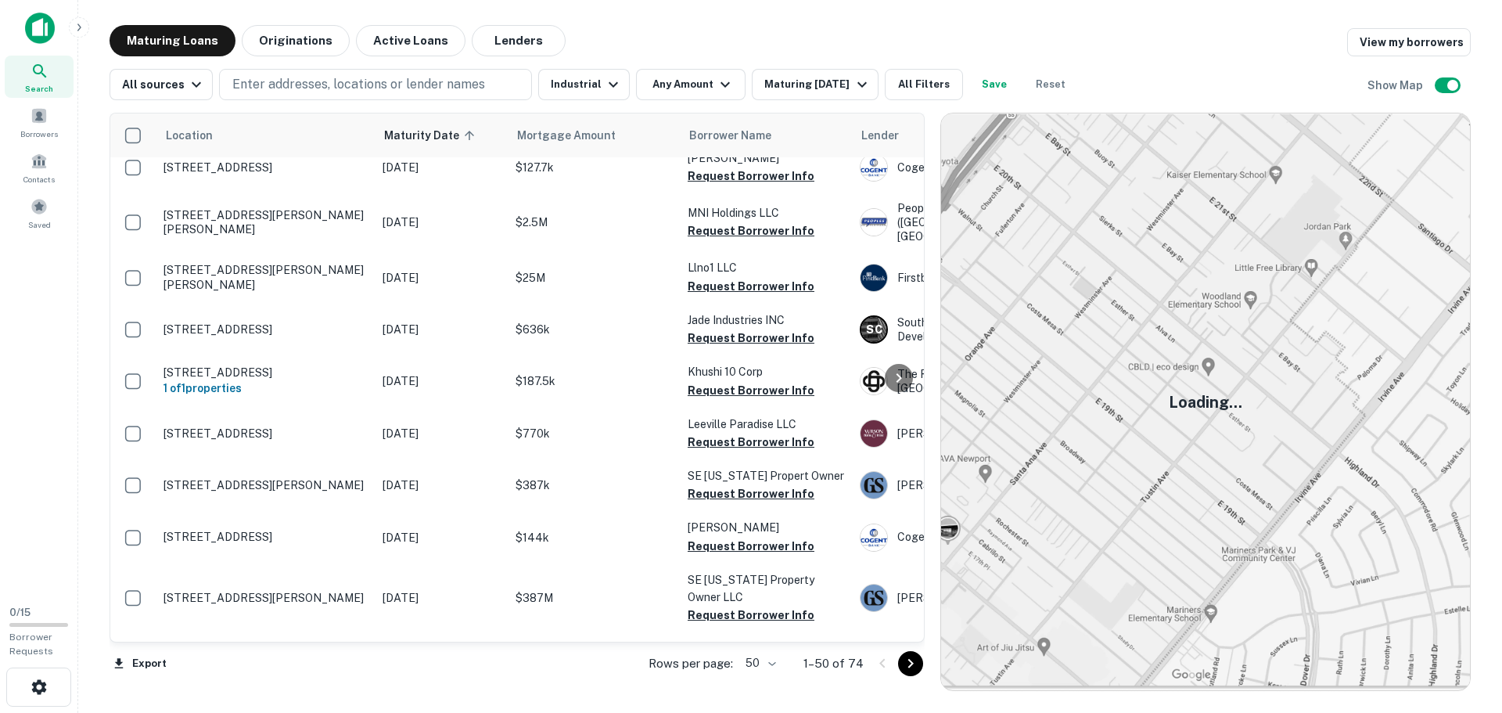
scroll to position [2271, 0]
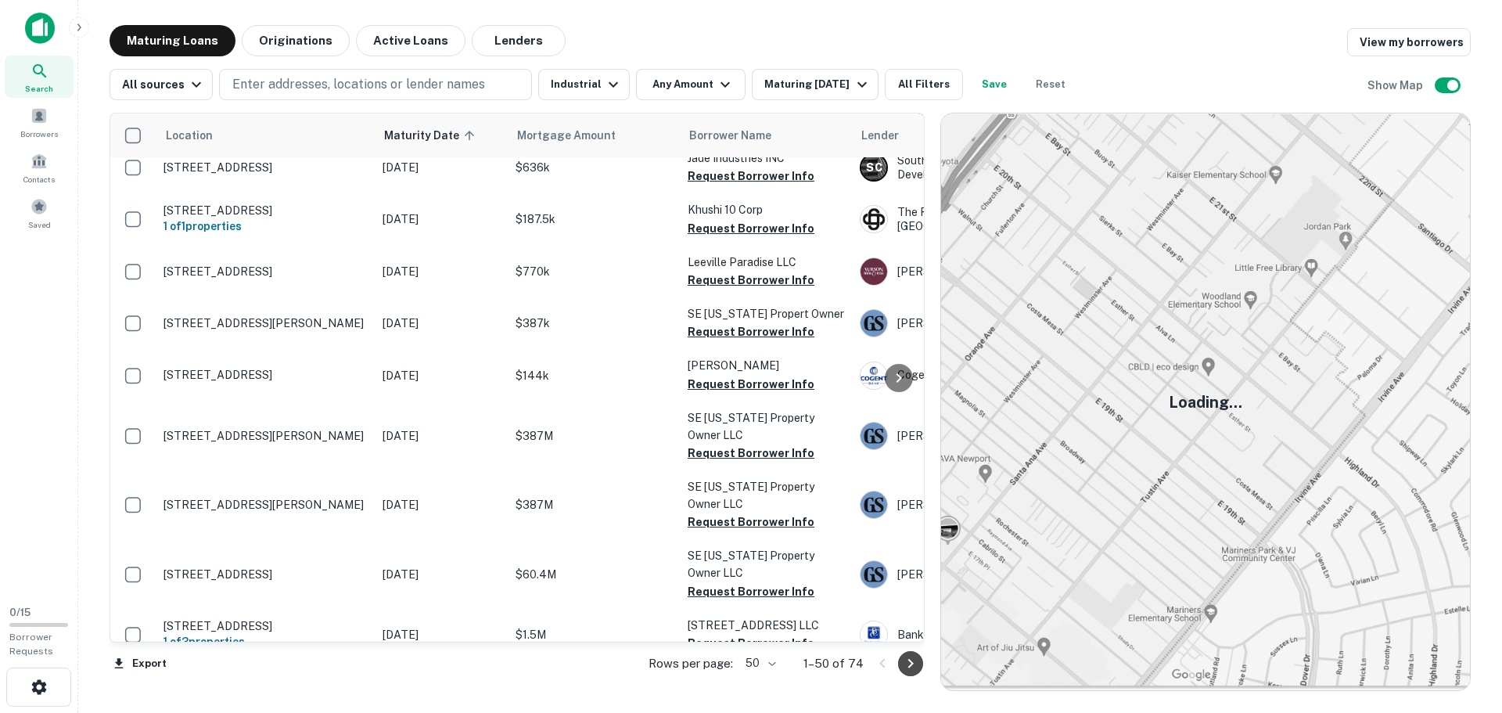
click at [904, 665] on icon "Go to next page" at bounding box center [910, 663] width 19 height 19
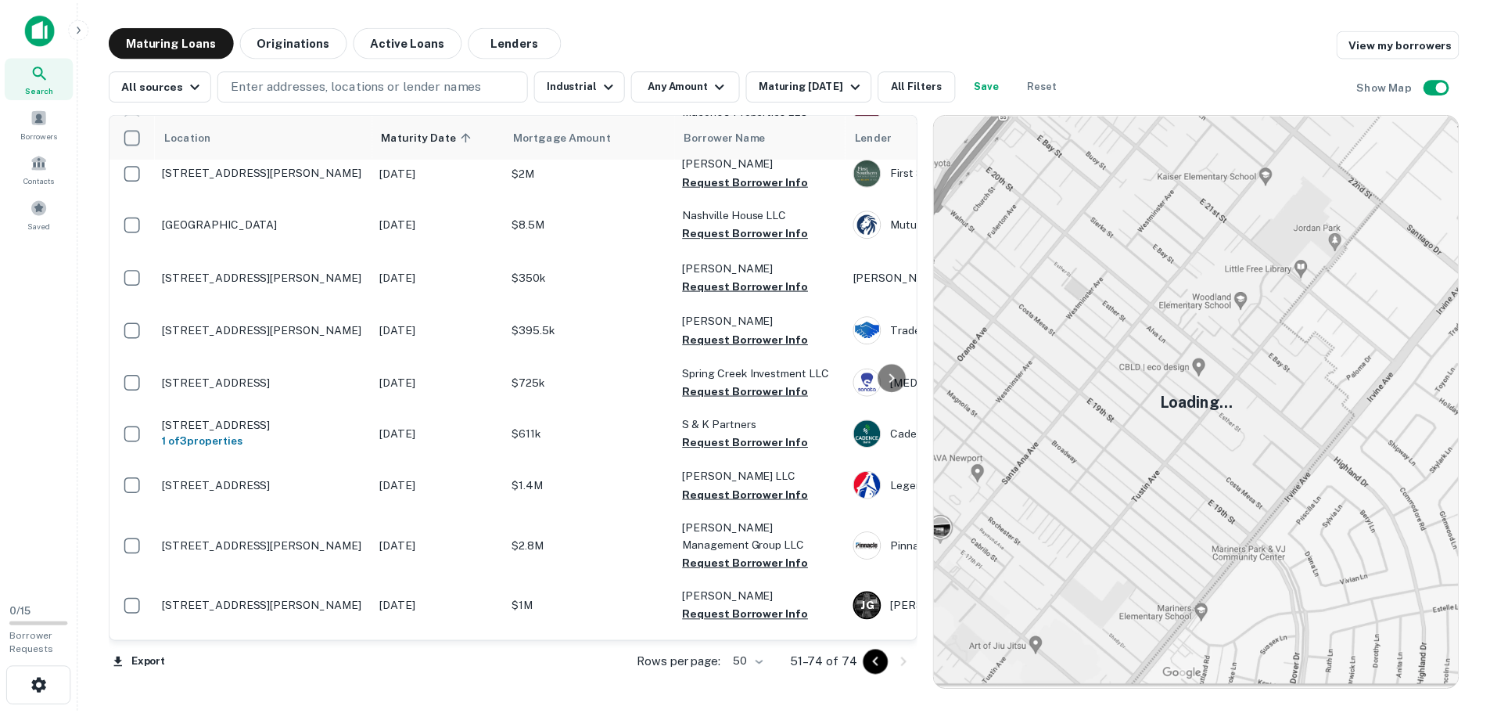
scroll to position [0, 0]
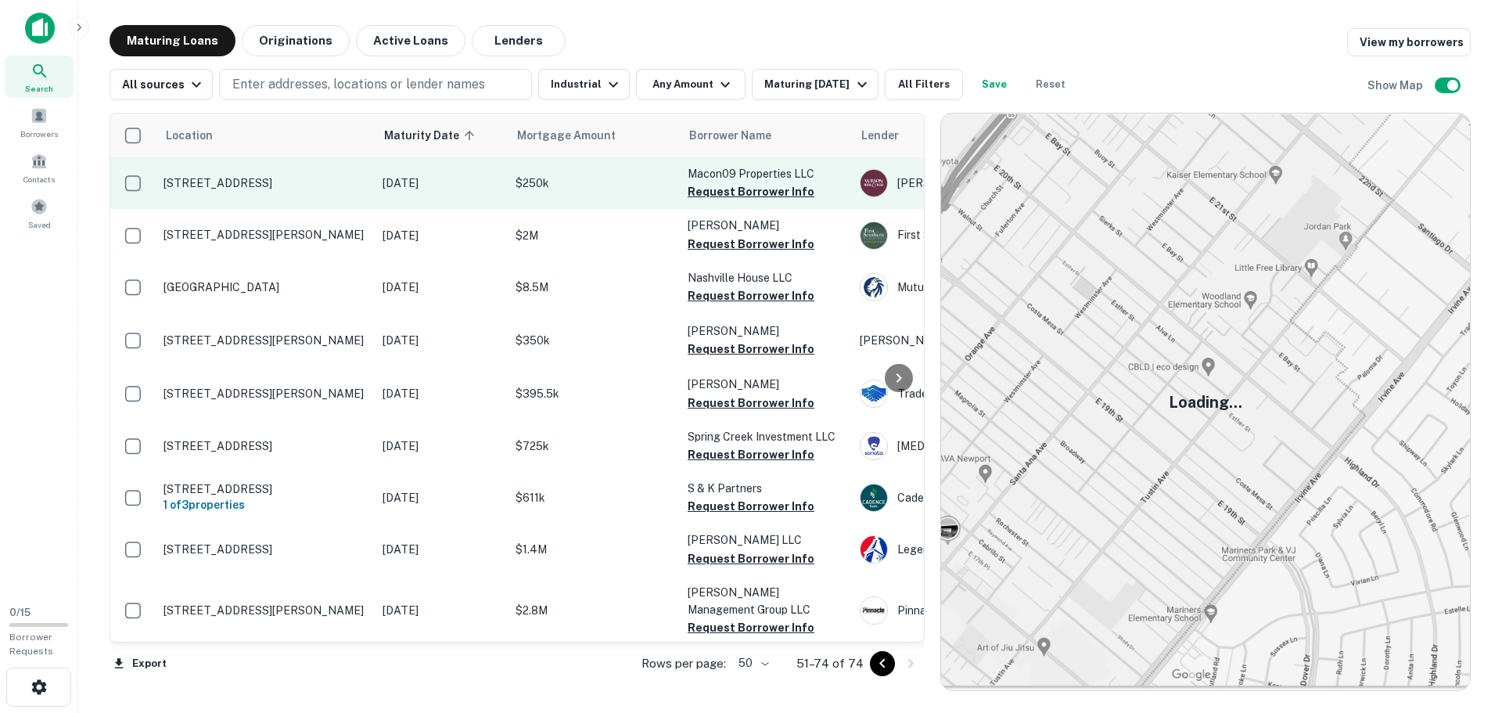
click at [273, 178] on p "[STREET_ADDRESS]" at bounding box center [264, 183] width 203 height 14
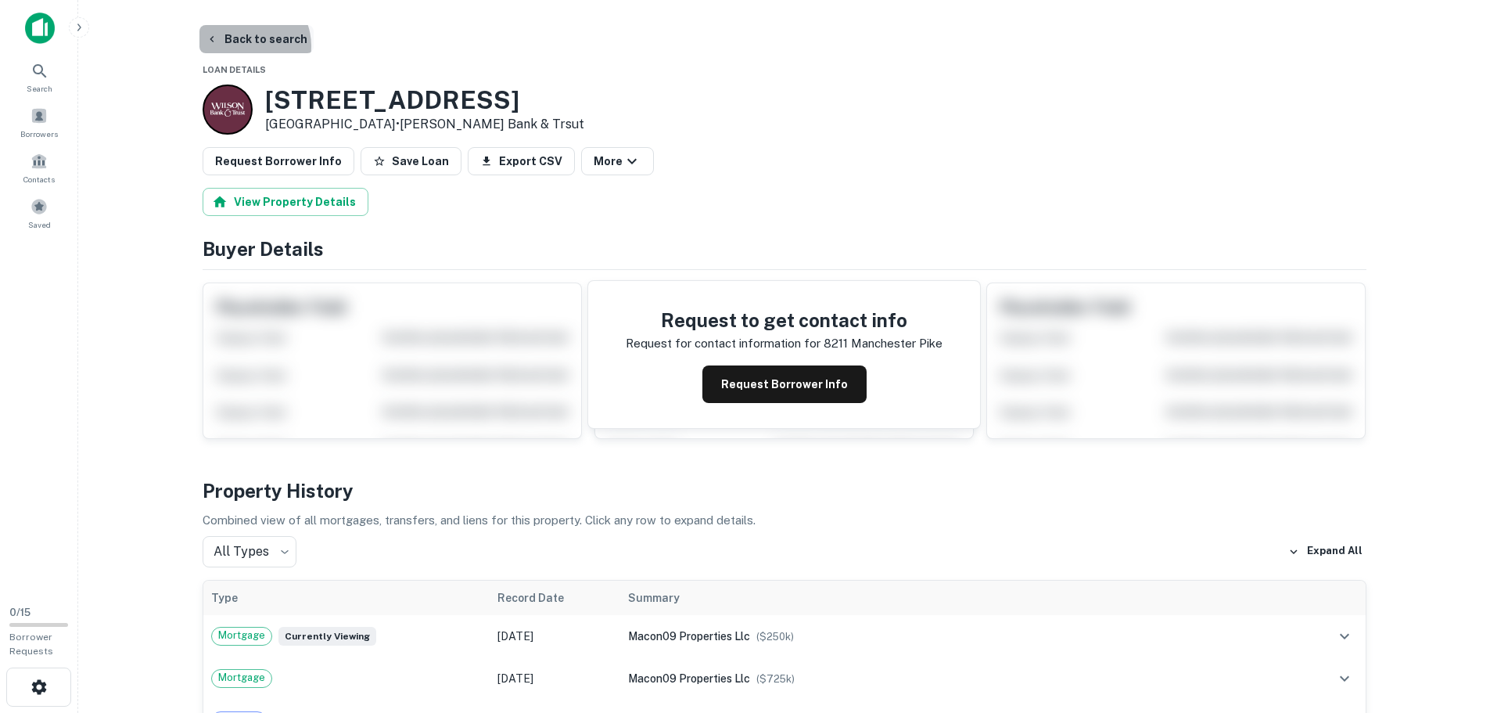
click at [246, 46] on button "Back to search" at bounding box center [256, 39] width 114 height 28
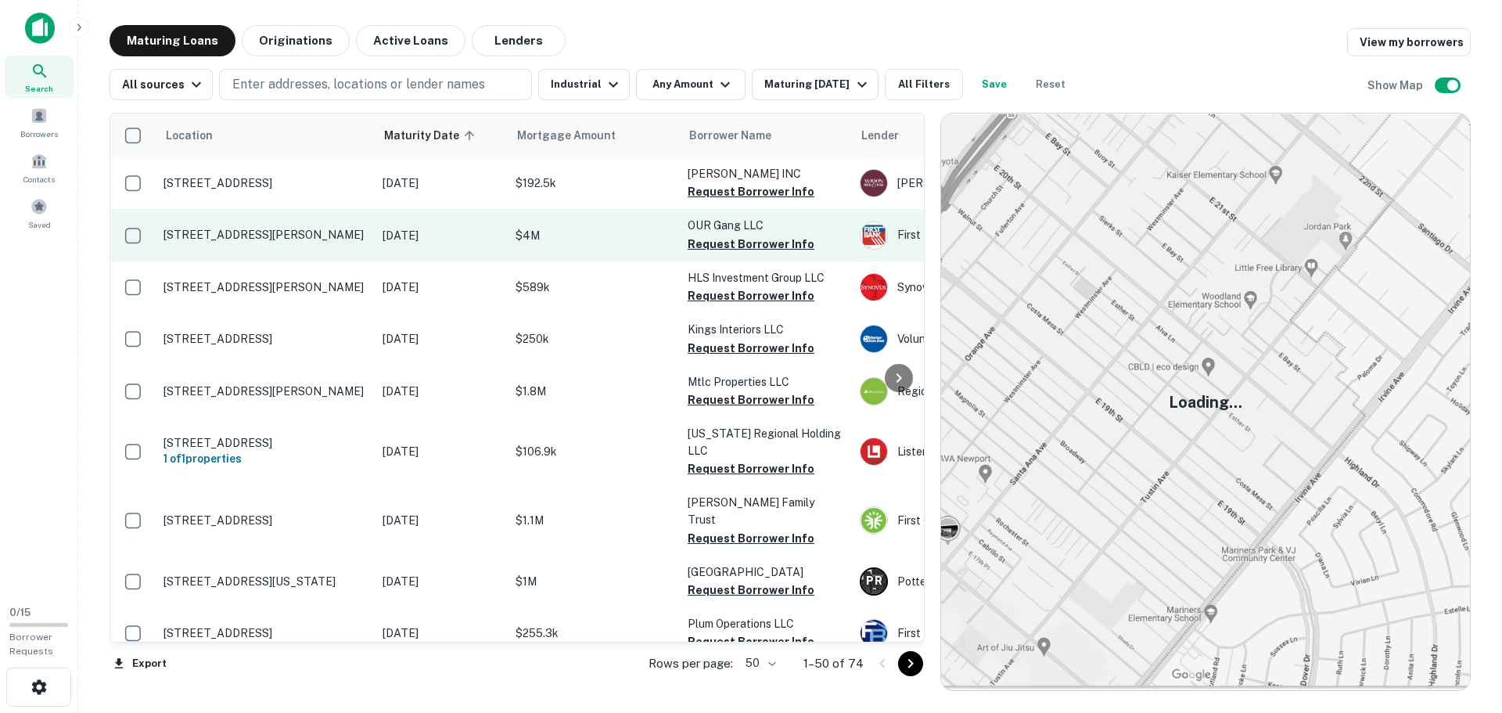
click at [357, 236] on p "[STREET_ADDRESS][PERSON_NAME]" at bounding box center [264, 235] width 203 height 14
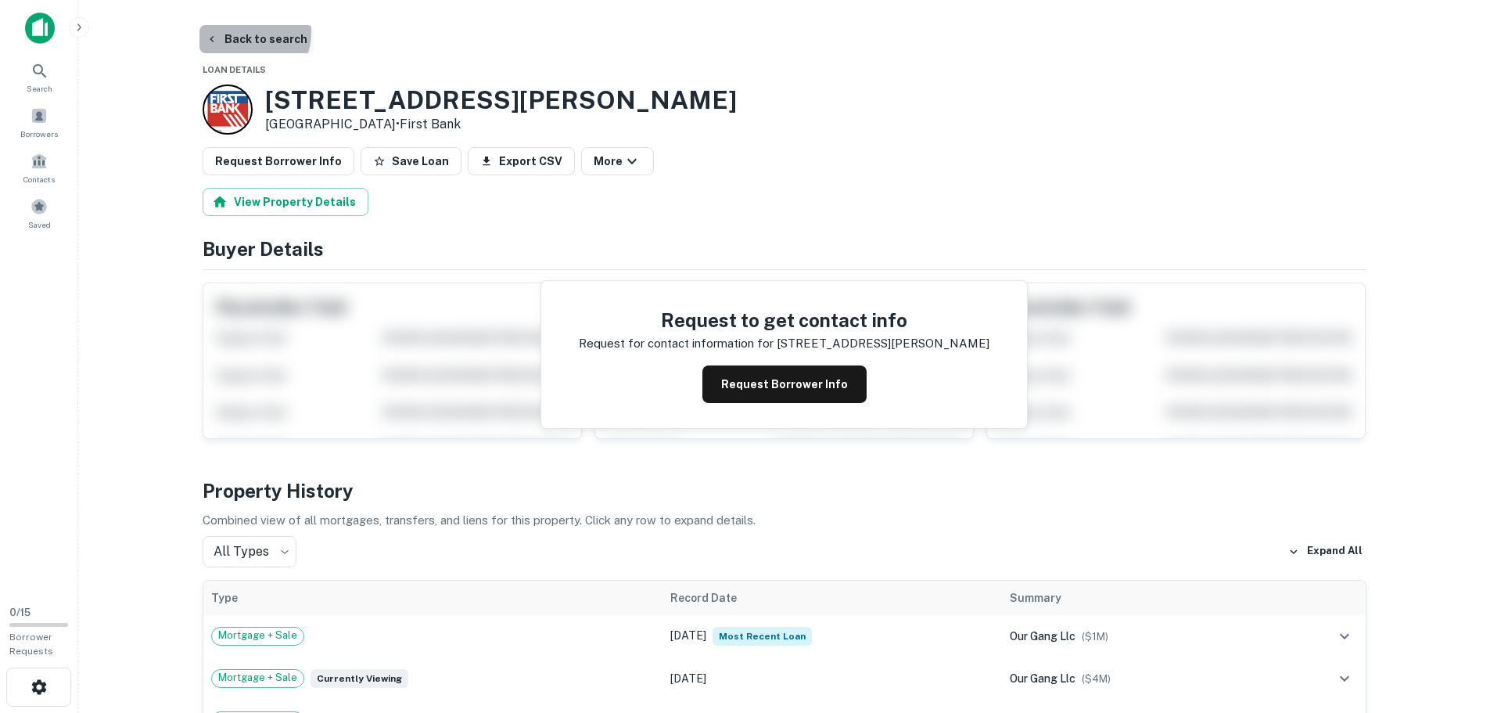
click at [244, 32] on button "Back to search" at bounding box center [256, 39] width 114 height 28
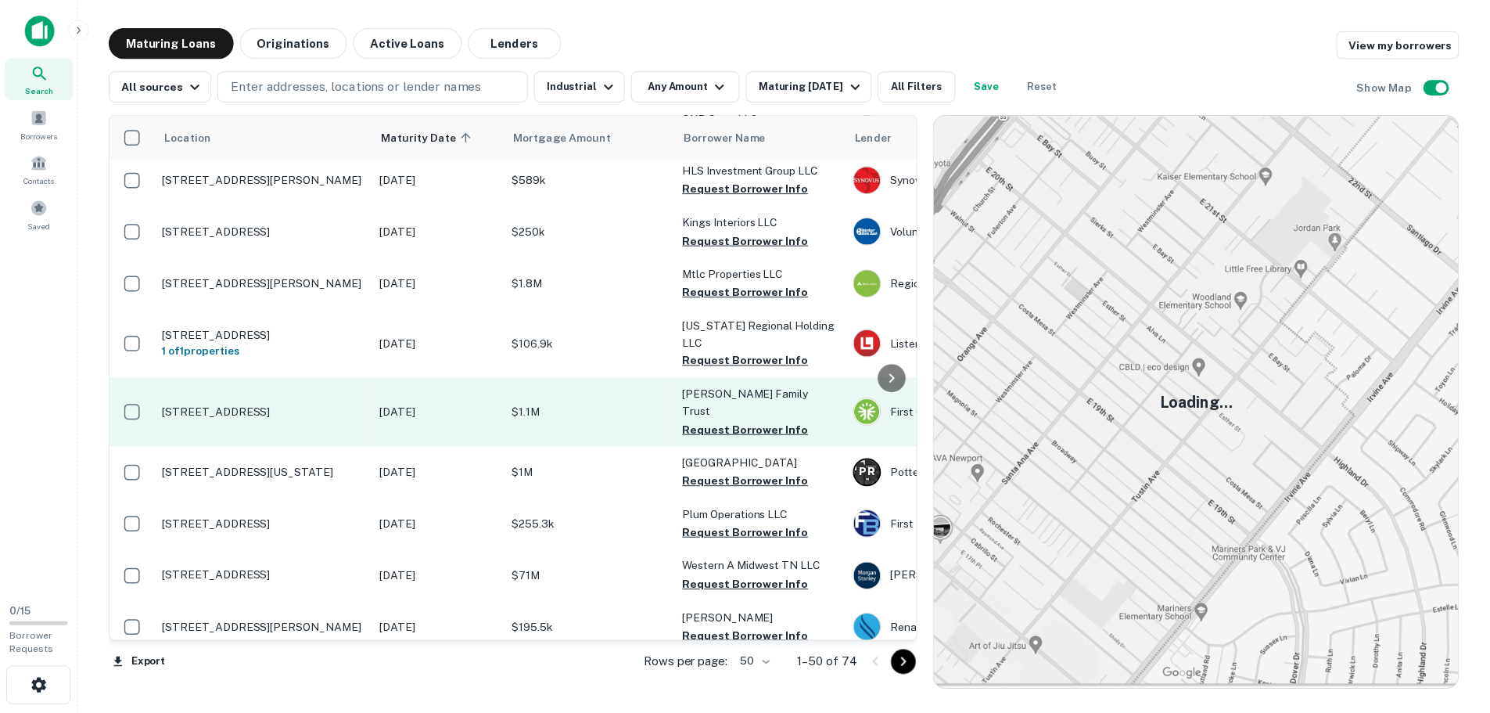
scroll to position [126, 0]
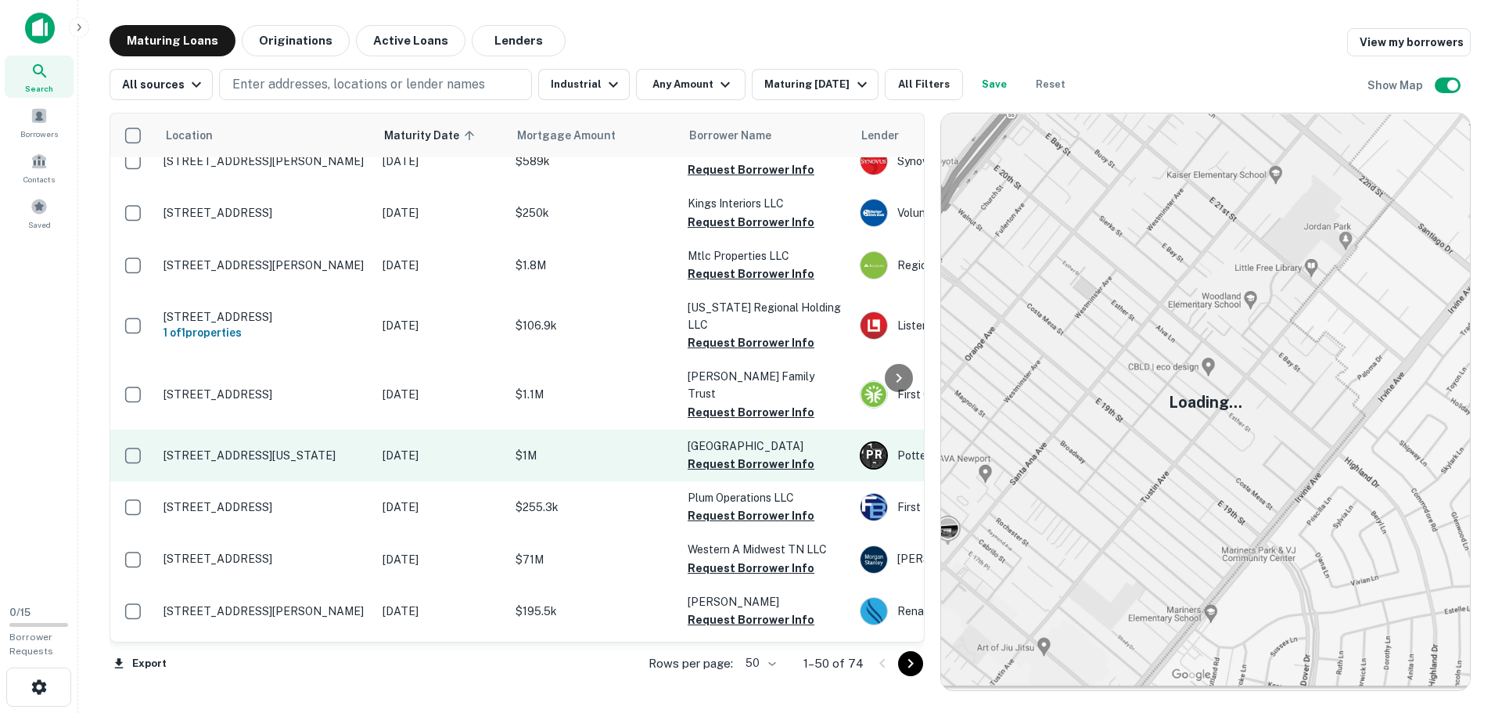
click at [355, 451] on p "[STREET_ADDRESS][US_STATE]" at bounding box center [264, 455] width 203 height 14
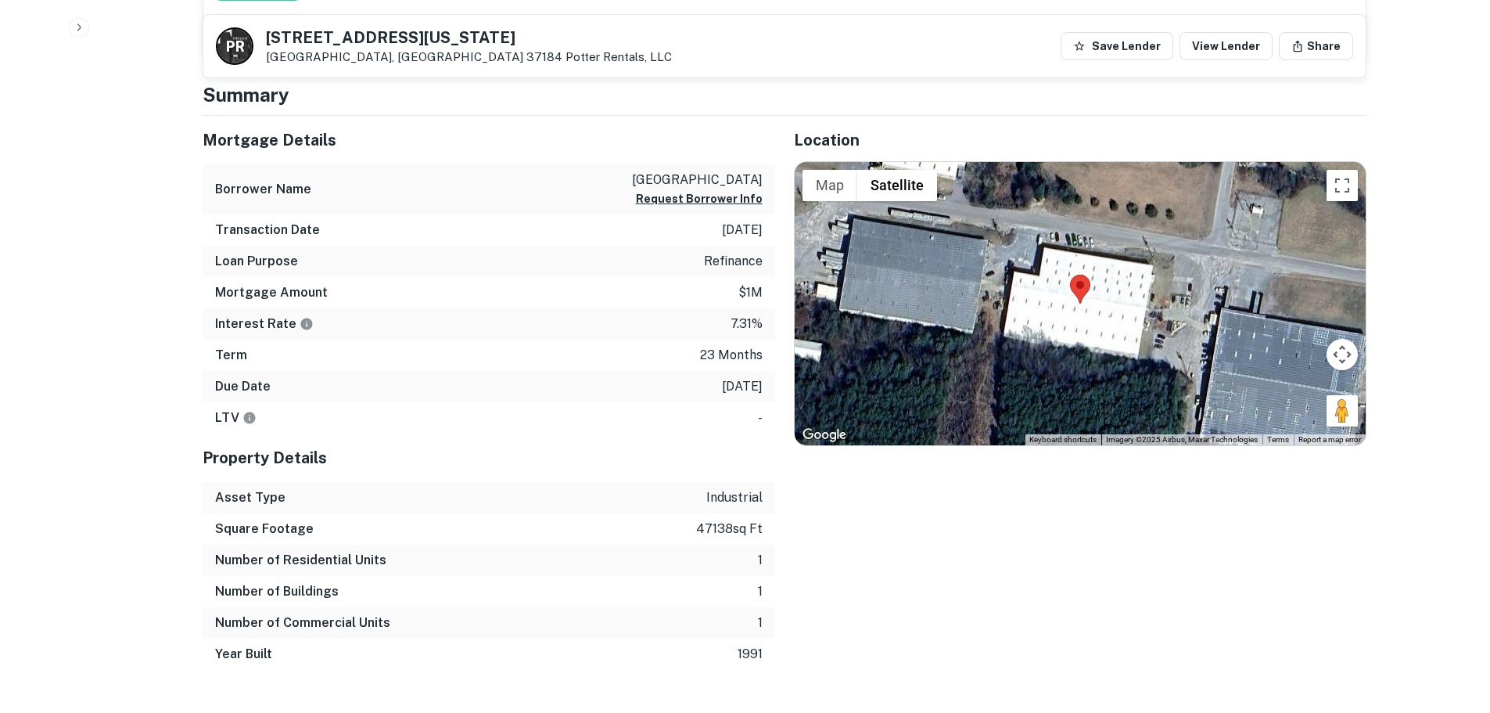
scroll to position [713, 0]
